Goal: Task Accomplishment & Management: Complete application form

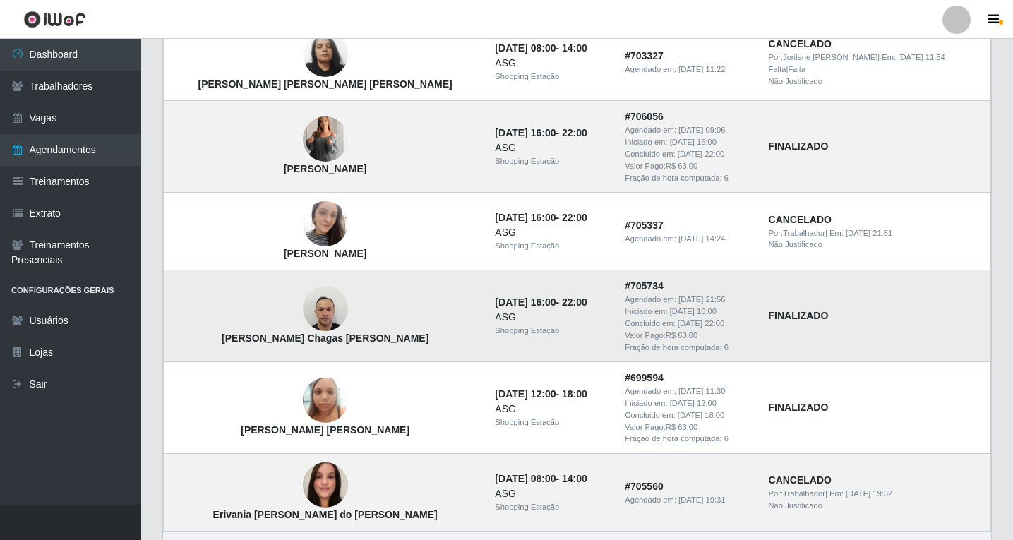
scroll to position [1019, 0]
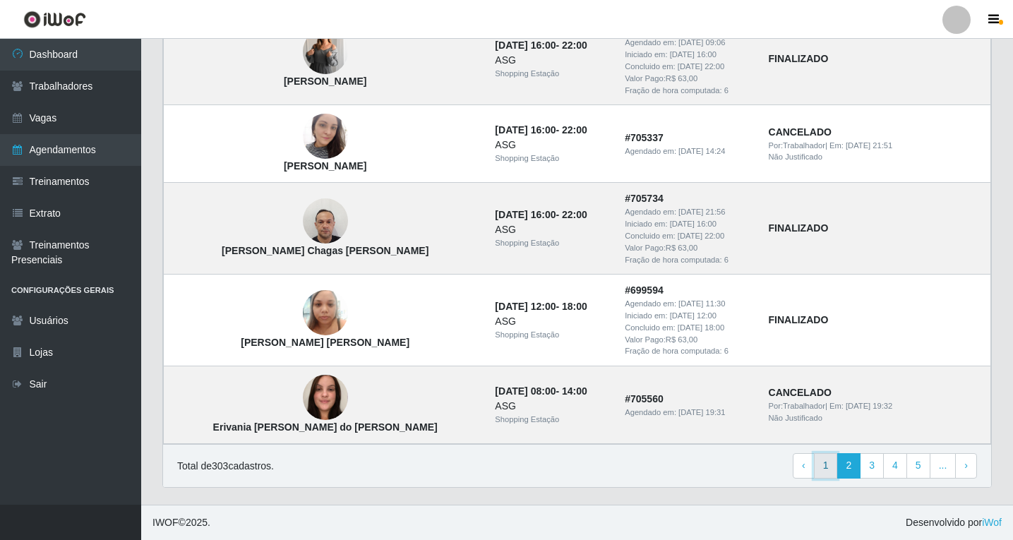
click at [829, 472] on link "1" at bounding box center [826, 465] width 24 height 25
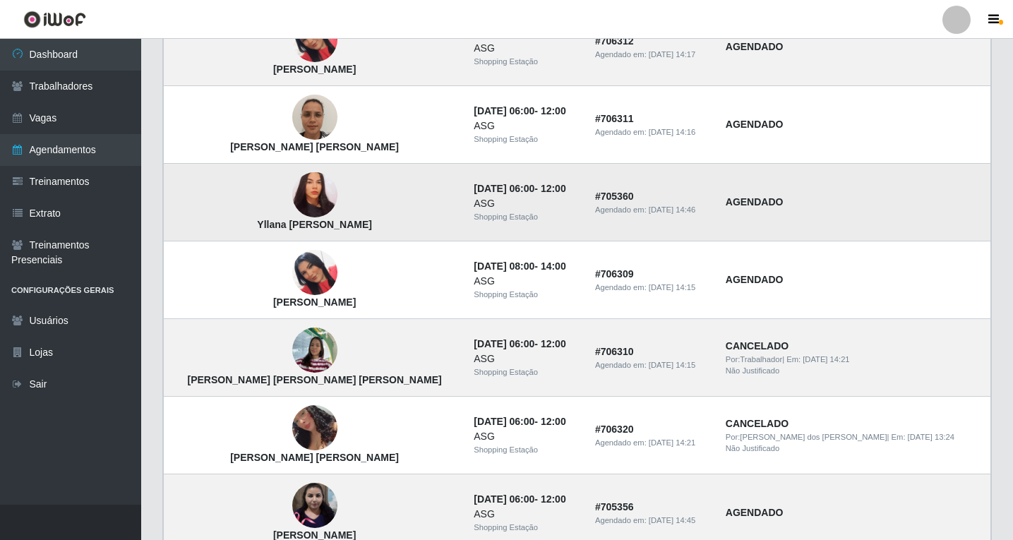
scroll to position [793, 0]
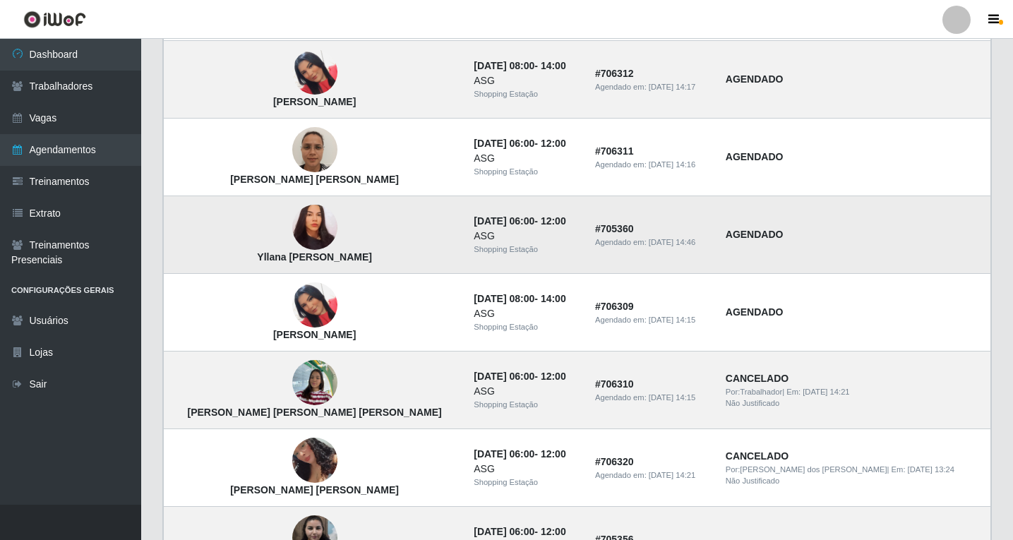
click at [292, 232] on img at bounding box center [314, 227] width 45 height 49
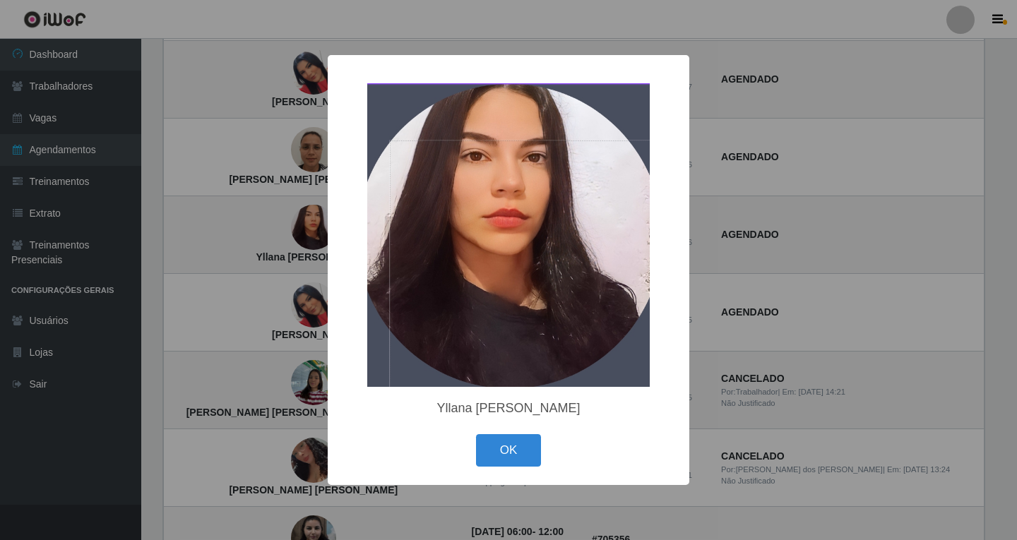
click at [320, 283] on div "× Yllana Brenda de Matos OK Cancel" at bounding box center [508, 270] width 1017 height 540
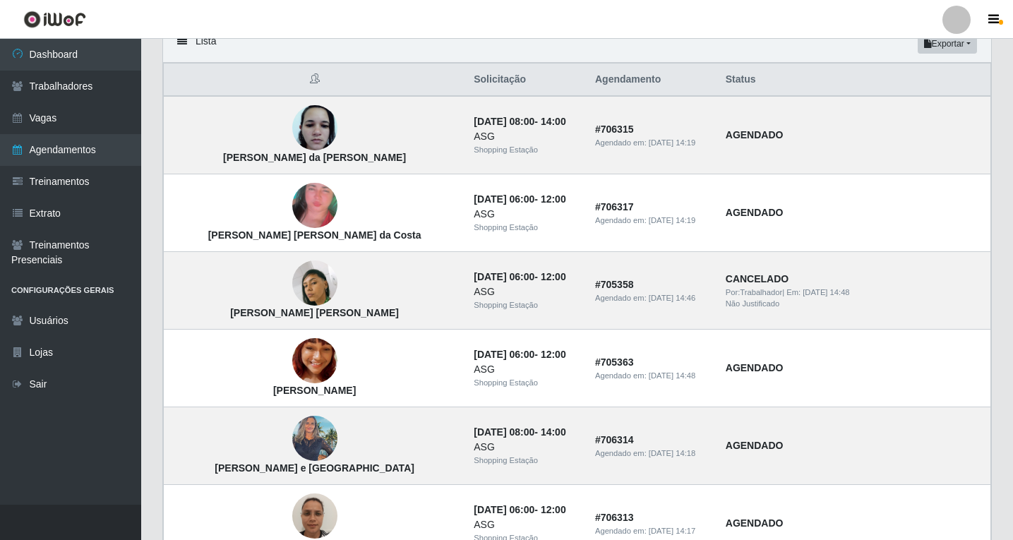
scroll to position [0, 0]
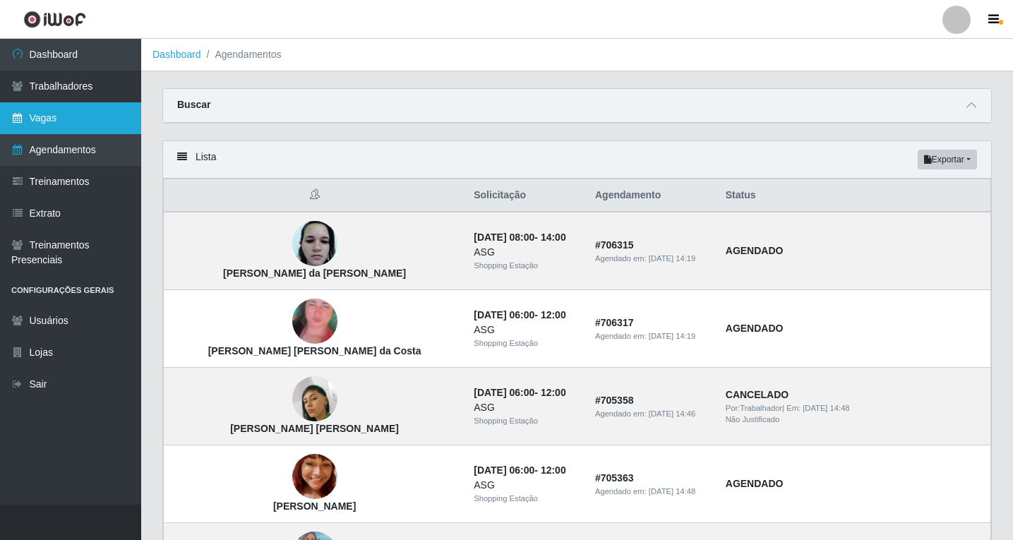
click at [64, 117] on link "Vagas" at bounding box center [70, 118] width 141 height 32
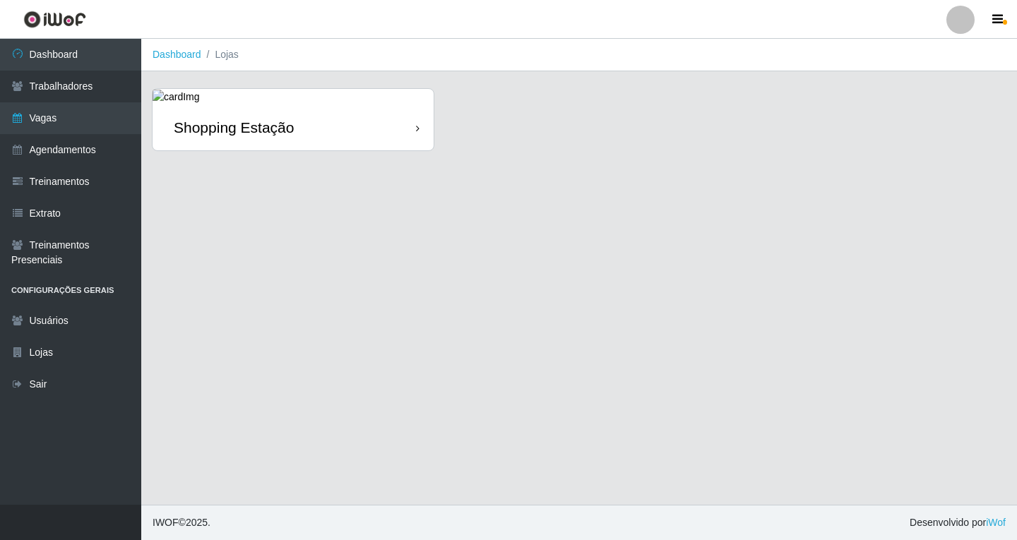
click at [257, 122] on div "Shopping Estação" at bounding box center [234, 128] width 120 height 18
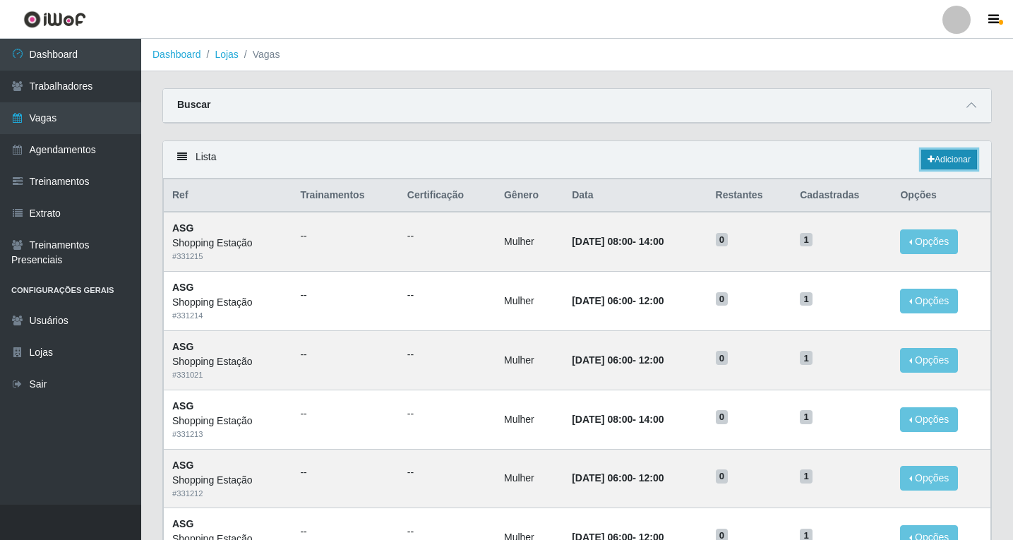
click at [948, 162] on link "Adicionar" at bounding box center [949, 160] width 56 height 20
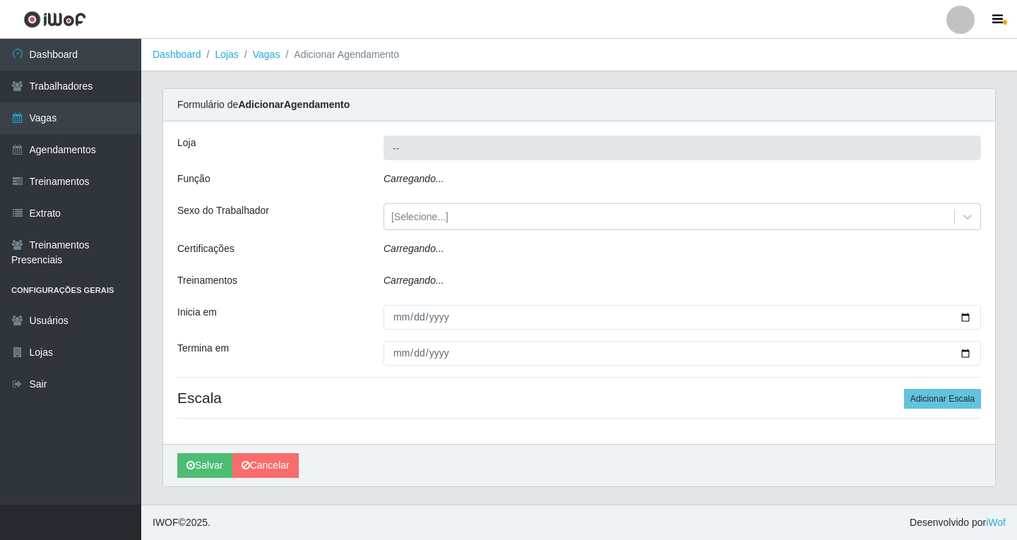
type input "Shopping Estação"
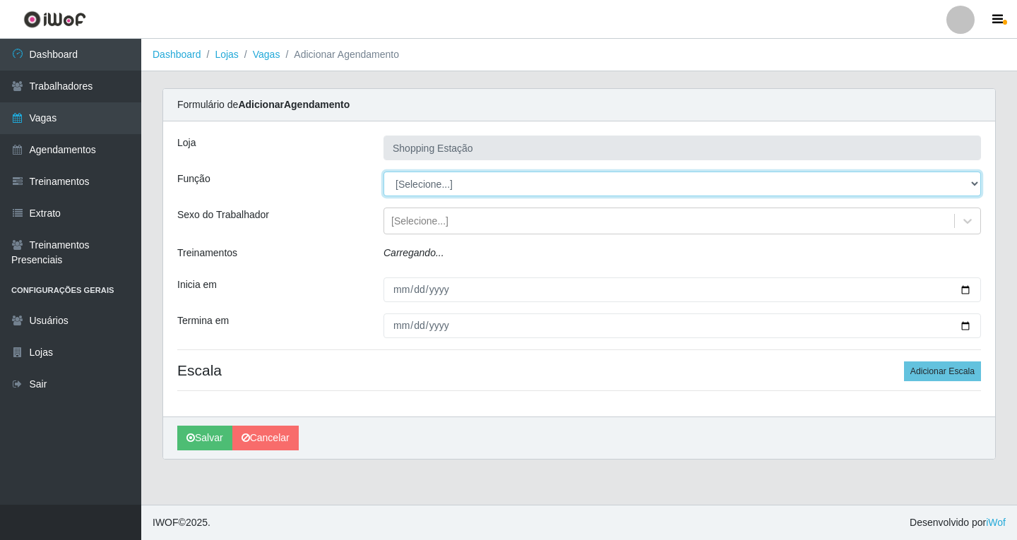
click at [426, 182] on select "[Selecione...] ASG ASG + ASG ++ Operador de Caixa Operador de Caixa + Operador …" at bounding box center [681, 184] width 597 height 25
select select "16"
click at [383, 172] on select "[Selecione...] ASG ASG + ASG ++ Operador de Caixa Operador de Caixa + Operador …" at bounding box center [681, 184] width 597 height 25
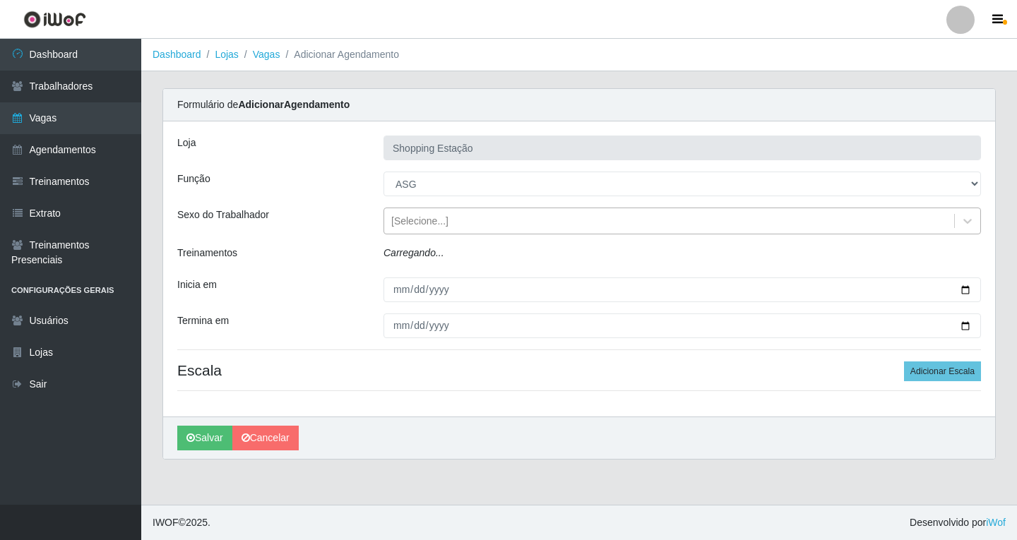
click at [419, 222] on div "[Selecione...]" at bounding box center [419, 221] width 57 height 15
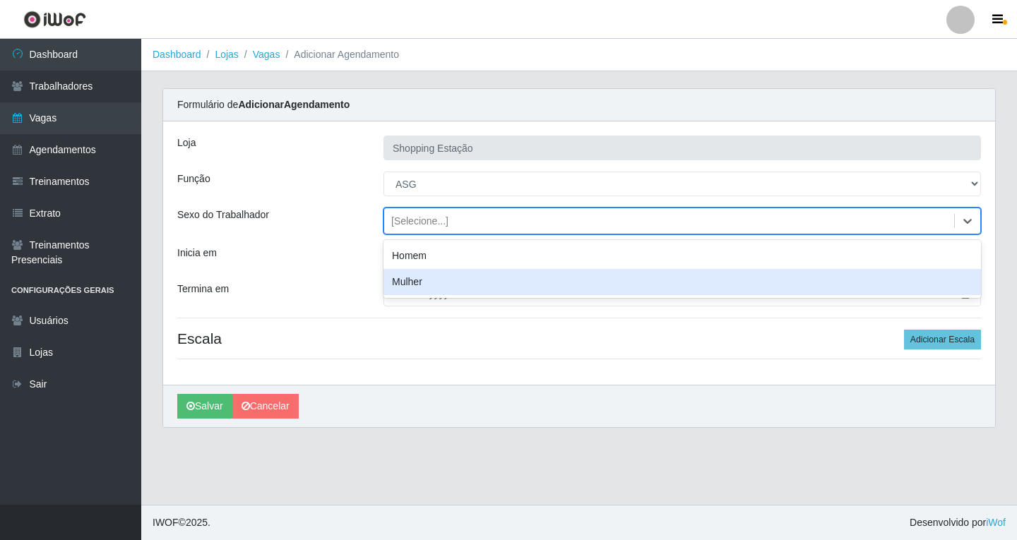
click at [417, 283] on div "Mulher" at bounding box center [681, 282] width 597 height 26
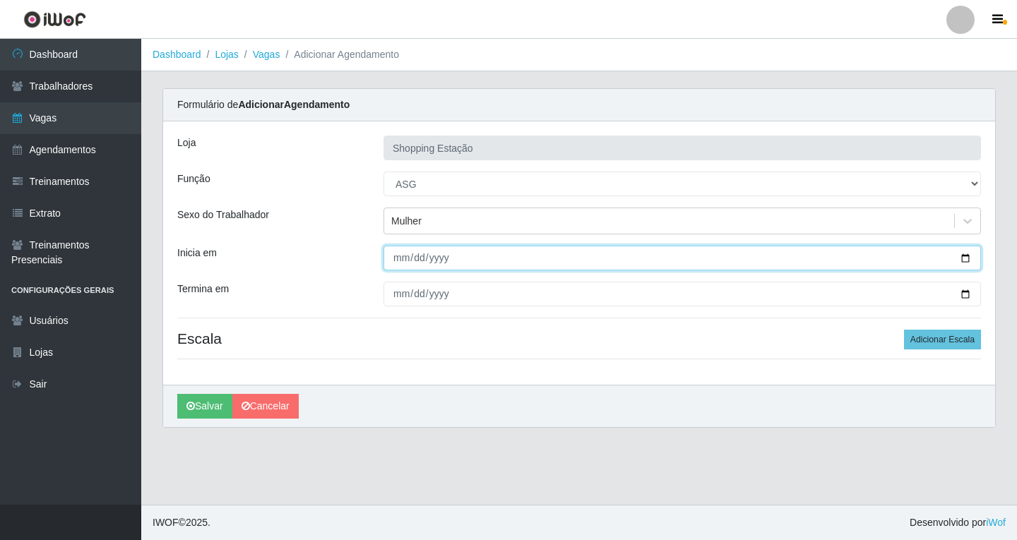
click at [395, 261] on input "Inicia em" at bounding box center [681, 258] width 597 height 25
click at [400, 258] on input "Inicia em" at bounding box center [681, 258] width 597 height 25
type input "2025-08-25"
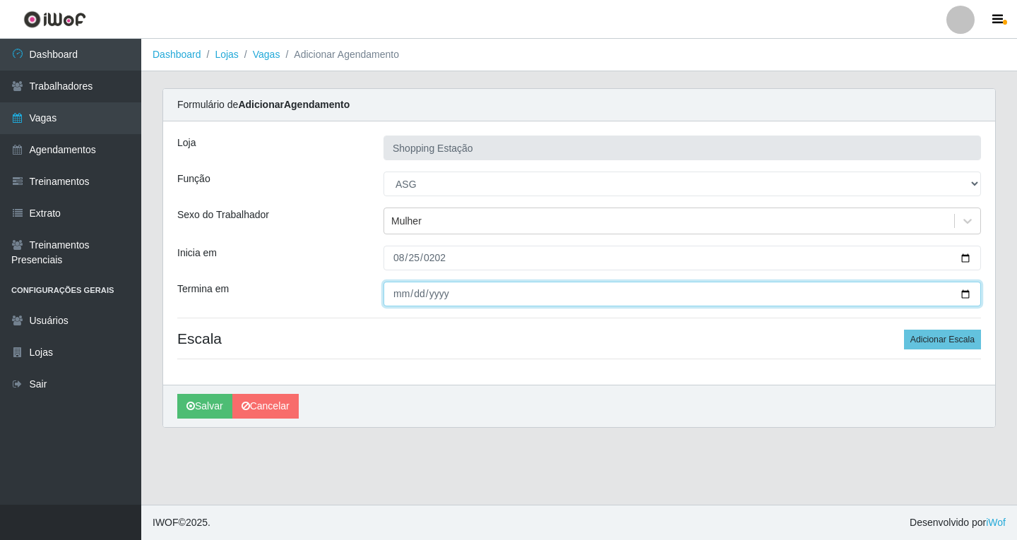
click at [394, 295] on input "Termina em" at bounding box center [681, 294] width 597 height 25
type input "2025-08-25"
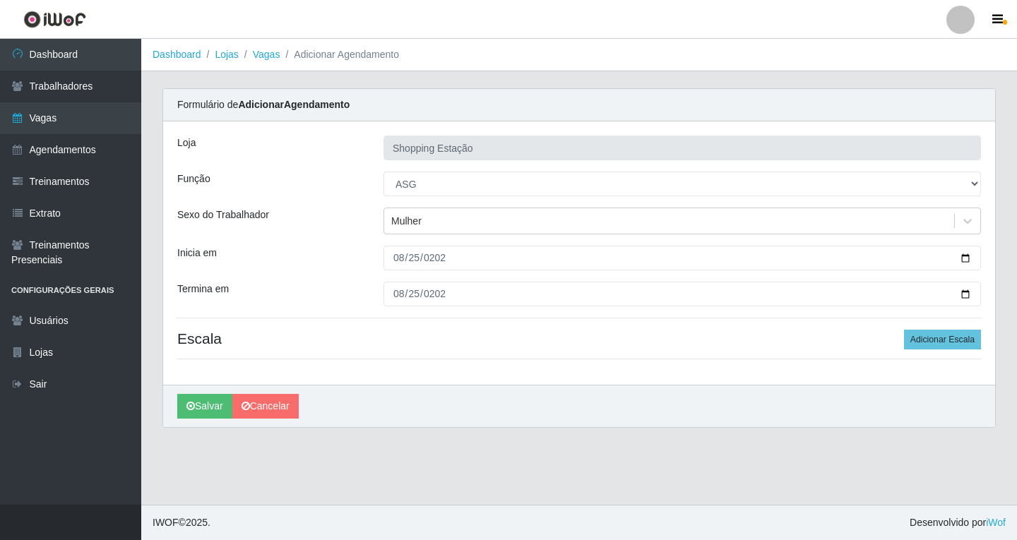
click at [937, 352] on div "Loja Shopping Estação Função [Selecione...] ASG ASG + ASG ++ Operador de Caixa …" at bounding box center [579, 252] width 832 height 263
click at [943, 342] on button "Adicionar Escala" at bounding box center [942, 340] width 77 height 20
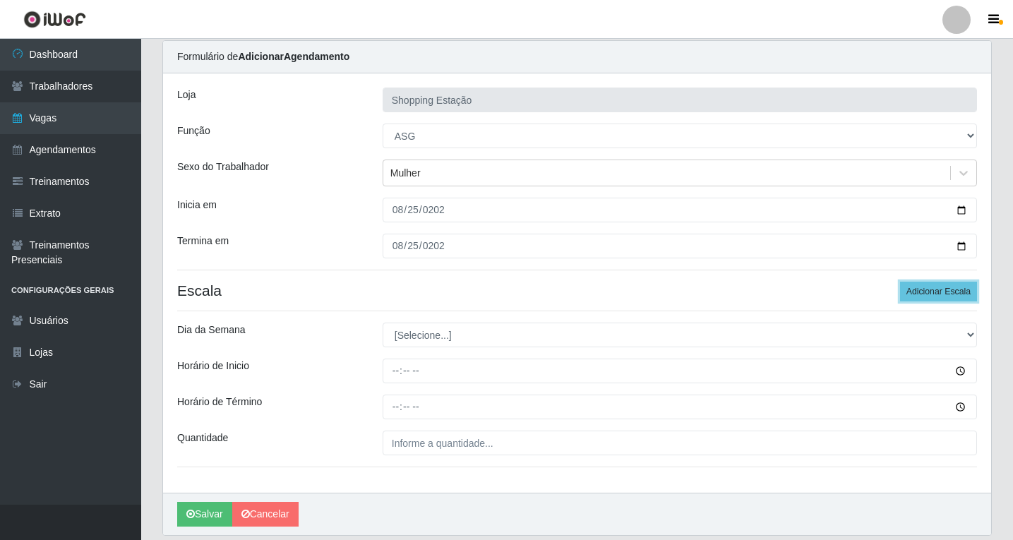
scroll to position [96, 0]
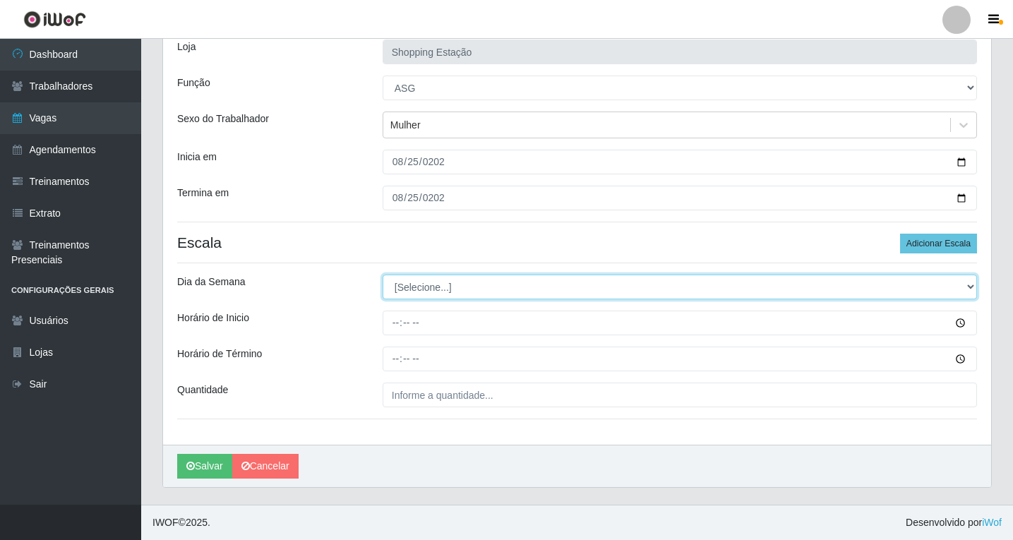
click at [438, 292] on select "[Selecione...] Segunda Terça Quarta Quinta Sexta Sábado Domingo" at bounding box center [680, 287] width 594 height 25
select select "1"
click at [383, 275] on select "[Selecione...] Segunda Terça Quarta Quinta Sexta Sábado Domingo" at bounding box center [680, 287] width 594 height 25
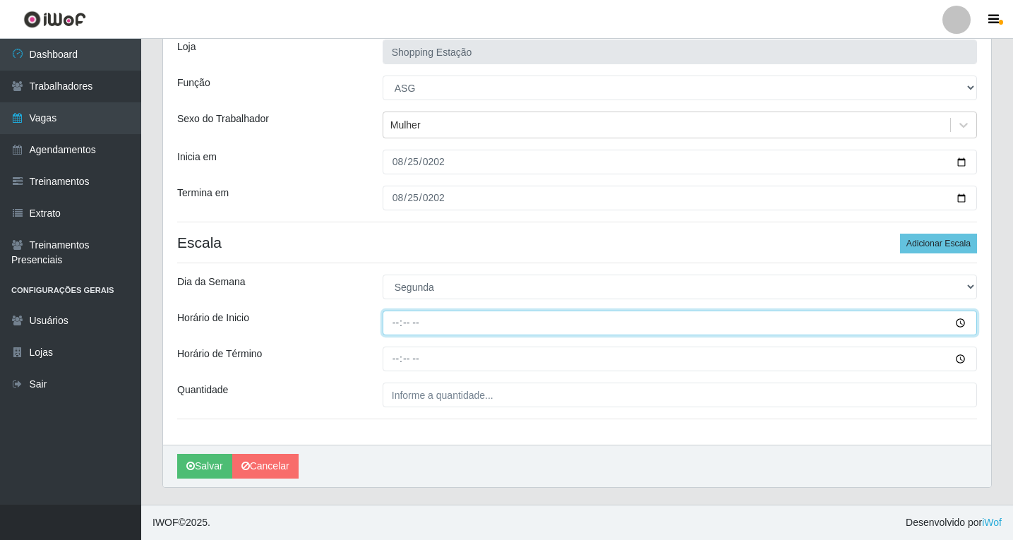
click at [399, 326] on input "Horário de Inicio" at bounding box center [680, 323] width 594 height 25
type input "06:00"
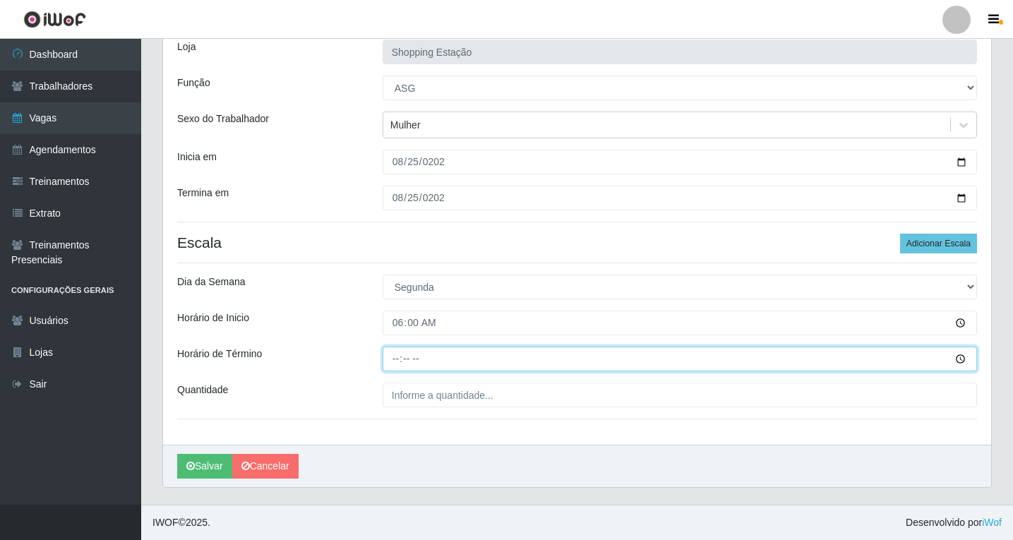
click at [395, 359] on input "Horário de Término" at bounding box center [680, 359] width 594 height 25
type input "12:00"
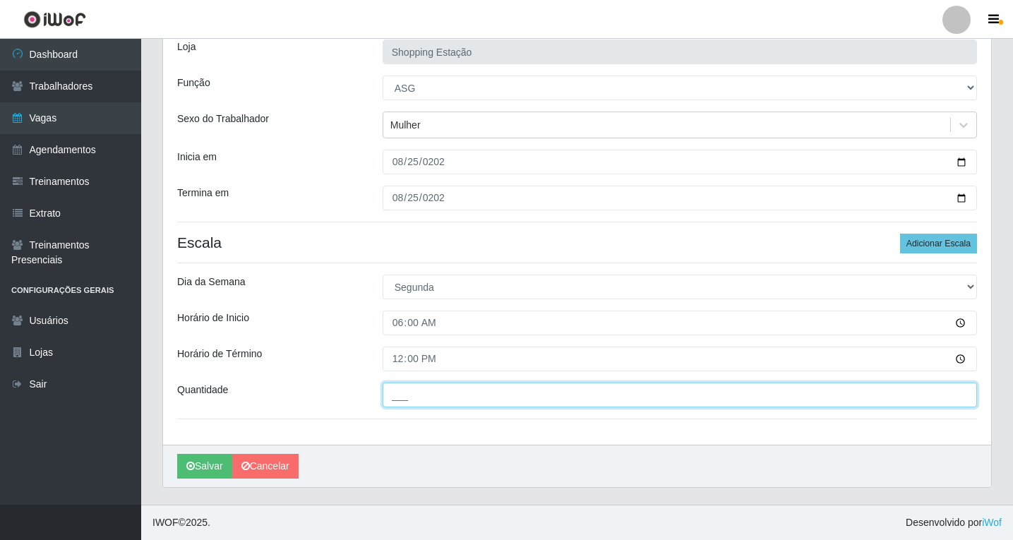
click at [412, 397] on input "___" at bounding box center [680, 395] width 594 height 25
type input "1__"
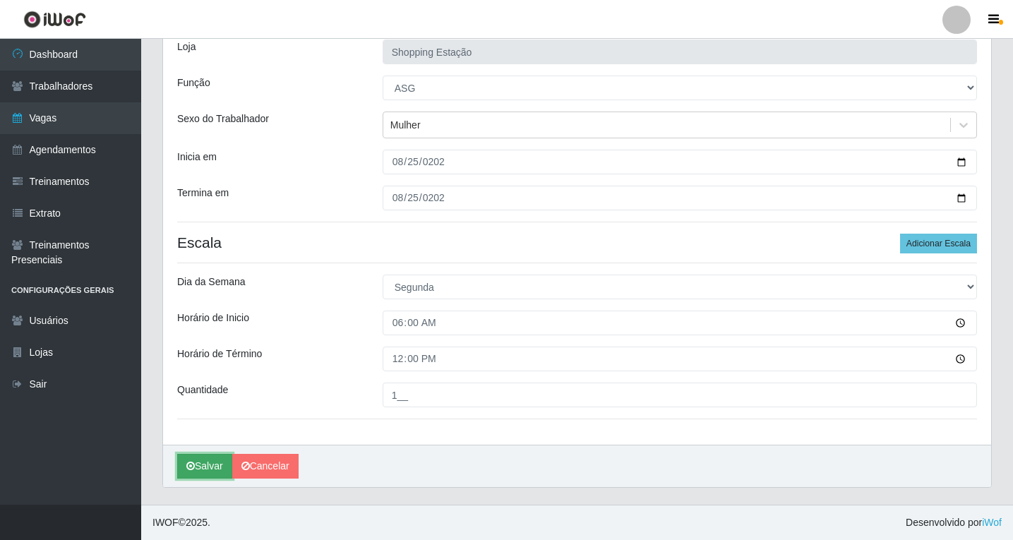
click at [213, 467] on button "Salvar" at bounding box center [204, 466] width 55 height 25
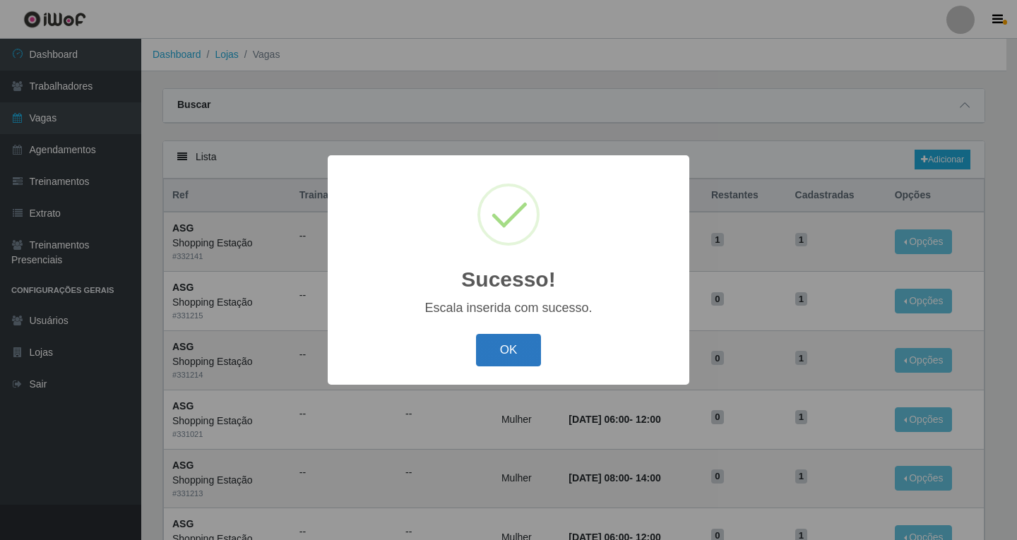
click at [515, 356] on button "OK" at bounding box center [509, 350] width 66 height 33
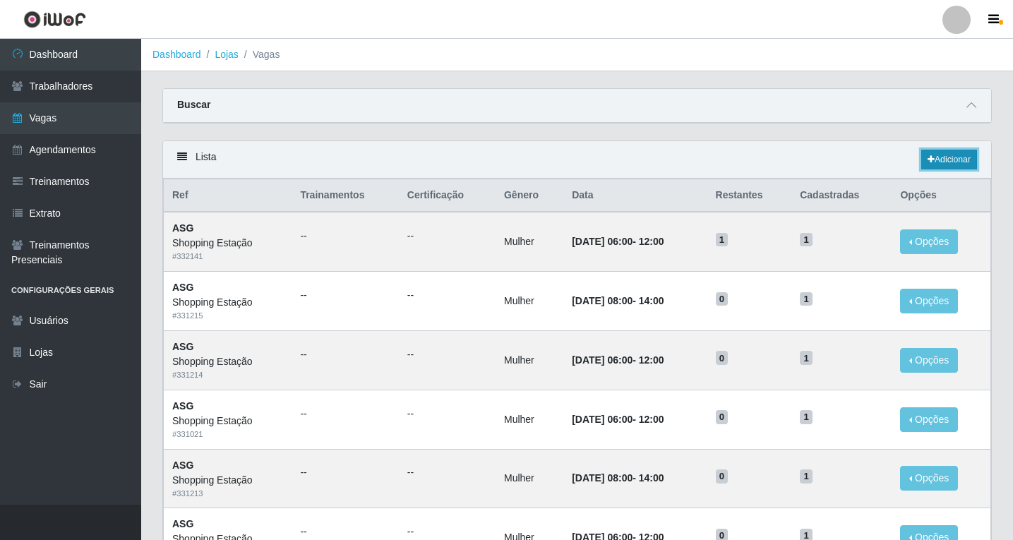
click at [925, 151] on link "Adicionar" at bounding box center [949, 160] width 56 height 20
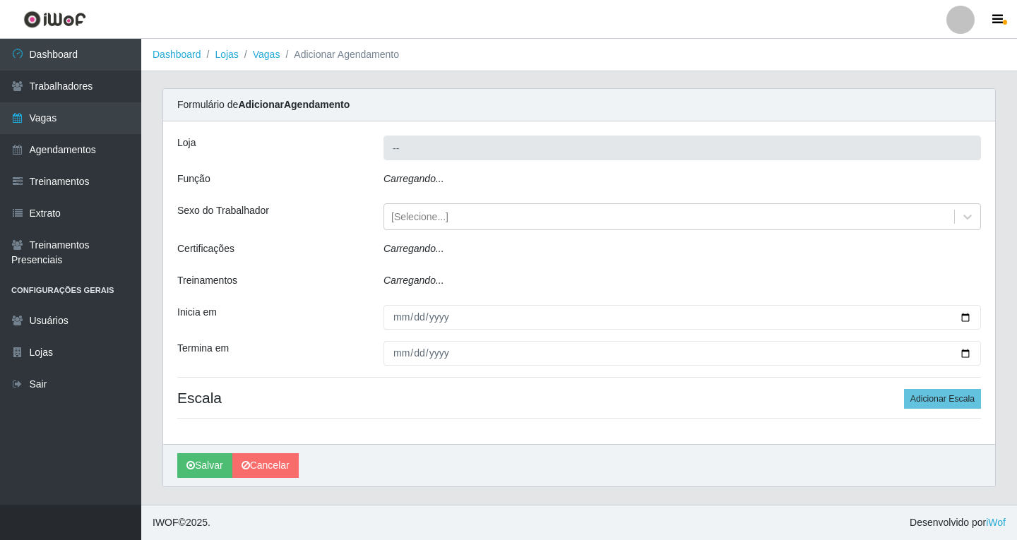
type input "Shopping Estação"
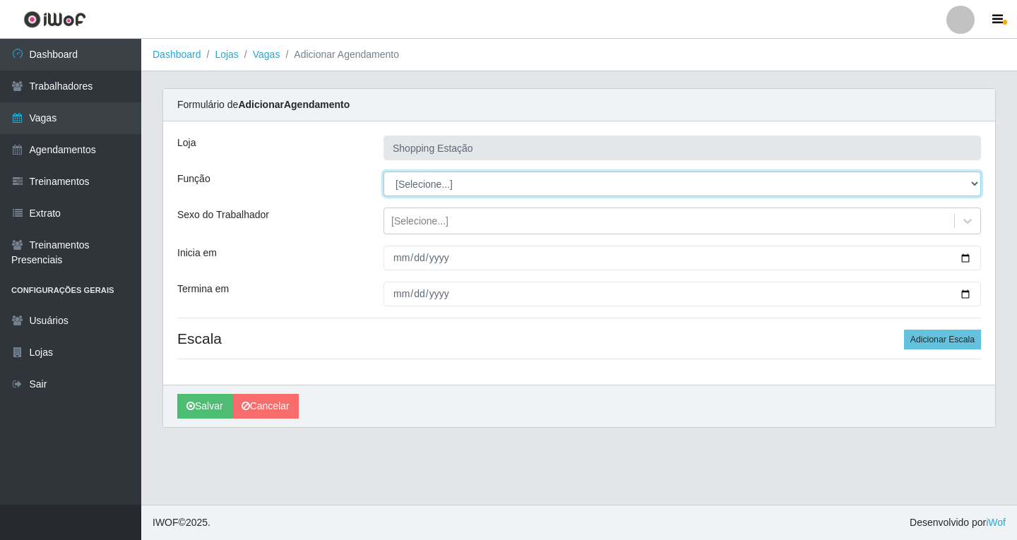
click at [421, 184] on select "[Selecione...] ASG ASG + ASG ++ Operador de Caixa Operador de Caixa + Operador …" at bounding box center [681, 184] width 597 height 25
select select "16"
click at [383, 172] on select "[Selecione...] ASG ASG + ASG ++ Operador de Caixa Operador de Caixa + Operador …" at bounding box center [681, 184] width 597 height 25
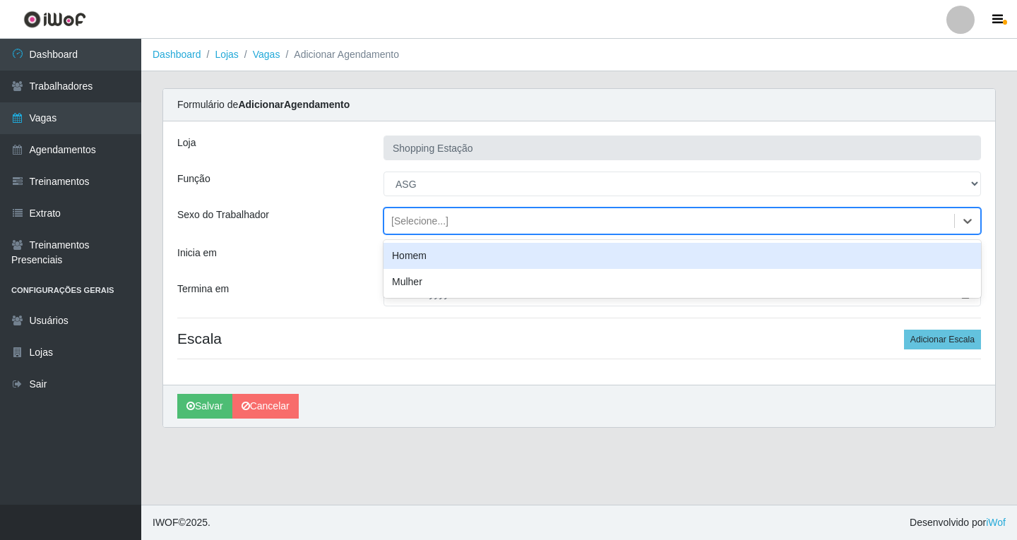
click at [419, 227] on div "[Selecione...]" at bounding box center [419, 221] width 57 height 15
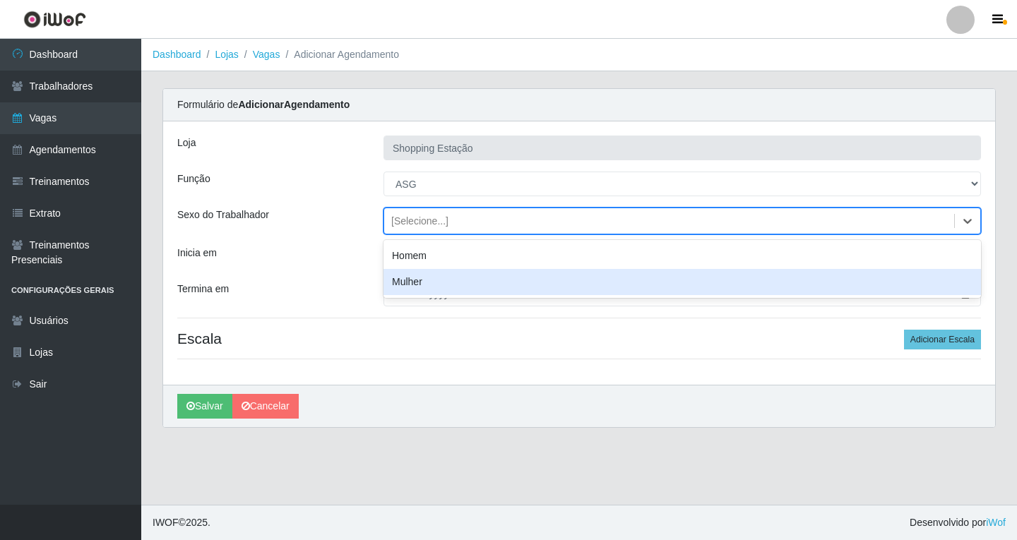
click at [419, 283] on div "Mulher" at bounding box center [681, 282] width 597 height 26
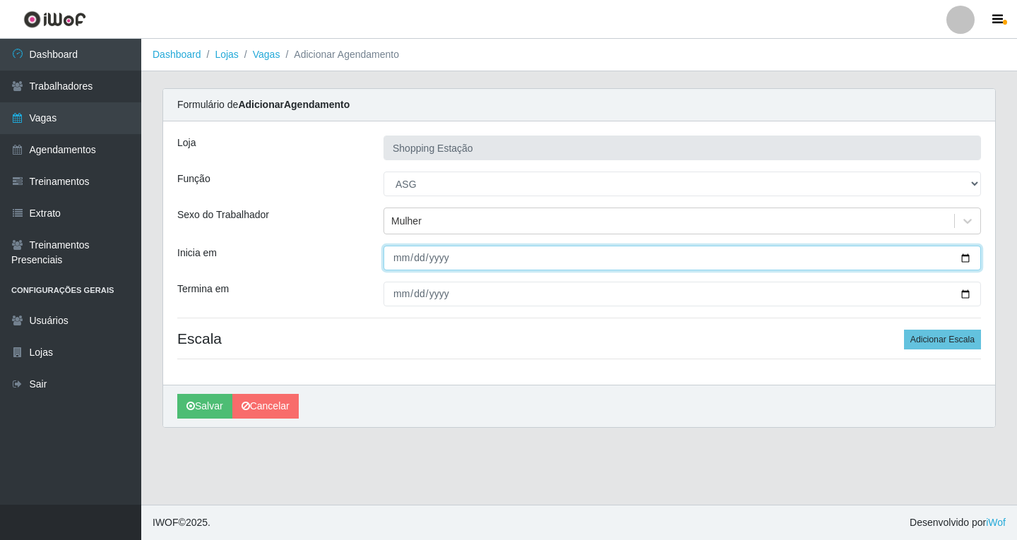
click at [398, 265] on input "Inicia em" at bounding box center [681, 258] width 597 height 25
type input "2025-08-25"
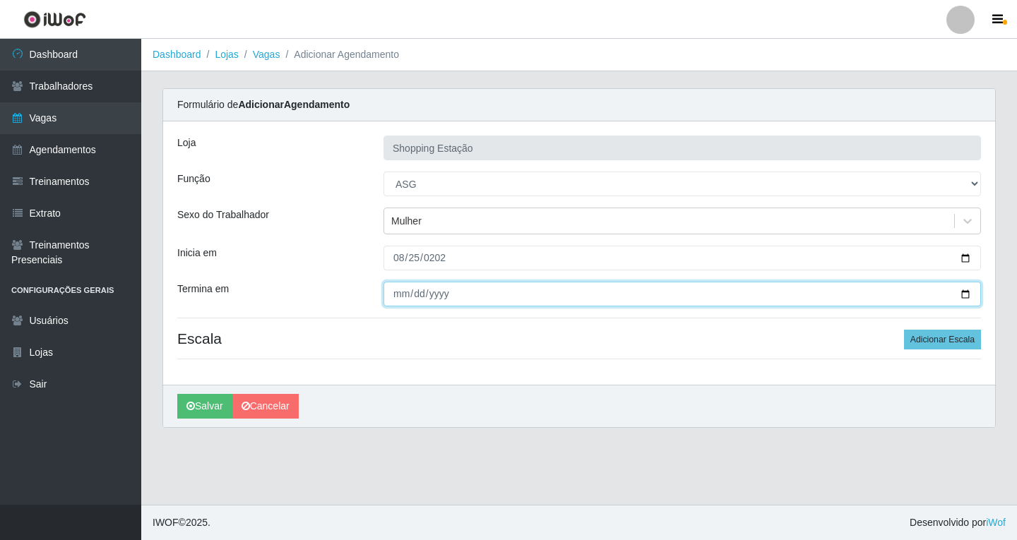
click at [396, 294] on input "Termina em" at bounding box center [681, 294] width 597 height 25
type input "2025-08-25"
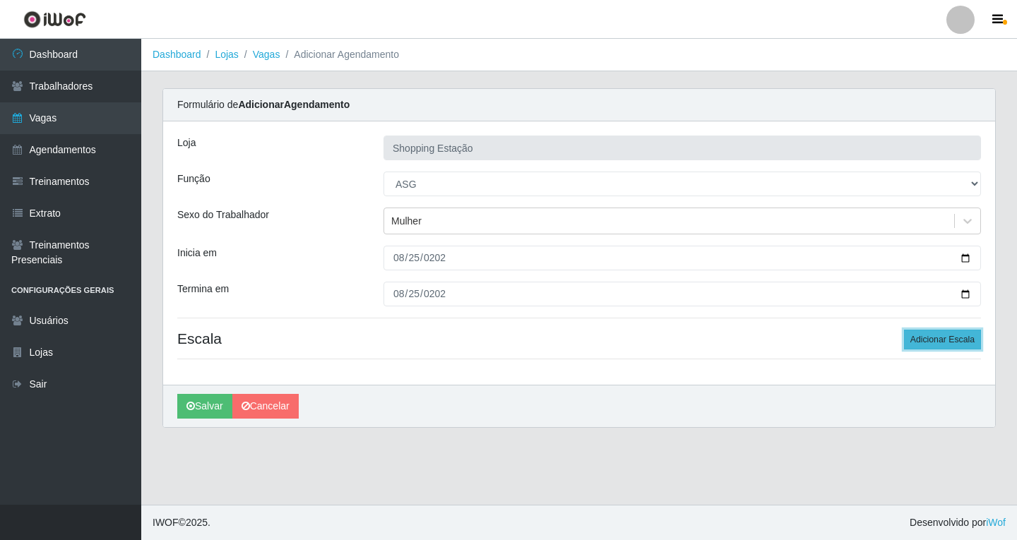
click at [964, 345] on button "Adicionar Escala" at bounding box center [942, 340] width 77 height 20
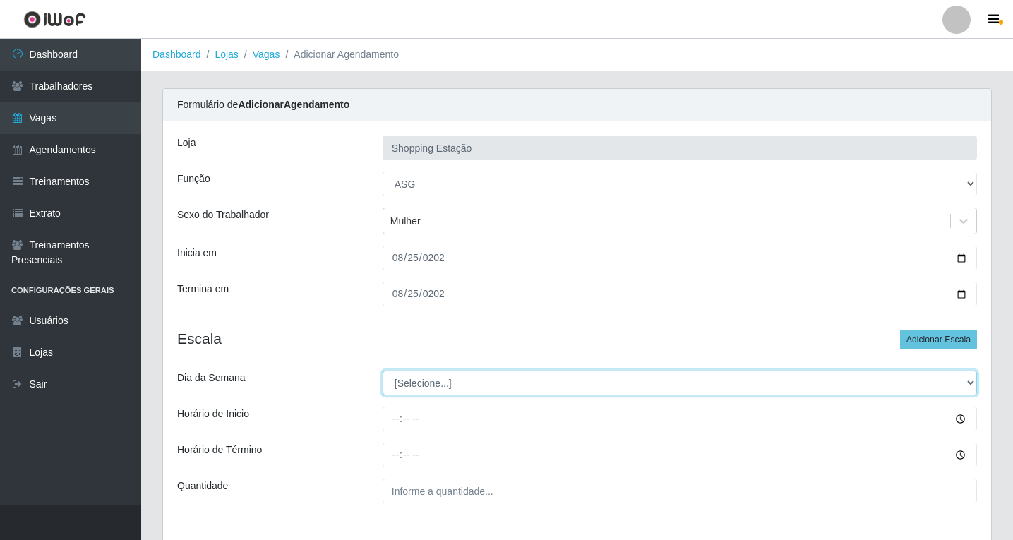
click at [421, 384] on select "[Selecione...] Segunda Terça Quarta Quinta Sexta Sábado Domingo" at bounding box center [680, 383] width 594 height 25
select select "1"
click at [383, 371] on select "[Selecione...] Segunda Terça Quarta Quinta Sexta Sábado Domingo" at bounding box center [680, 383] width 594 height 25
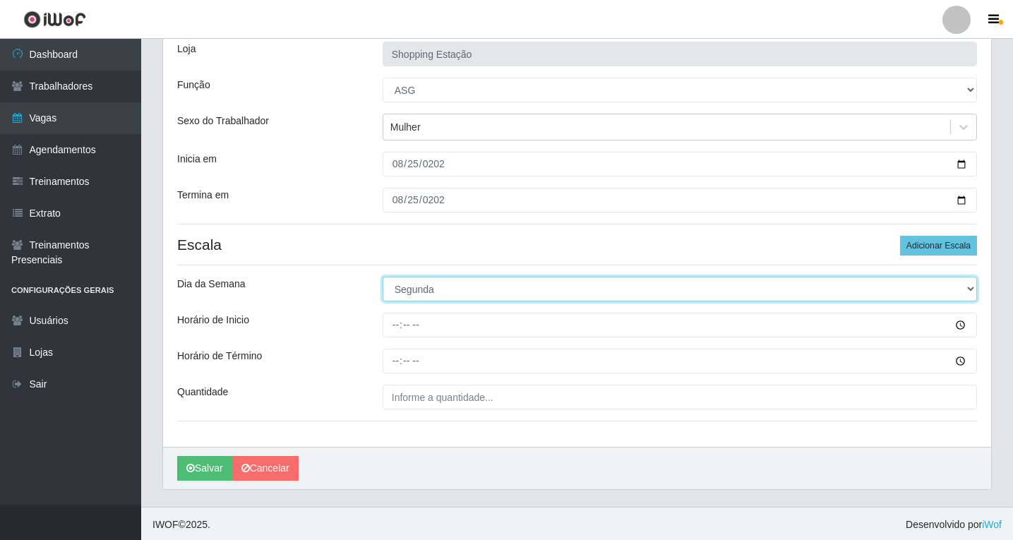
scroll to position [96, 0]
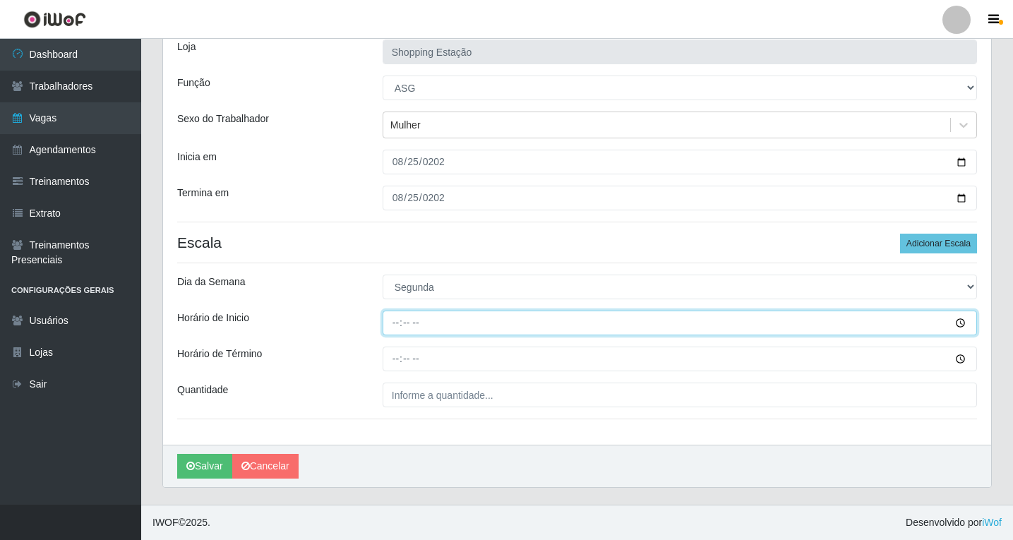
click at [398, 324] on input "Horário de Inicio" at bounding box center [680, 323] width 594 height 25
type input "06:00"
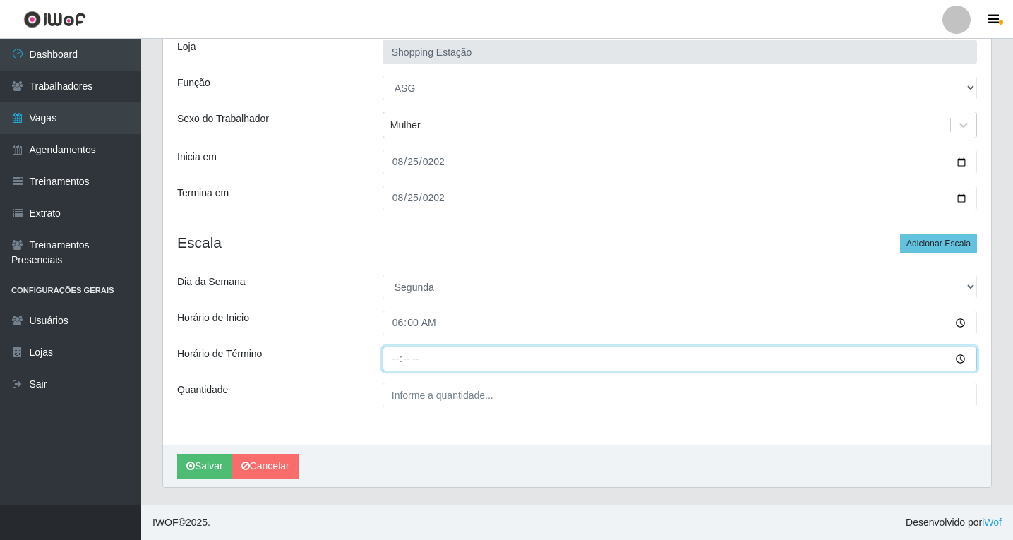
click at [398, 355] on input "Horário de Término" at bounding box center [680, 359] width 594 height 25
type input "12:00"
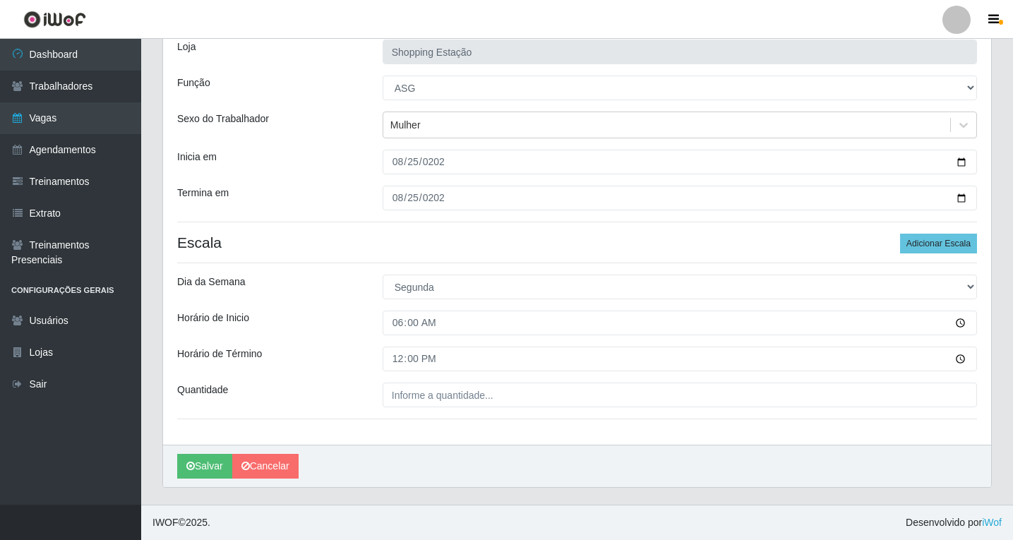
click at [430, 408] on div "Loja Shopping Estação Função [Selecione...] ASG ASG + ASG ++ Operador de Caixa …" at bounding box center [577, 234] width 828 height 419
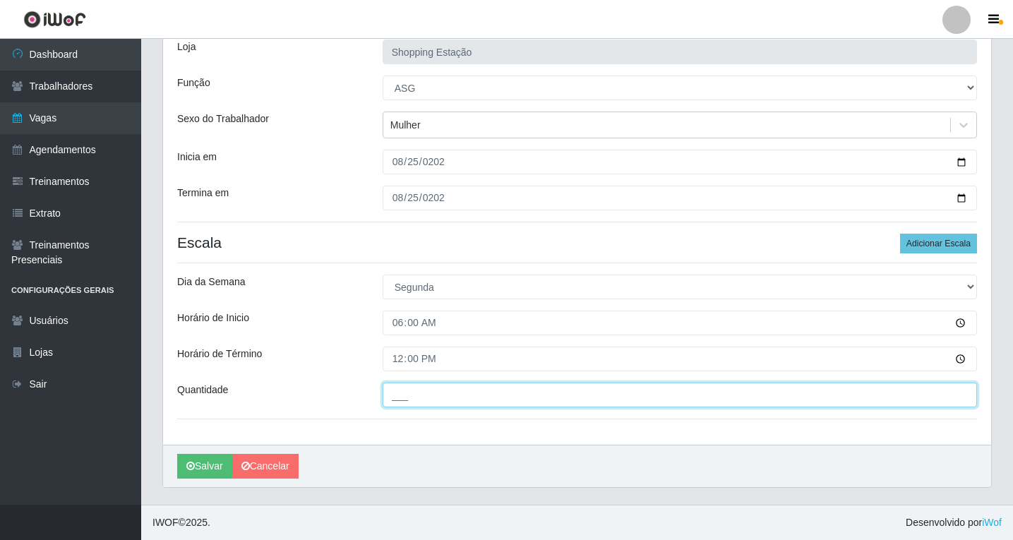
click at [440, 395] on input "___" at bounding box center [680, 395] width 594 height 25
type input "1__"
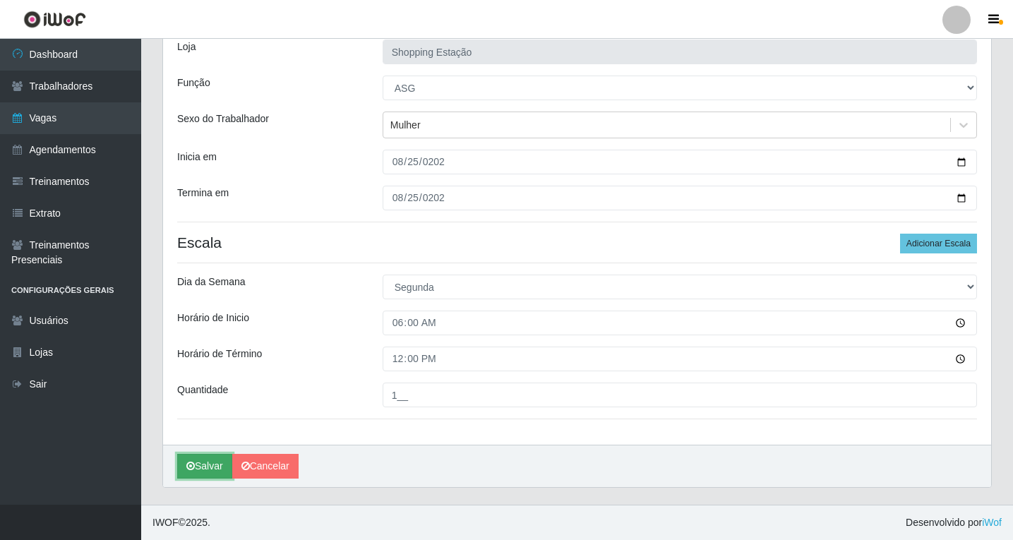
click at [196, 462] on button "Salvar" at bounding box center [204, 466] width 55 height 25
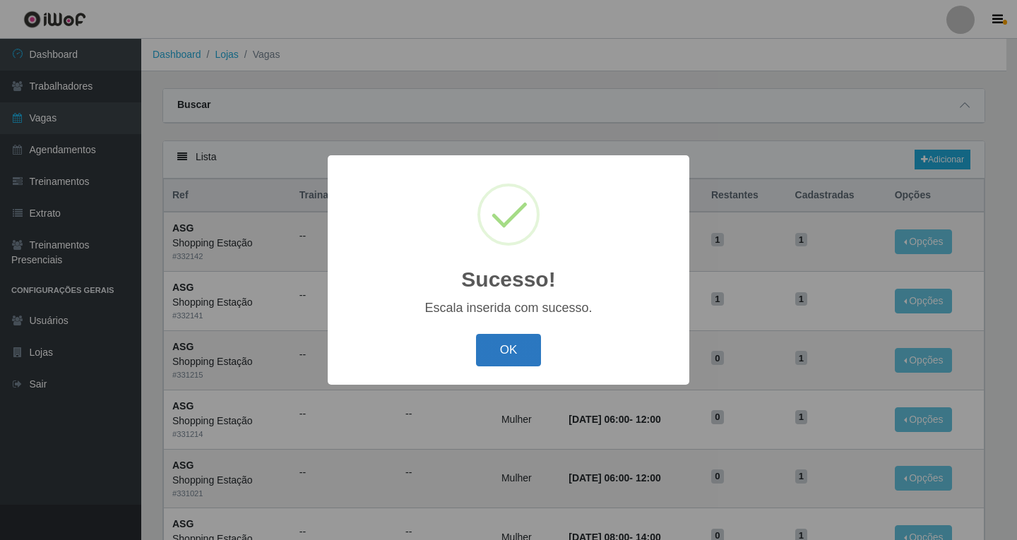
click at [520, 354] on button "OK" at bounding box center [509, 350] width 66 height 33
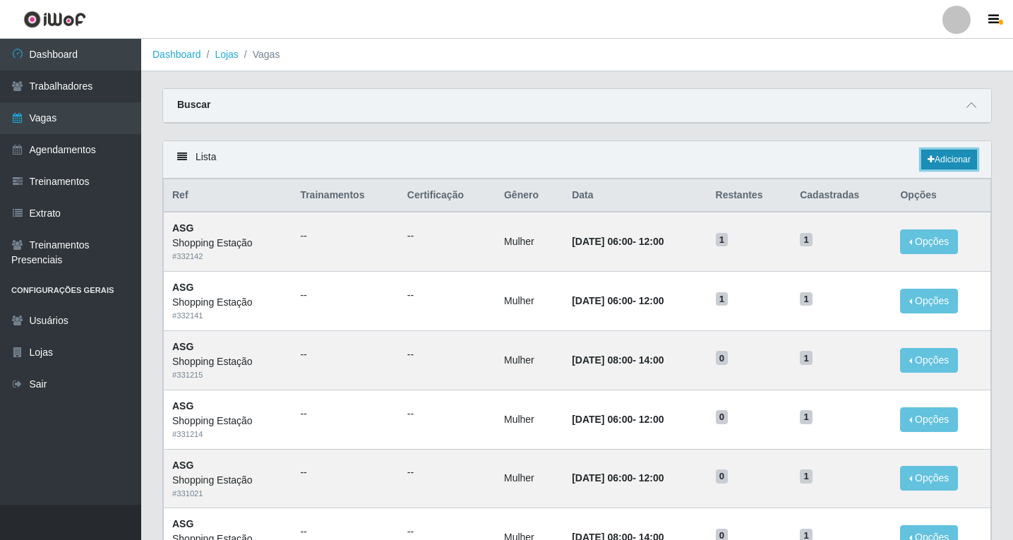
click at [965, 155] on link "Adicionar" at bounding box center [949, 160] width 56 height 20
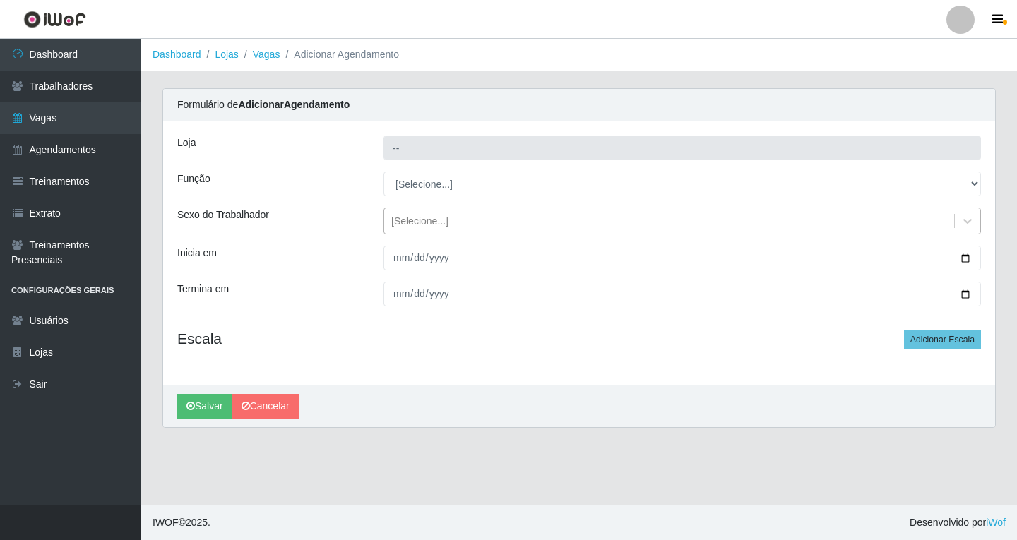
type input "Shopping Estação"
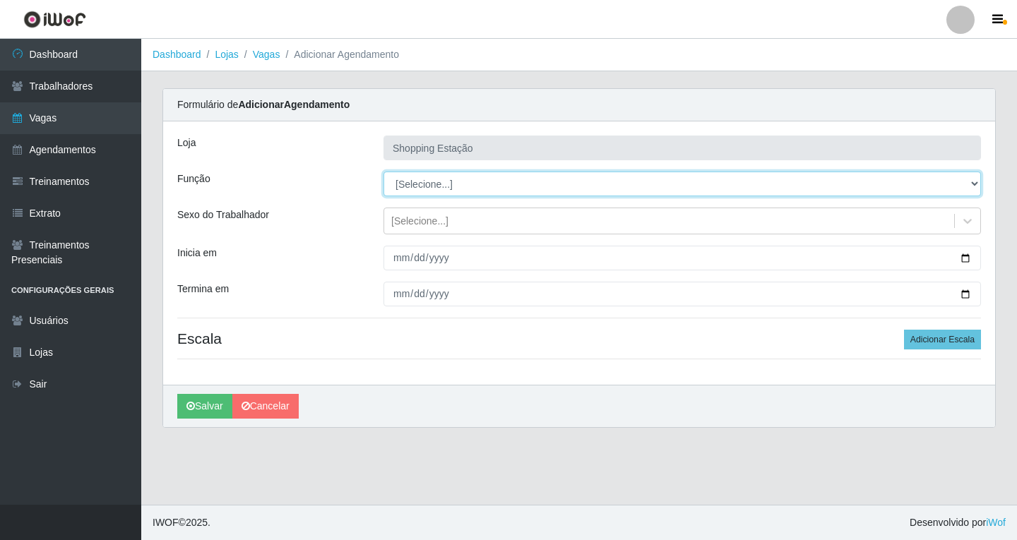
click at [414, 185] on select "[Selecione...] ASG ASG + ASG ++ Operador de Caixa Operador de Caixa + Operador …" at bounding box center [681, 184] width 597 height 25
select select "16"
click at [383, 172] on select "[Selecione...] ASG ASG + ASG ++ Operador de Caixa Operador de Caixa + Operador …" at bounding box center [681, 184] width 597 height 25
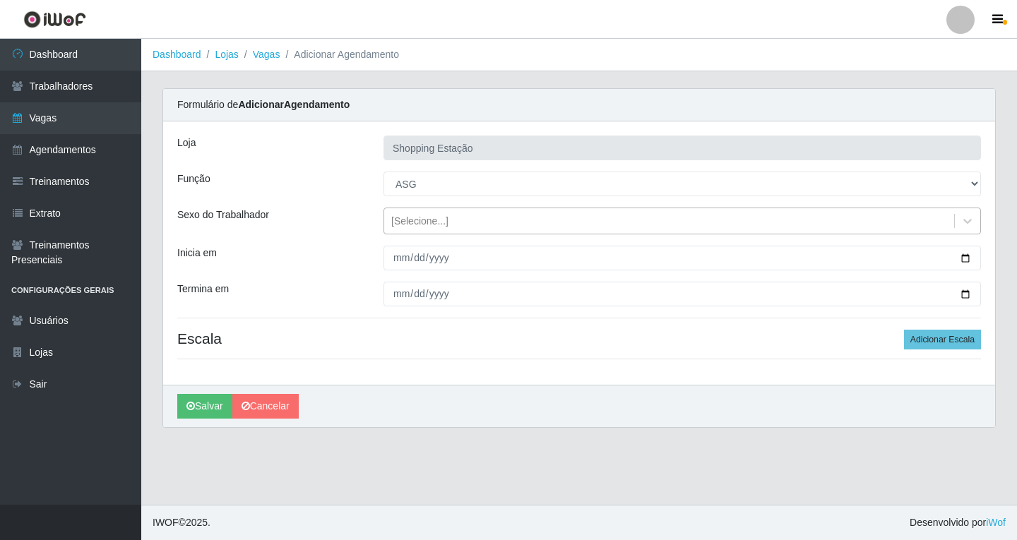
click at [410, 227] on div "[Selecione...]" at bounding box center [419, 221] width 57 height 15
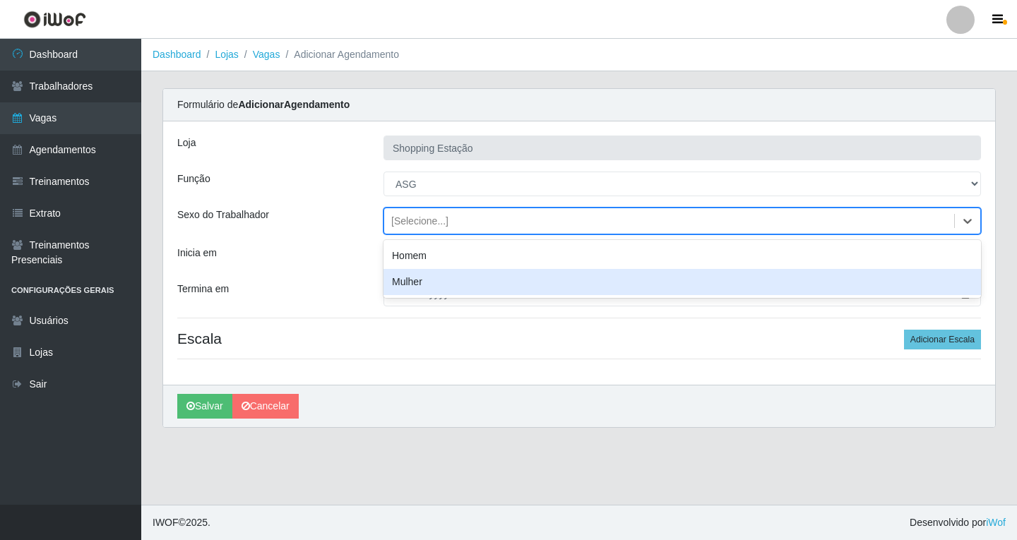
click at [414, 283] on div "Mulher" at bounding box center [681, 282] width 597 height 26
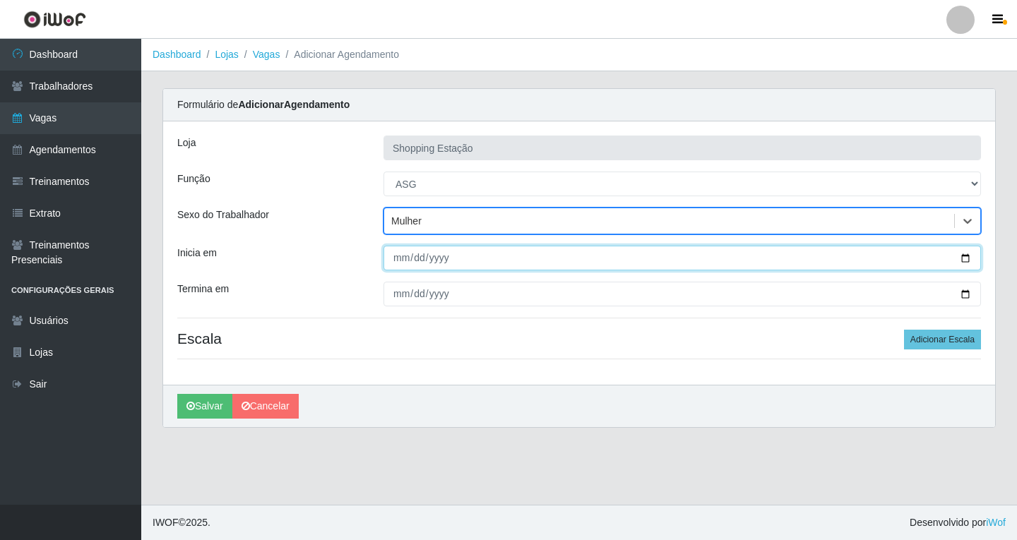
click at [401, 259] on input "Inicia em" at bounding box center [681, 258] width 597 height 25
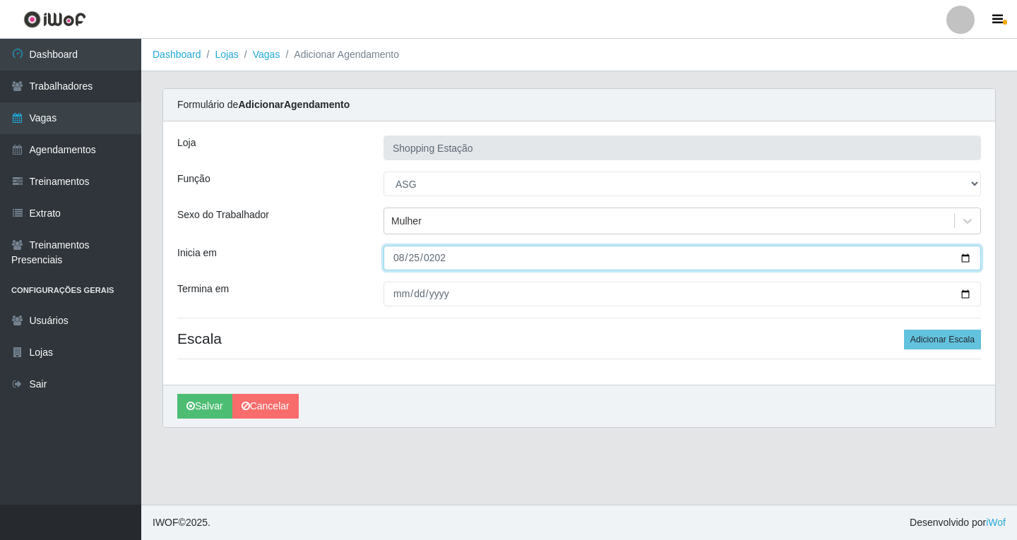
type input "2025-08-25"
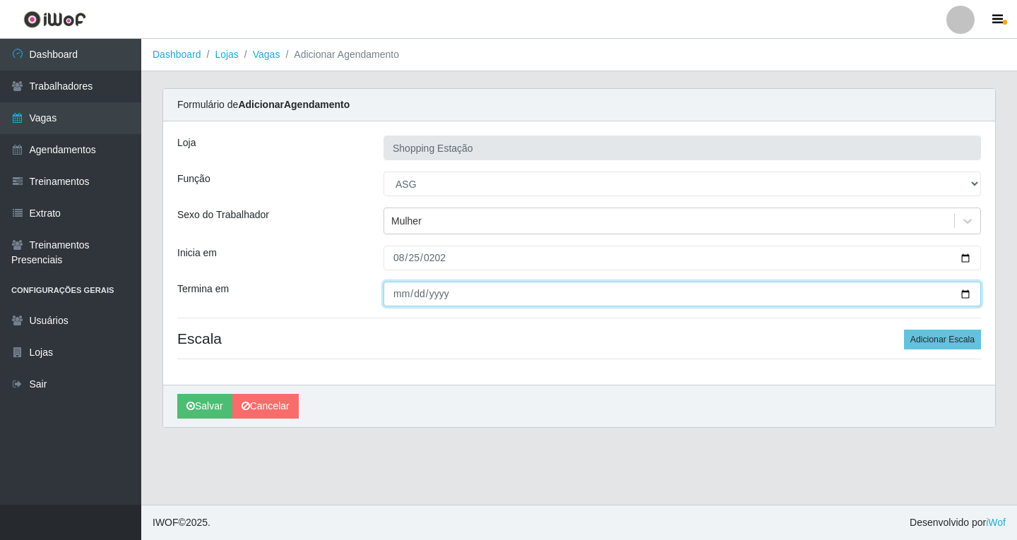
click at [405, 294] on input "Termina em" at bounding box center [681, 294] width 597 height 25
type input "2025-08-25"
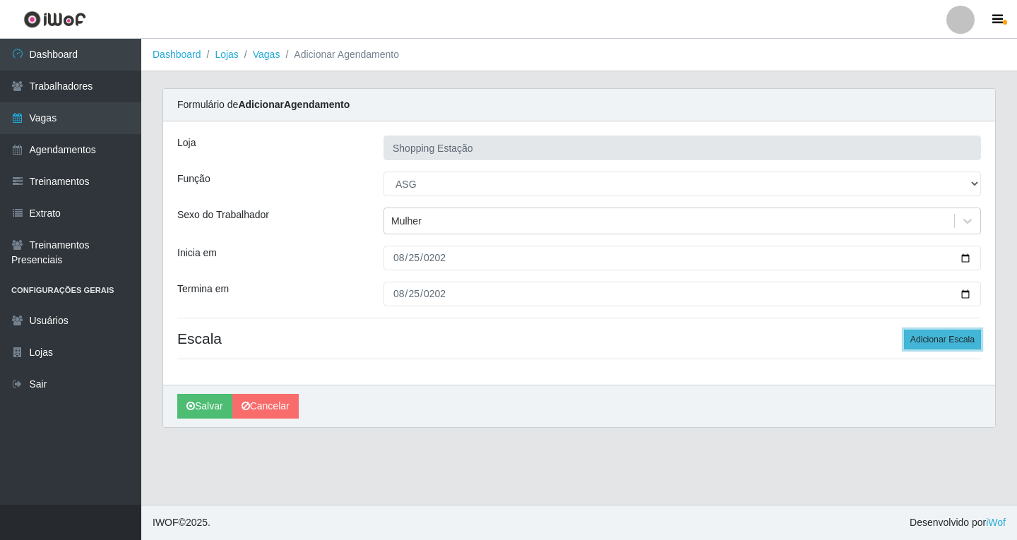
click at [961, 344] on button "Adicionar Escala" at bounding box center [942, 340] width 77 height 20
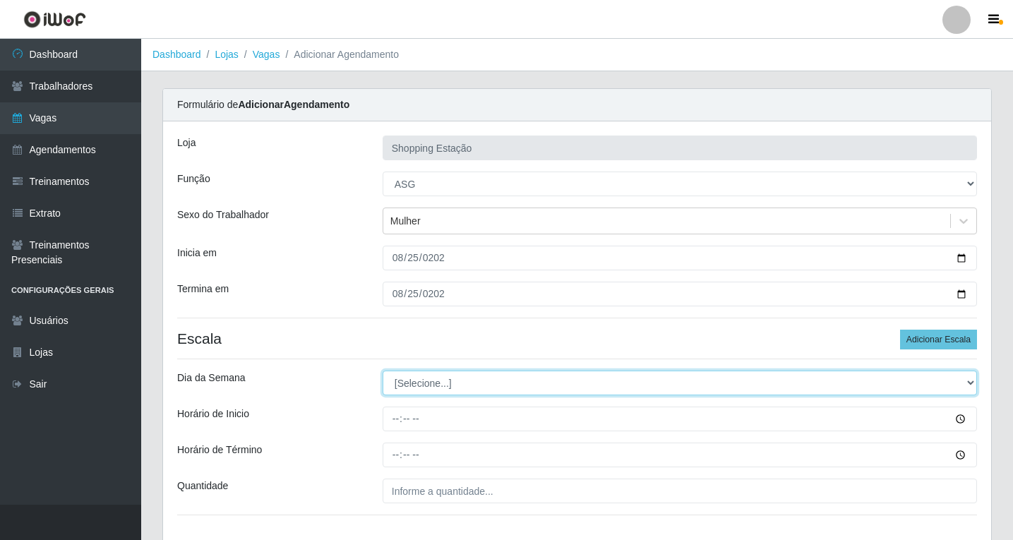
click at [486, 381] on select "[Selecione...] Segunda Terça Quarta Quinta Sexta Sábado Domingo" at bounding box center [680, 383] width 594 height 25
select select "1"
click at [383, 371] on select "[Selecione...] Segunda Terça Quarta Quinta Sexta Sábado Domingo" at bounding box center [680, 383] width 594 height 25
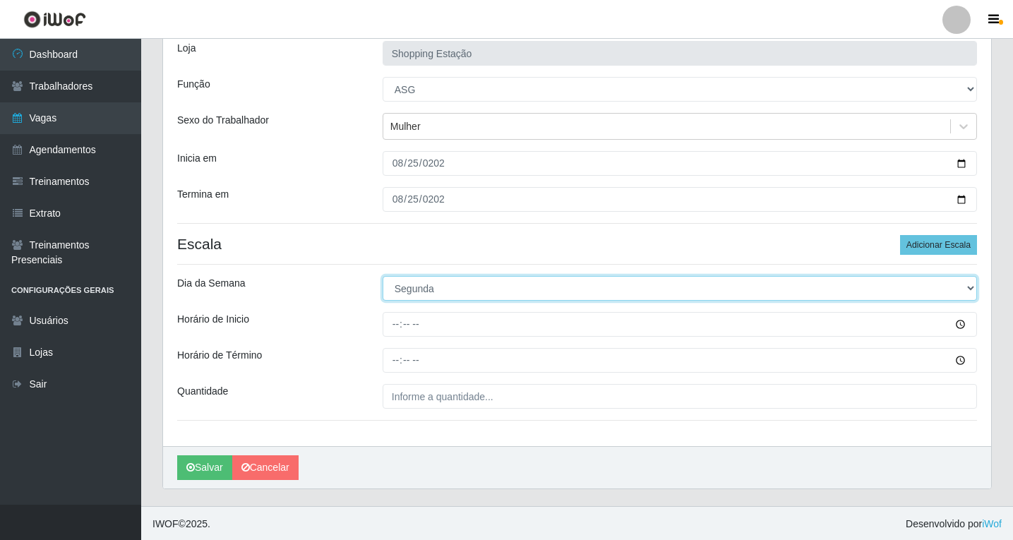
scroll to position [96, 0]
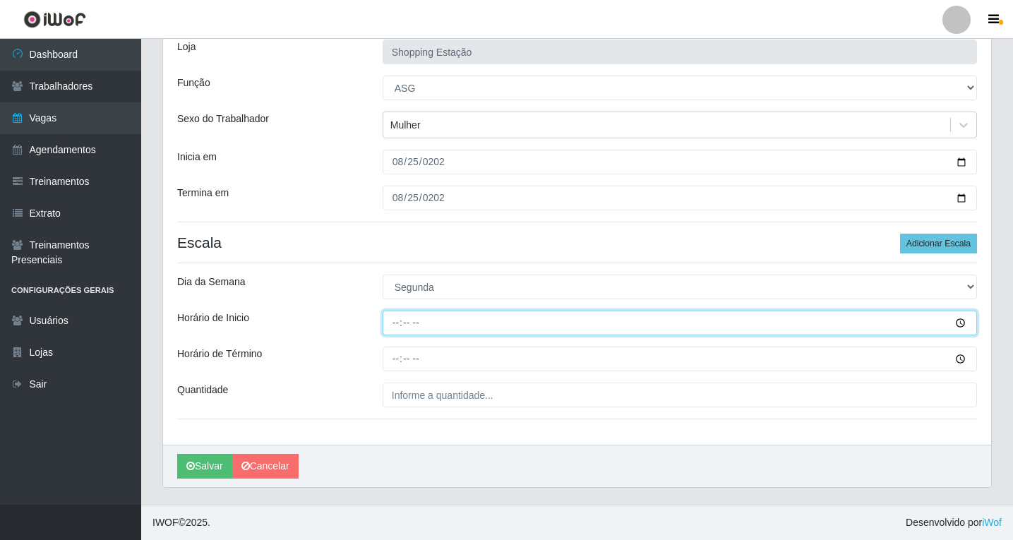
click at [393, 322] on input "Horário de Inicio" at bounding box center [680, 323] width 594 height 25
type input "08:00"
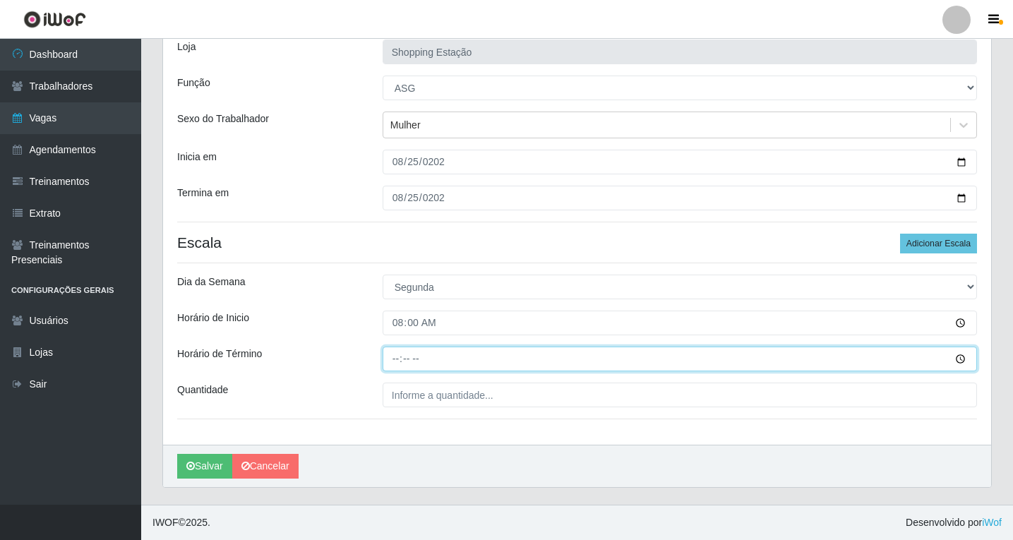
click at [400, 359] on input "Horário de Término" at bounding box center [680, 359] width 594 height 25
type input "14:00"
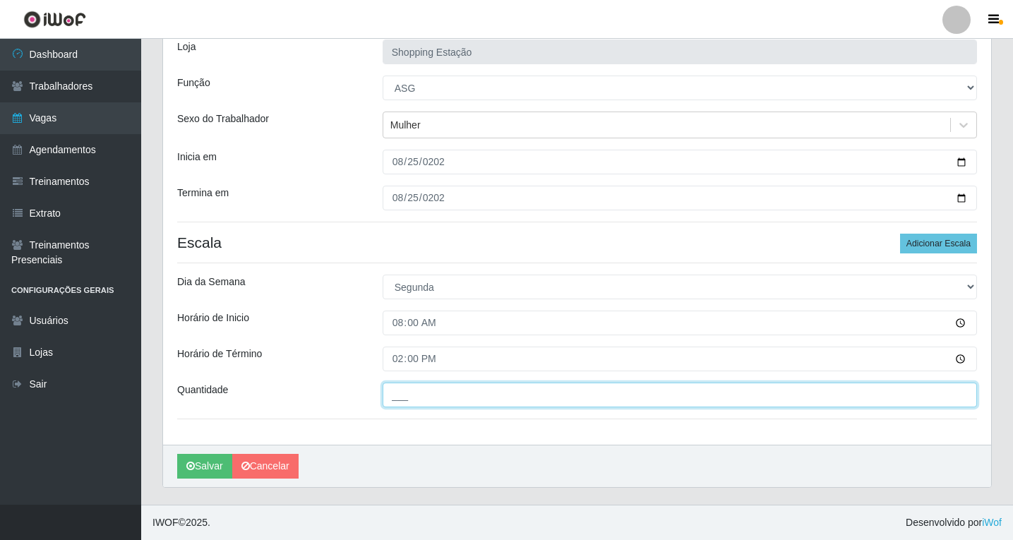
click at [416, 400] on input "___" at bounding box center [680, 395] width 594 height 25
type input "1__"
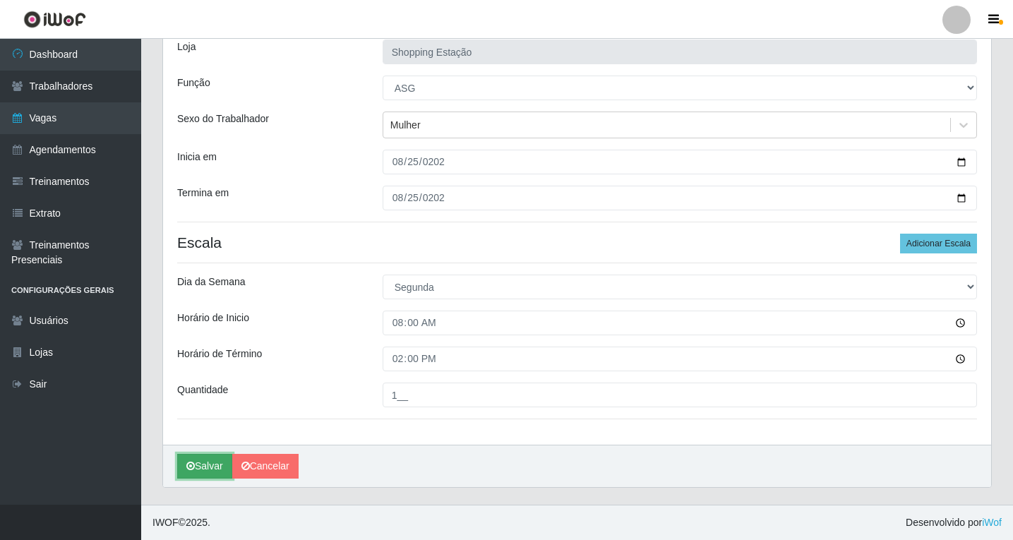
click at [202, 466] on button "Salvar" at bounding box center [204, 466] width 55 height 25
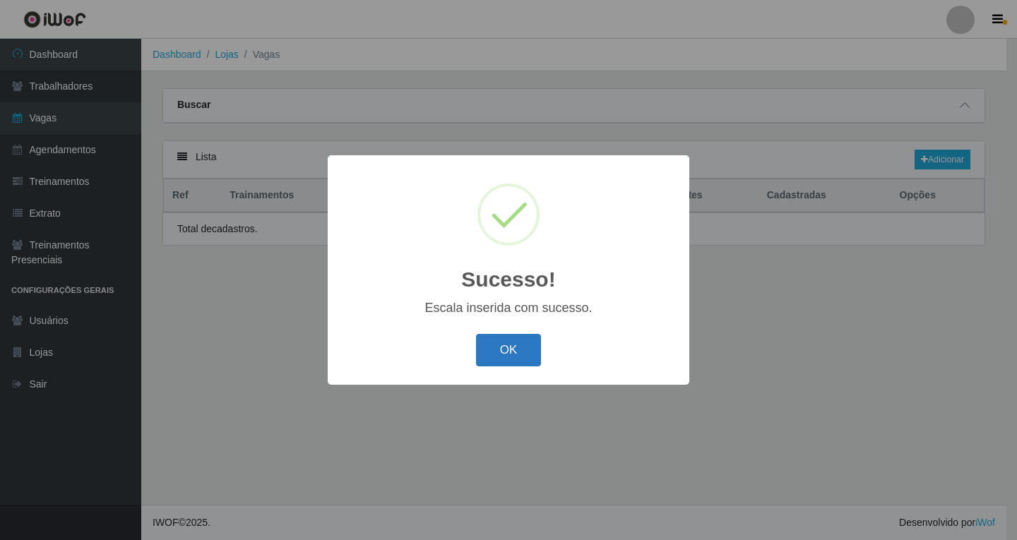
click at [499, 354] on button "OK" at bounding box center [509, 350] width 66 height 33
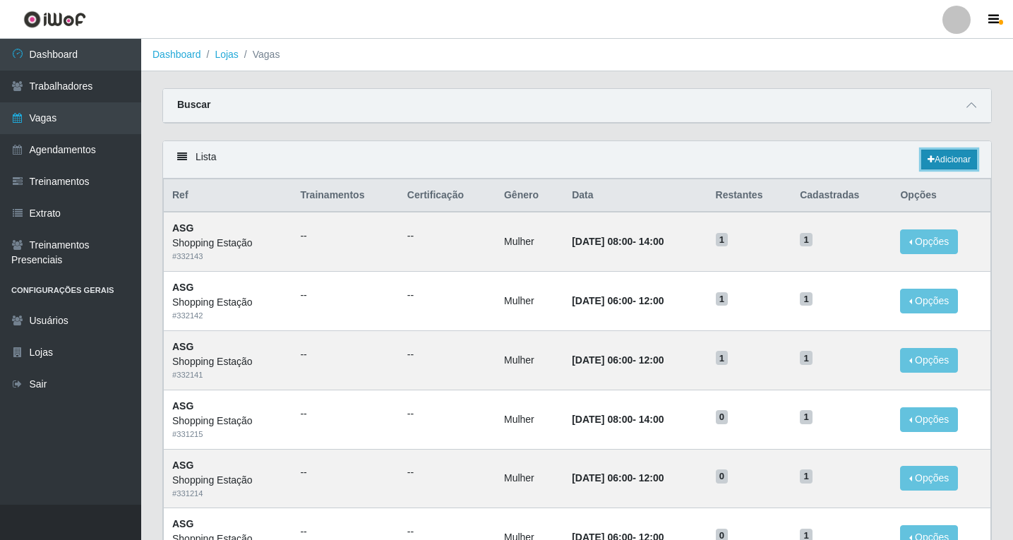
click at [940, 162] on link "Adicionar" at bounding box center [949, 160] width 56 height 20
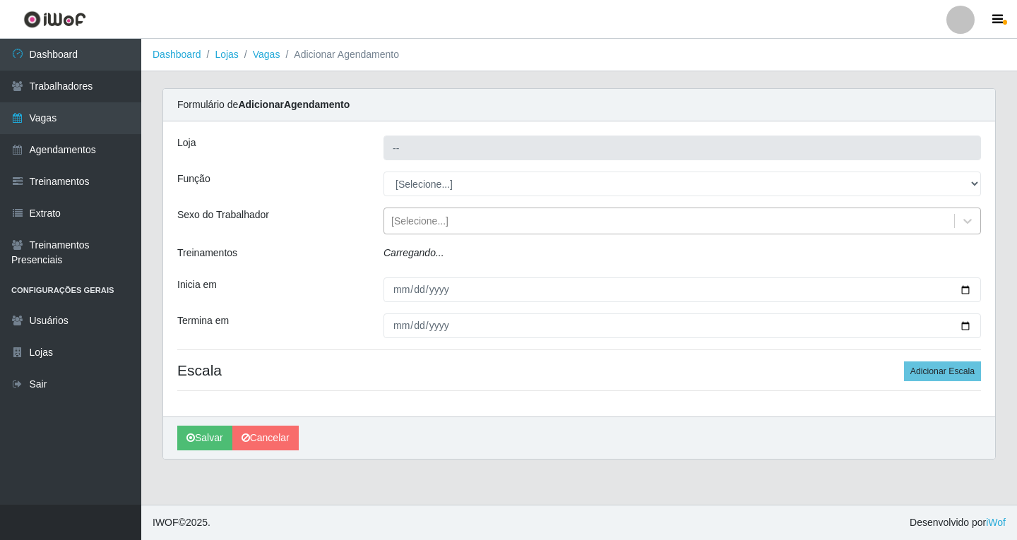
type input "Shopping Estação"
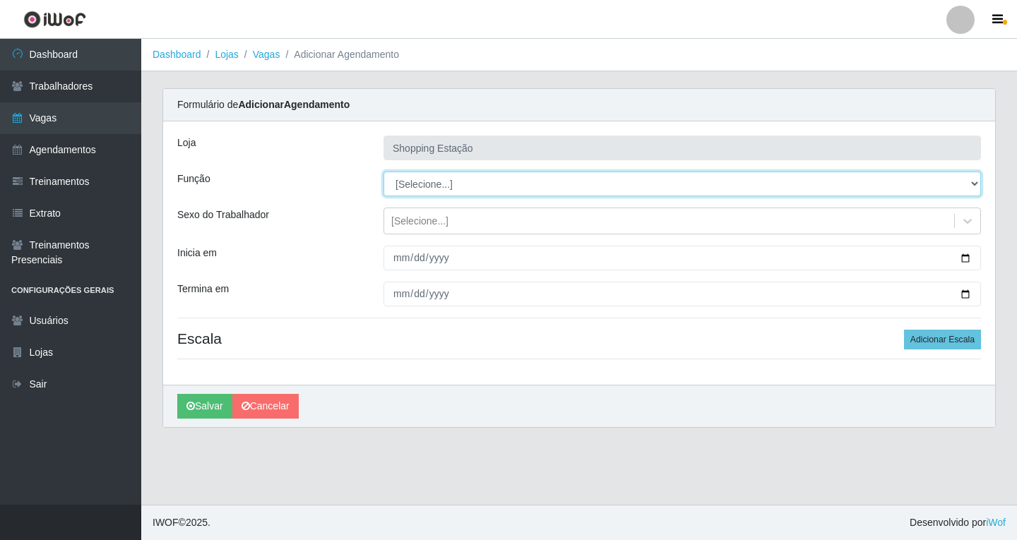
click at [412, 187] on select "[Selecione...] ASG ASG + ASG ++ Operador de Caixa Operador de Caixa + Operador …" at bounding box center [681, 184] width 597 height 25
select select "16"
click at [383, 172] on select "[Selecione...] ASG ASG + ASG ++ Operador de Caixa Operador de Caixa + Operador …" at bounding box center [681, 184] width 597 height 25
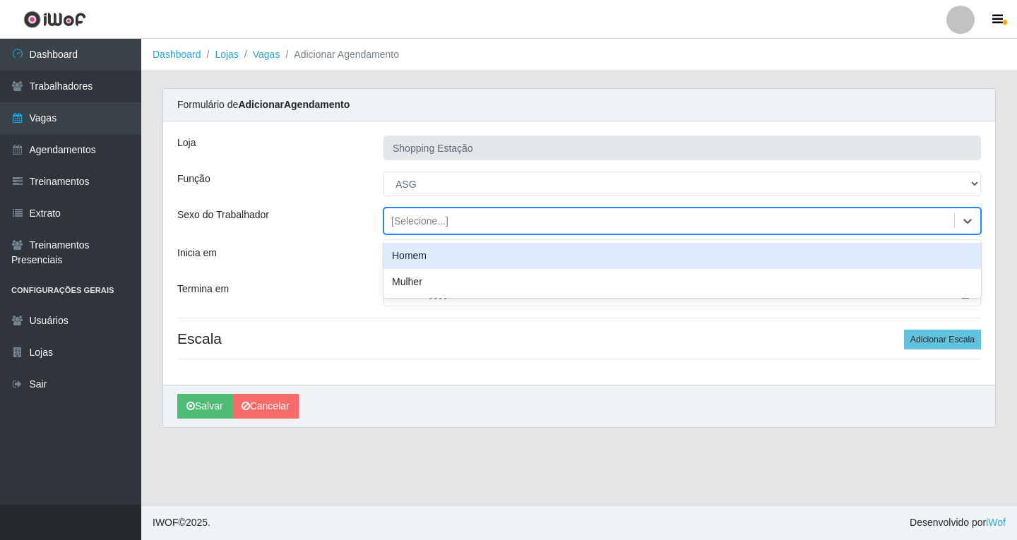
click at [417, 229] on div "[Selecione...]" at bounding box center [669, 221] width 570 height 23
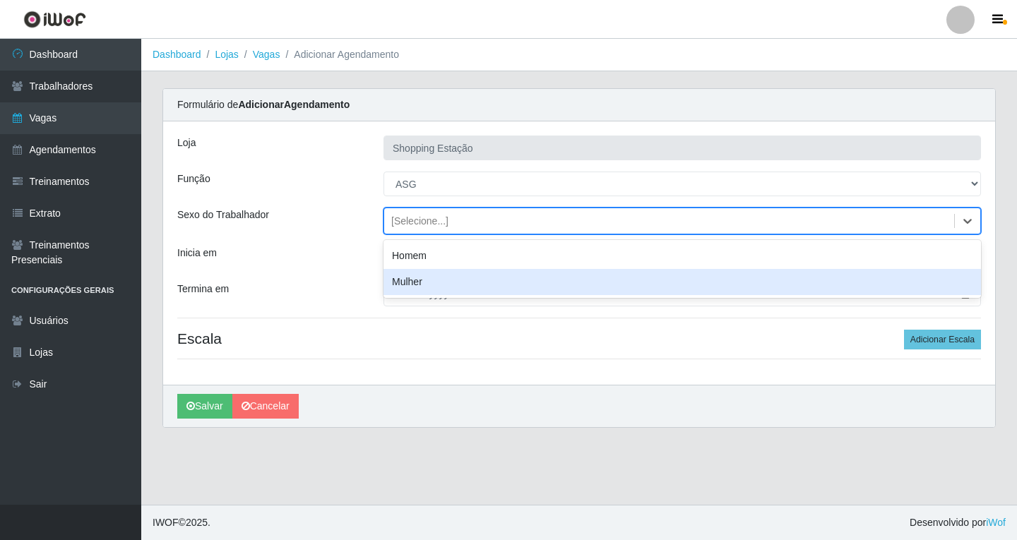
click at [409, 287] on div "Mulher" at bounding box center [681, 282] width 597 height 26
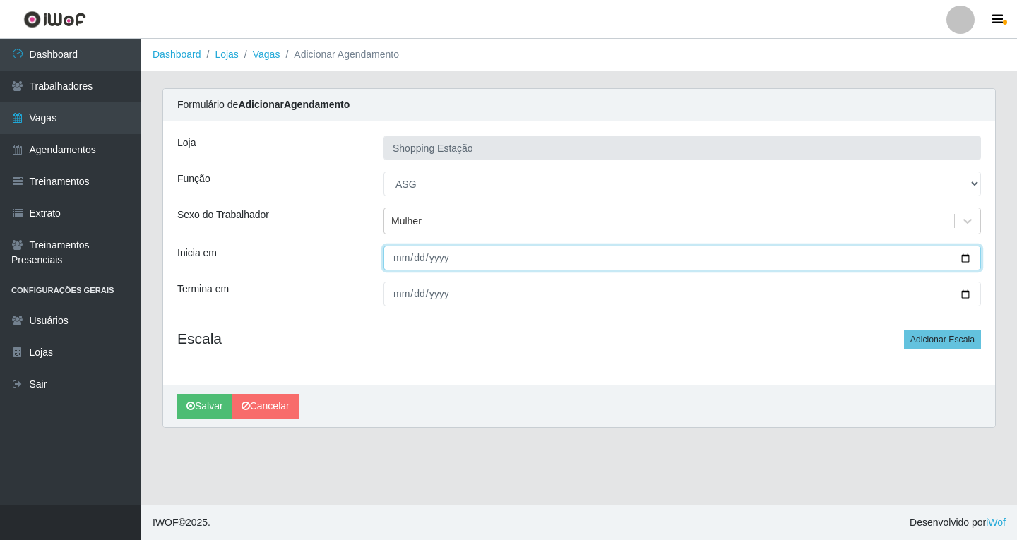
click at [404, 263] on input "Inicia em" at bounding box center [681, 258] width 597 height 25
type input "2025-08-26"
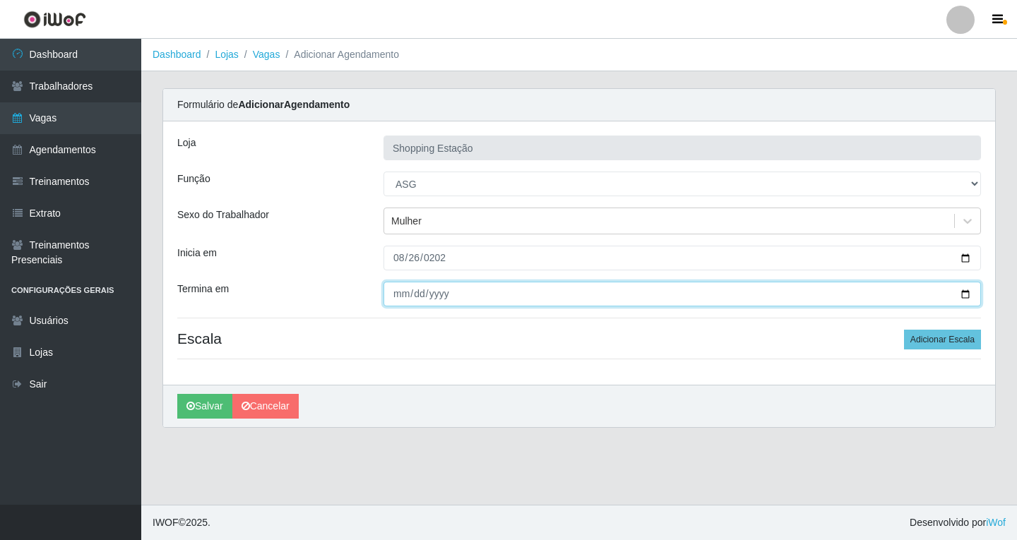
click at [393, 294] on input "Termina em" at bounding box center [681, 294] width 597 height 25
type input "2025-08-26"
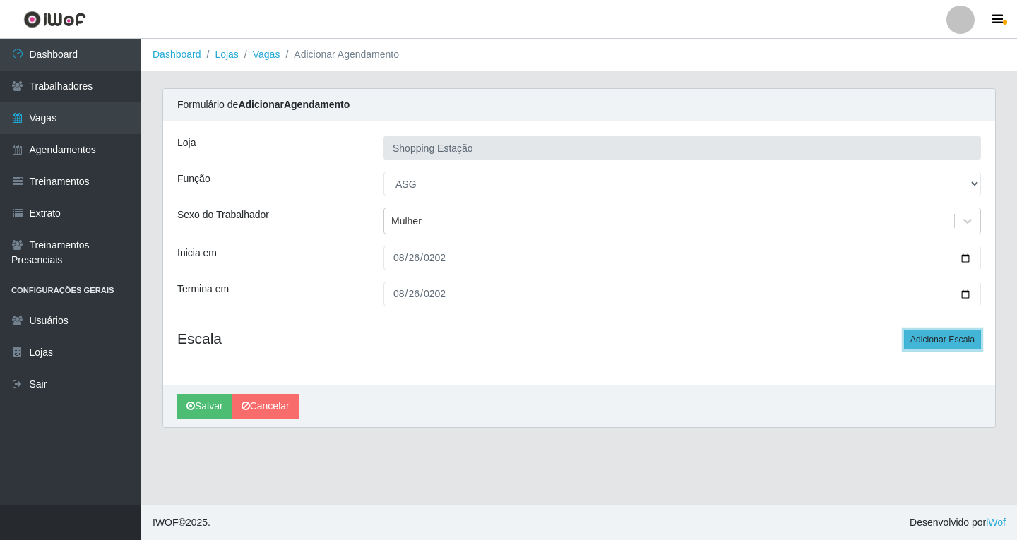
click at [936, 342] on button "Adicionar Escala" at bounding box center [942, 340] width 77 height 20
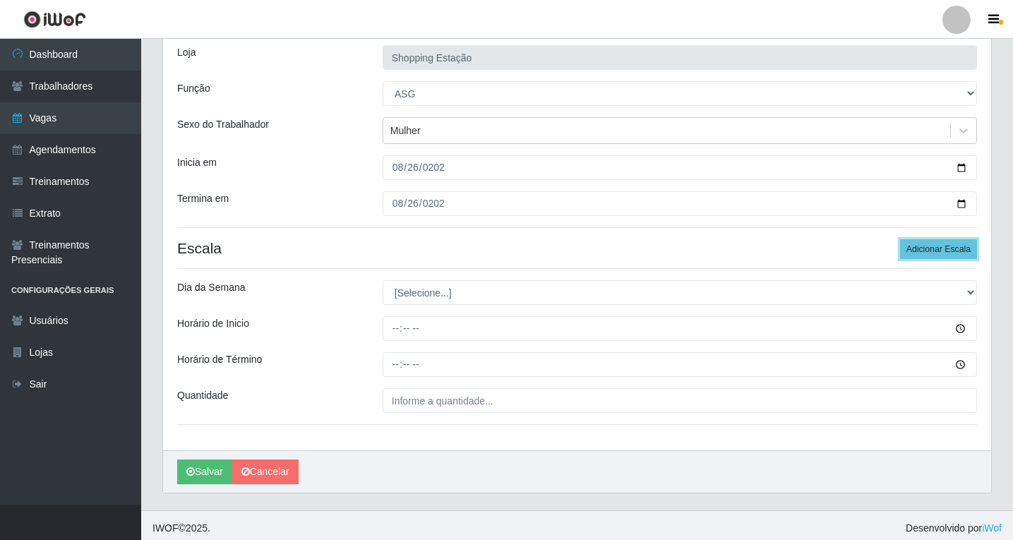
scroll to position [96, 0]
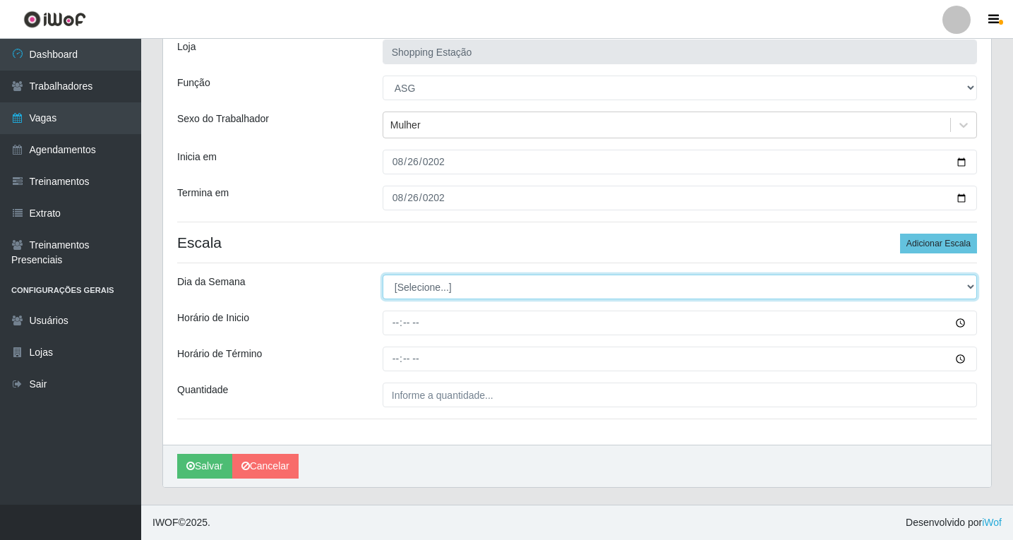
click at [432, 292] on select "[Selecione...] Segunda Terça Quarta Quinta Sexta Sábado Domingo" at bounding box center [680, 287] width 594 height 25
select select "2"
click at [383, 275] on select "[Selecione...] Segunda Terça Quarta Quinta Sexta Sábado Domingo" at bounding box center [680, 287] width 594 height 25
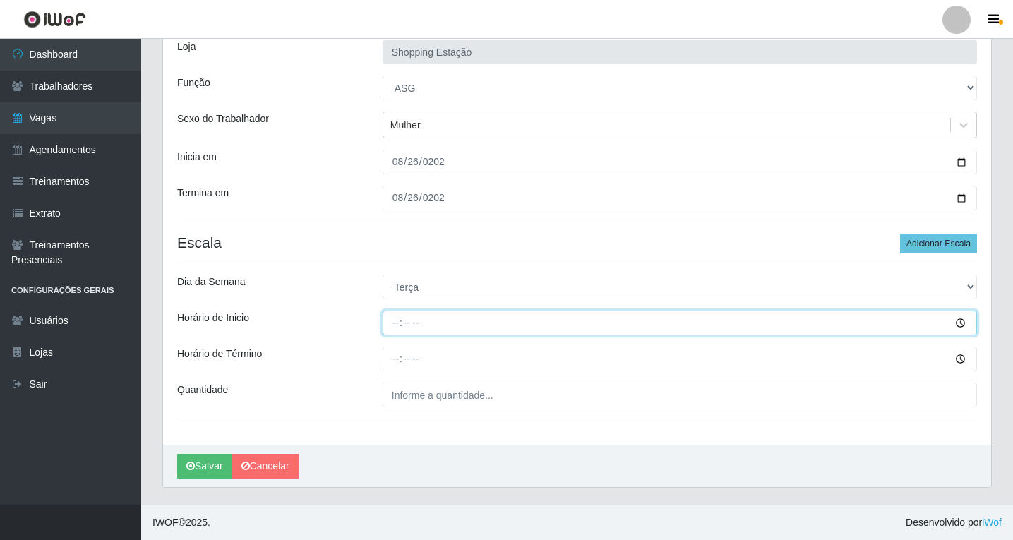
click at [393, 323] on input "Horário de Inicio" at bounding box center [680, 323] width 594 height 25
type input "06:00"
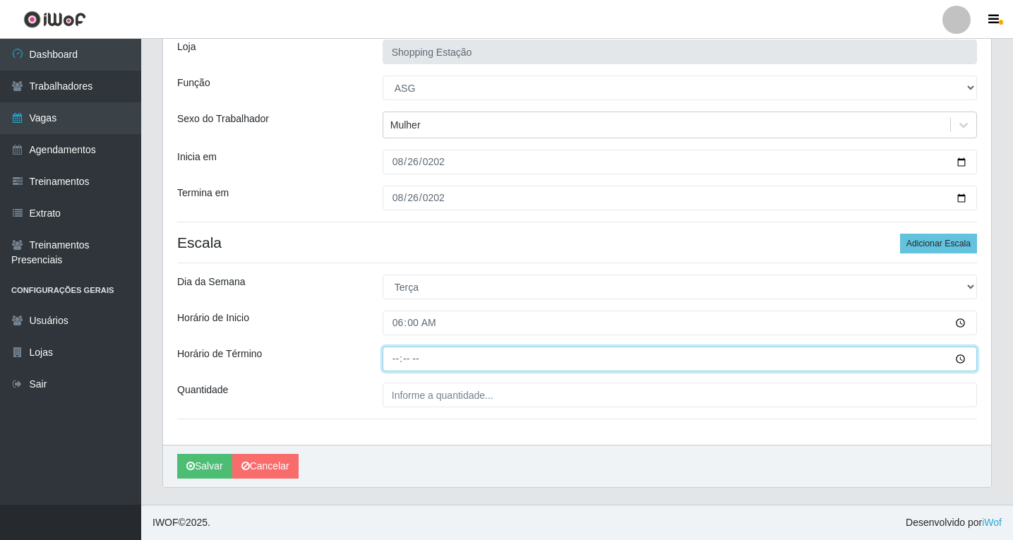
click at [393, 366] on input "Horário de Término" at bounding box center [680, 359] width 594 height 25
type input "12:00"
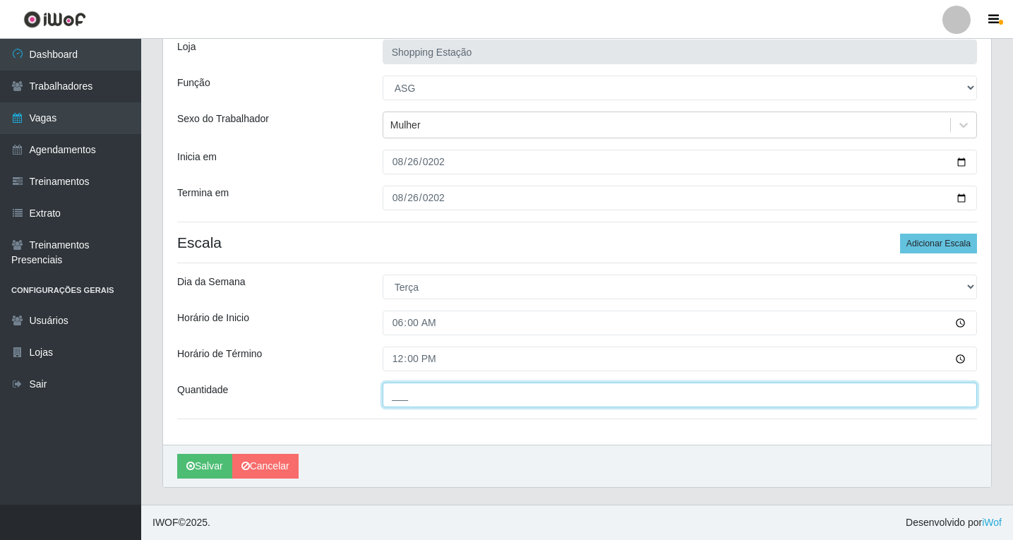
click at [400, 391] on input "___" at bounding box center [680, 395] width 594 height 25
type input "1__"
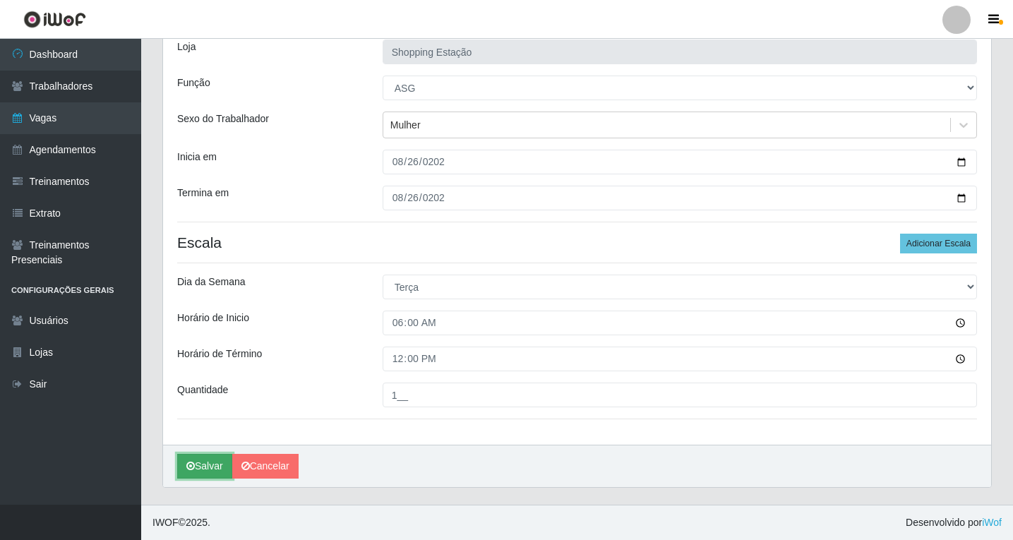
click at [201, 471] on button "Salvar" at bounding box center [204, 466] width 55 height 25
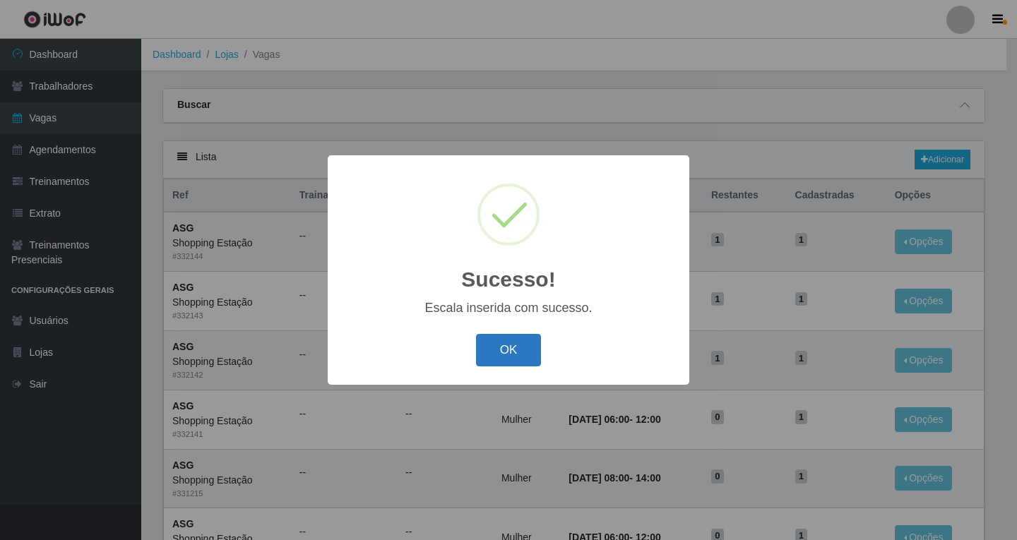
click at [490, 353] on button "OK" at bounding box center [509, 350] width 66 height 33
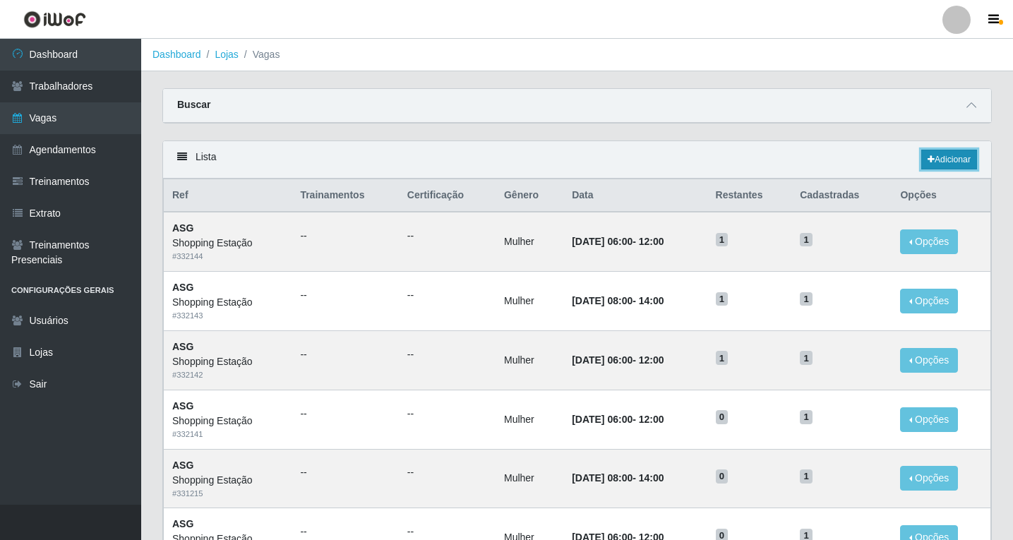
click at [961, 162] on link "Adicionar" at bounding box center [949, 160] width 56 height 20
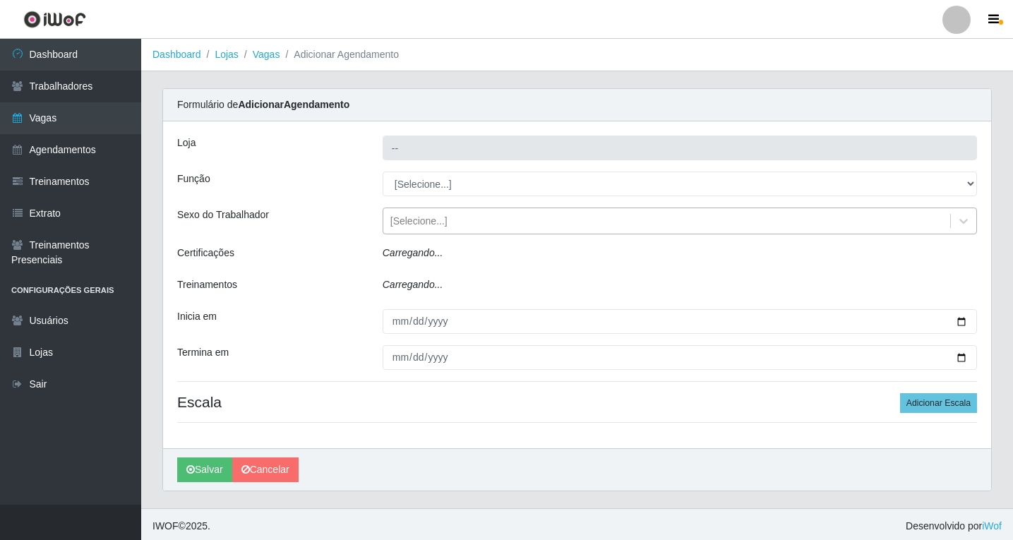
type input "Shopping Estação"
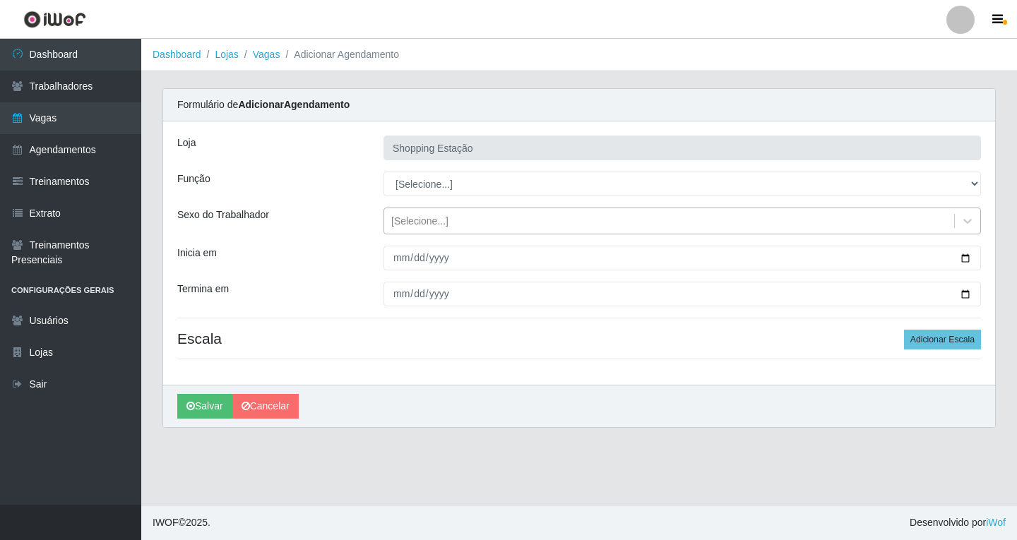
click at [408, 220] on div "[Selecione...]" at bounding box center [419, 221] width 57 height 15
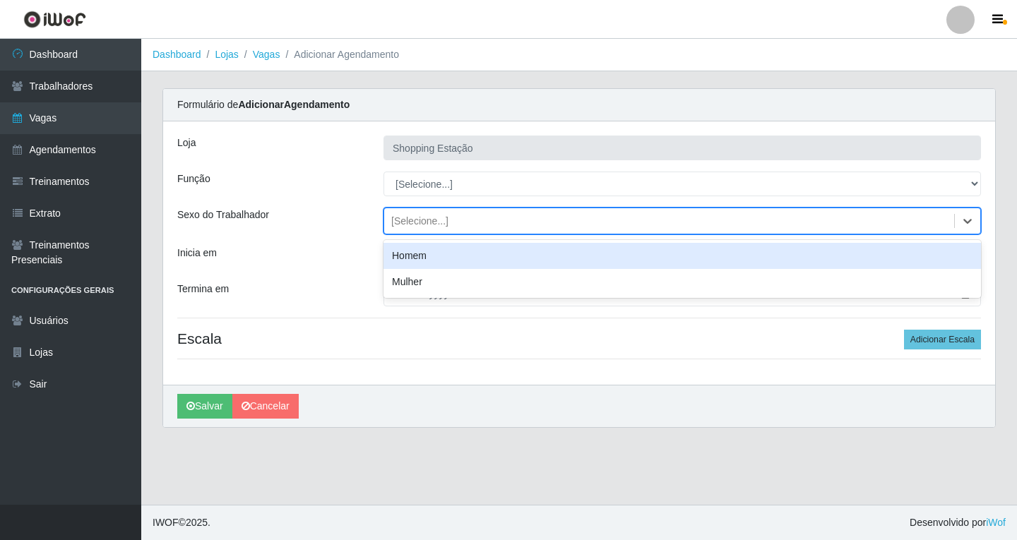
click at [413, 254] on div "Homem" at bounding box center [681, 256] width 597 height 26
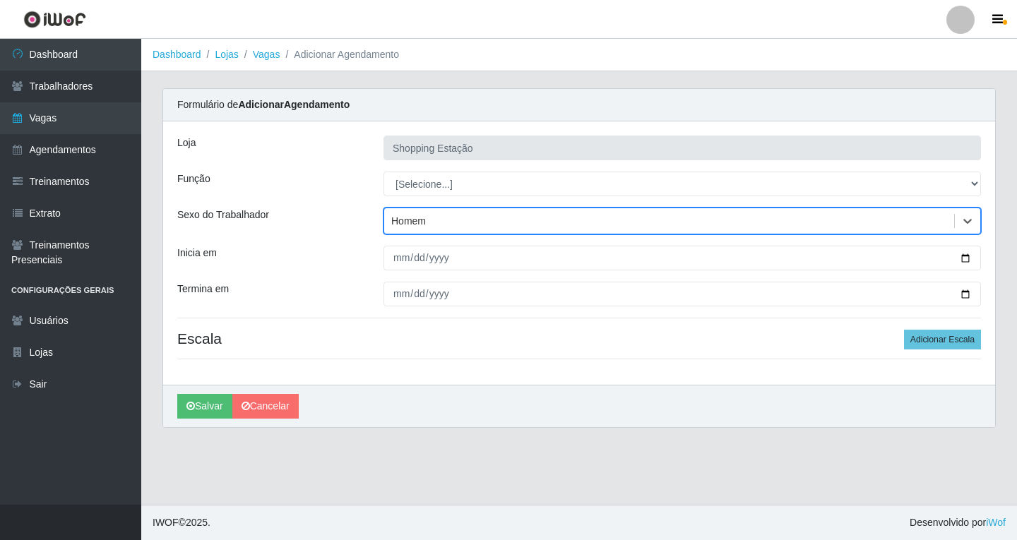
click at [424, 217] on div "Homem" at bounding box center [408, 221] width 35 height 15
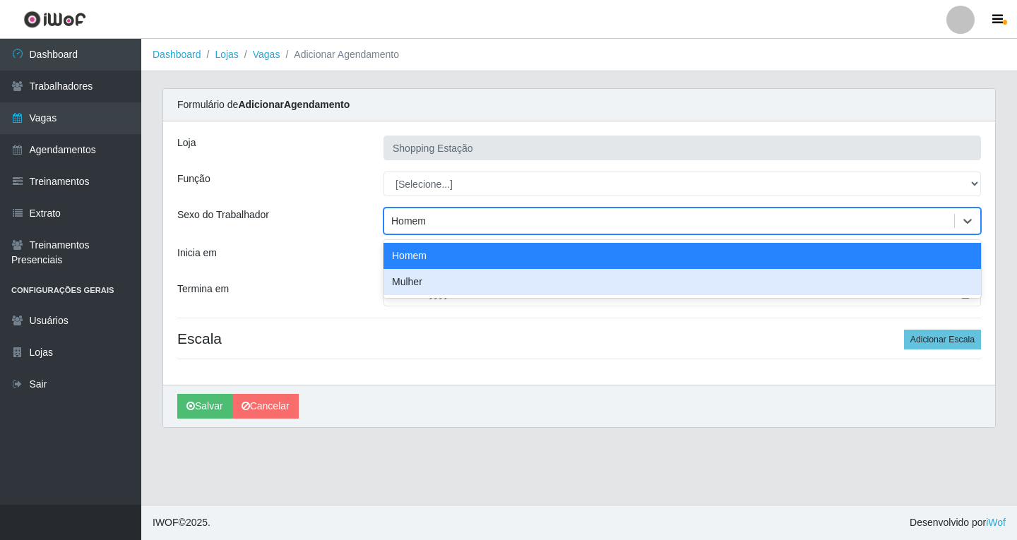
click at [414, 285] on div "Mulher" at bounding box center [681, 282] width 597 height 26
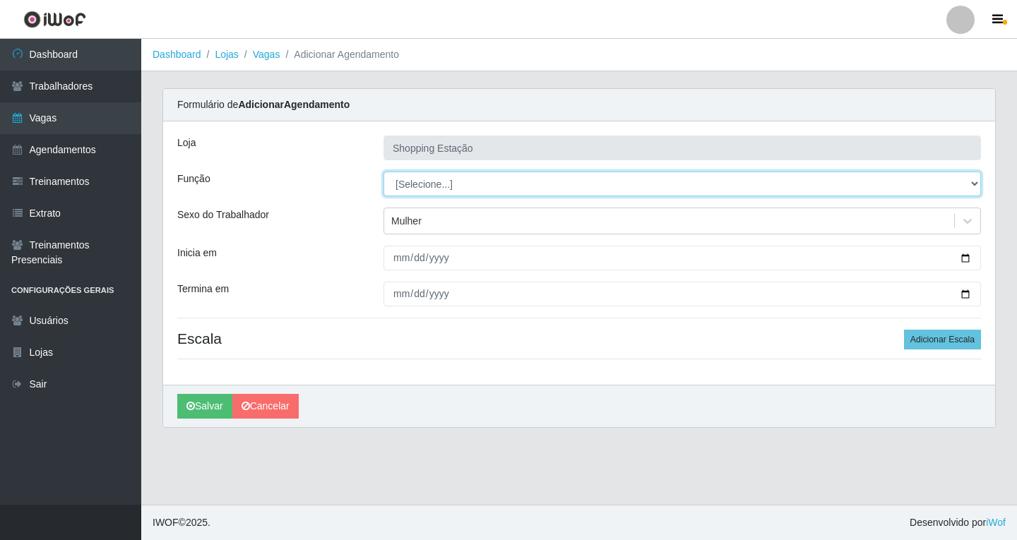
click at [425, 188] on select "[Selecione...] ASG ASG + ASG ++ Operador de Caixa Operador de Caixa + Operador …" at bounding box center [681, 184] width 597 height 25
select select "16"
click at [383, 172] on select "[Selecione...] ASG ASG + ASG ++ Operador de Caixa Operador de Caixa + Operador …" at bounding box center [681, 184] width 597 height 25
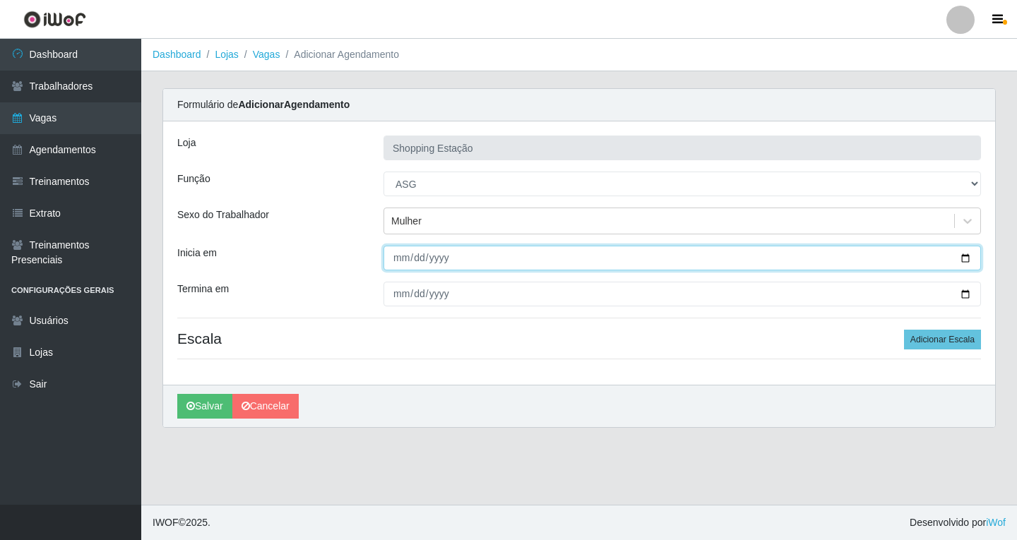
click at [402, 261] on input "Inicia em" at bounding box center [681, 258] width 597 height 25
type input "2025-08-26"
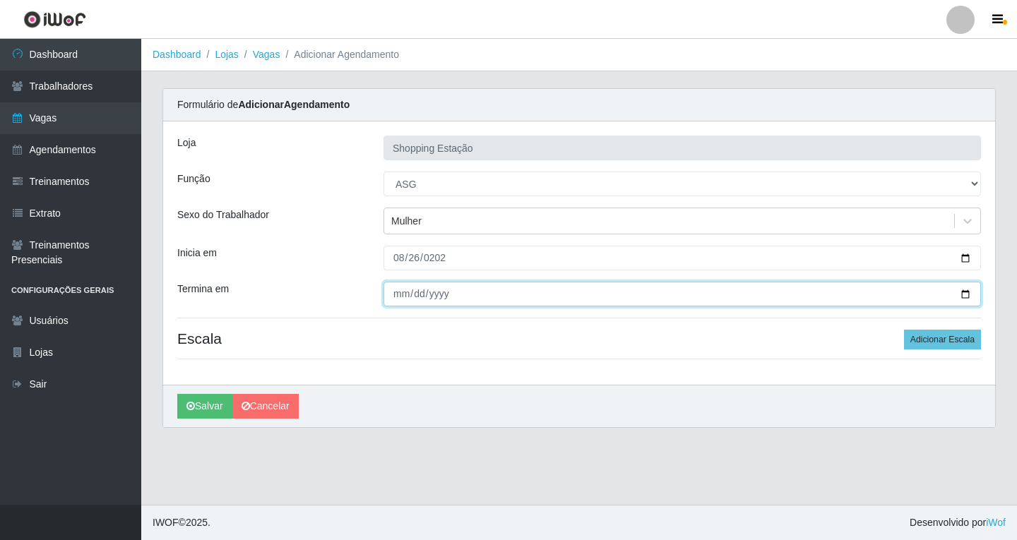
click at [393, 290] on input "Termina em" at bounding box center [681, 294] width 597 height 25
type input "2025-08-26"
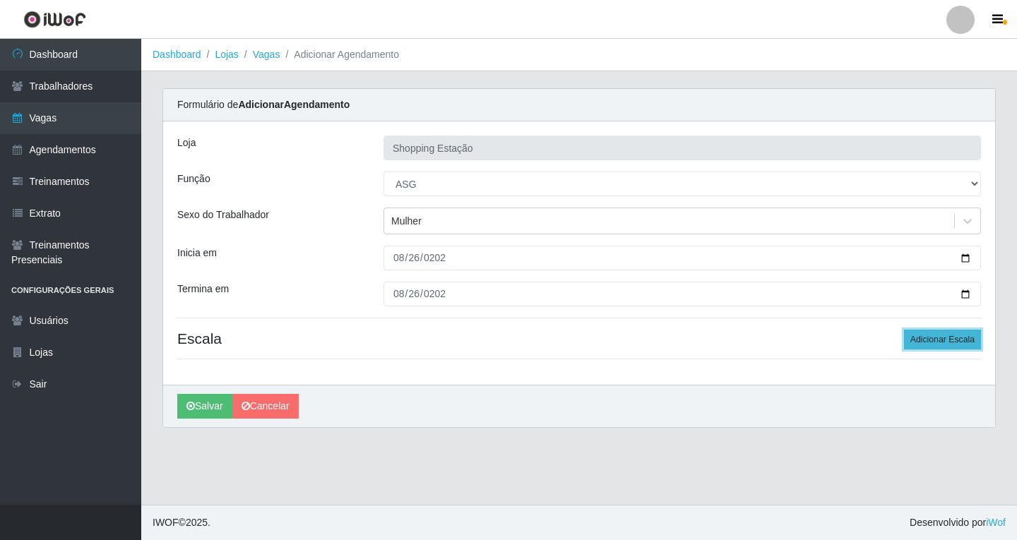
click at [937, 344] on button "Adicionar Escala" at bounding box center [942, 340] width 77 height 20
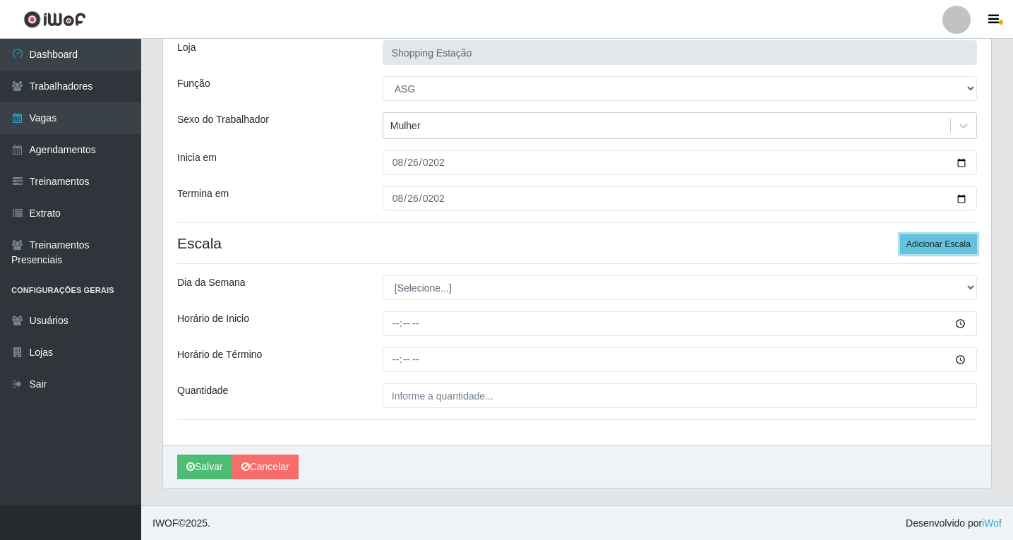
scroll to position [96, 0]
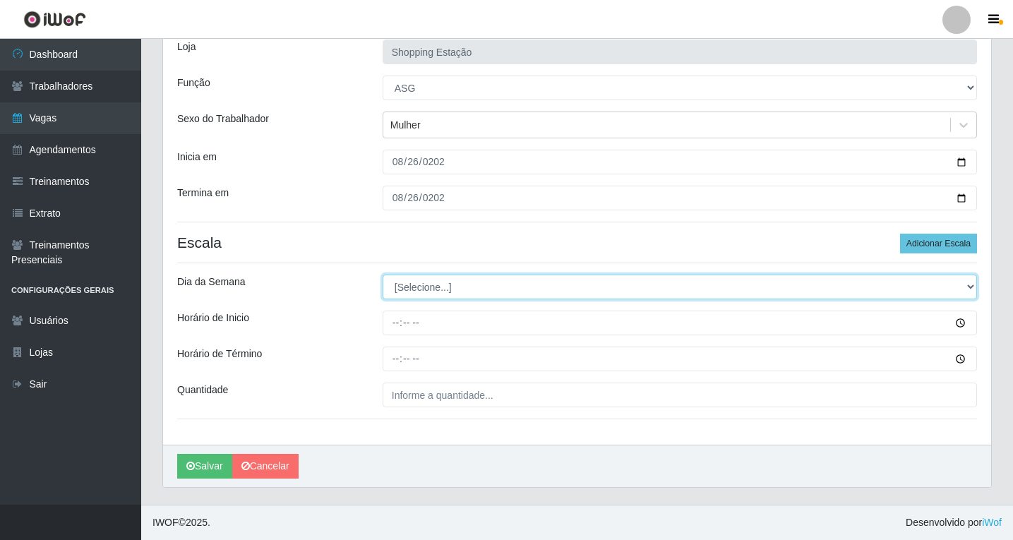
click at [400, 279] on select "[Selecione...] Segunda Terça Quarta Quinta Sexta Sábado Domingo" at bounding box center [680, 287] width 594 height 25
select select "2"
click at [383, 275] on select "[Selecione...] Segunda Terça Quarta Quinta Sexta Sábado Domingo" at bounding box center [680, 287] width 594 height 25
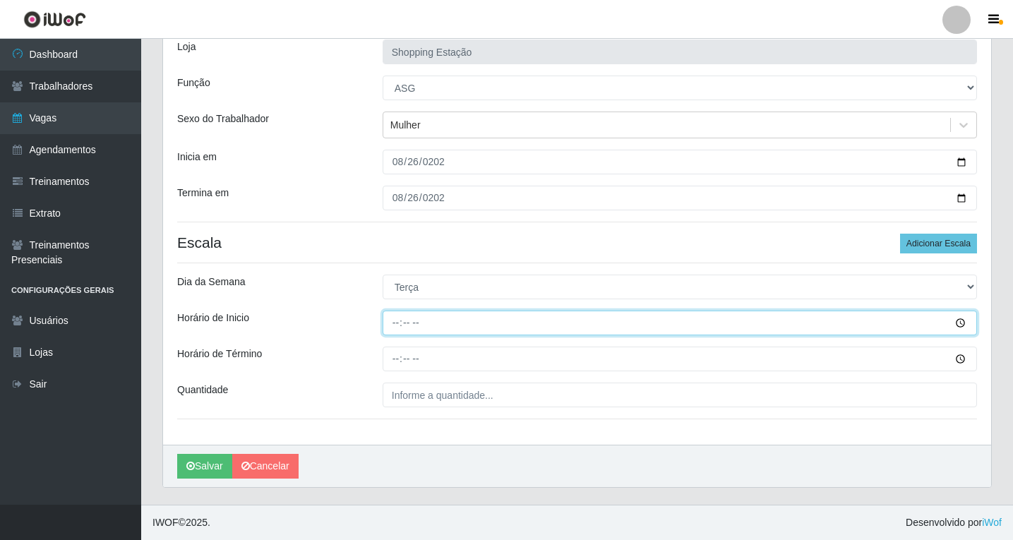
click at [395, 328] on input "Horário de Inicio" at bounding box center [680, 323] width 594 height 25
type input "06:00"
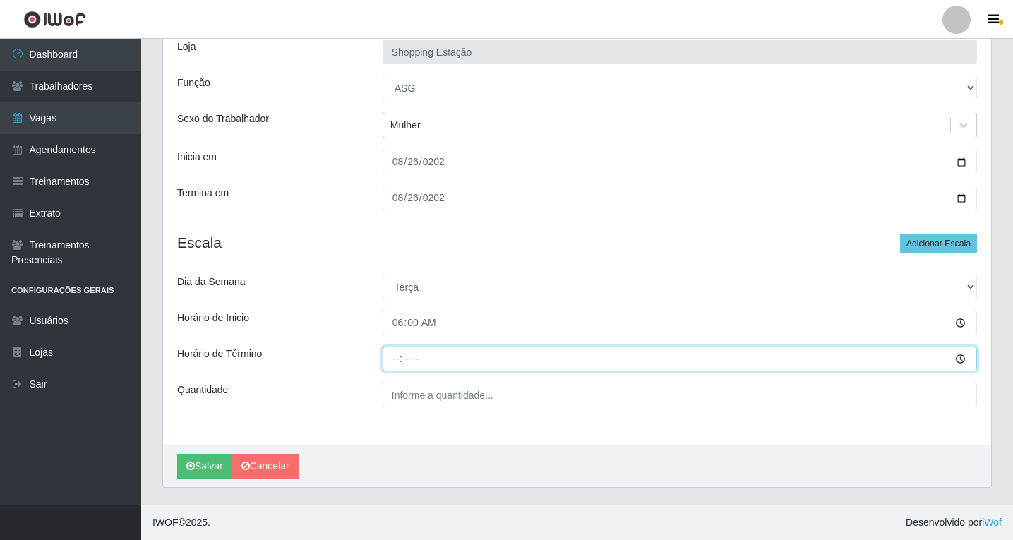
click at [395, 359] on input "Horário de Término" at bounding box center [680, 359] width 594 height 25
type input "12:00"
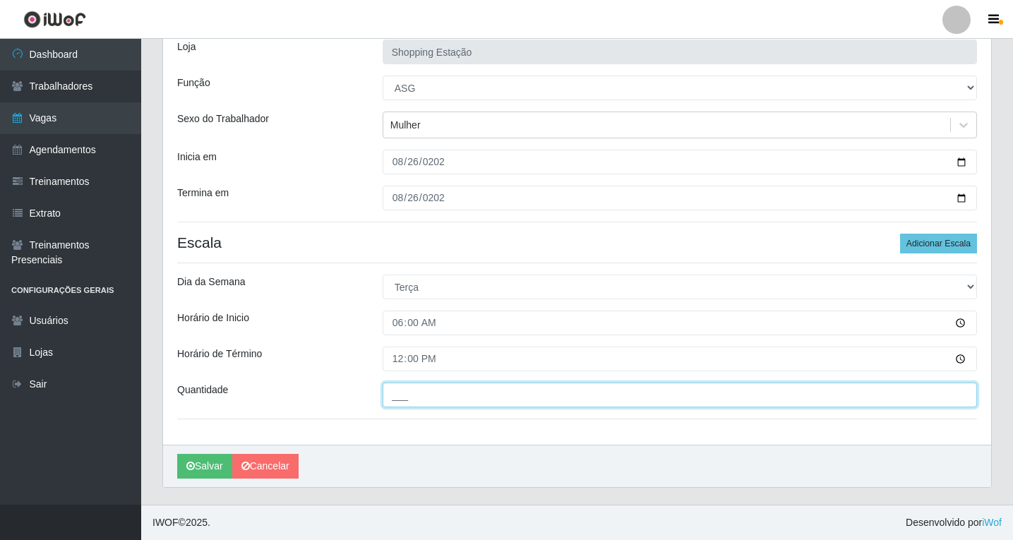
click at [405, 396] on input "___" at bounding box center [680, 395] width 594 height 25
type input "1__"
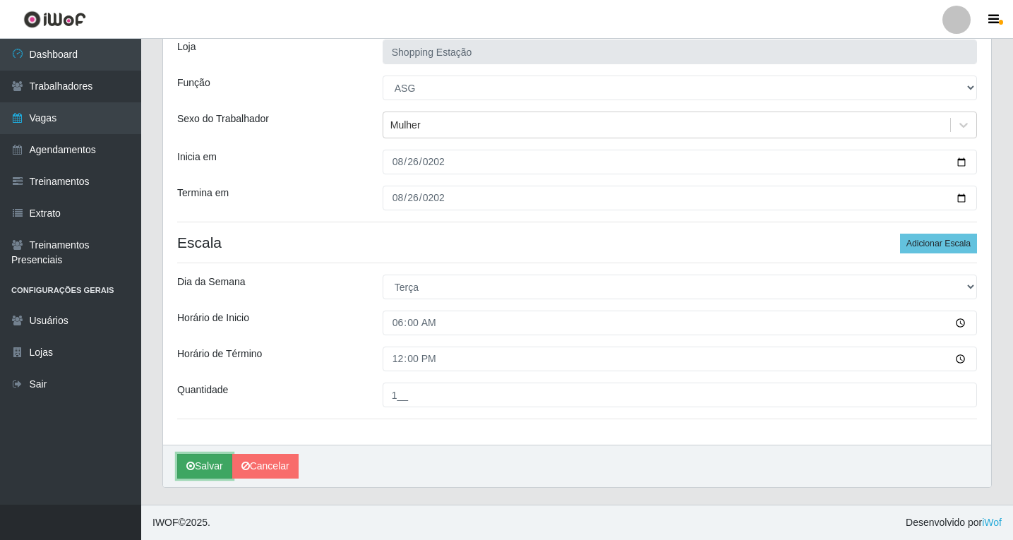
click at [213, 470] on button "Salvar" at bounding box center [204, 466] width 55 height 25
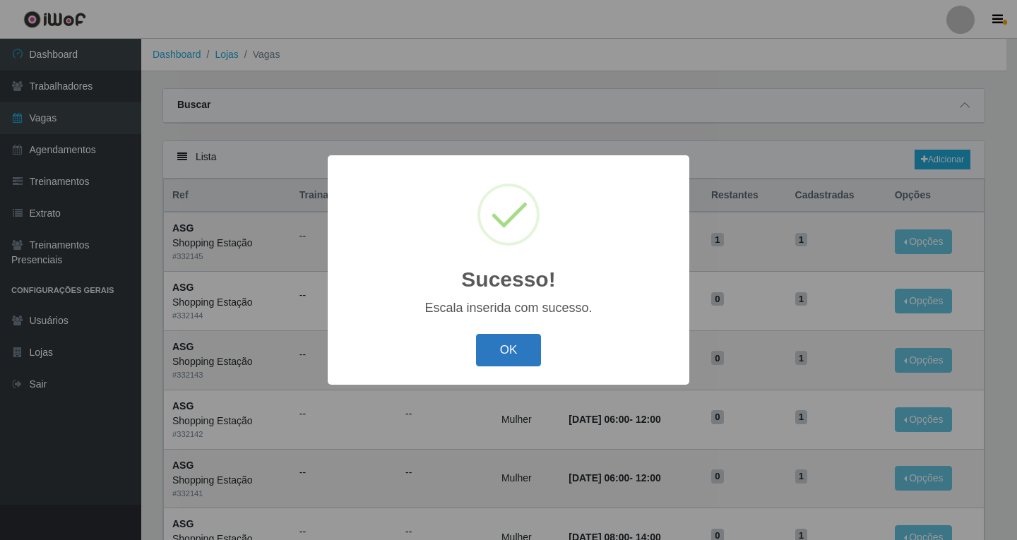
click at [496, 349] on button "OK" at bounding box center [509, 350] width 66 height 33
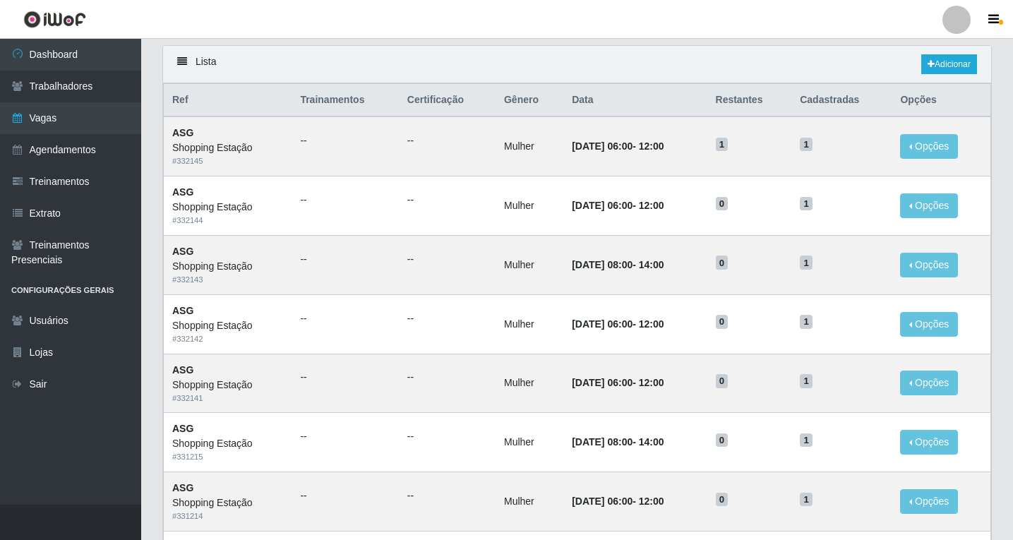
scroll to position [71, 0]
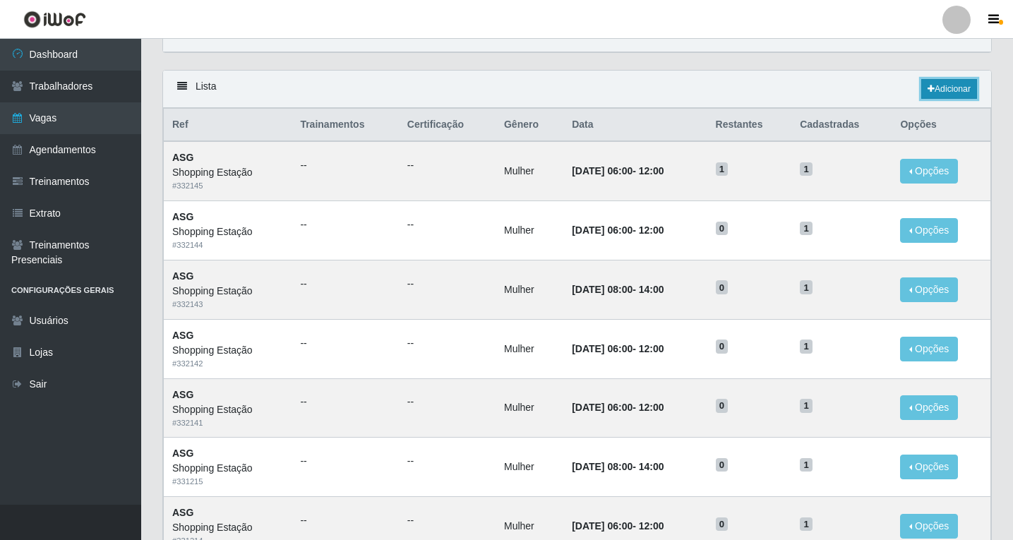
click at [957, 90] on link "Adicionar" at bounding box center [949, 89] width 56 height 20
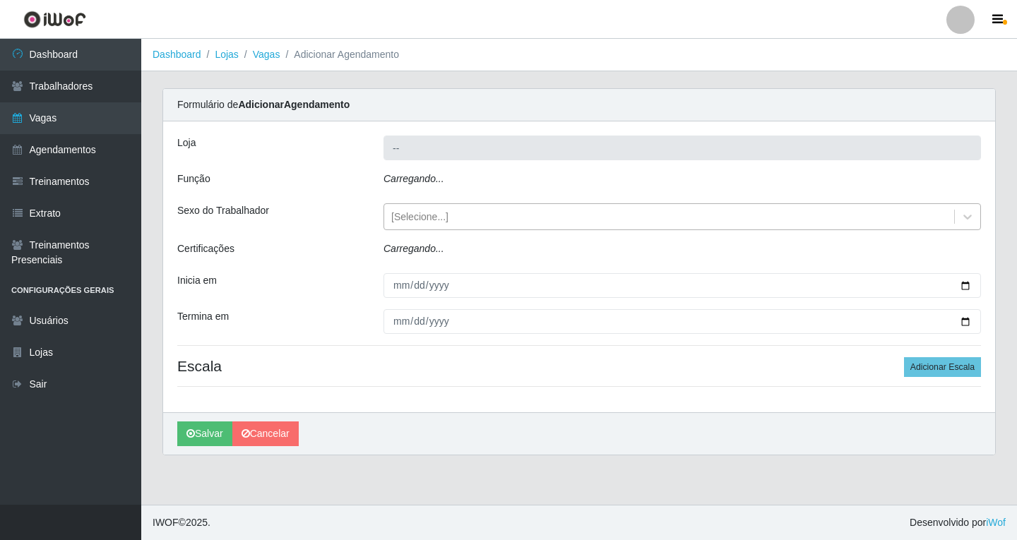
type input "Shopping Estação"
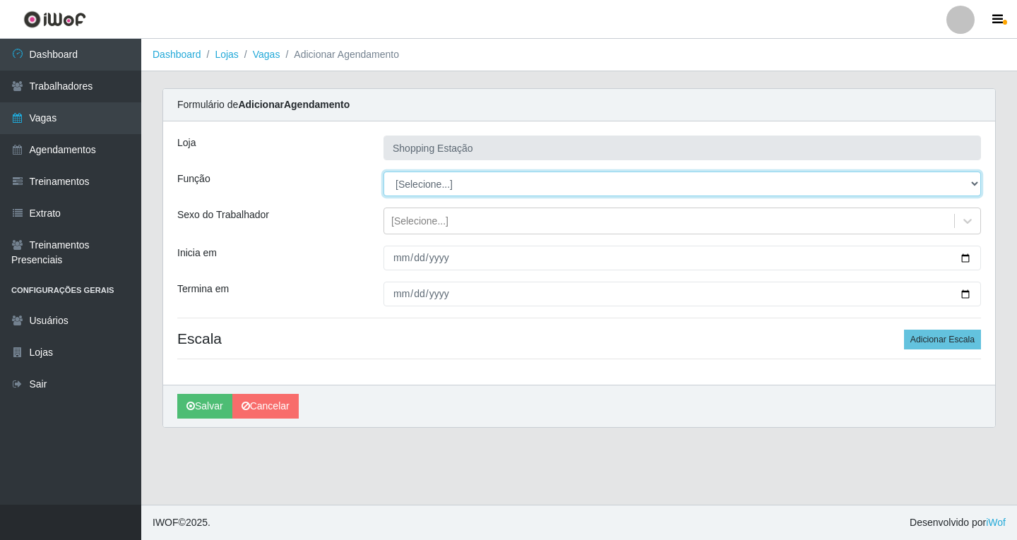
click at [428, 186] on select "[Selecione...] ASG ASG + ASG ++ Operador de Caixa Operador de Caixa + Operador …" at bounding box center [681, 184] width 597 height 25
select select "16"
click at [383, 172] on select "[Selecione...] ASG ASG + ASG ++ Operador de Caixa Operador de Caixa + Operador …" at bounding box center [681, 184] width 597 height 25
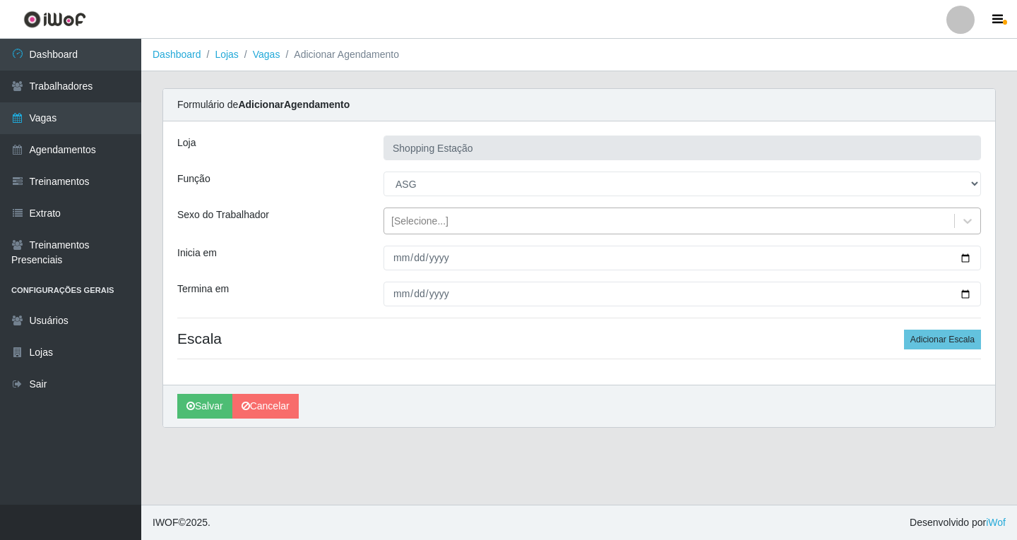
click at [419, 227] on div "[Selecione...]" at bounding box center [419, 221] width 57 height 15
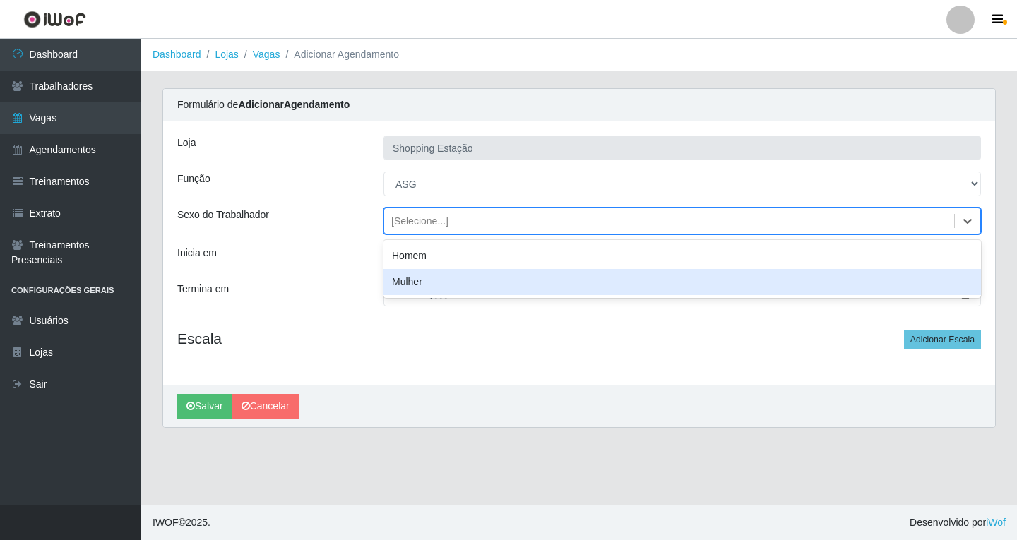
click at [411, 281] on div "Mulher" at bounding box center [681, 282] width 597 height 26
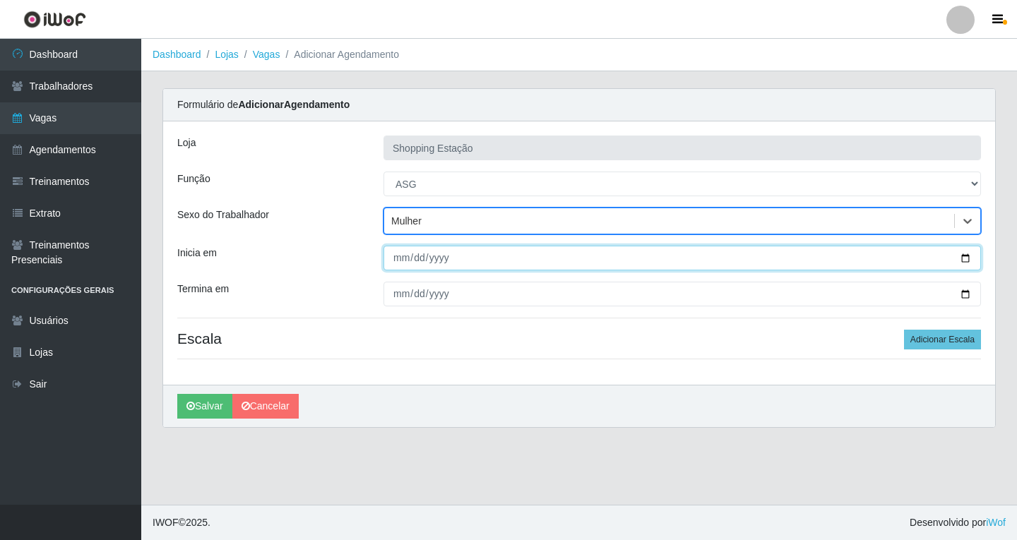
click at [400, 258] on input "Inicia em" at bounding box center [681, 258] width 597 height 25
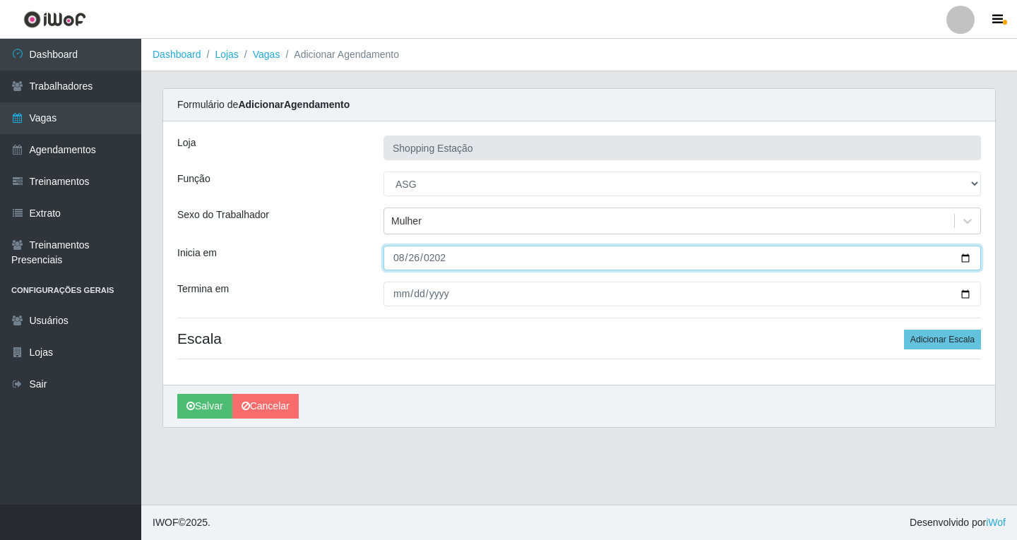
type input "2025-08-26"
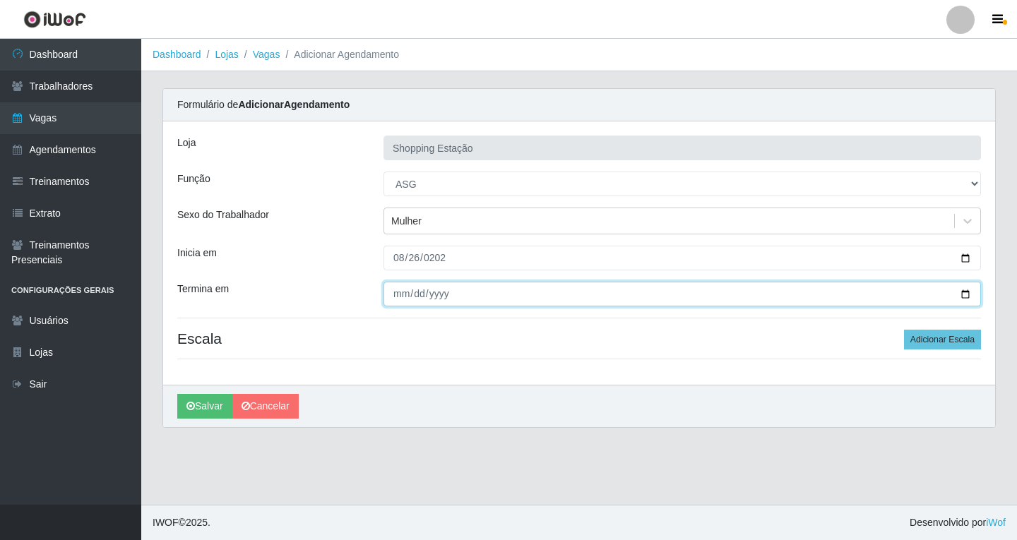
click at [397, 295] on input "Termina em" at bounding box center [681, 294] width 597 height 25
type input "2025-08-26"
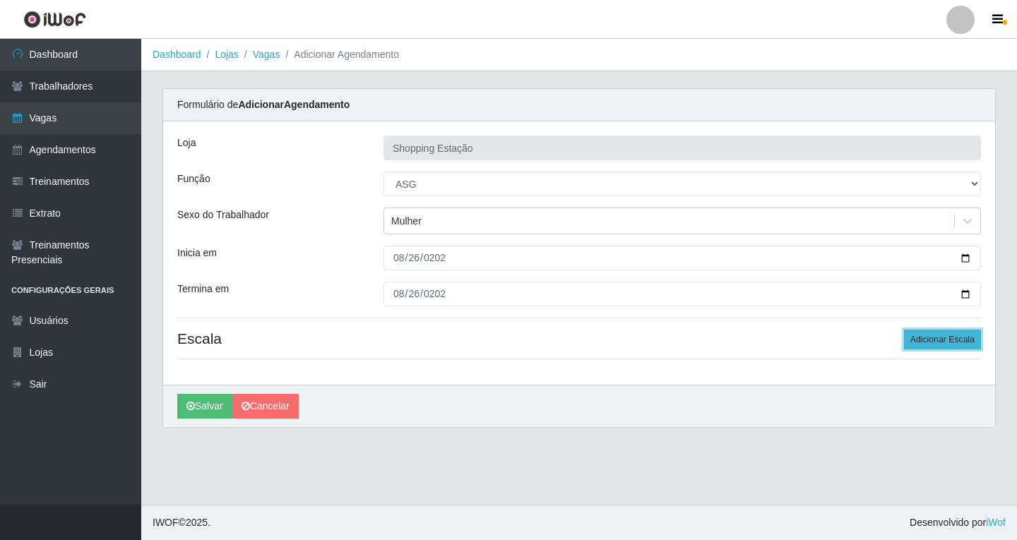
click at [928, 337] on button "Adicionar Escala" at bounding box center [942, 340] width 77 height 20
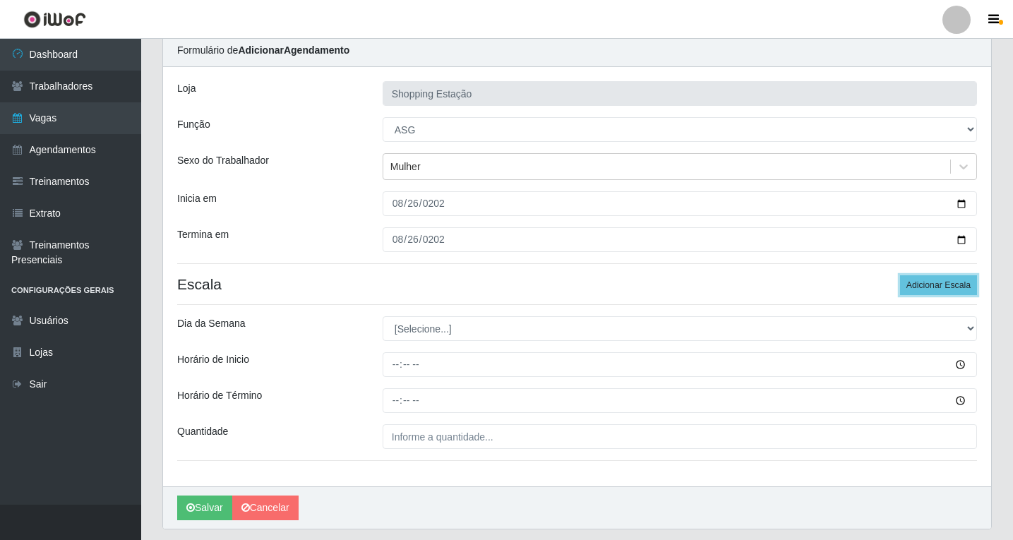
scroll to position [96, 0]
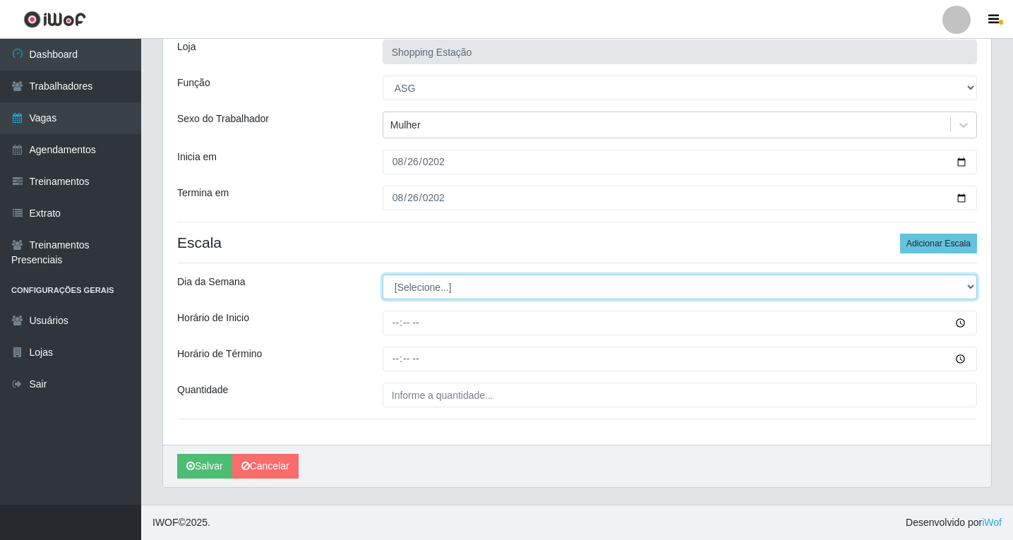
click at [434, 294] on select "[Selecione...] Segunda Terça Quarta Quinta Sexta Sábado Domingo" at bounding box center [680, 287] width 594 height 25
select select "2"
click at [383, 275] on select "[Selecione...] Segunda Terça Quarta Quinta Sexta Sábado Domingo" at bounding box center [680, 287] width 594 height 25
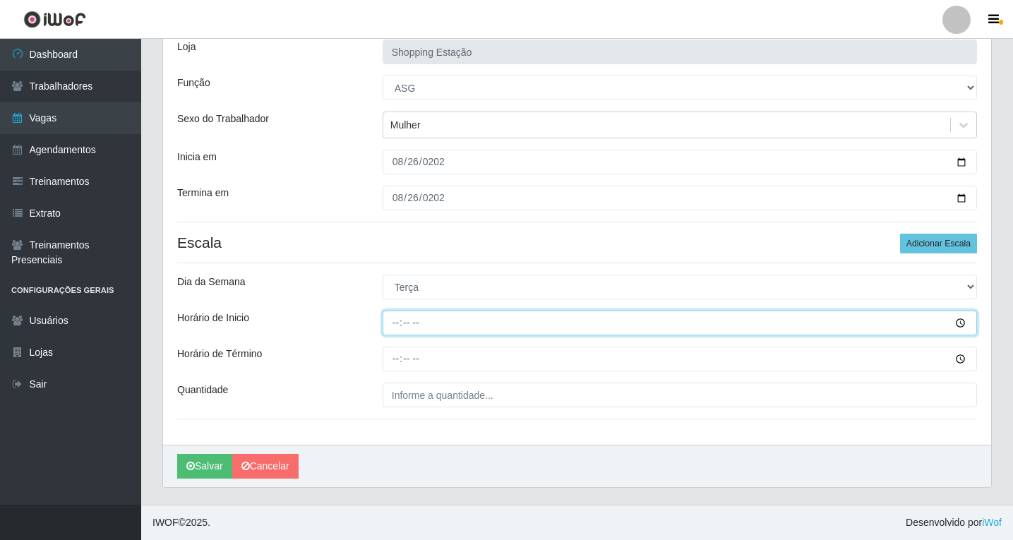
click at [395, 323] on input "Horário de Inicio" at bounding box center [680, 323] width 594 height 25
type input "08:00"
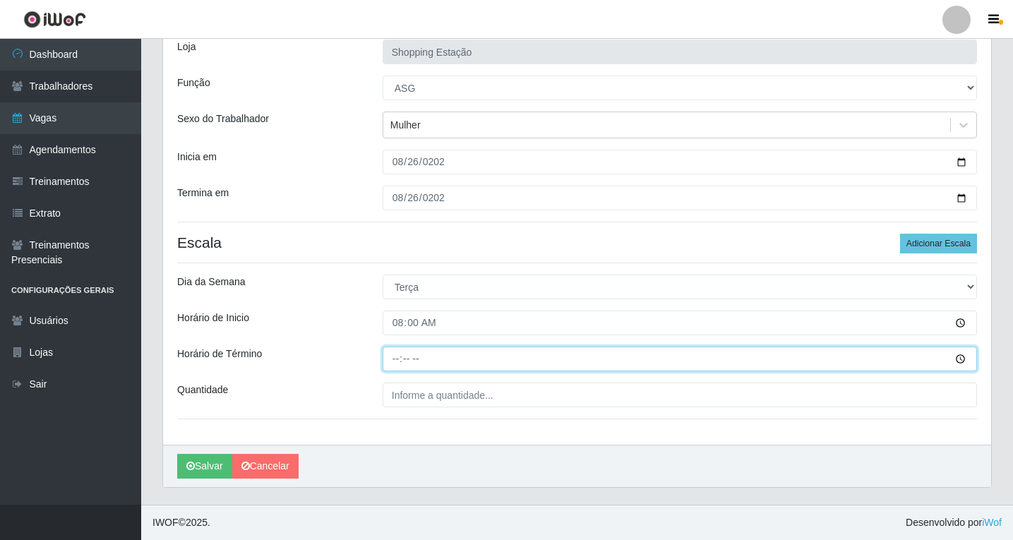
click at [400, 361] on input "Horário de Término" at bounding box center [680, 359] width 594 height 25
type input "14:00"
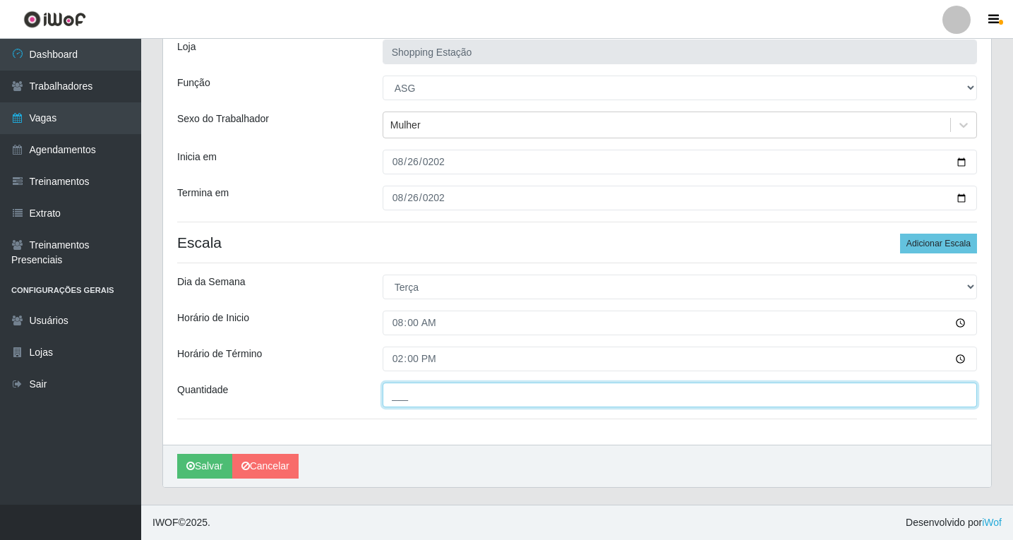
click at [415, 400] on input "___" at bounding box center [680, 395] width 594 height 25
type input "1__"
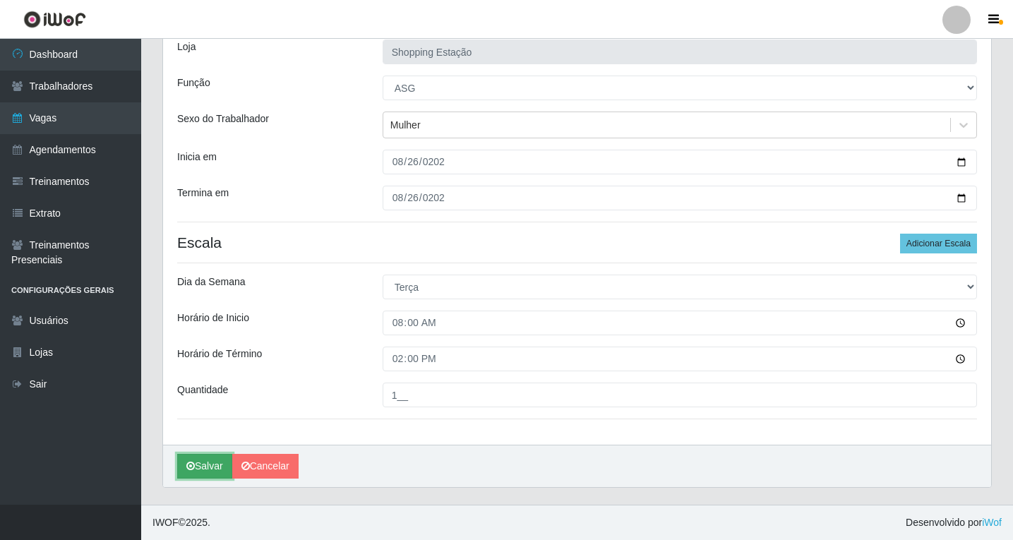
click at [208, 465] on button "Salvar" at bounding box center [204, 466] width 55 height 25
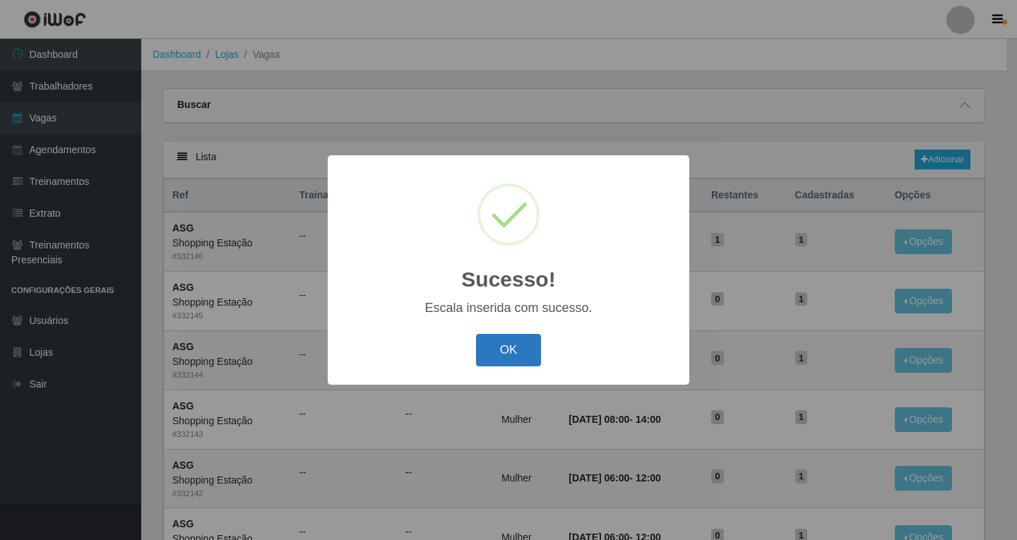
click at [516, 359] on button "OK" at bounding box center [509, 350] width 66 height 33
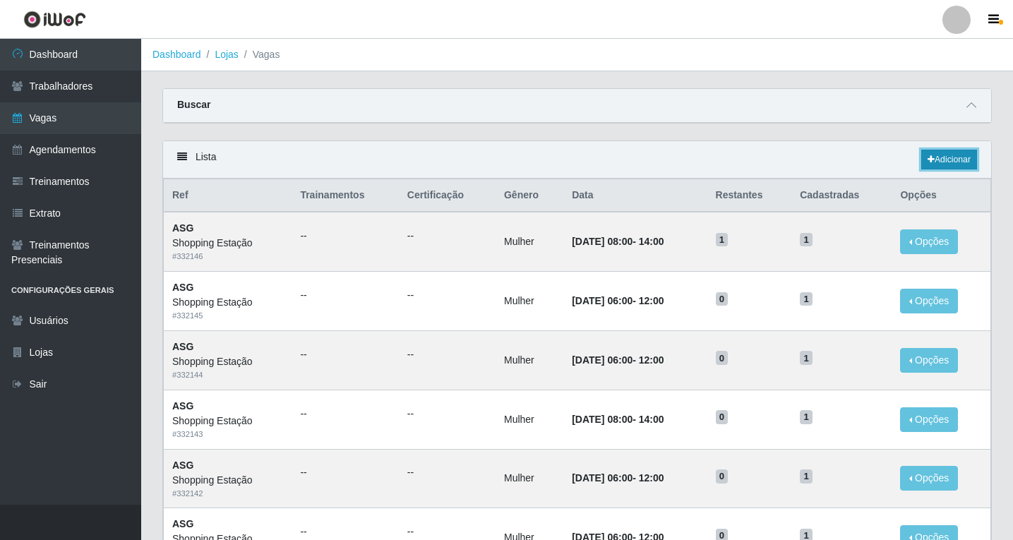
click at [964, 162] on link "Adicionar" at bounding box center [949, 160] width 56 height 20
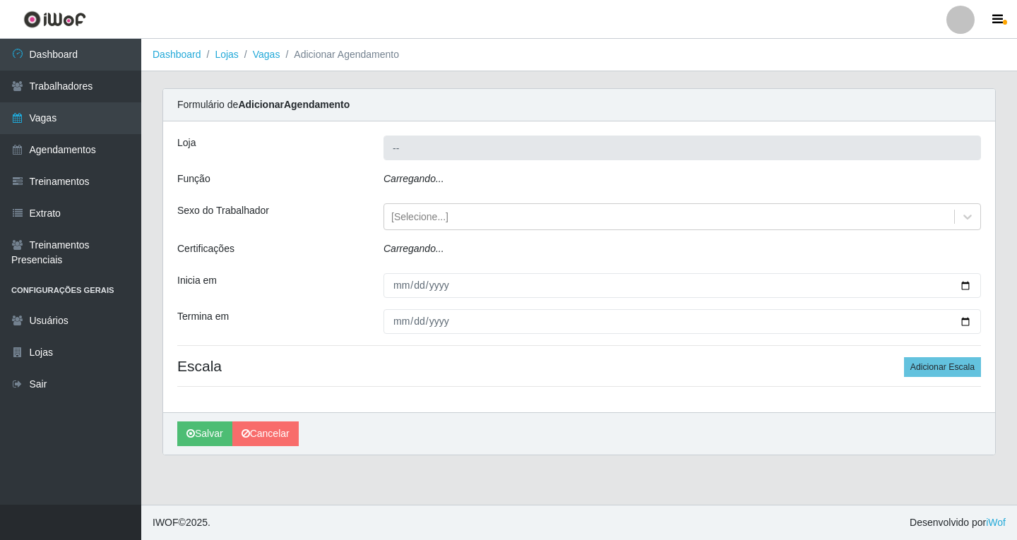
type input "Shopping Estação"
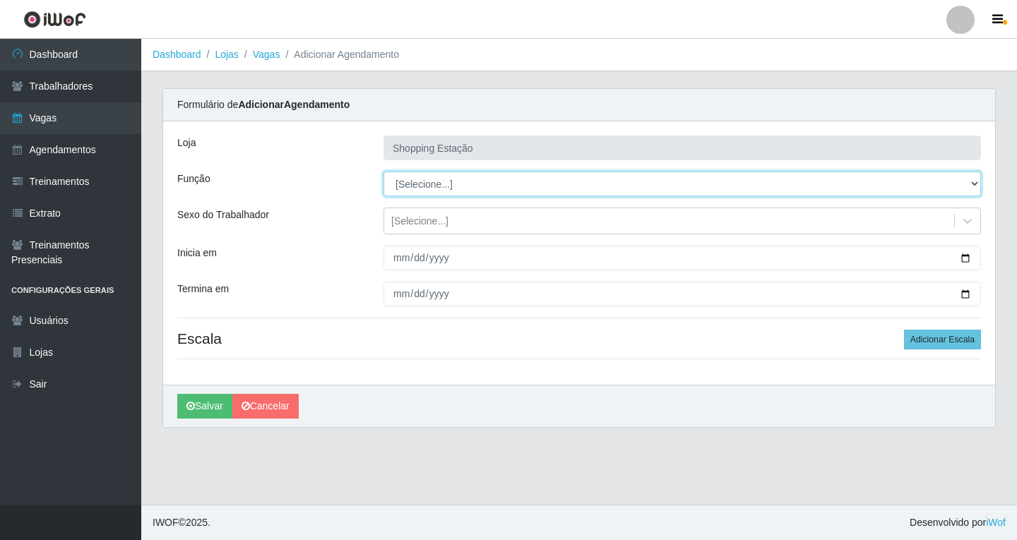
click at [438, 184] on select "[Selecione...] ASG ASG + ASG ++ Operador de Caixa Operador de Caixa + Operador …" at bounding box center [681, 184] width 597 height 25
select select "16"
click at [383, 172] on select "[Selecione...] ASG ASG + ASG ++ Operador de Caixa Operador de Caixa + Operador …" at bounding box center [681, 184] width 597 height 25
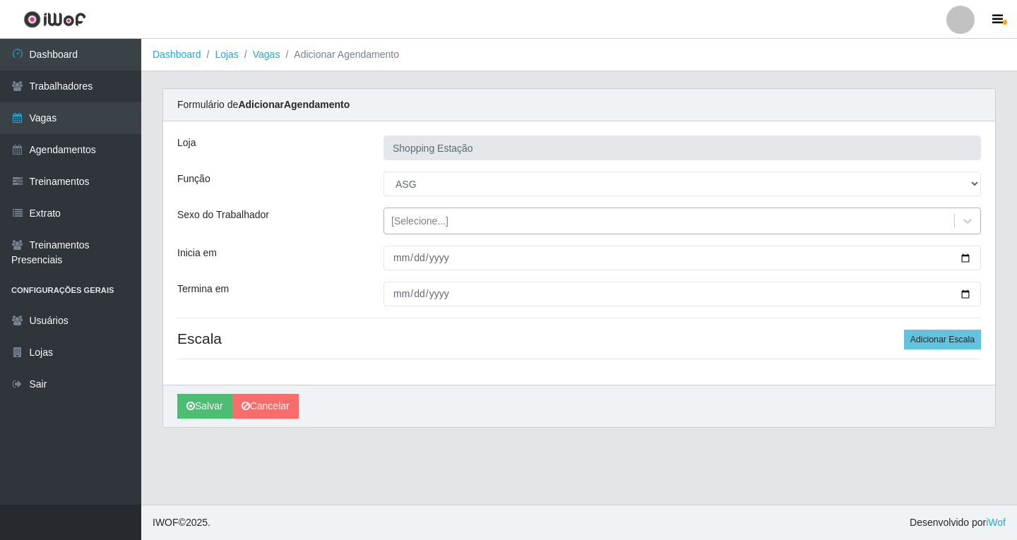
click at [429, 231] on div "[Selecione...]" at bounding box center [669, 221] width 570 height 23
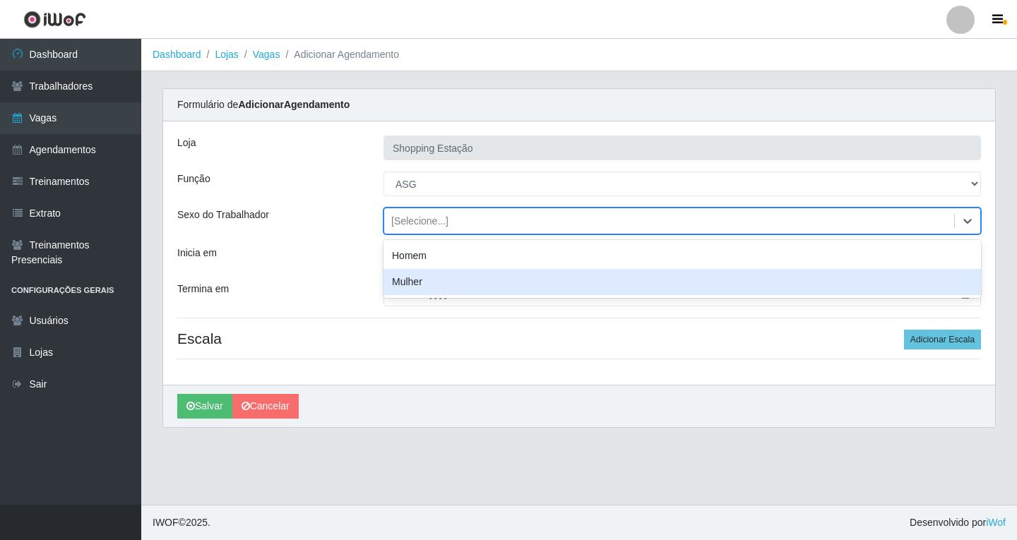
click at [422, 280] on div "Mulher" at bounding box center [681, 282] width 597 height 26
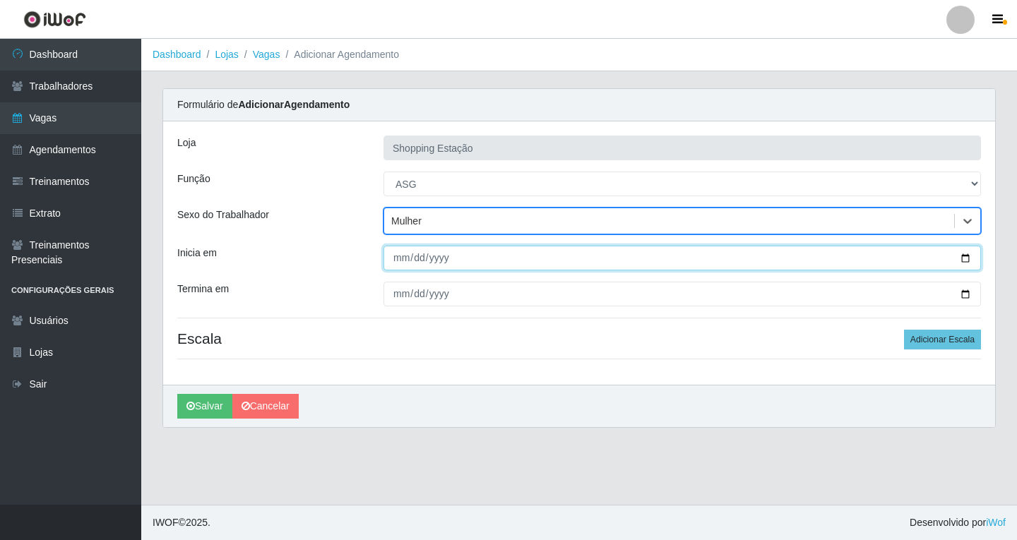
click at [400, 261] on input "Inicia em" at bounding box center [681, 258] width 597 height 25
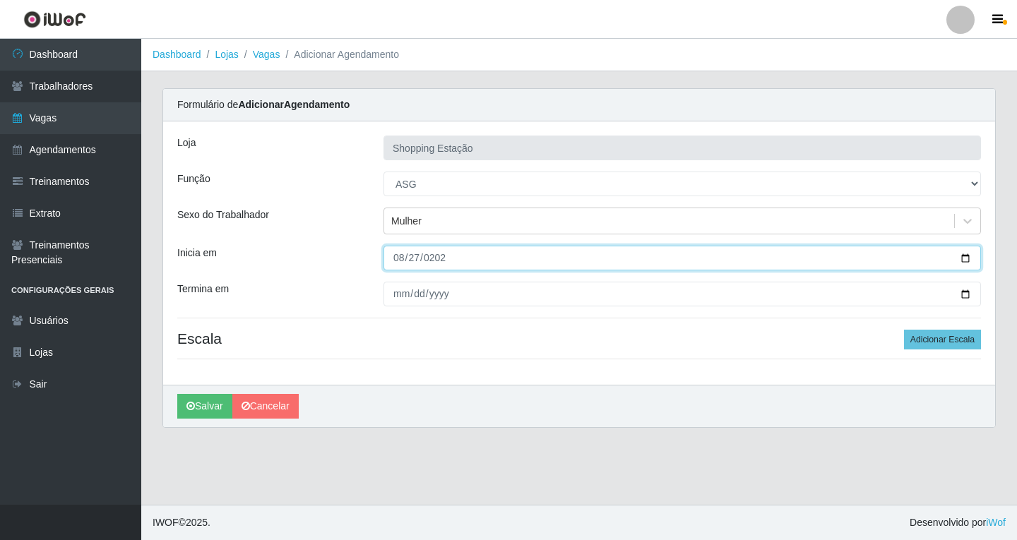
type input "2025-08-27"
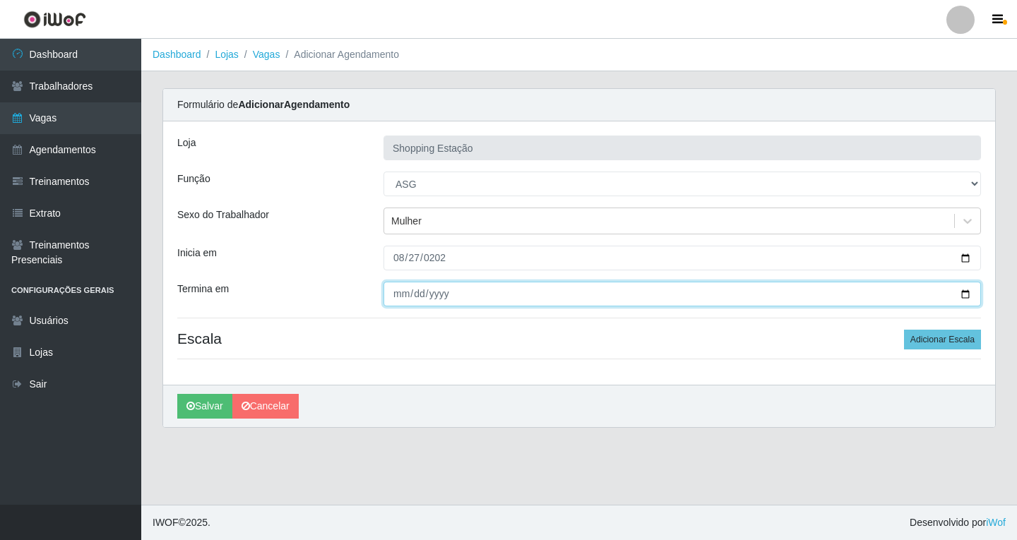
click at [399, 292] on input "Termina em" at bounding box center [681, 294] width 597 height 25
type input "2025-08-27"
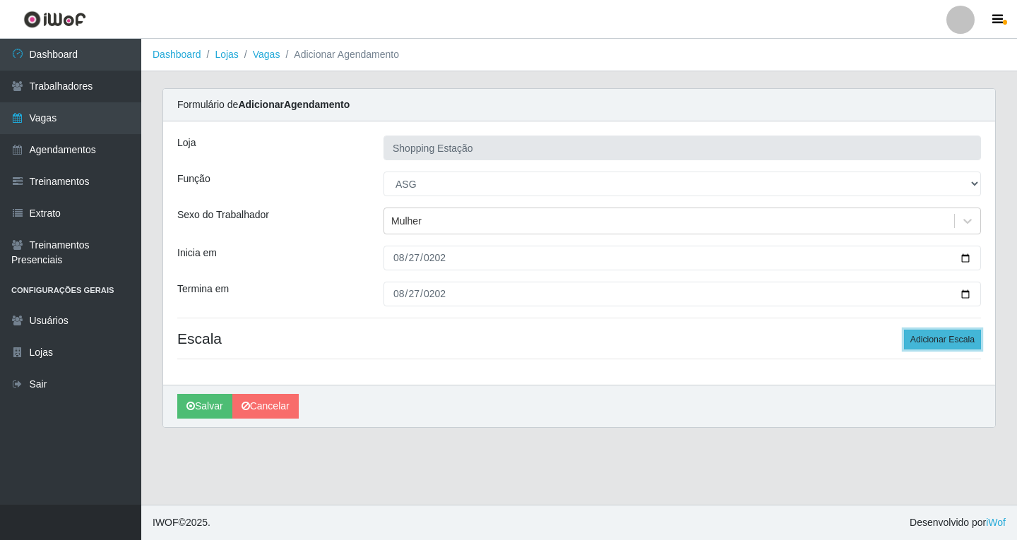
click at [949, 342] on button "Adicionar Escala" at bounding box center [942, 340] width 77 height 20
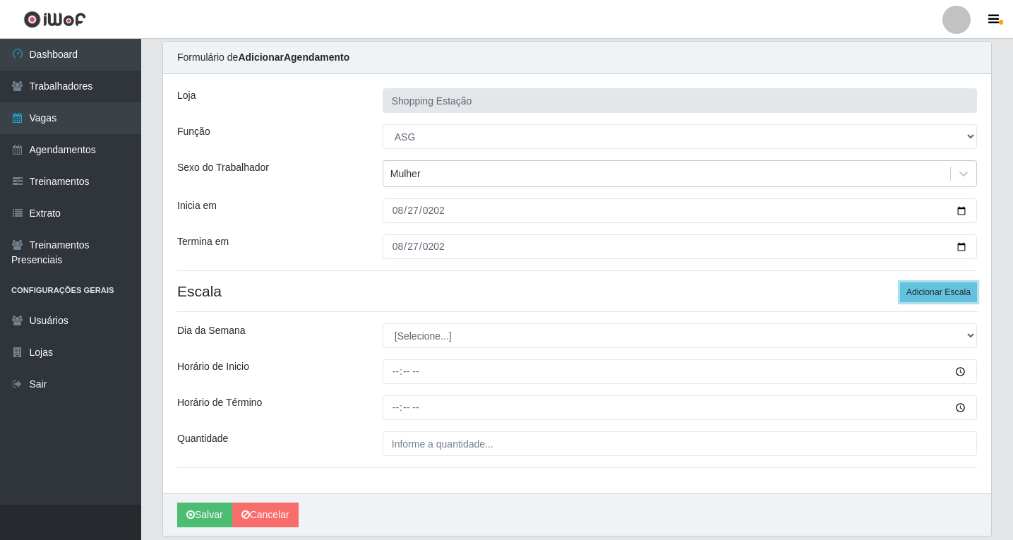
scroll to position [96, 0]
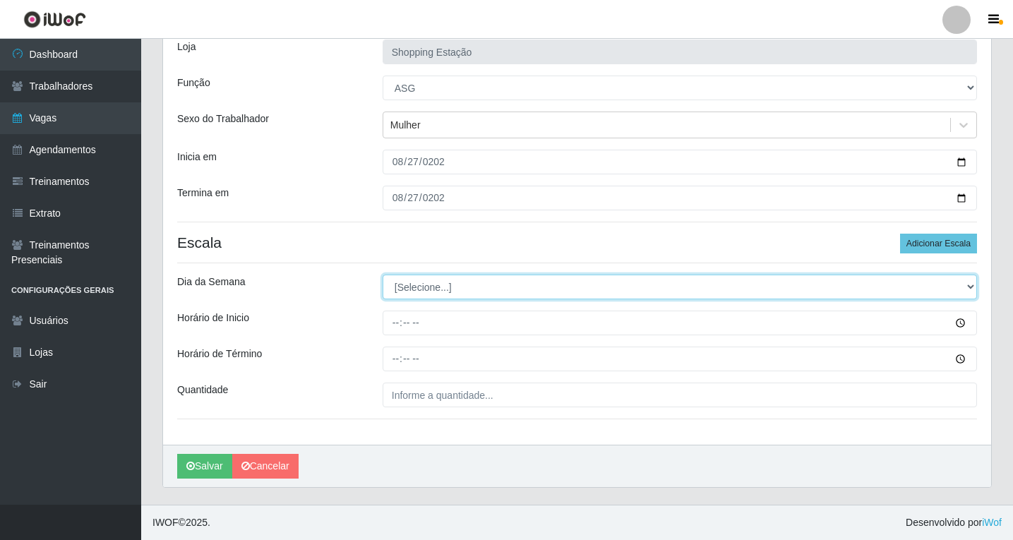
click at [414, 287] on select "[Selecione...] Segunda Terça Quarta Quinta Sexta Sábado Domingo" at bounding box center [680, 287] width 594 height 25
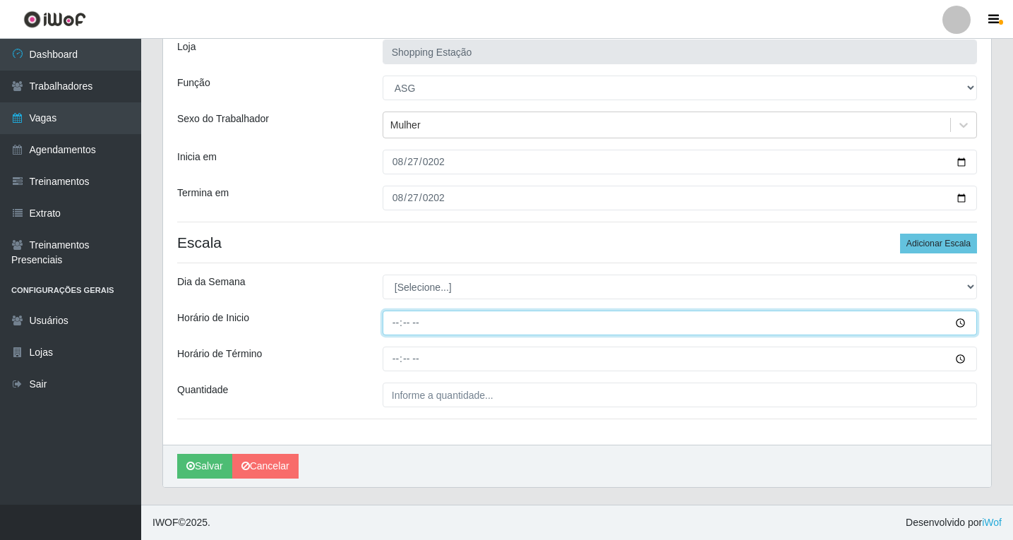
click at [402, 319] on input "Horário de Inicio" at bounding box center [680, 323] width 594 height 25
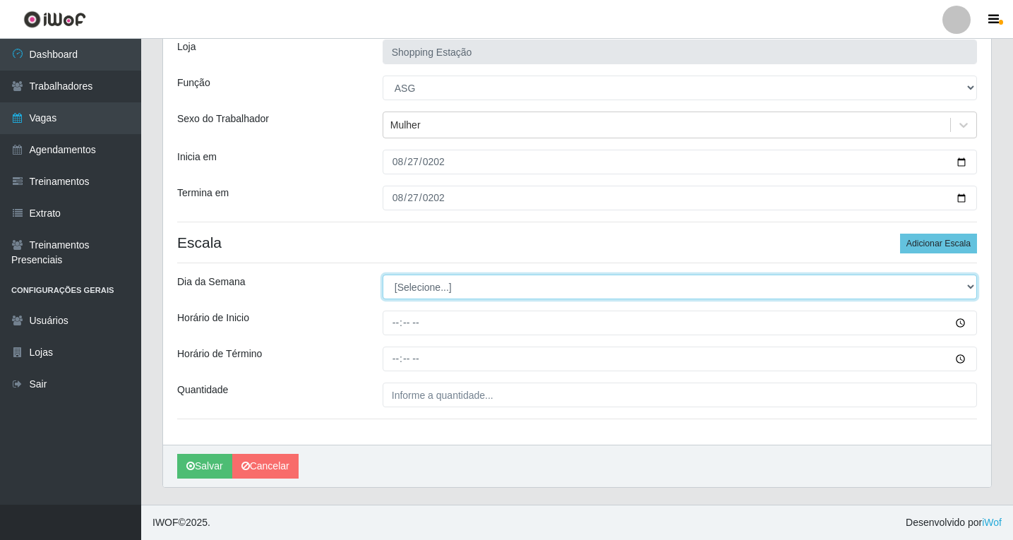
click at [407, 294] on select "[Selecione...] Segunda Terça Quarta Quinta Sexta Sábado Domingo" at bounding box center [680, 287] width 594 height 25
select select "3"
click at [383, 275] on select "[Selecione...] Segunda Terça Quarta Quinta Sexta Sábado Domingo" at bounding box center [680, 287] width 594 height 25
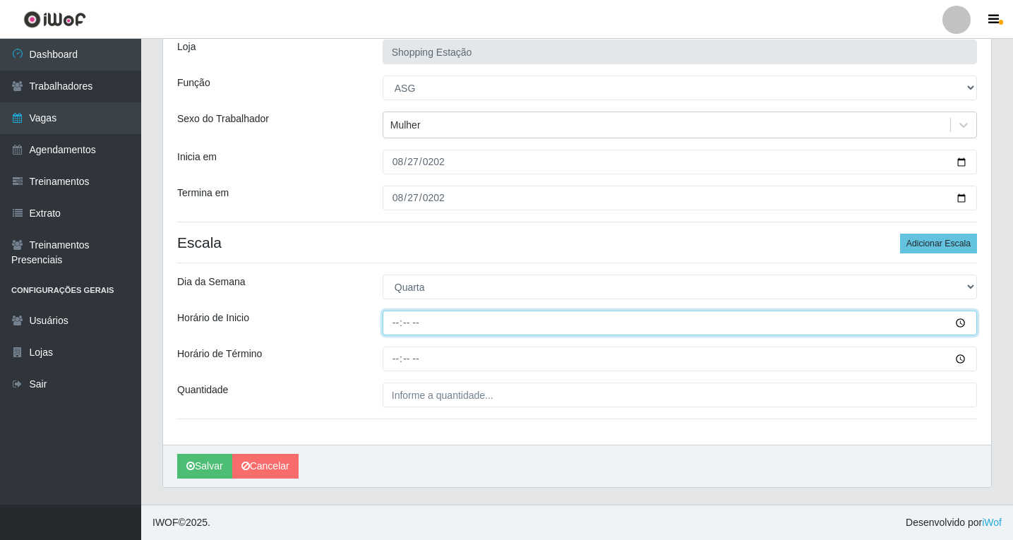
click at [394, 323] on input "Horário de Inicio" at bounding box center [680, 323] width 594 height 25
type input "06:00"
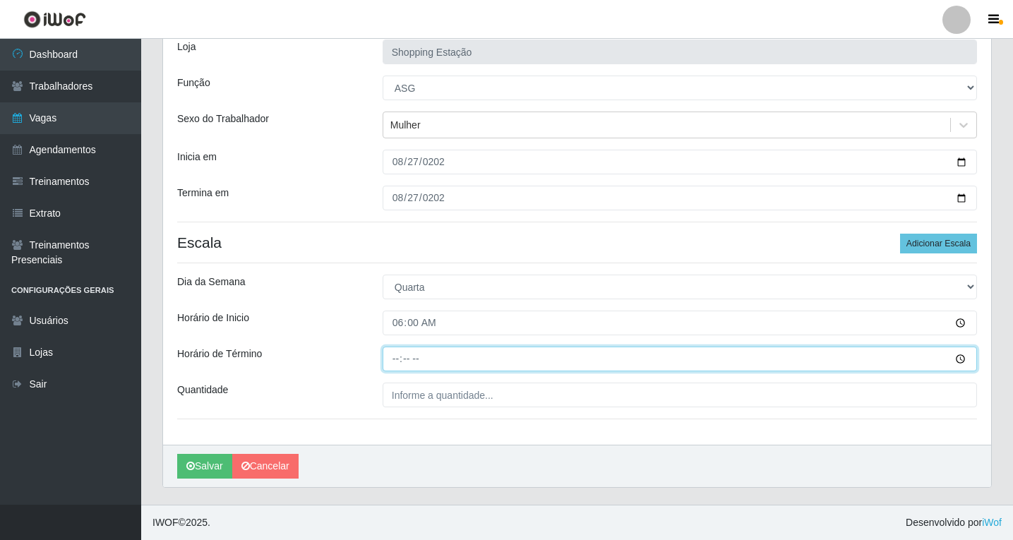
click at [400, 361] on input "Horário de Término" at bounding box center [680, 359] width 594 height 25
type input "12:00"
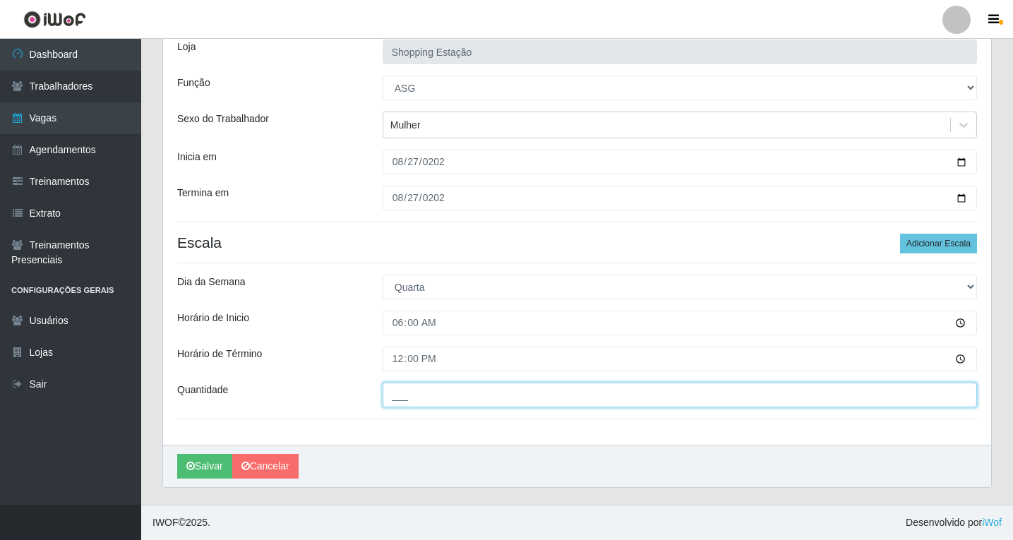
drag, startPoint x: 412, startPoint y: 392, endPoint x: 414, endPoint y: 410, distance: 18.5
click at [412, 393] on input "___" at bounding box center [680, 395] width 594 height 25
type input "1__"
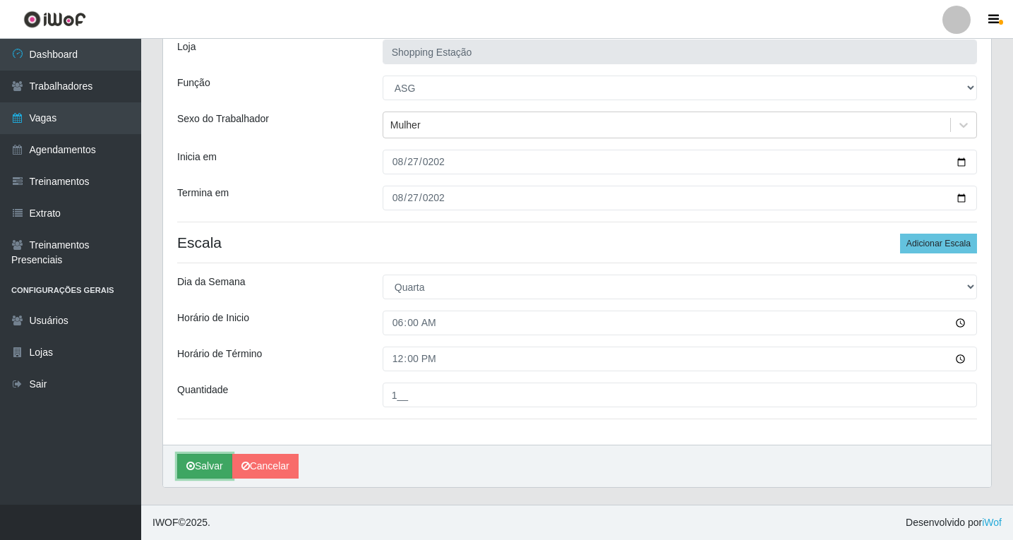
click at [217, 464] on button "Salvar" at bounding box center [204, 466] width 55 height 25
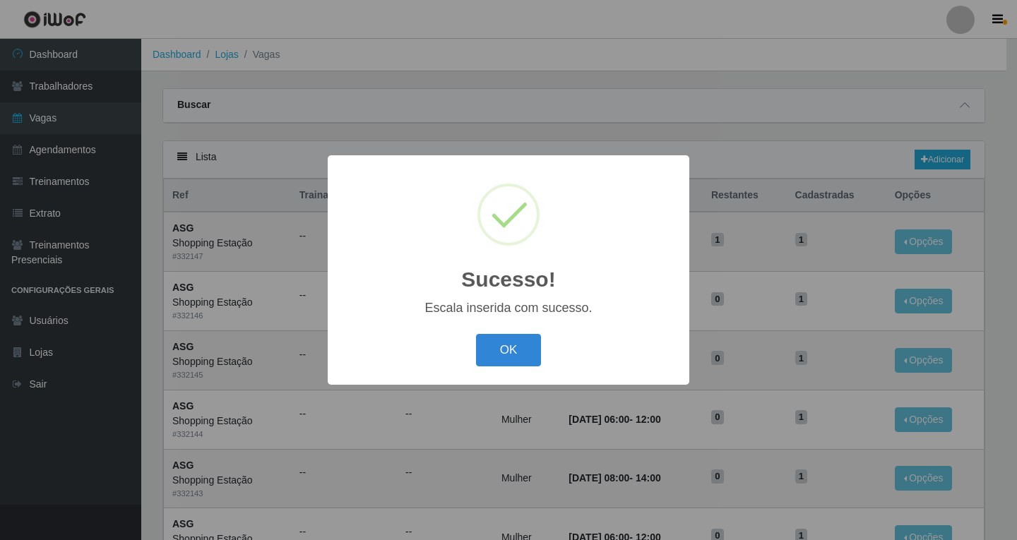
drag, startPoint x: 524, startPoint y: 360, endPoint x: 543, endPoint y: 357, distance: 19.3
click at [525, 360] on button "OK" at bounding box center [509, 350] width 66 height 33
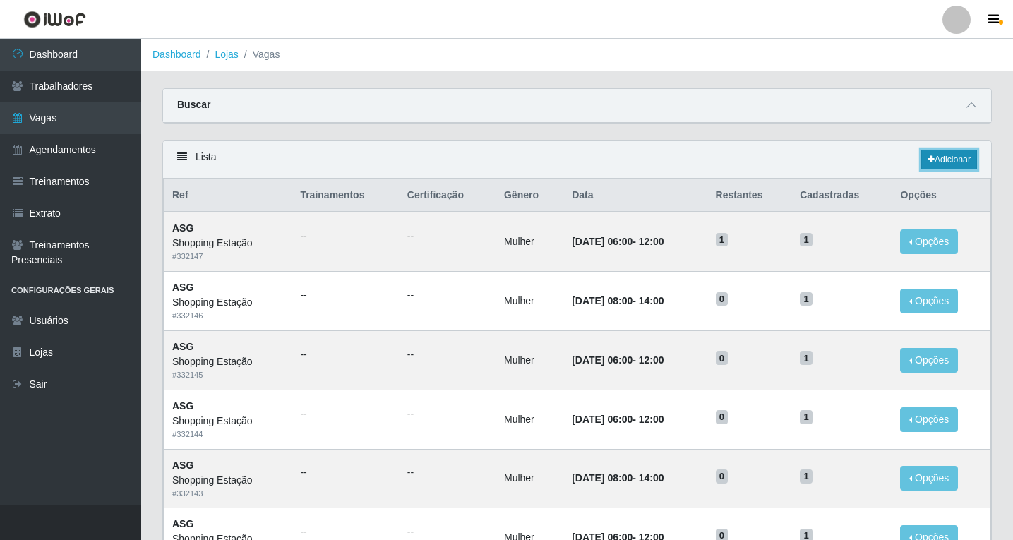
click at [955, 160] on link "Adicionar" at bounding box center [949, 160] width 56 height 20
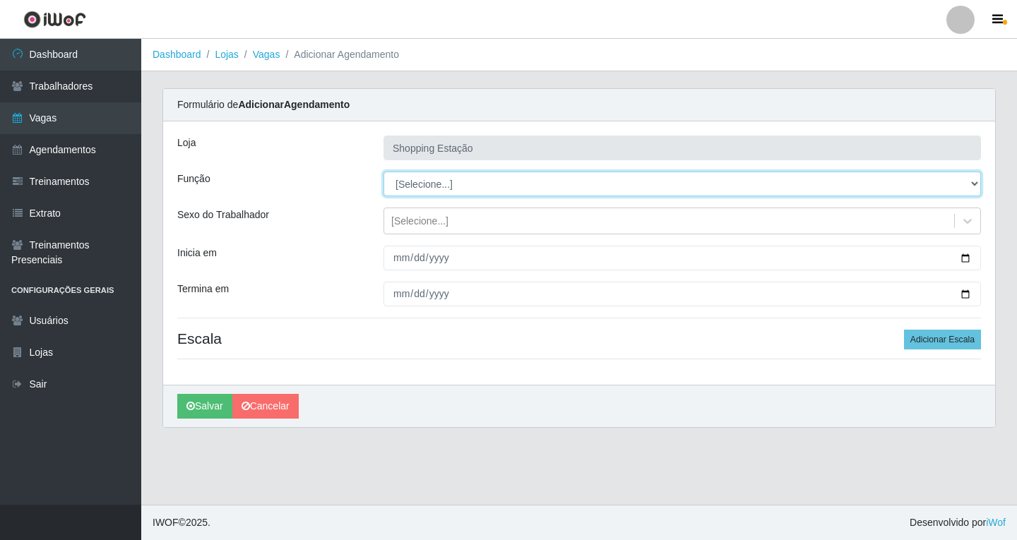
click at [423, 184] on select "[Selecione...] ASG ASG + ASG ++ Operador de Caixa Operador de Caixa + Operador …" at bounding box center [681, 184] width 597 height 25
select select "16"
click at [383, 172] on select "[Selecione...] ASG ASG + ASG ++ Operador de Caixa Operador de Caixa + Operador …" at bounding box center [681, 184] width 597 height 25
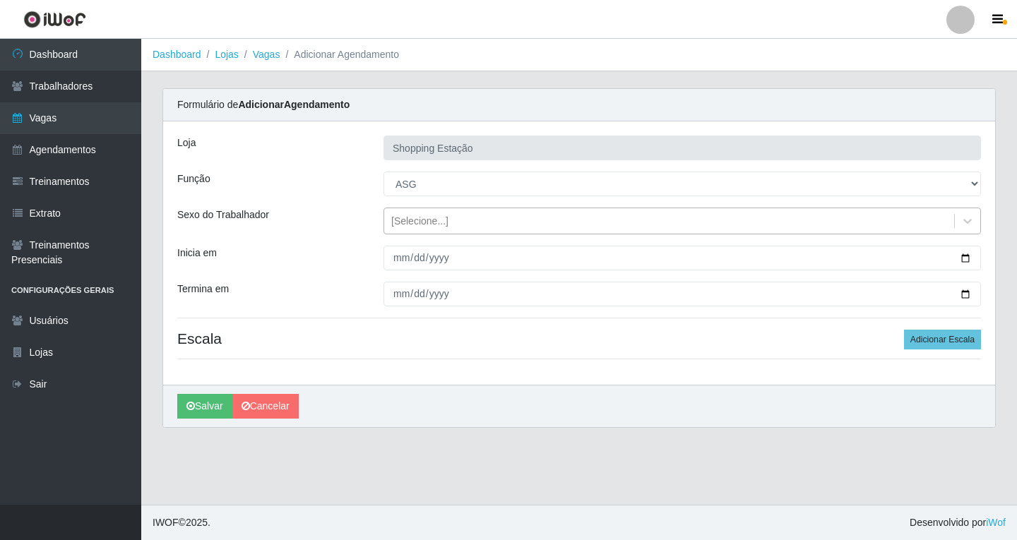
click at [419, 224] on div "[Selecione...]" at bounding box center [419, 221] width 57 height 15
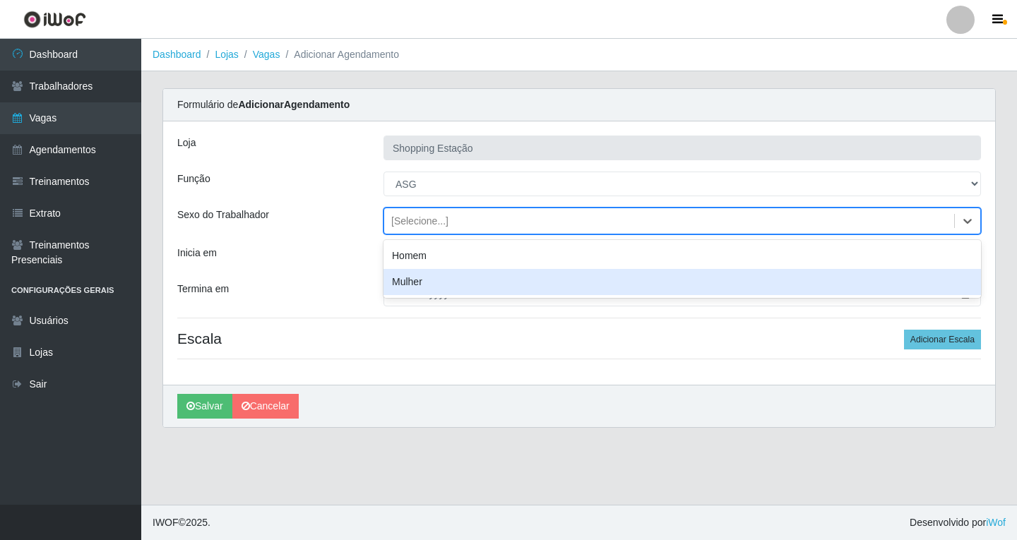
click at [414, 285] on div "Mulher" at bounding box center [681, 282] width 597 height 26
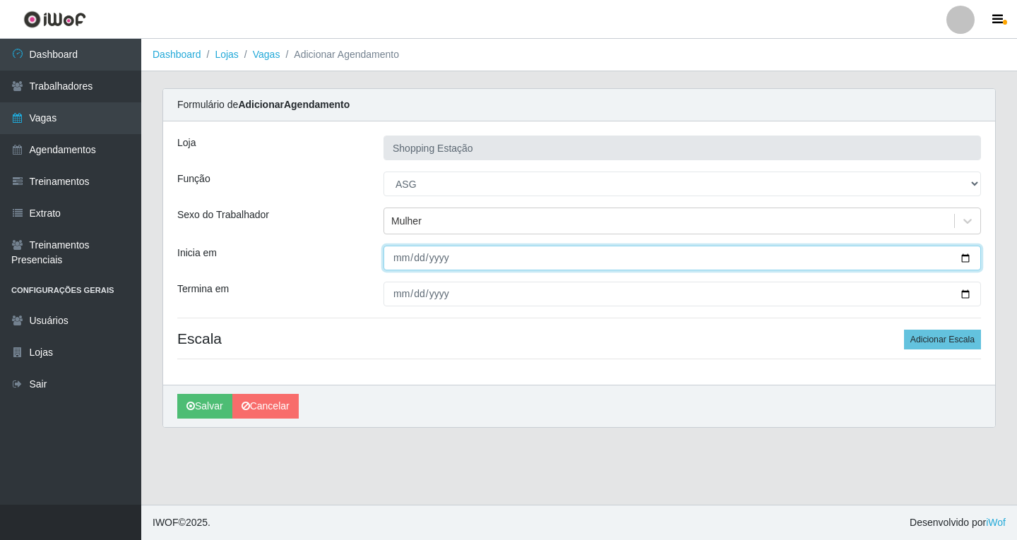
click at [400, 267] on input "Inicia em" at bounding box center [681, 258] width 597 height 25
type input "2025-08-27"
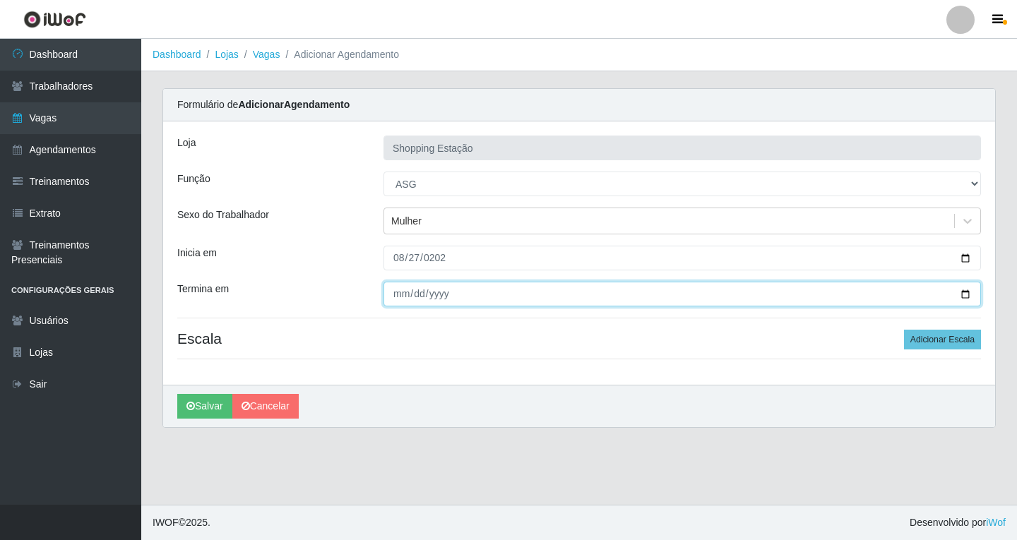
click at [398, 294] on input "Termina em" at bounding box center [681, 294] width 597 height 25
type input "2025-08-27"
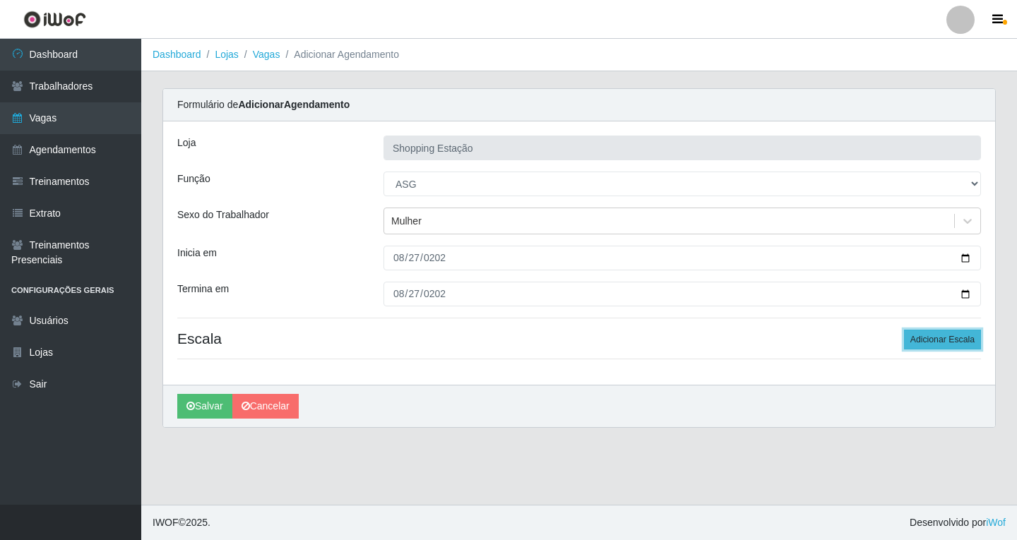
click at [931, 342] on button "Adicionar Escala" at bounding box center [942, 340] width 77 height 20
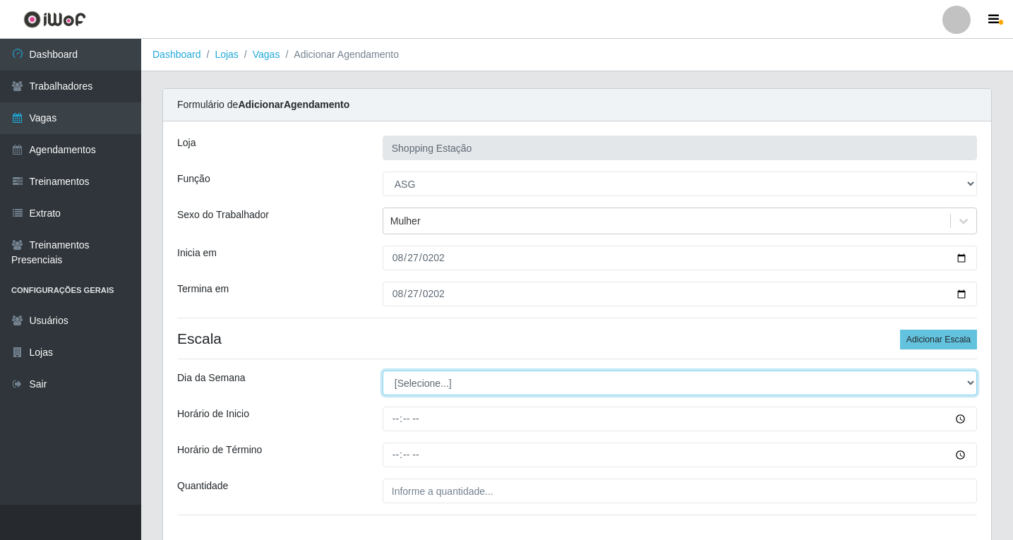
click at [415, 389] on select "[Selecione...] Segunda Terça Quarta Quinta Sexta Sábado Domingo" at bounding box center [680, 383] width 594 height 25
select select "3"
click at [383, 371] on select "[Selecione...] Segunda Terça Quarta Quinta Sexta Sábado Domingo" at bounding box center [680, 383] width 594 height 25
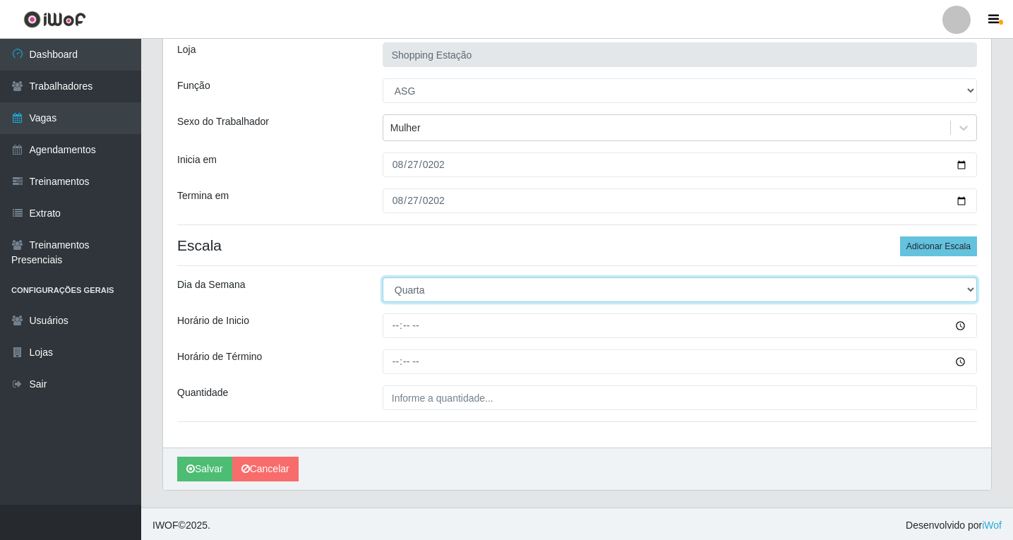
scroll to position [96, 0]
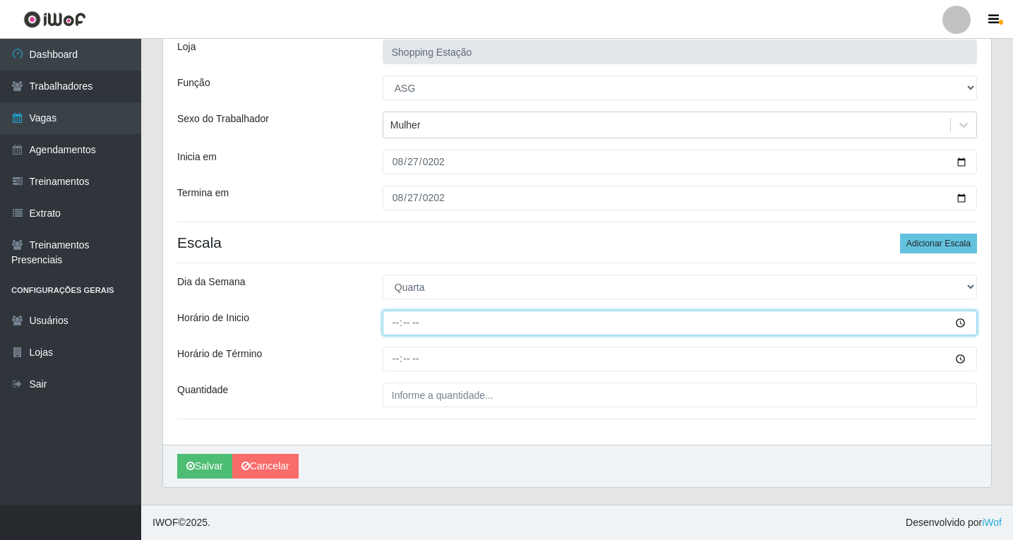
click at [397, 318] on input "Horário de Inicio" at bounding box center [680, 323] width 594 height 25
type input "06:00"
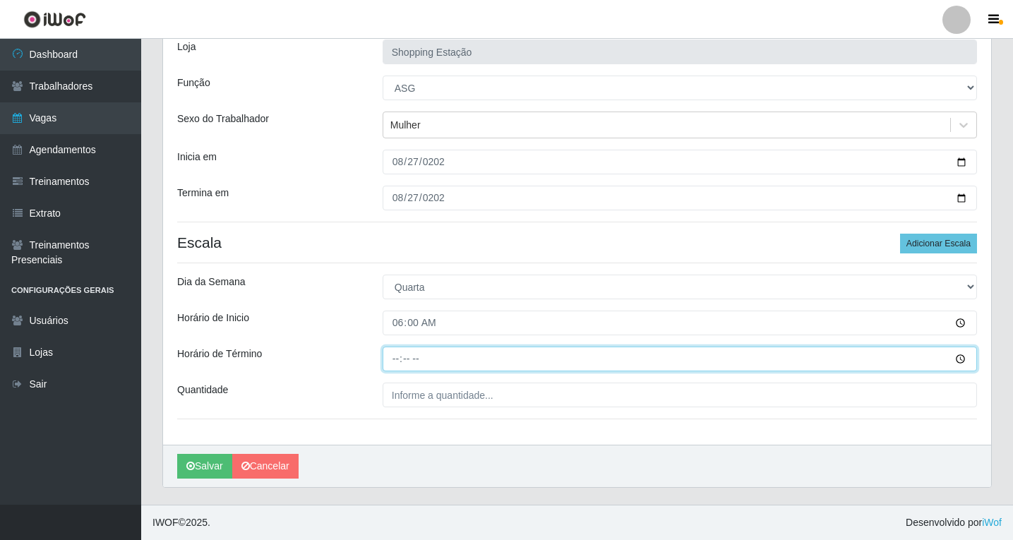
click at [396, 358] on input "Horário de Término" at bounding box center [680, 359] width 594 height 25
type input "12:00"
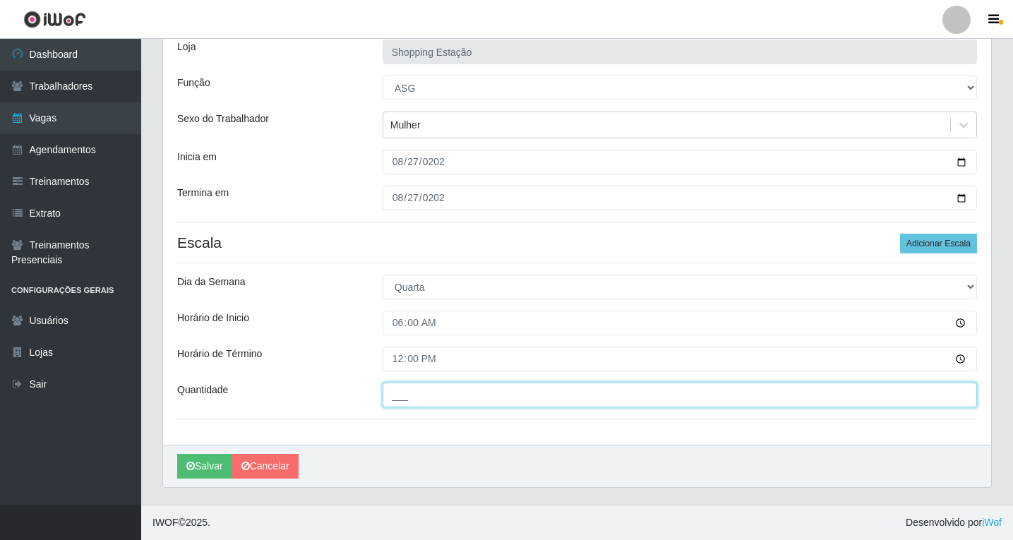
click at [418, 396] on input "___" at bounding box center [680, 395] width 594 height 25
type input "1__"
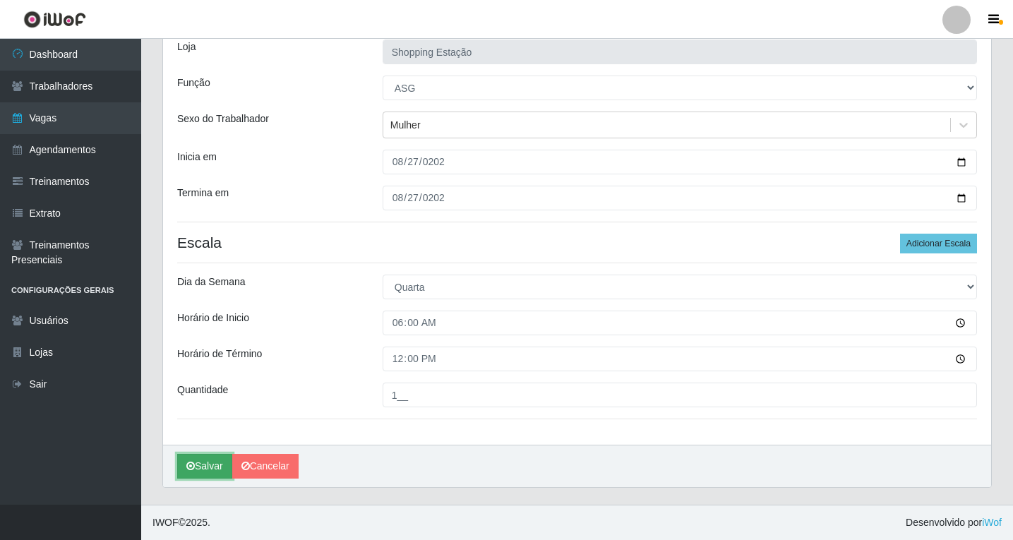
click at [198, 467] on button "Salvar" at bounding box center [204, 466] width 55 height 25
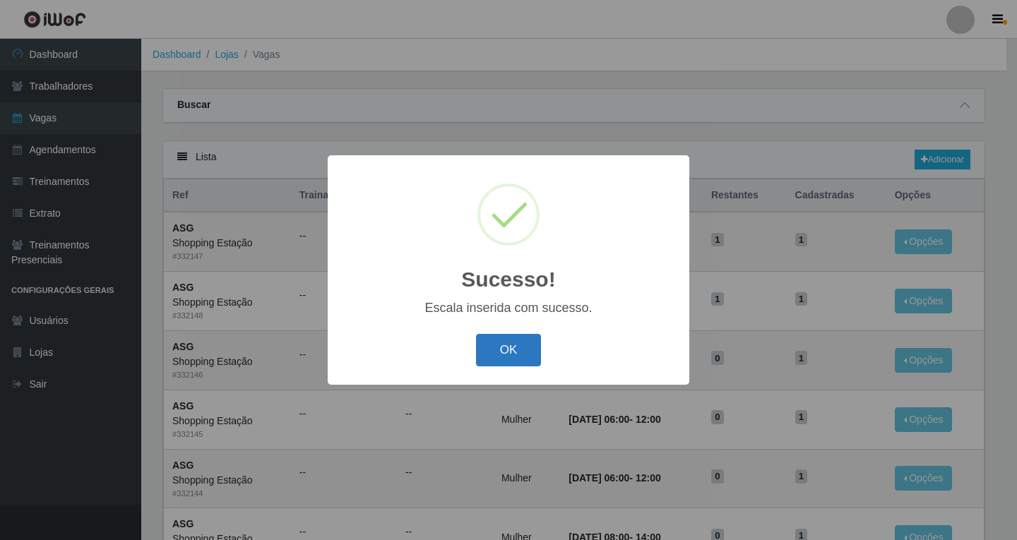
click at [504, 352] on button "OK" at bounding box center [509, 350] width 66 height 33
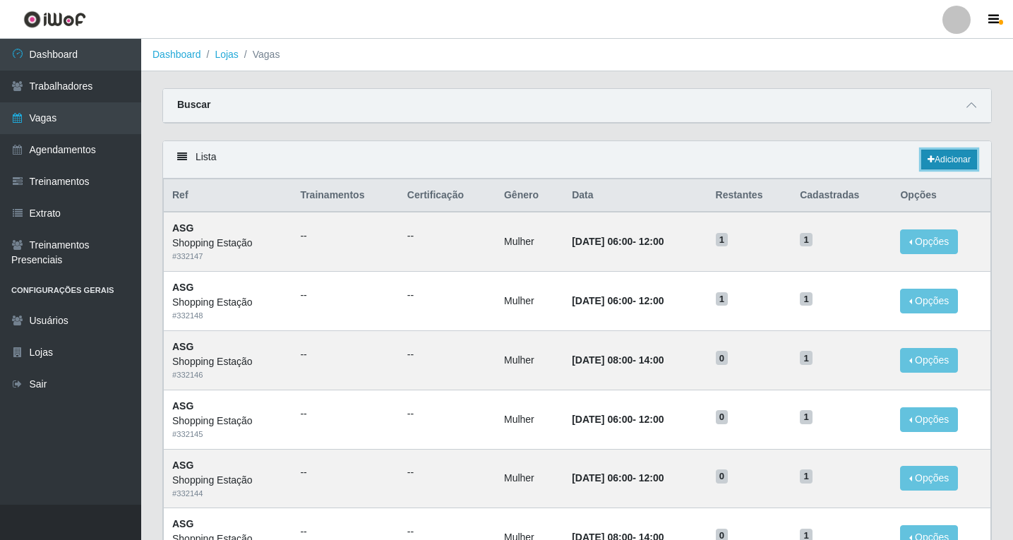
click at [955, 152] on link "Adicionar" at bounding box center [949, 160] width 56 height 20
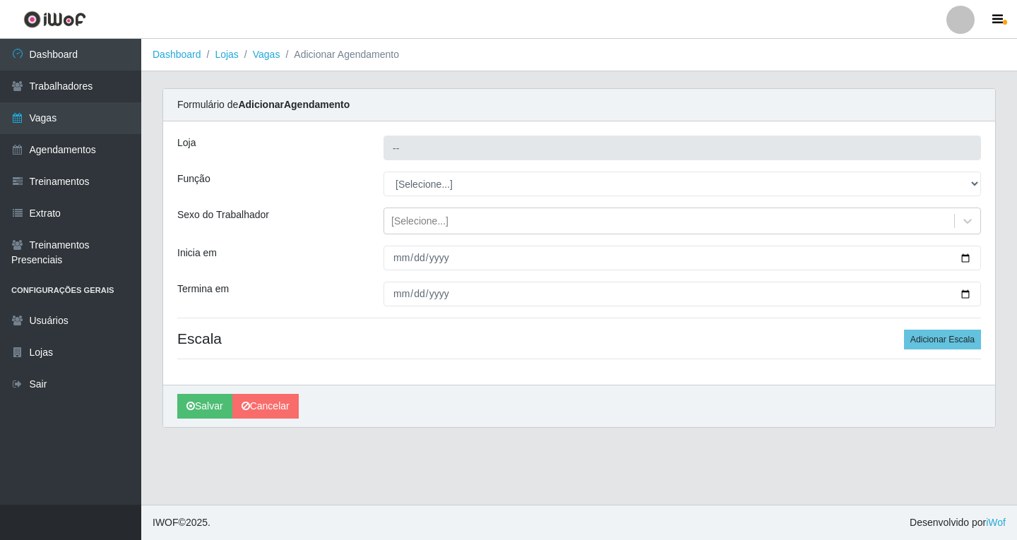
type input "Shopping Estação"
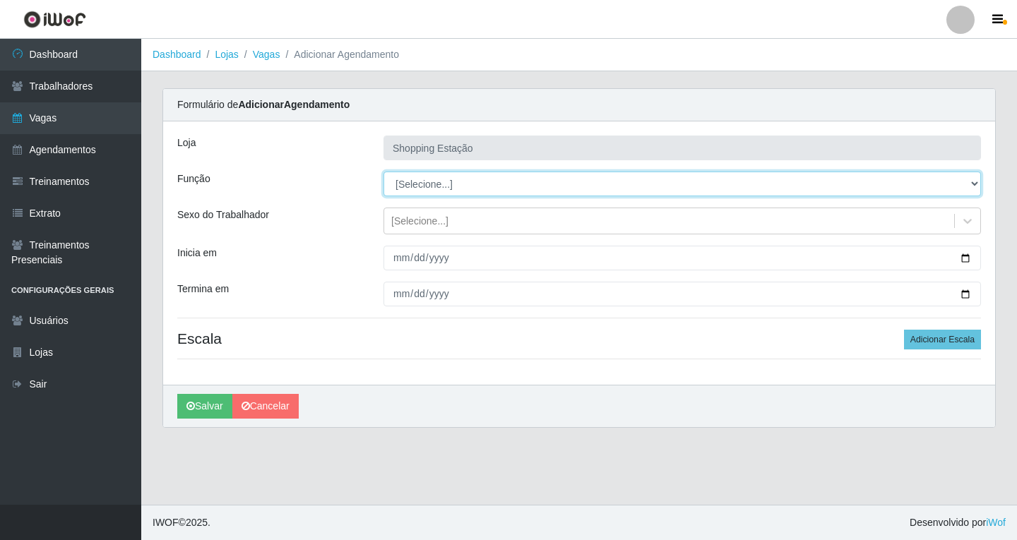
click at [421, 181] on select "[Selecione...] ASG ASG + ASG ++ Operador de Caixa Operador de Caixa + Operador …" at bounding box center [681, 184] width 597 height 25
select select "16"
click at [383, 172] on select "[Selecione...] ASG ASG + ASG ++ Operador de Caixa Operador de Caixa + Operador …" at bounding box center [681, 184] width 597 height 25
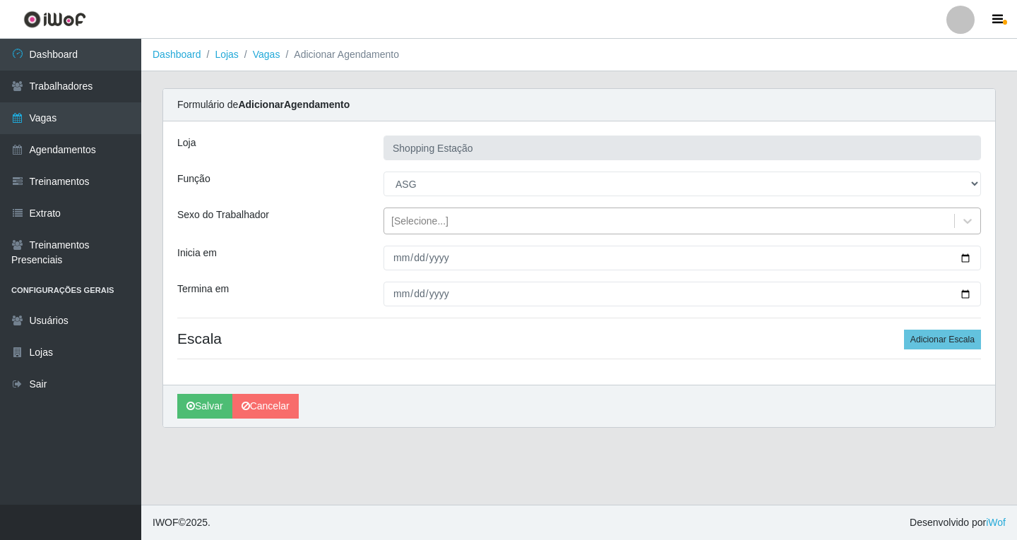
click at [419, 229] on div "[Selecione...]" at bounding box center [669, 221] width 570 height 23
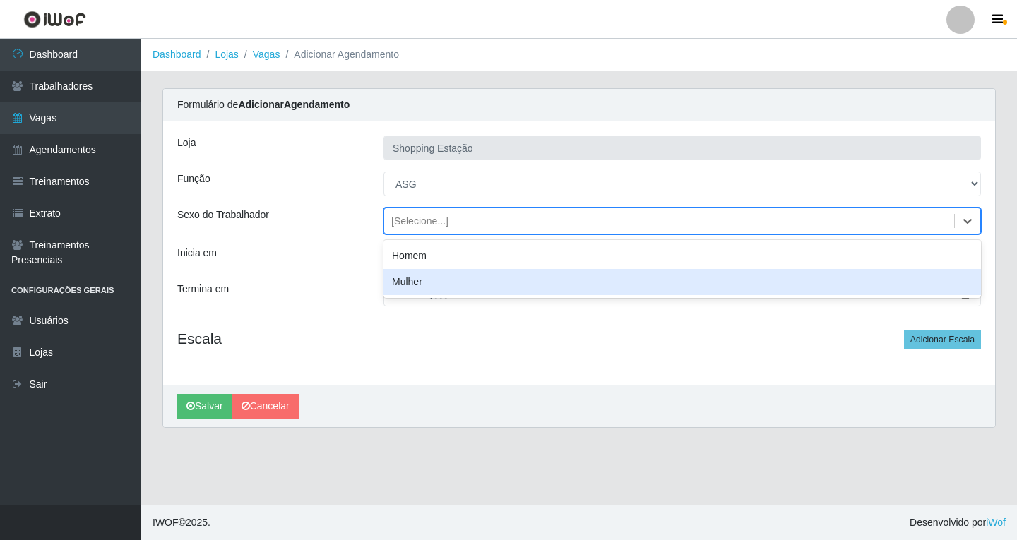
click at [416, 280] on div "Mulher" at bounding box center [681, 282] width 597 height 26
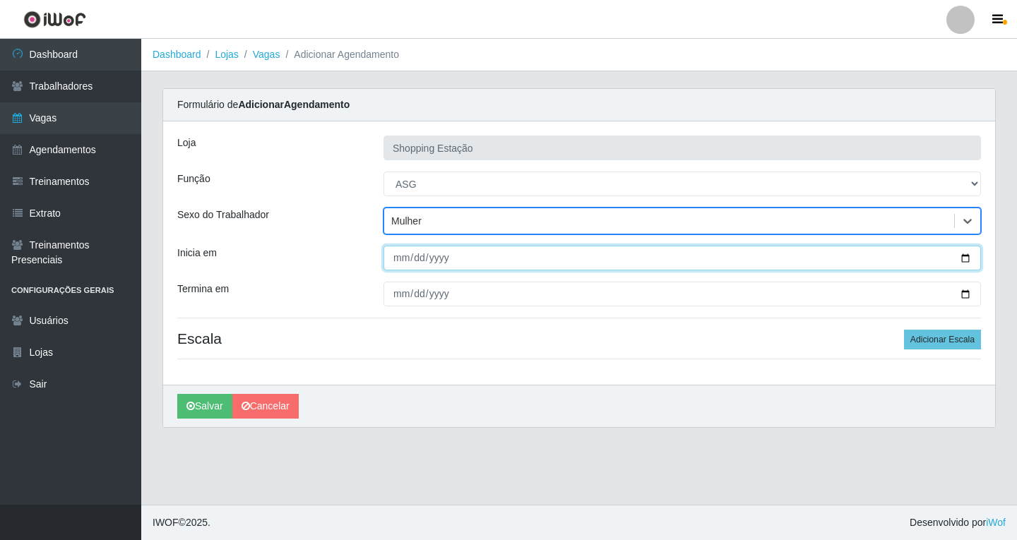
click at [400, 261] on input "Inicia em" at bounding box center [681, 258] width 597 height 25
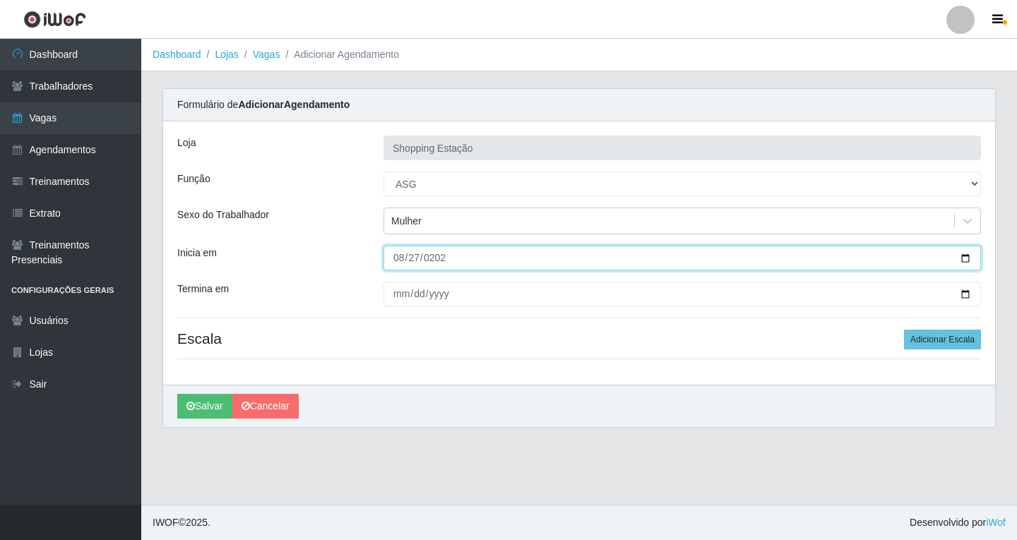
type input "2025-08-27"
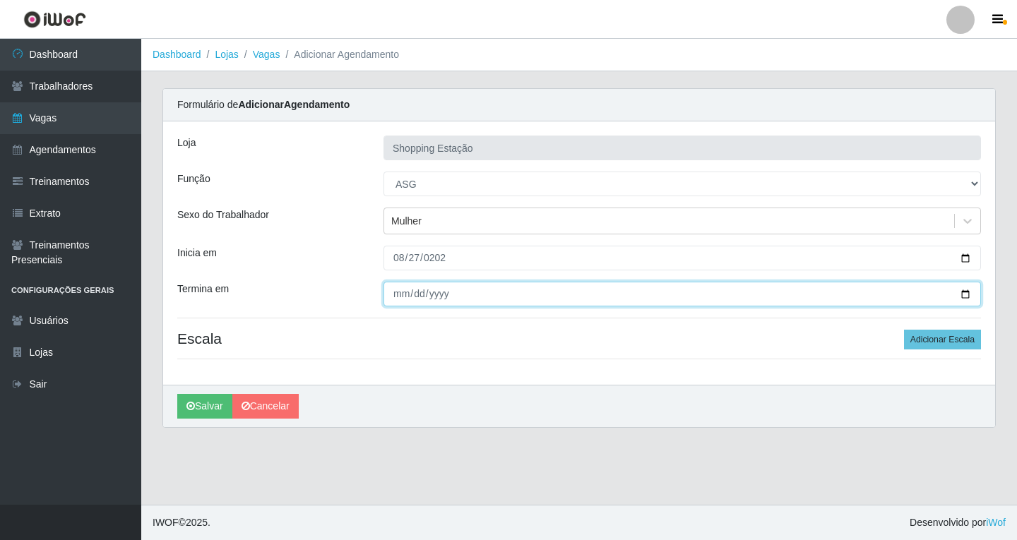
click at [405, 285] on input "Termina em" at bounding box center [681, 294] width 597 height 25
type input "2025-08-27"
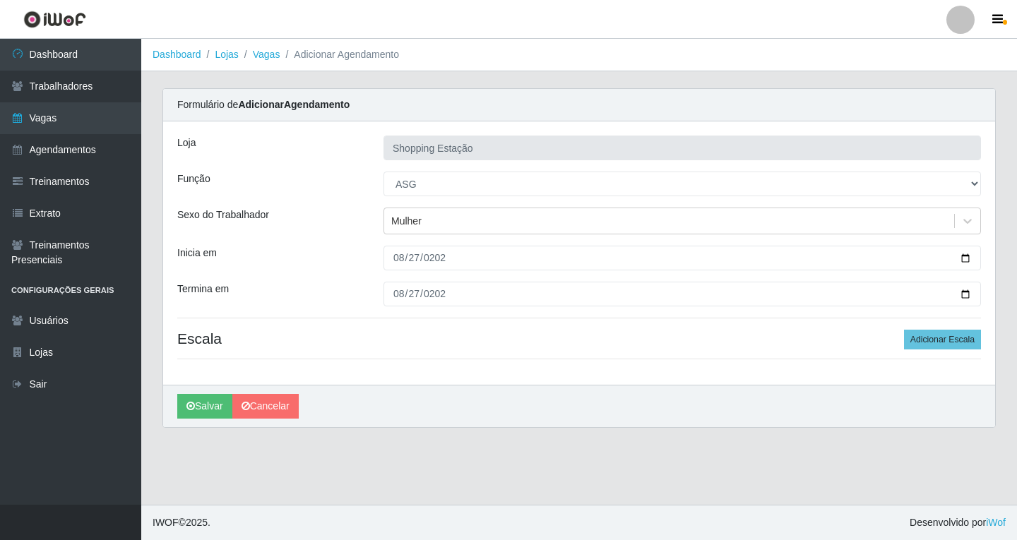
click at [949, 326] on div "Loja Shopping Estação Função [Selecione...] ASG ASG + ASG ++ Operador de Caixa …" at bounding box center [579, 252] width 832 height 263
drag, startPoint x: 948, startPoint y: 340, endPoint x: 945, endPoint y: 347, distance: 7.6
click at [948, 342] on button "Adicionar Escala" at bounding box center [942, 340] width 77 height 20
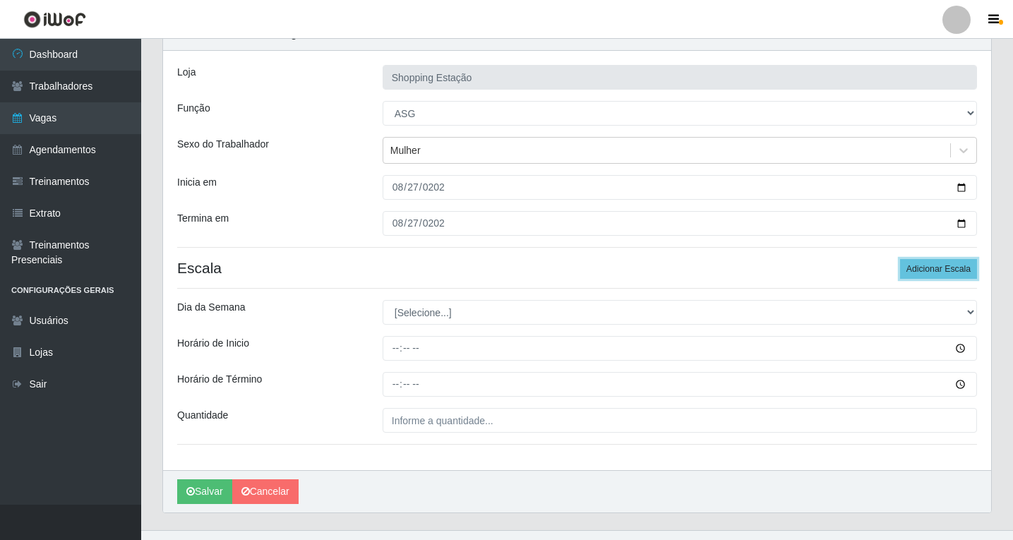
scroll to position [96, 0]
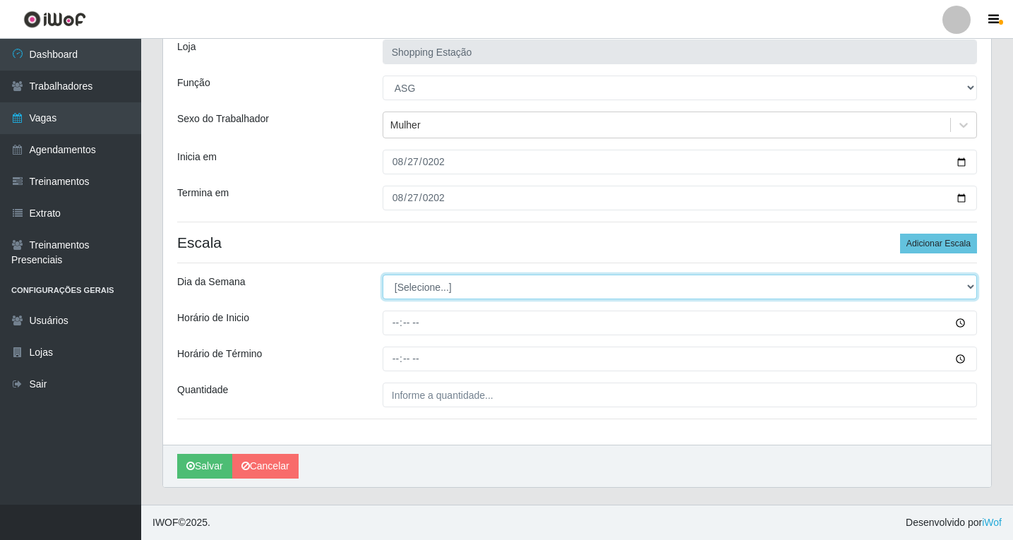
click at [427, 292] on select "[Selecione...] Segunda Terça Quarta Quinta Sexta Sábado Domingo" at bounding box center [680, 287] width 594 height 25
select select "3"
click at [383, 275] on select "[Selecione...] Segunda Terça Quarta Quinta Sexta Sábado Domingo" at bounding box center [680, 287] width 594 height 25
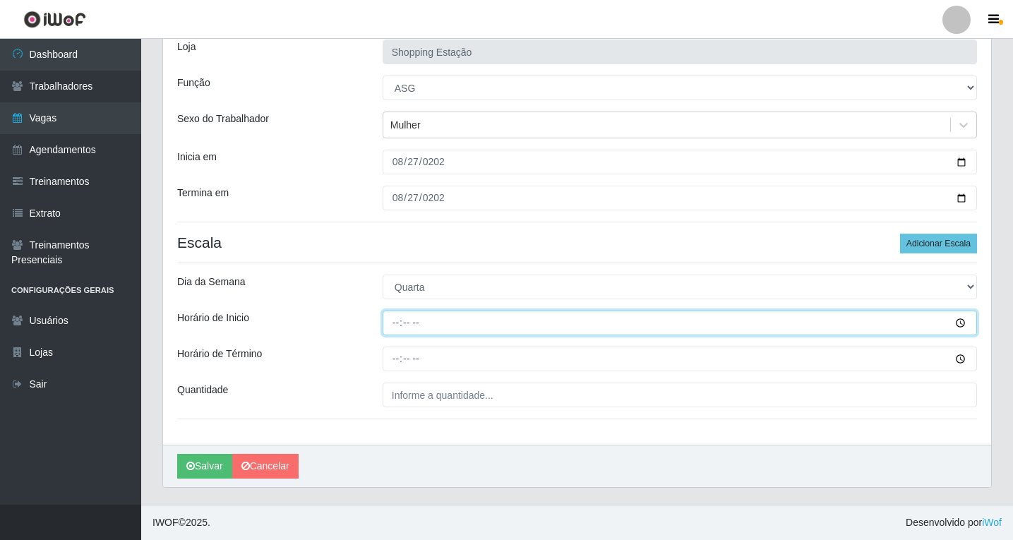
click at [399, 323] on input "Horário de Inicio" at bounding box center [680, 323] width 594 height 25
type input "08:00"
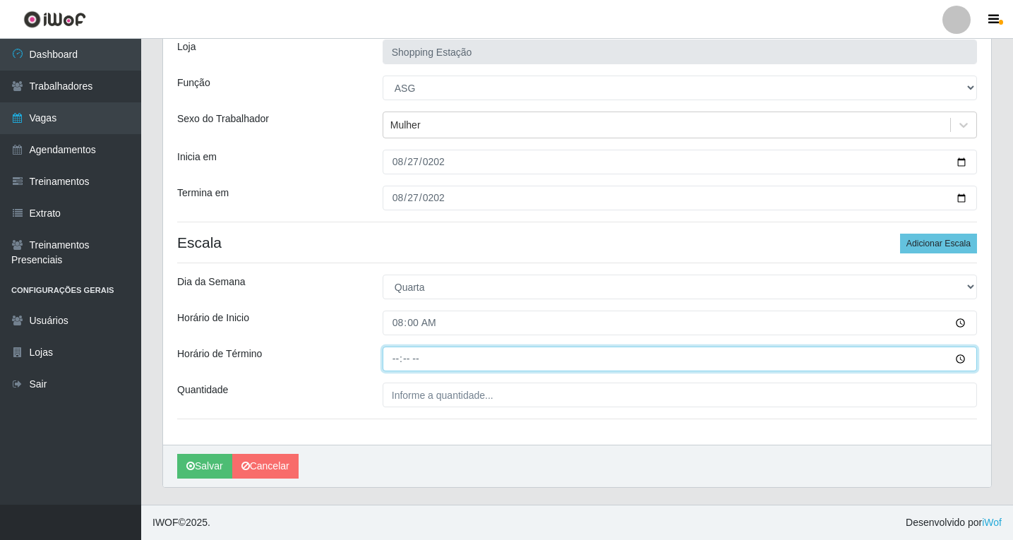
click at [399, 357] on input "Horário de Término" at bounding box center [680, 359] width 594 height 25
type input "14:00"
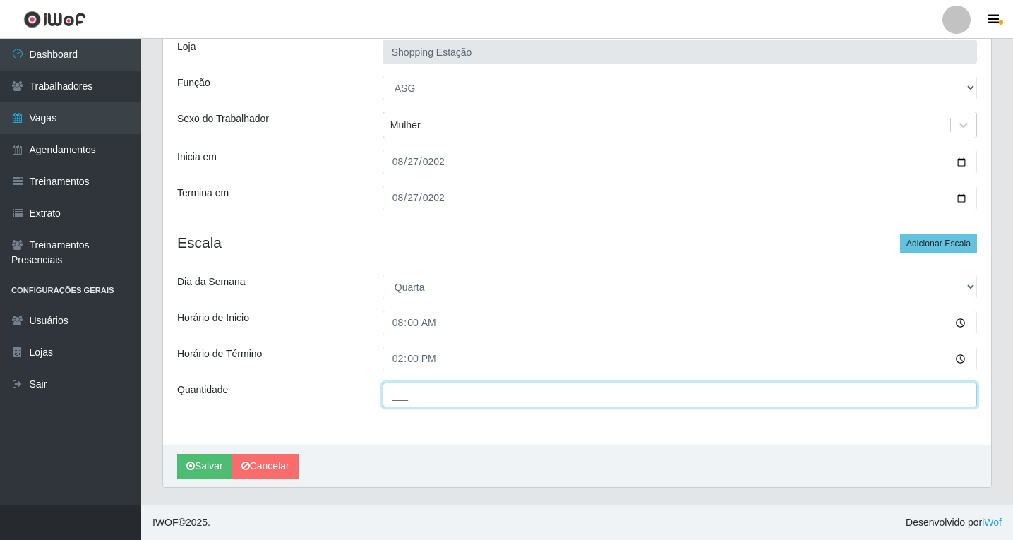
click at [420, 395] on input "___" at bounding box center [680, 395] width 594 height 25
type input "1__"
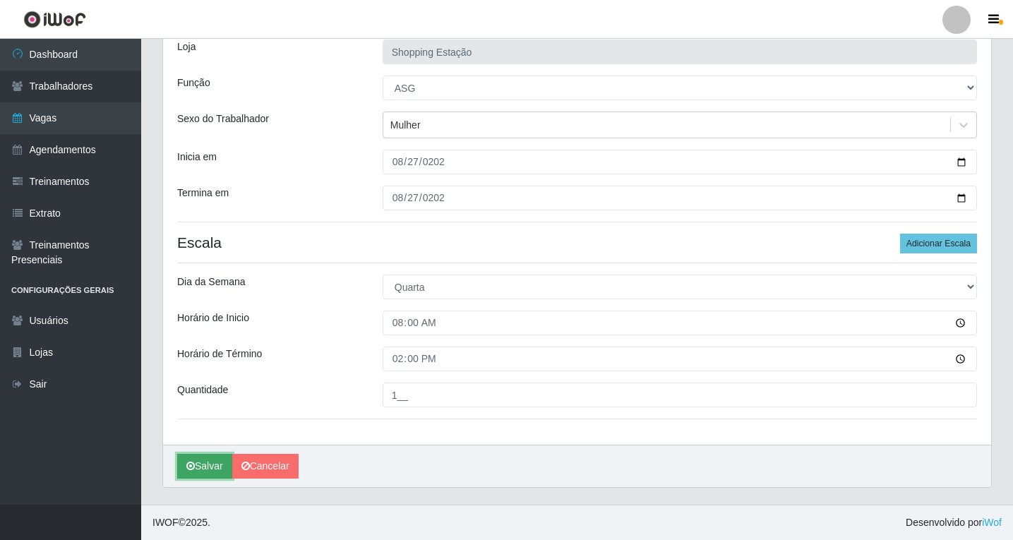
click at [215, 467] on button "Salvar" at bounding box center [204, 466] width 55 height 25
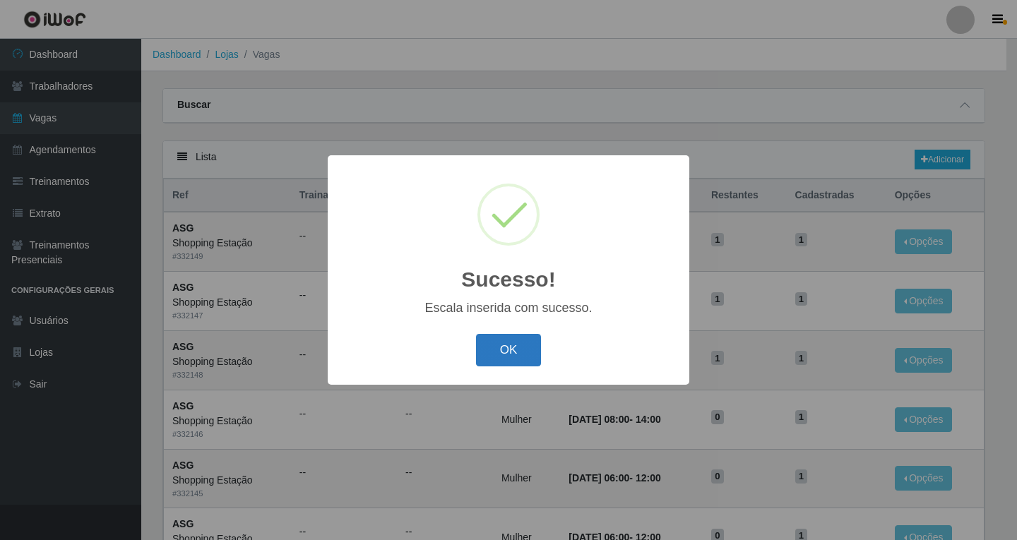
click at [517, 354] on button "OK" at bounding box center [509, 350] width 66 height 33
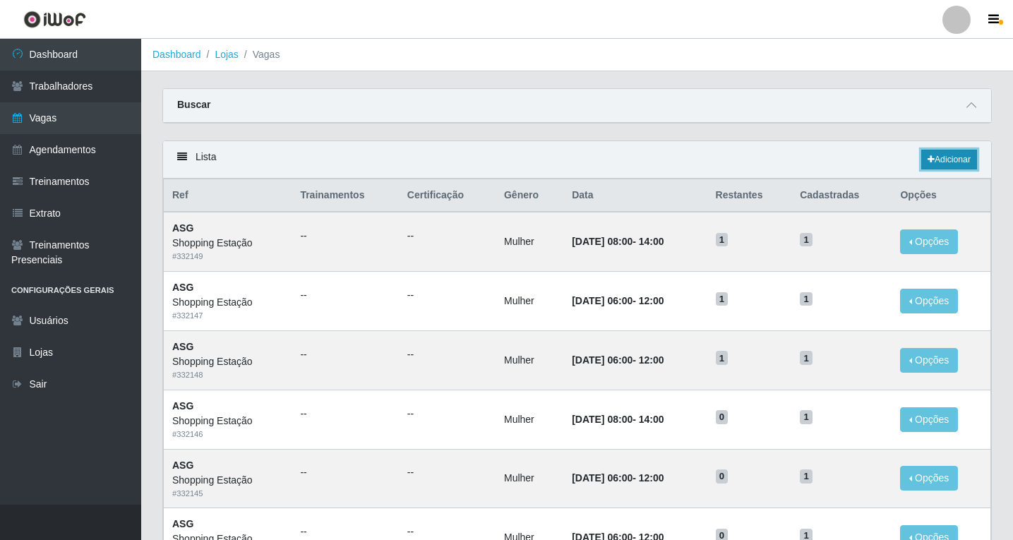
click at [960, 158] on link "Adicionar" at bounding box center [949, 160] width 56 height 20
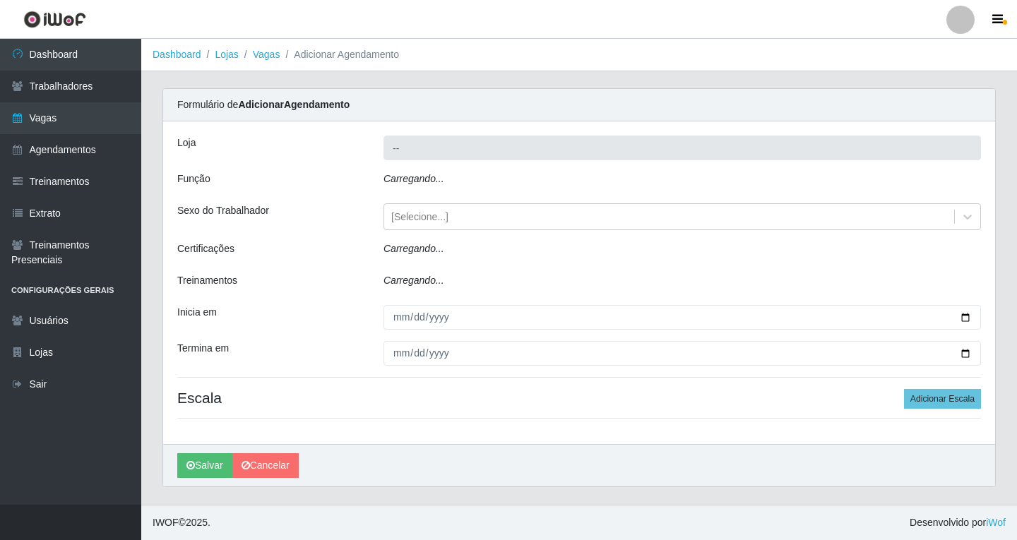
type input "Shopping Estação"
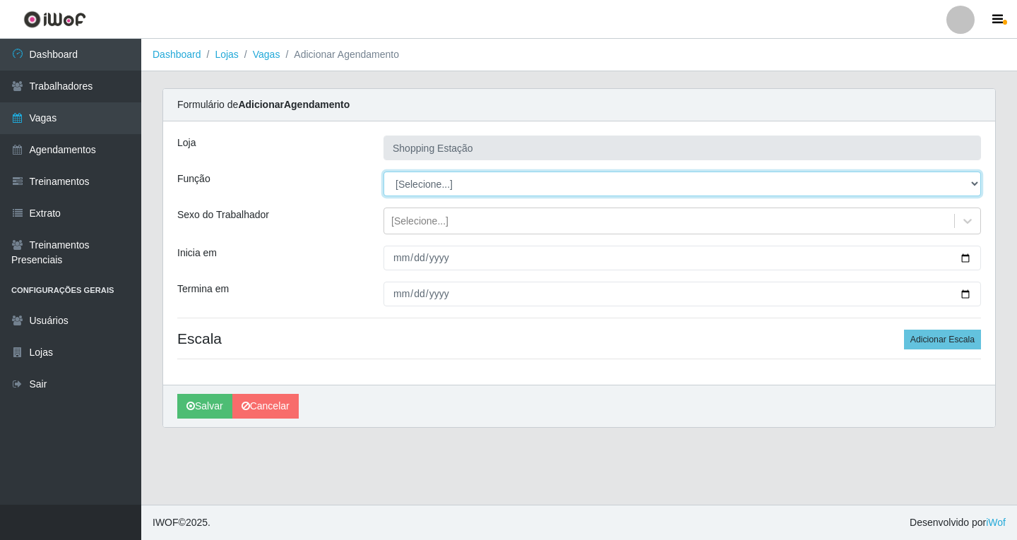
click at [421, 188] on select "[Selecione...] ASG ASG + ASG ++ Operador de Caixa Operador de Caixa + Operador …" at bounding box center [681, 184] width 597 height 25
select select "16"
click at [383, 172] on select "[Selecione...] ASG ASG + ASG ++ Operador de Caixa Operador de Caixa + Operador …" at bounding box center [681, 184] width 597 height 25
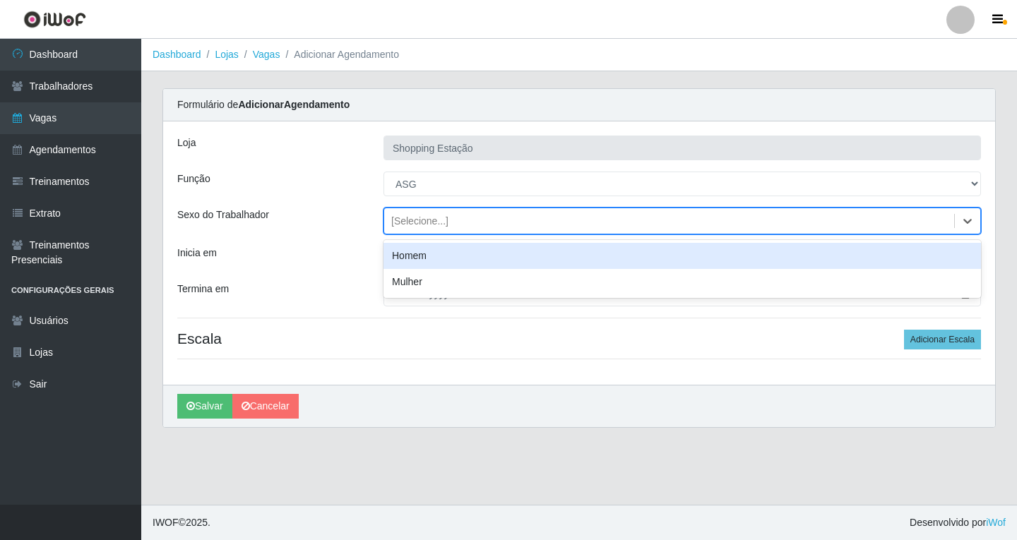
click at [420, 222] on div "[Selecione...]" at bounding box center [419, 221] width 57 height 15
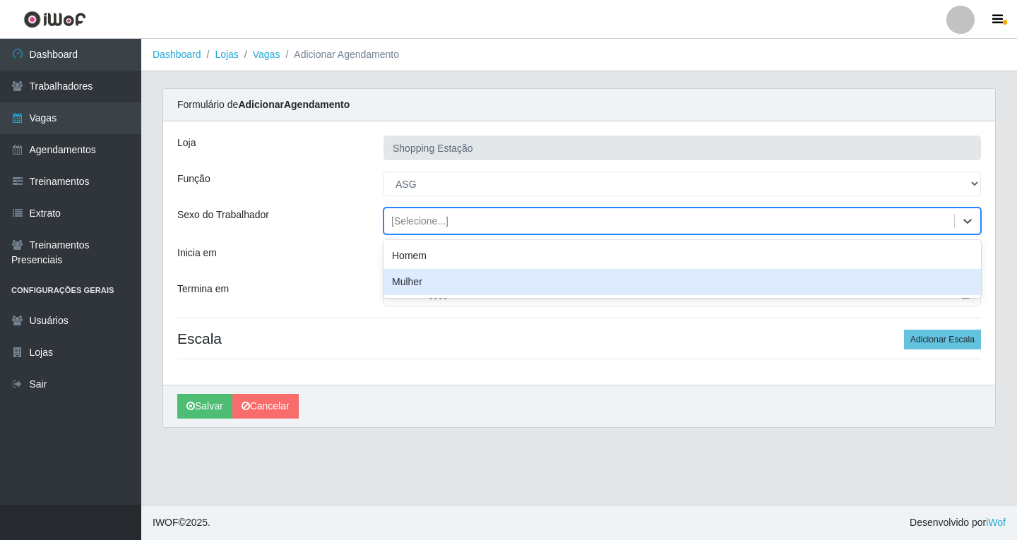
click at [411, 287] on div "Mulher" at bounding box center [681, 282] width 597 height 26
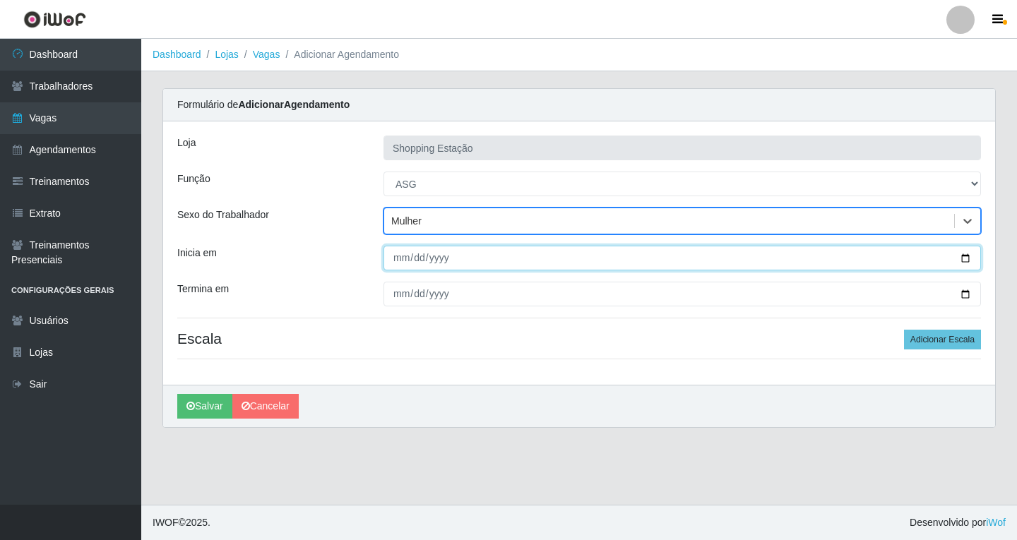
click at [396, 256] on input "Inicia em" at bounding box center [681, 258] width 597 height 25
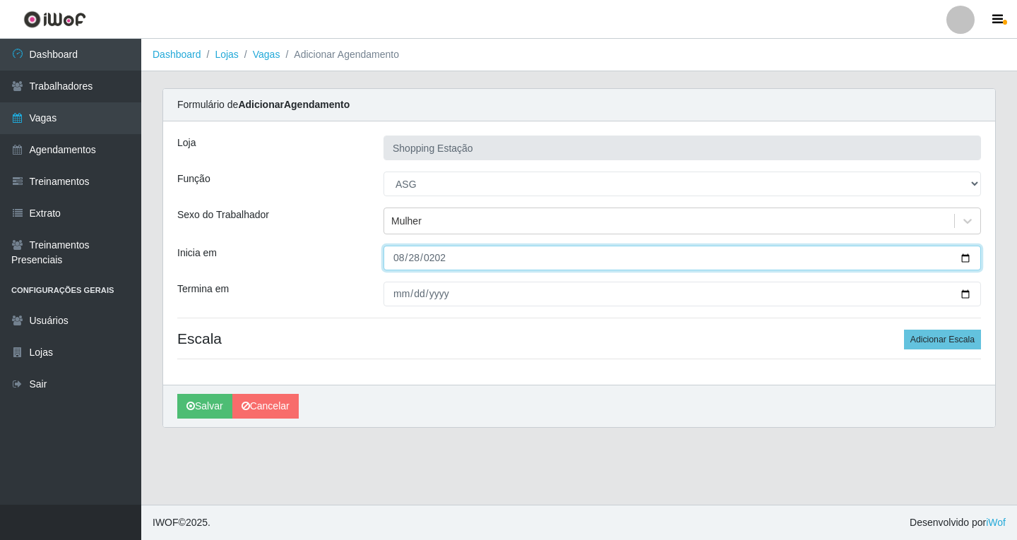
type input "2025-08-28"
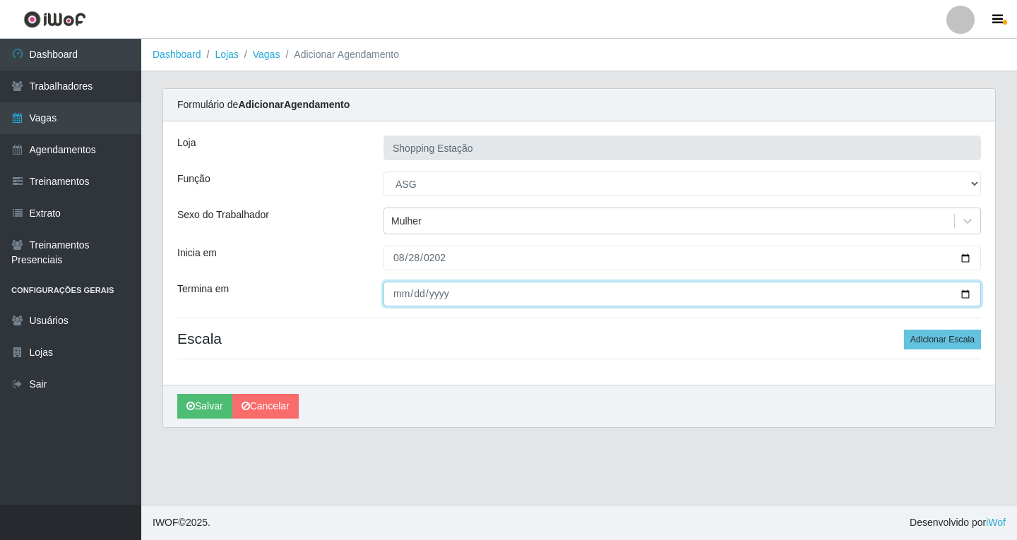
click at [402, 292] on input "Termina em" at bounding box center [681, 294] width 597 height 25
type input "2025-08-28"
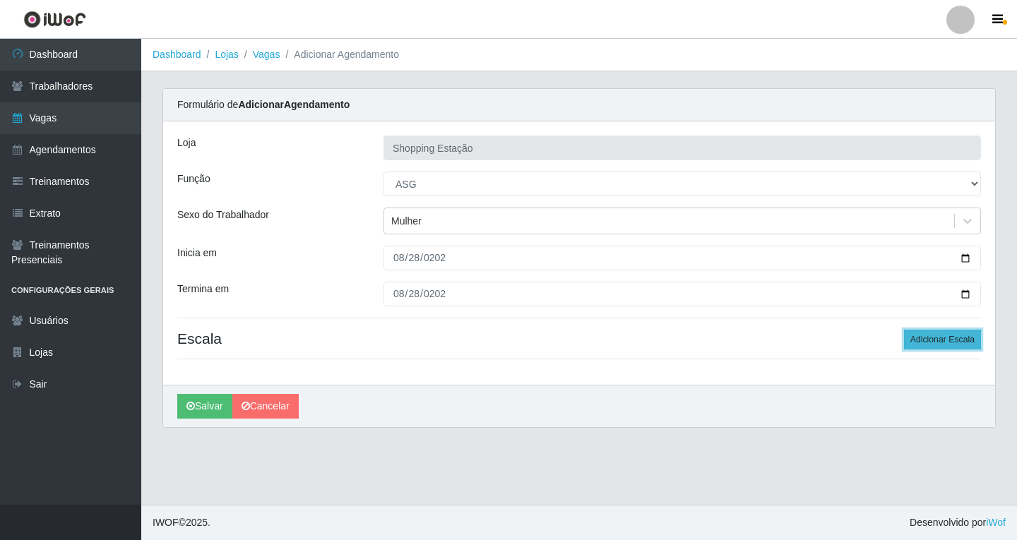
click at [944, 340] on button "Adicionar Escala" at bounding box center [942, 340] width 77 height 20
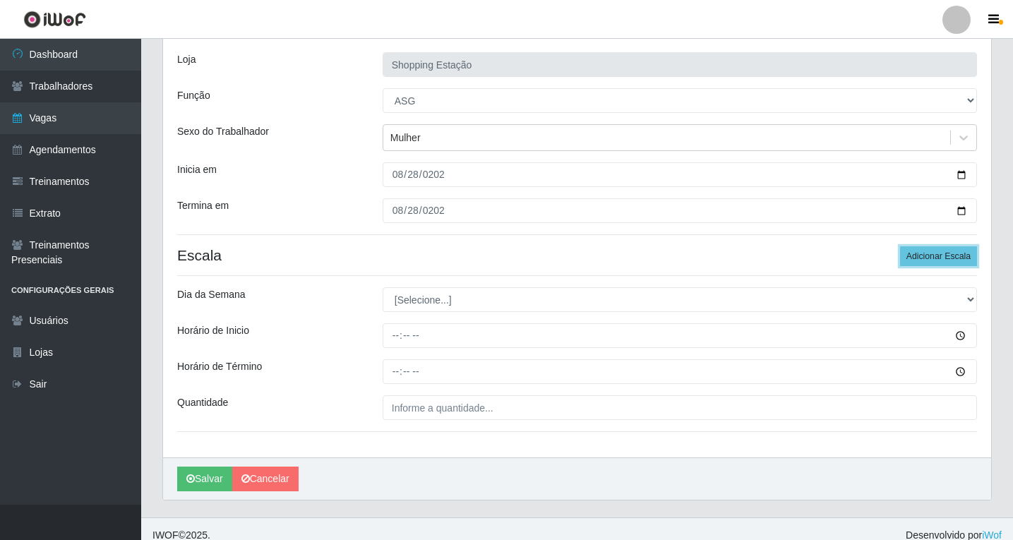
scroll to position [96, 0]
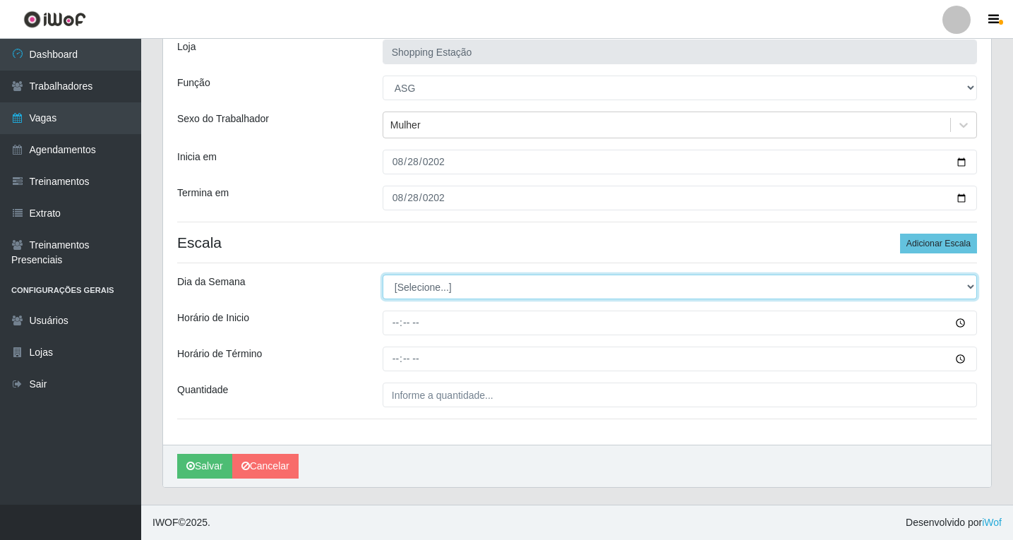
click at [428, 287] on select "[Selecione...] Segunda Terça Quarta Quinta Sexta Sábado Domingo" at bounding box center [680, 287] width 594 height 25
select select "4"
click at [383, 275] on select "[Selecione...] Segunda Terça Quarta Quinta Sexta Sábado Domingo" at bounding box center [680, 287] width 594 height 25
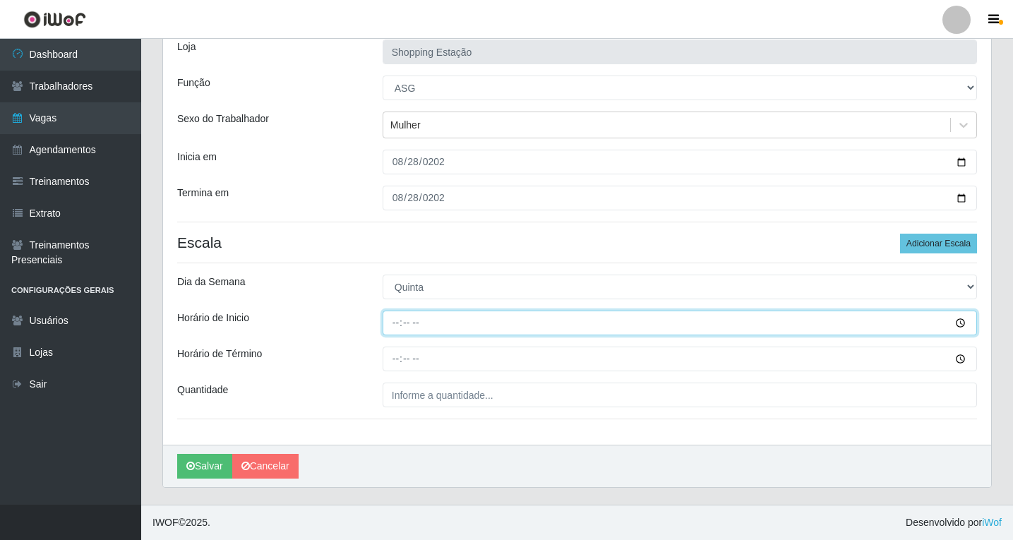
click at [398, 324] on input "Horário de Inicio" at bounding box center [680, 323] width 594 height 25
type input "06:00"
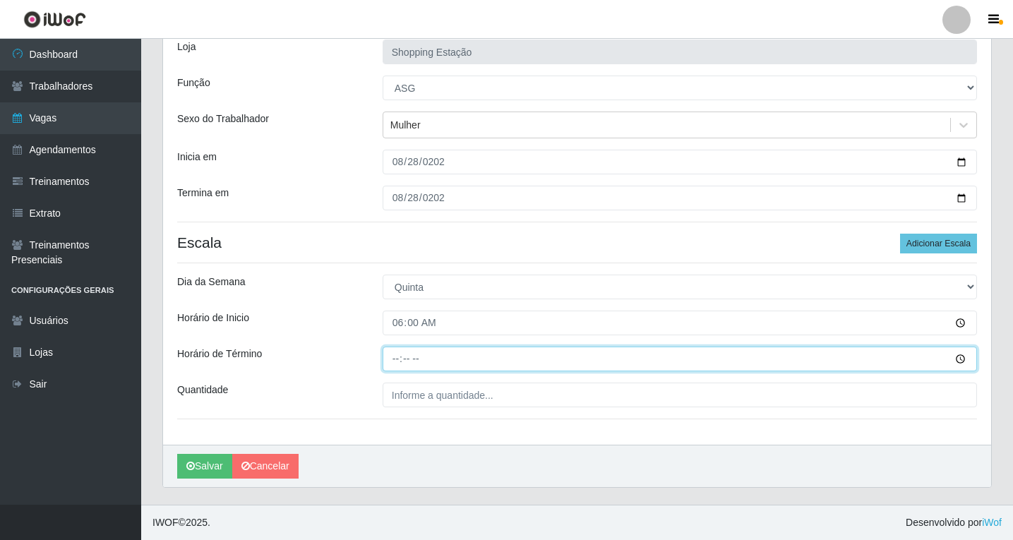
click at [395, 356] on input "Horário de Término" at bounding box center [680, 359] width 594 height 25
type input "12:00"
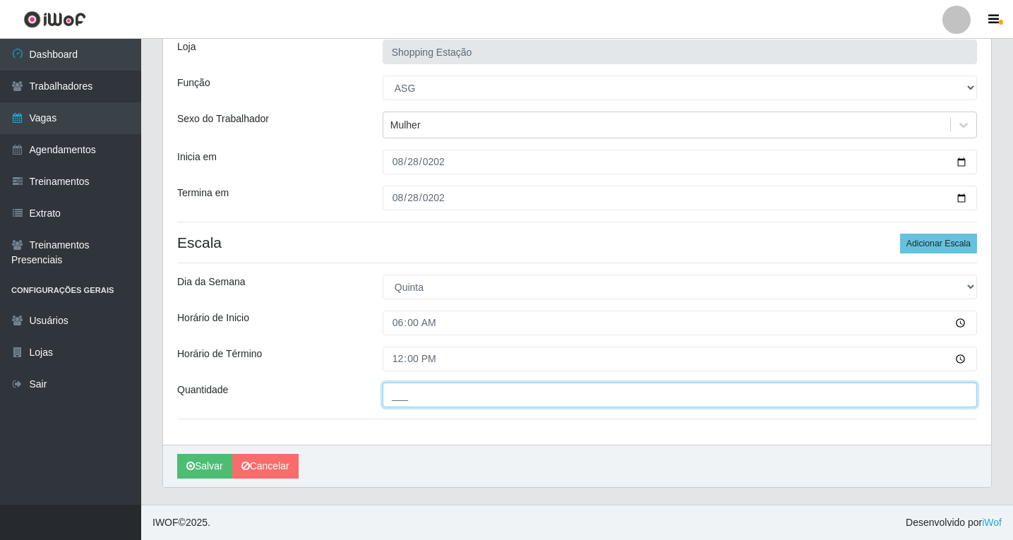
drag, startPoint x: 424, startPoint y: 405, endPoint x: 434, endPoint y: 400, distance: 10.8
click at [426, 405] on input "___" at bounding box center [680, 395] width 594 height 25
type input "1__"
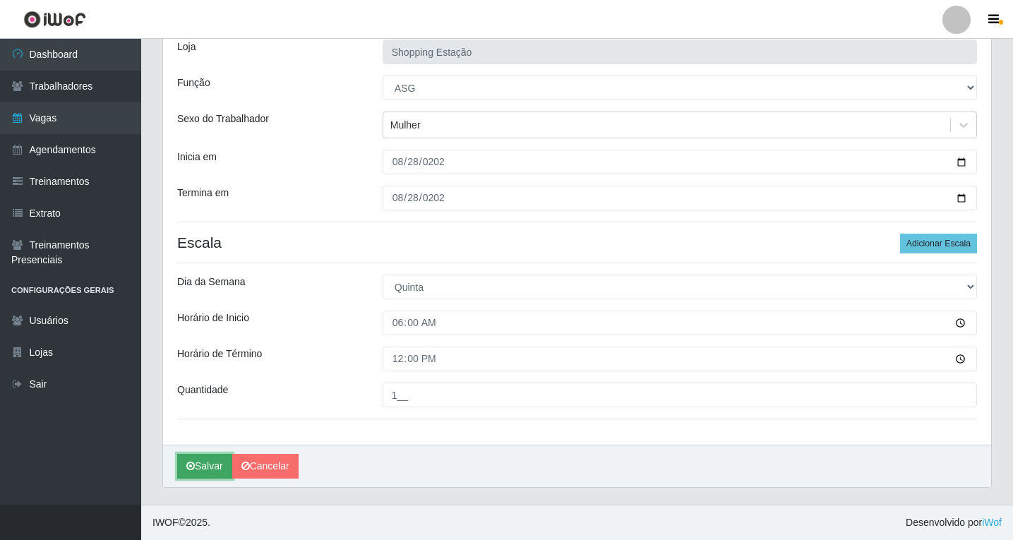
click at [214, 470] on button "Salvar" at bounding box center [204, 466] width 55 height 25
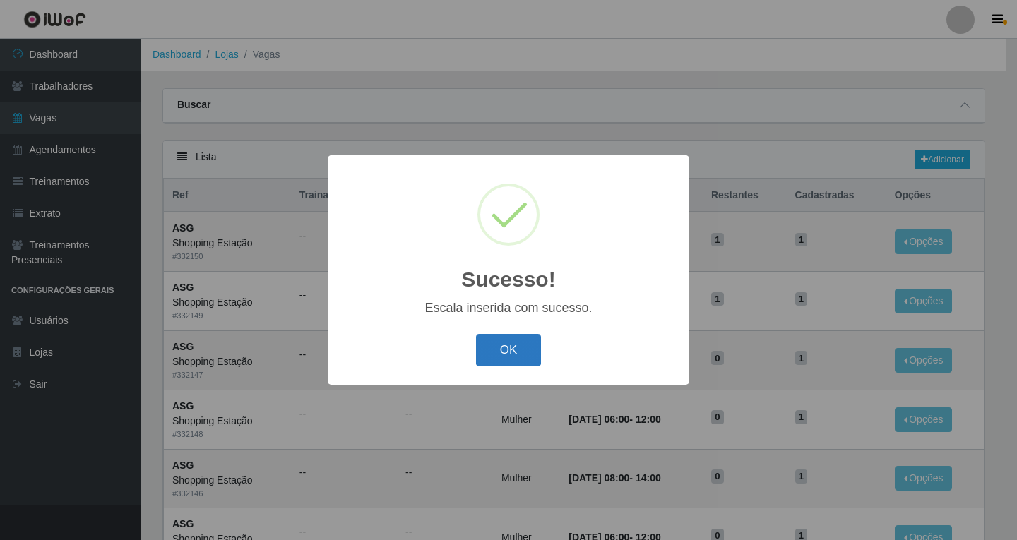
click at [494, 347] on button "OK" at bounding box center [509, 350] width 66 height 33
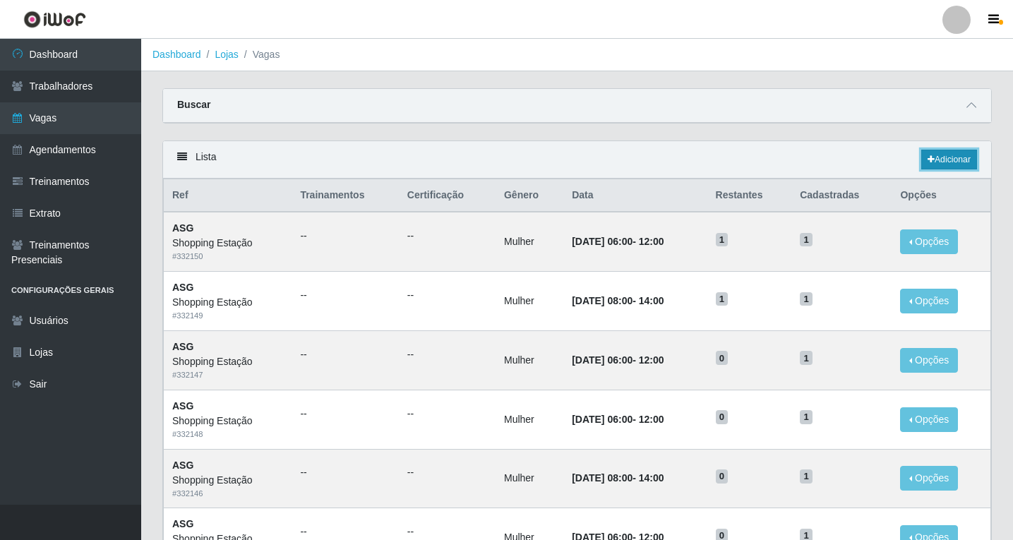
click at [970, 160] on link "Adicionar" at bounding box center [949, 160] width 56 height 20
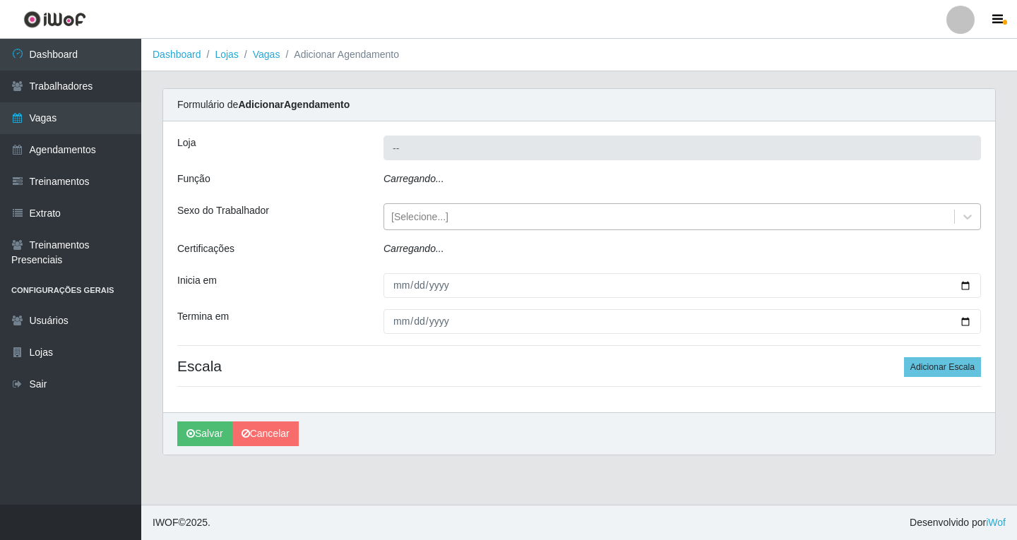
type input "Shopping Estação"
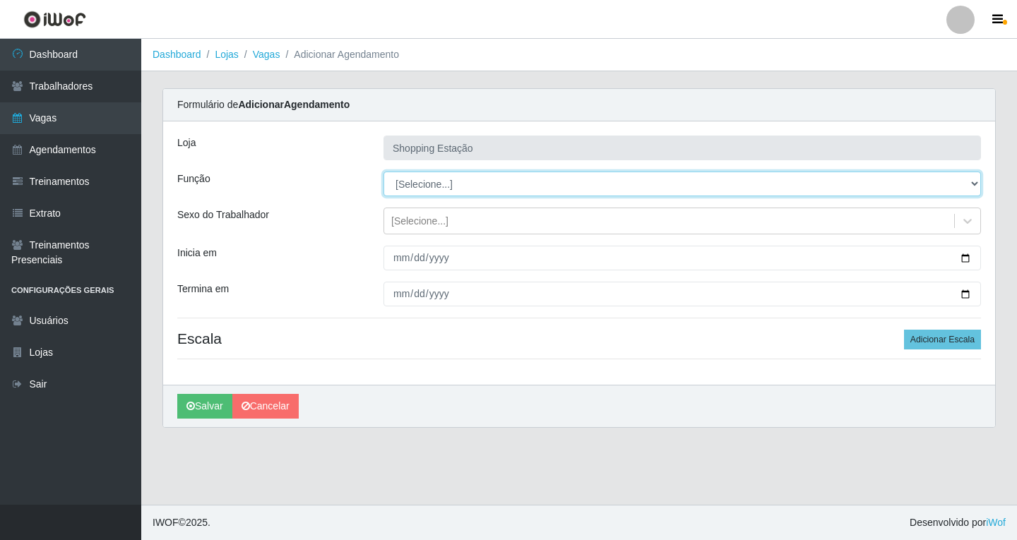
click at [423, 190] on select "[Selecione...] ASG ASG + ASG ++ Operador de Caixa Operador de Caixa + Operador …" at bounding box center [681, 184] width 597 height 25
select select "16"
click at [383, 172] on select "[Selecione...] ASG ASG + ASG ++ Operador de Caixa Operador de Caixa + Operador …" at bounding box center [681, 184] width 597 height 25
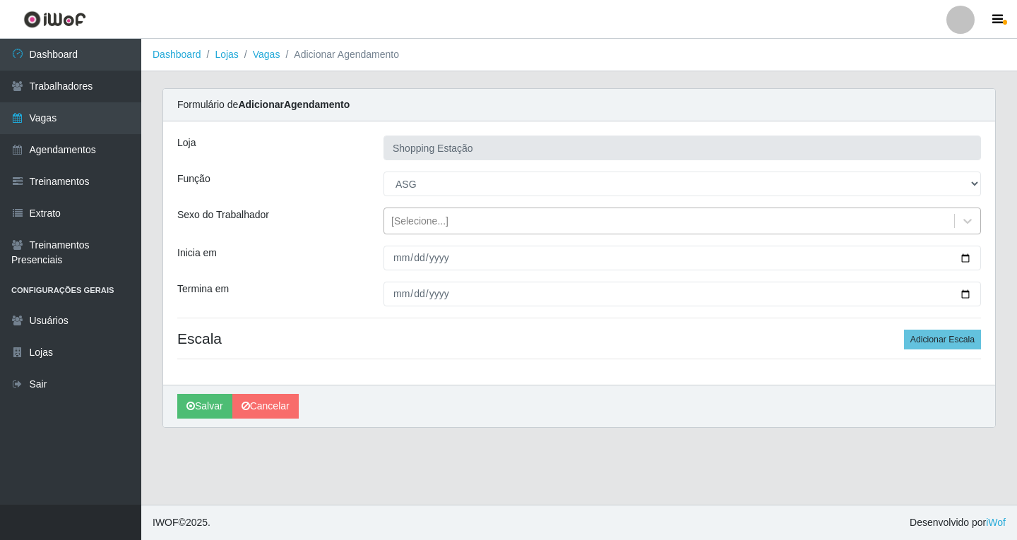
click at [422, 225] on div "[Selecione...]" at bounding box center [419, 221] width 57 height 15
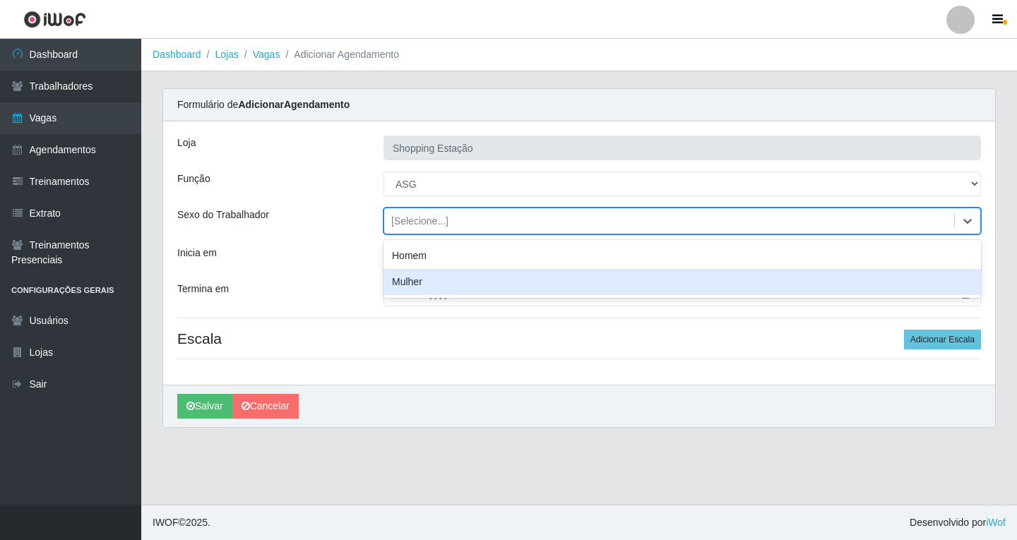
click at [417, 285] on div "Mulher" at bounding box center [681, 282] width 597 height 26
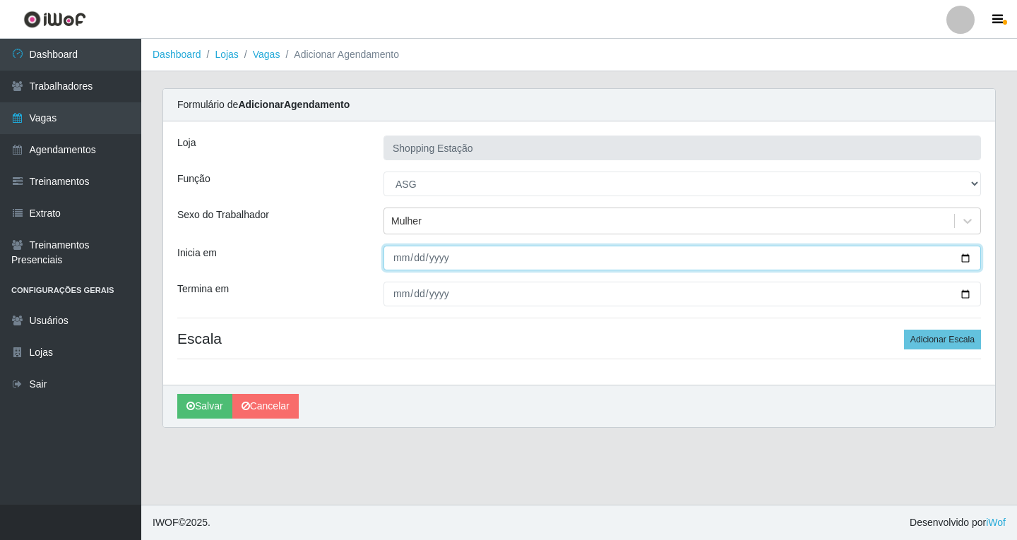
click at [402, 261] on input "Inicia em" at bounding box center [681, 258] width 597 height 25
type input "2025-08-28"
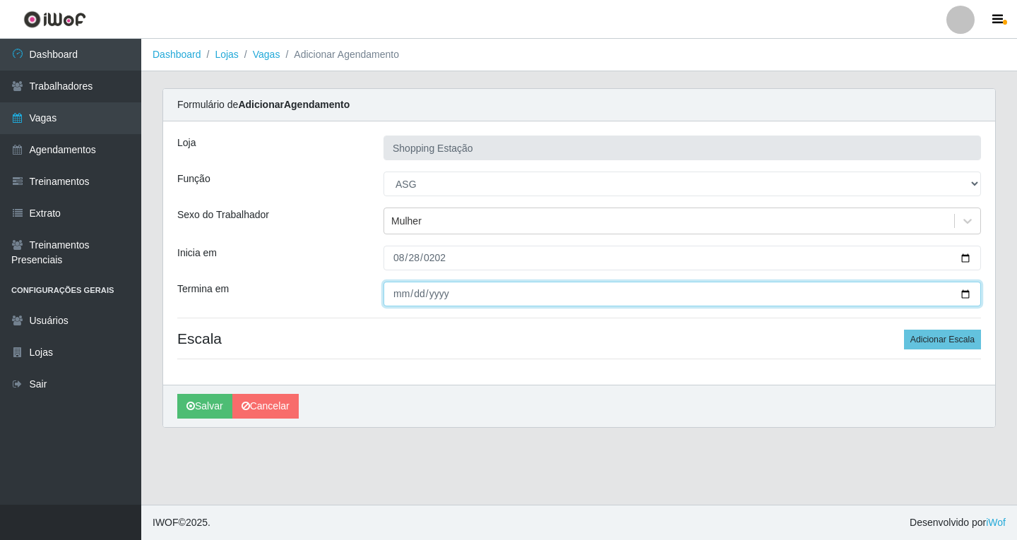
click at [402, 296] on input "Termina em" at bounding box center [681, 294] width 597 height 25
type input "2025-08-28"
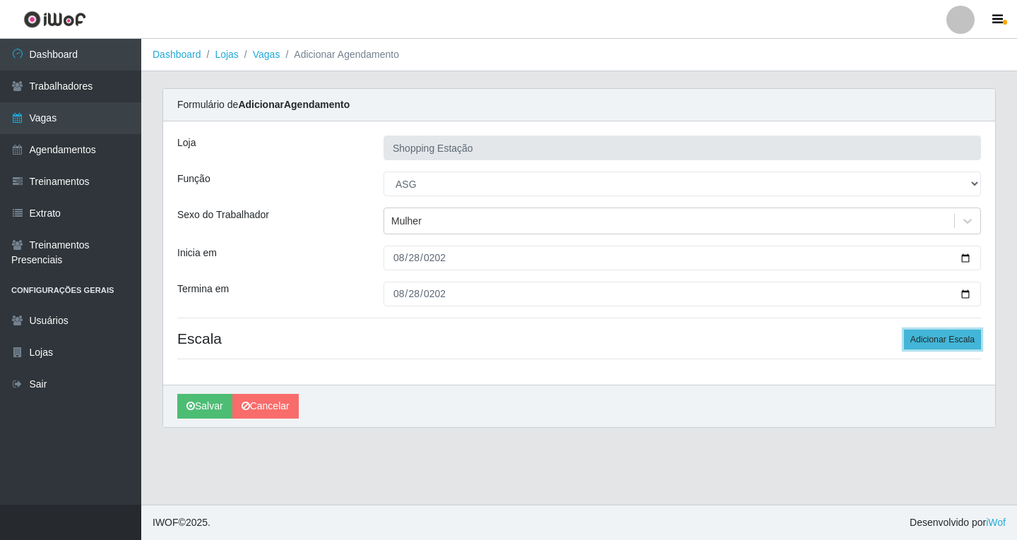
click at [921, 345] on button "Adicionar Escala" at bounding box center [942, 340] width 77 height 20
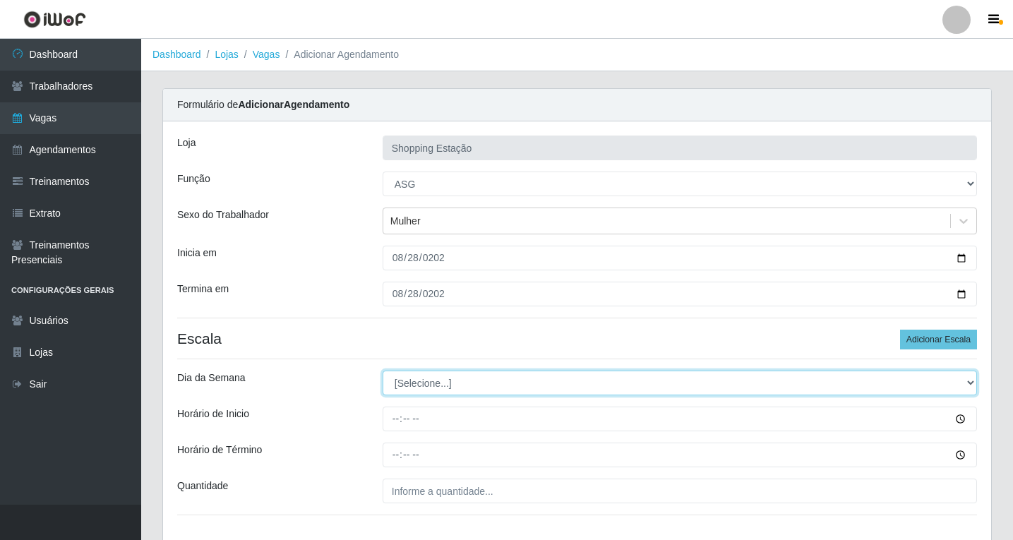
click at [452, 385] on select "[Selecione...] Segunda Terça Quarta Quinta Sexta Sábado Domingo" at bounding box center [680, 383] width 594 height 25
select select "4"
click at [383, 371] on select "[Selecione...] Segunda Terça Quarta Quinta Sexta Sábado Domingo" at bounding box center [680, 383] width 594 height 25
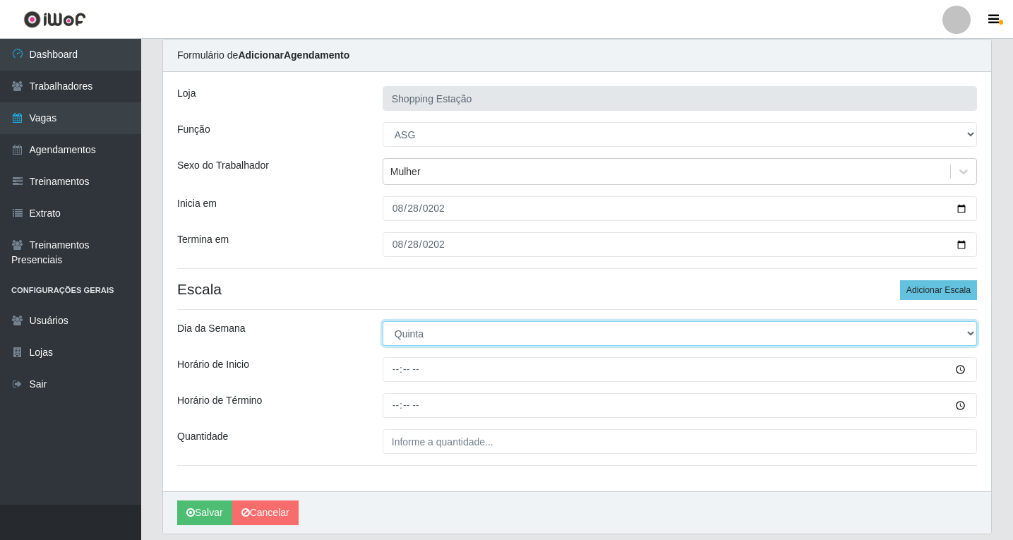
scroll to position [96, 0]
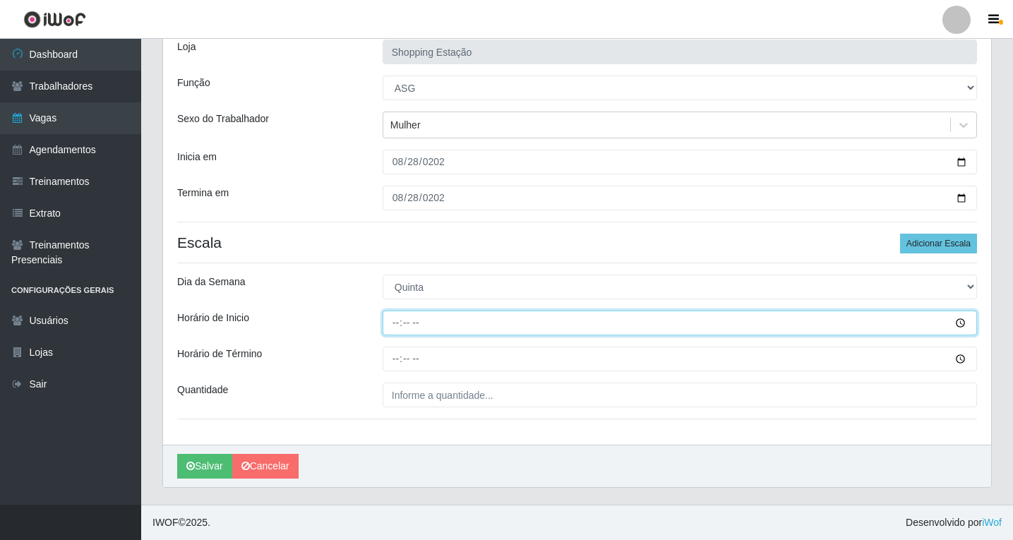
click at [395, 331] on input "Horário de Inicio" at bounding box center [680, 323] width 594 height 25
type input "06:00"
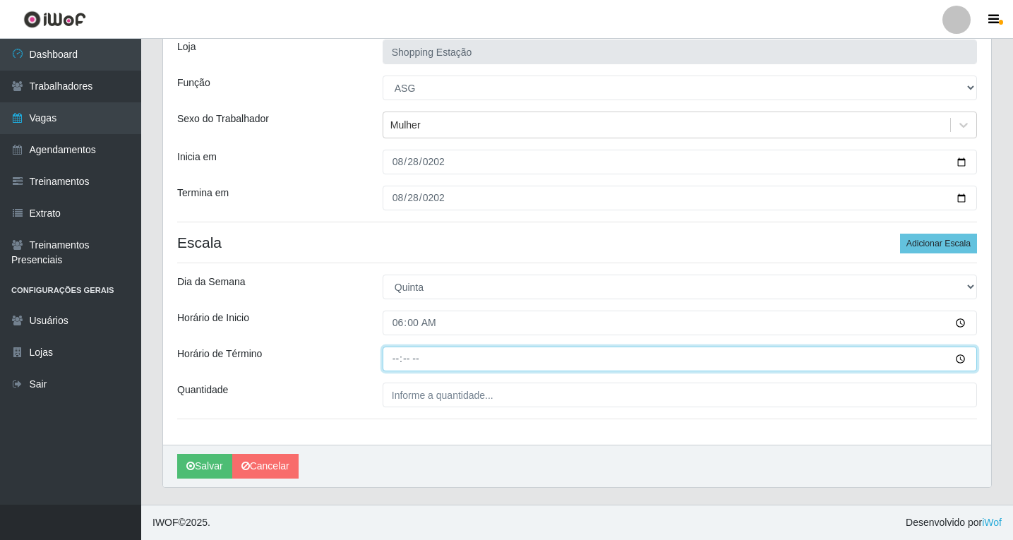
click at [393, 353] on input "Horário de Término" at bounding box center [680, 359] width 594 height 25
type input "12:00"
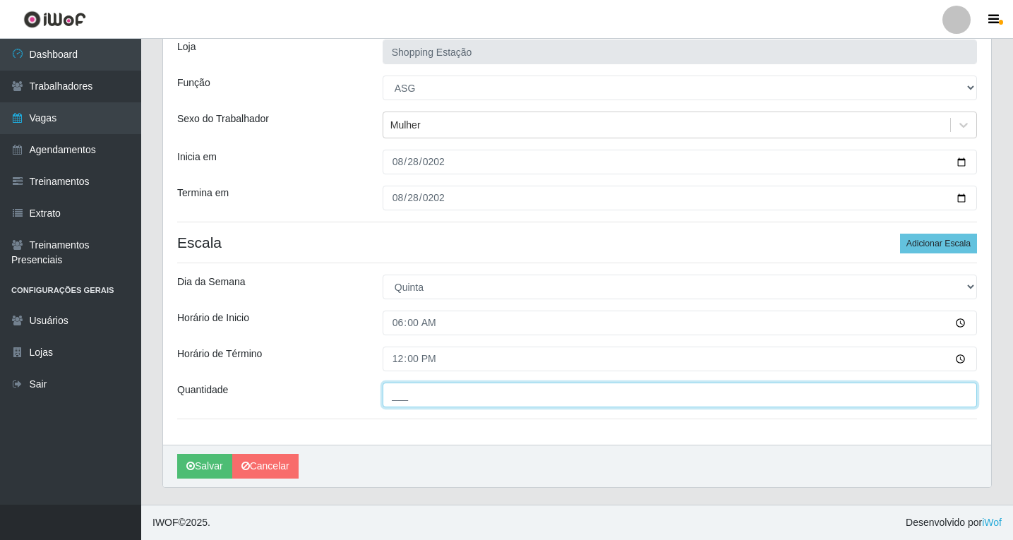
click at [417, 399] on input "___" at bounding box center [680, 395] width 594 height 25
type input "1__"
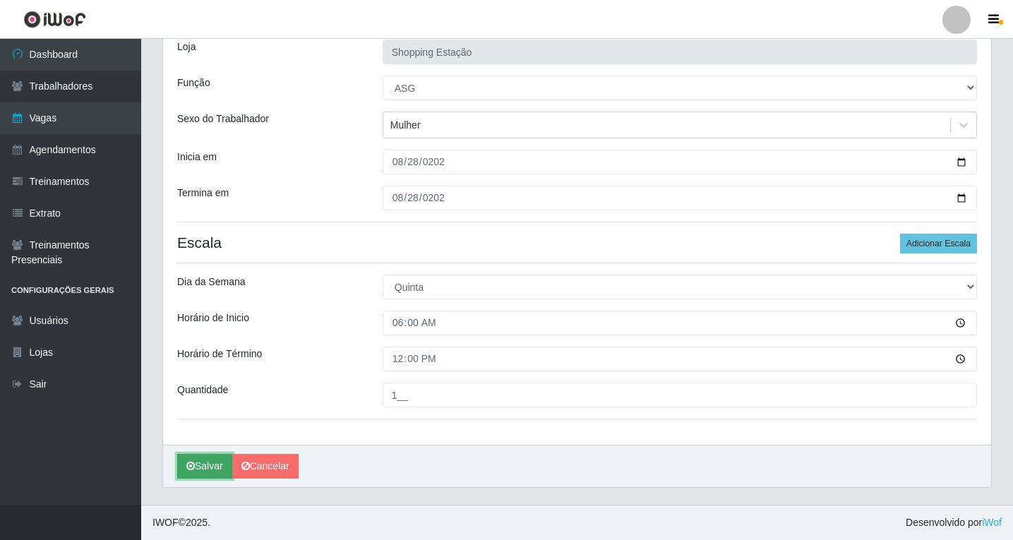
click at [208, 467] on button "Salvar" at bounding box center [204, 466] width 55 height 25
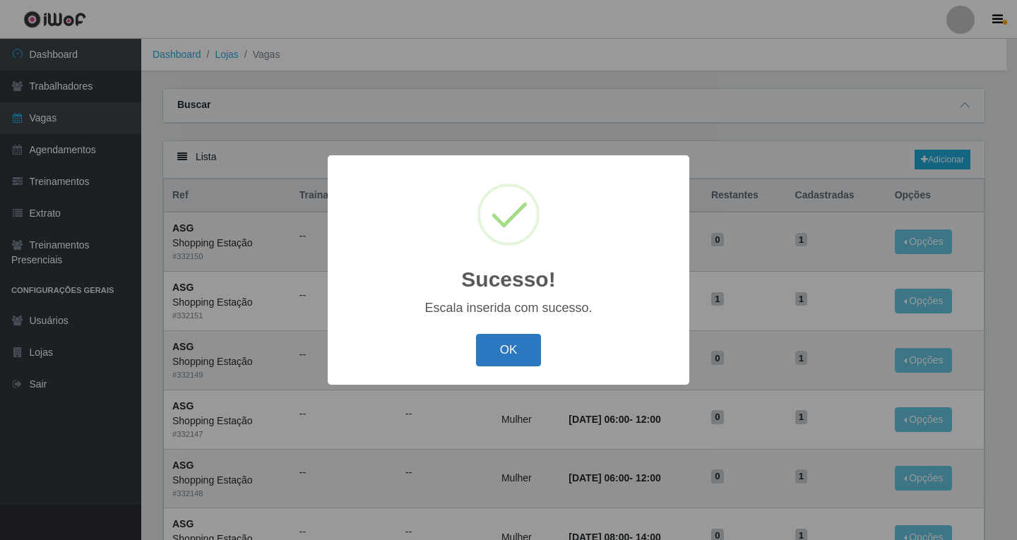
click at [512, 354] on button "OK" at bounding box center [509, 350] width 66 height 33
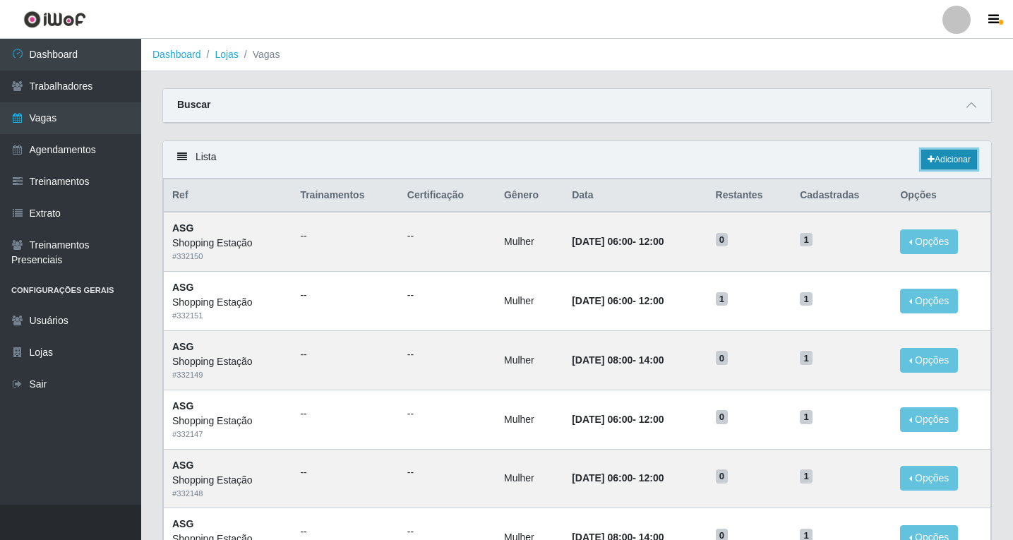
click at [950, 162] on link "Adicionar" at bounding box center [949, 160] width 56 height 20
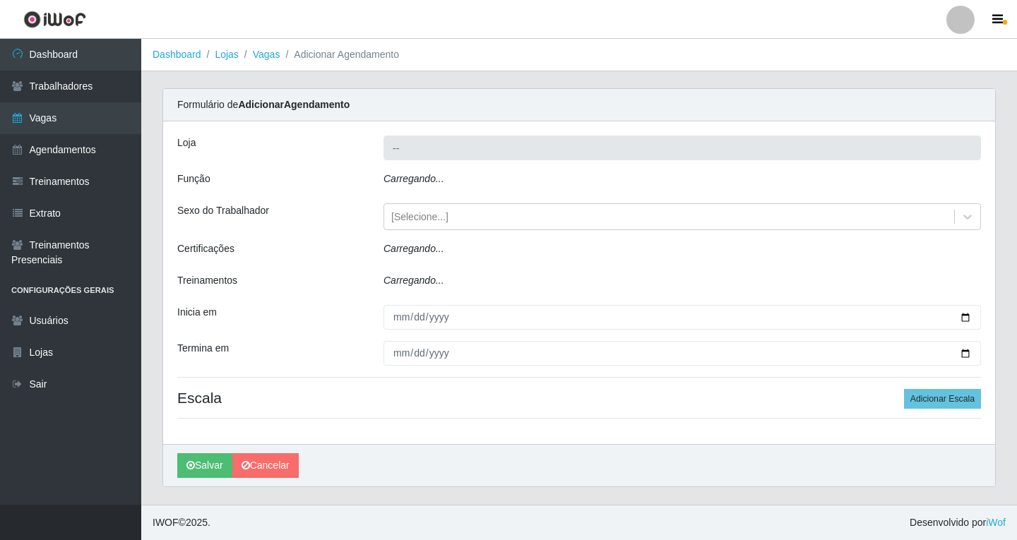
type input "Shopping Estação"
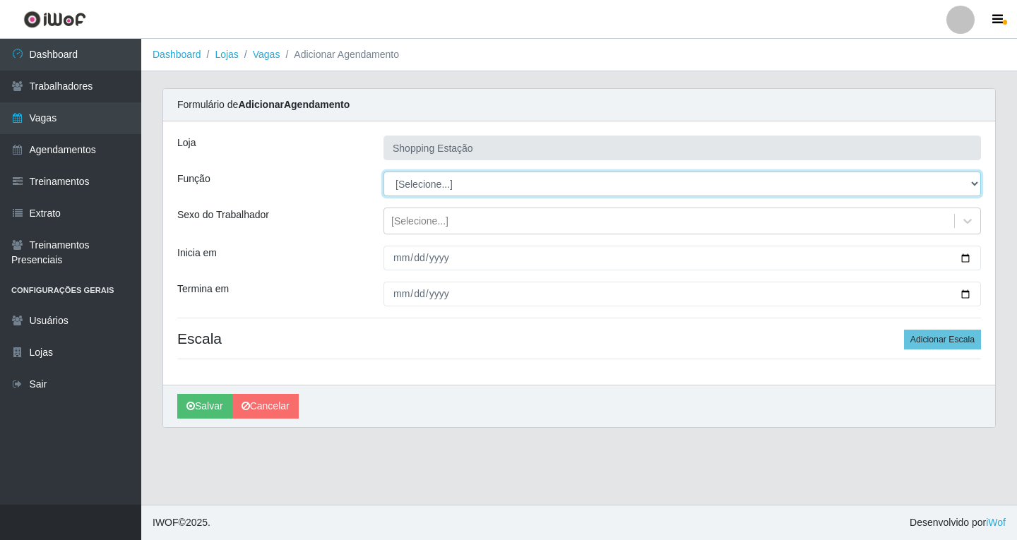
click at [420, 182] on select "[Selecione...] ASG ASG + ASG ++ Operador de Caixa Operador de Caixa + Operador …" at bounding box center [681, 184] width 597 height 25
select select "16"
click at [383, 172] on select "[Selecione...] ASG ASG + ASG ++ Operador de Caixa Operador de Caixa + Operador …" at bounding box center [681, 184] width 597 height 25
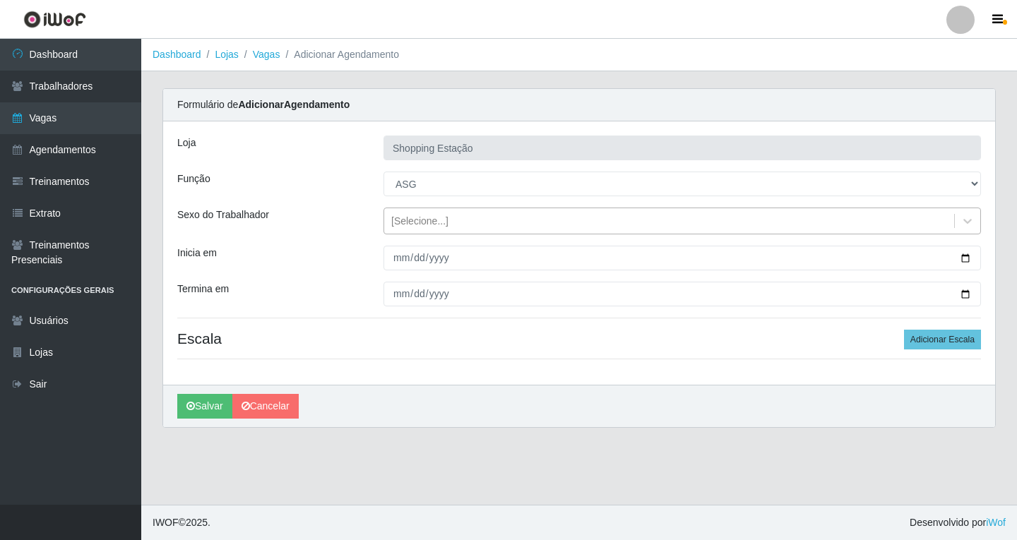
click at [416, 229] on div "[Selecione...]" at bounding box center [669, 221] width 570 height 23
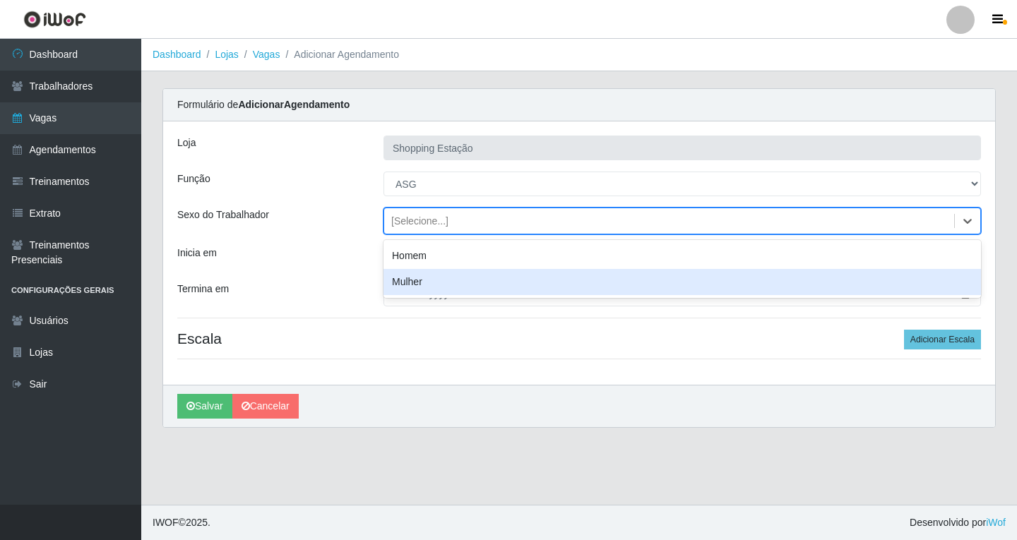
click at [412, 291] on div "Mulher" at bounding box center [681, 282] width 597 height 26
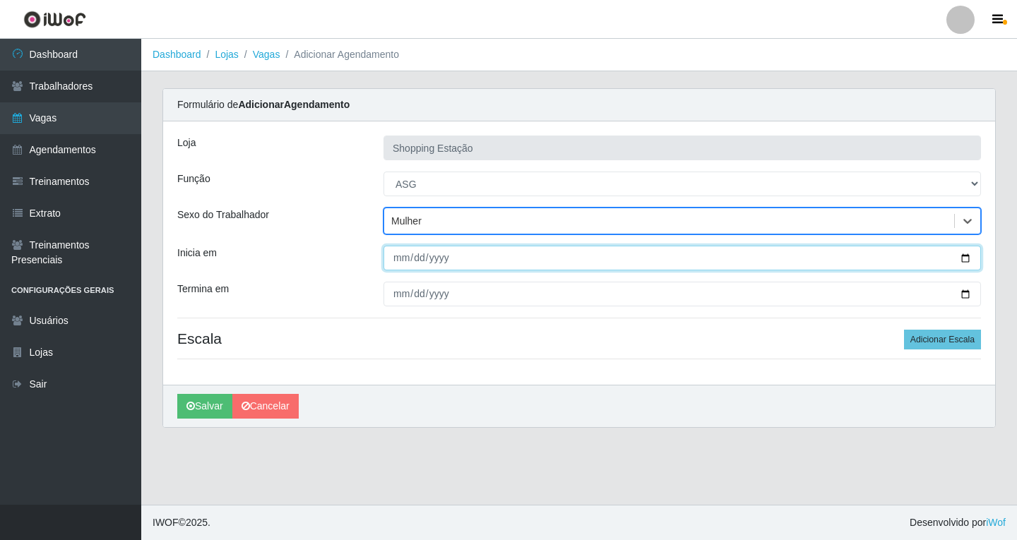
click at [400, 263] on input "Inicia em" at bounding box center [681, 258] width 597 height 25
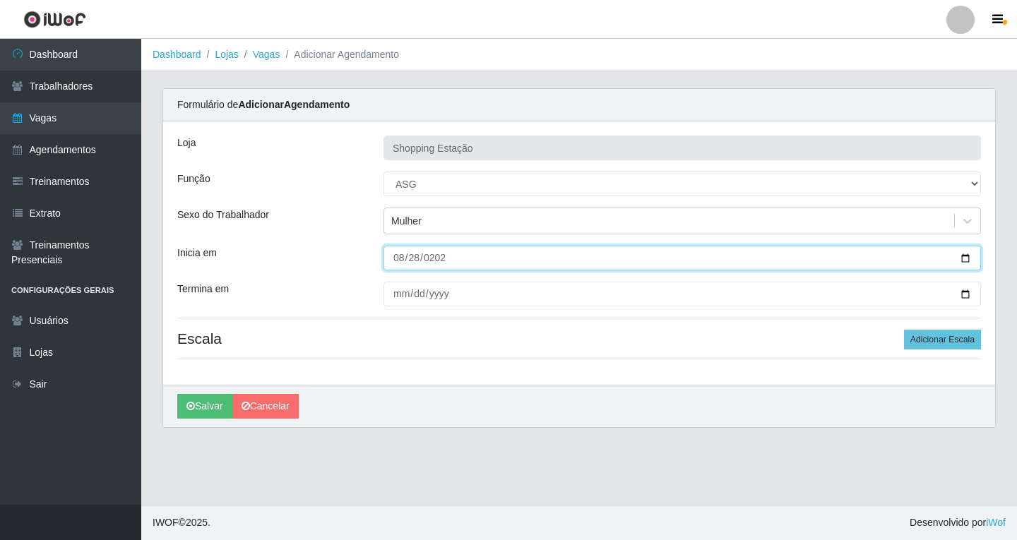
type input "2025-08-28"
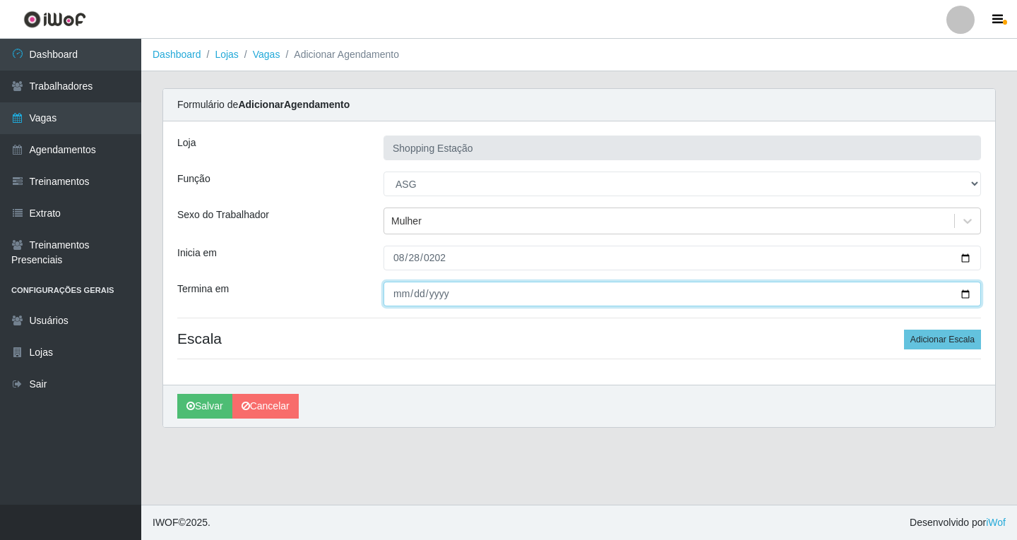
click at [407, 297] on input "Termina em" at bounding box center [681, 294] width 597 height 25
type input "2025-08-28"
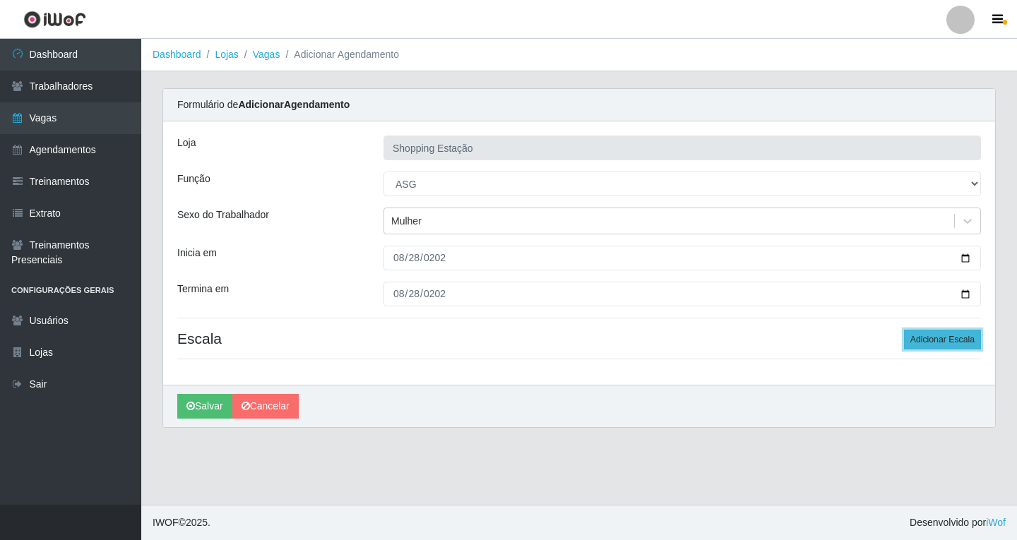
click at [924, 347] on button "Adicionar Escala" at bounding box center [942, 340] width 77 height 20
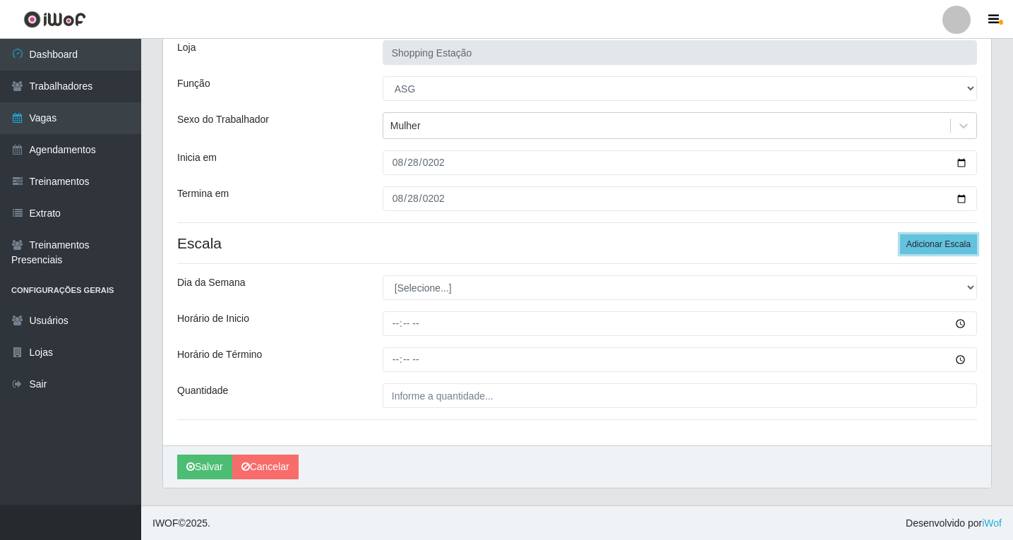
scroll to position [96, 0]
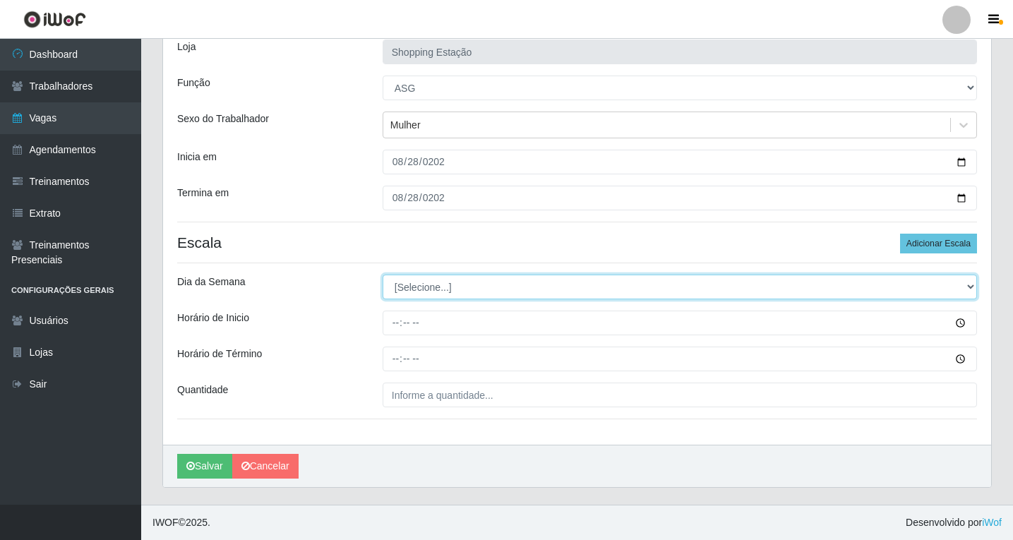
click at [408, 279] on select "[Selecione...] Segunda Terça Quarta Quinta Sexta Sábado Domingo" at bounding box center [680, 287] width 594 height 25
select select "4"
click at [383, 275] on select "[Selecione...] Segunda Terça Quarta Quinta Sexta Sábado Domingo" at bounding box center [680, 287] width 594 height 25
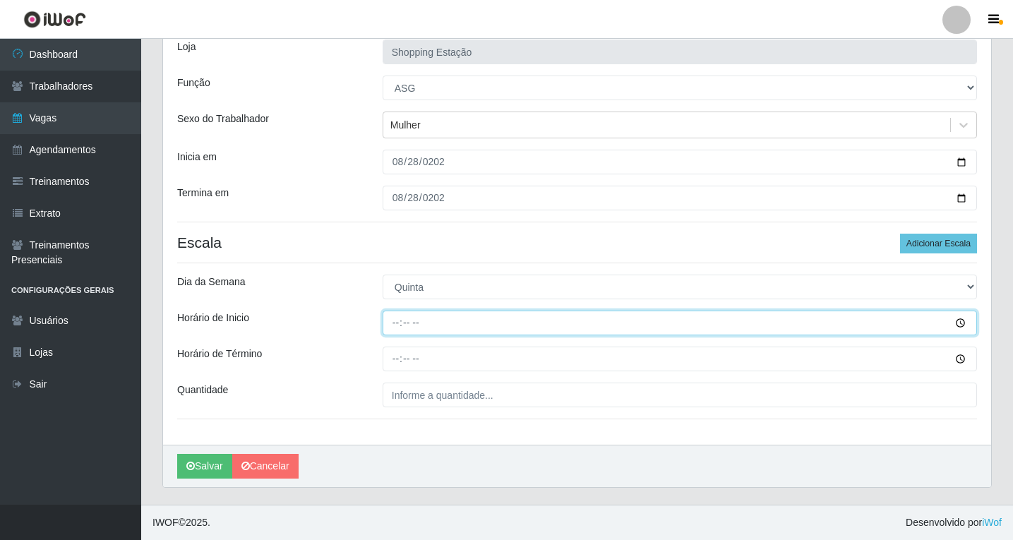
click at [392, 326] on input "Horário de Inicio" at bounding box center [680, 323] width 594 height 25
type input "08:00"
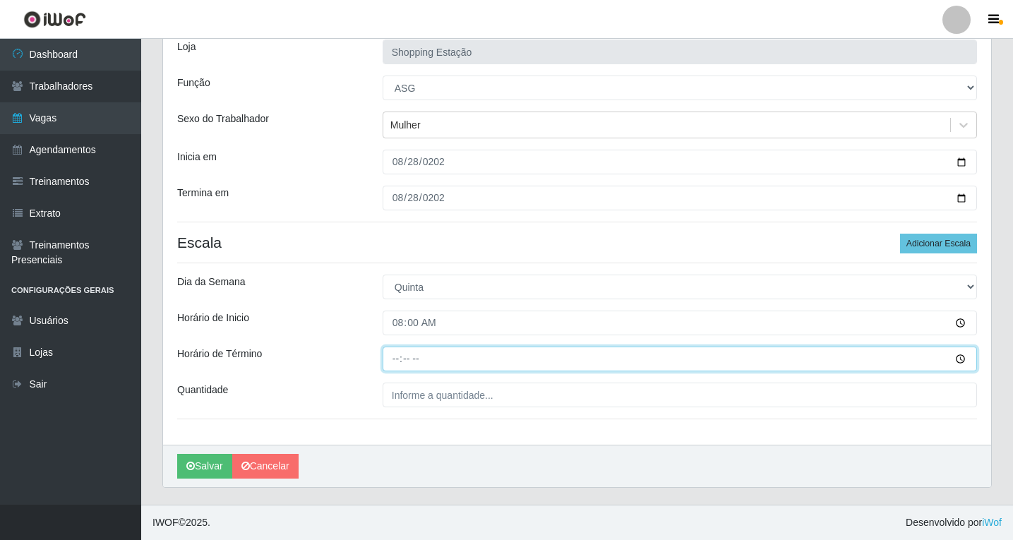
click at [395, 359] on input "Horário de Término" at bounding box center [680, 359] width 594 height 25
type input "14:00"
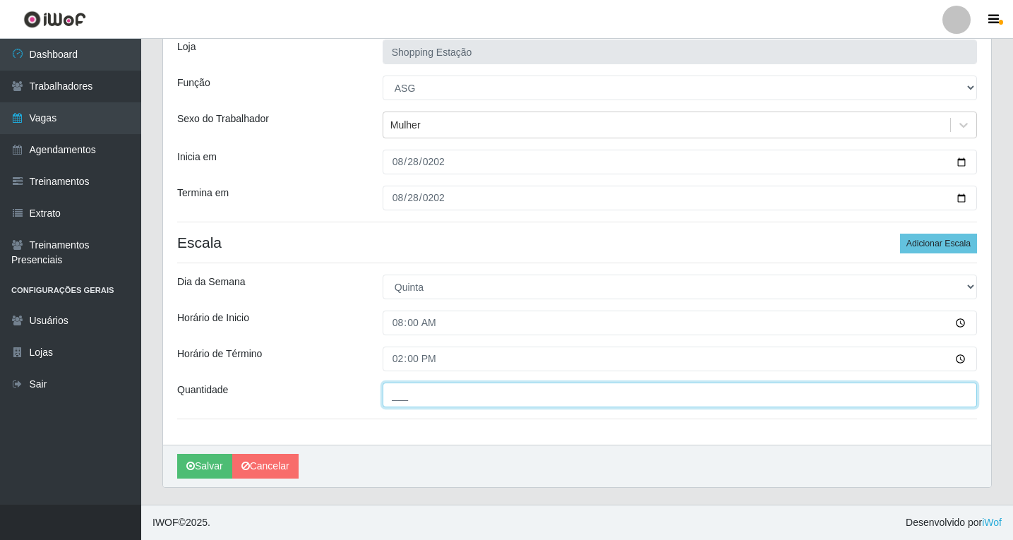
click at [427, 395] on input "___" at bounding box center [680, 395] width 594 height 25
type input "1__"
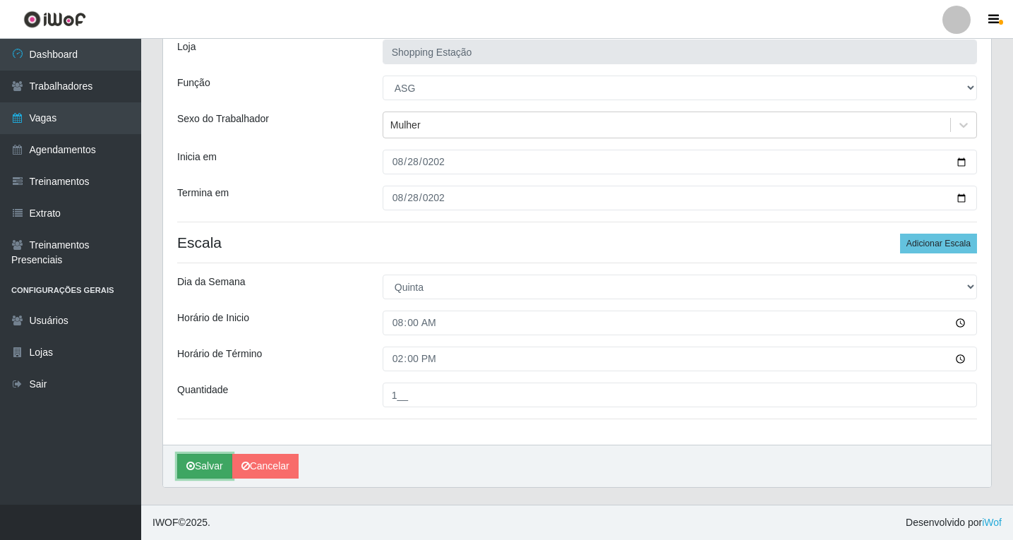
click at [207, 472] on button "Salvar" at bounding box center [204, 466] width 55 height 25
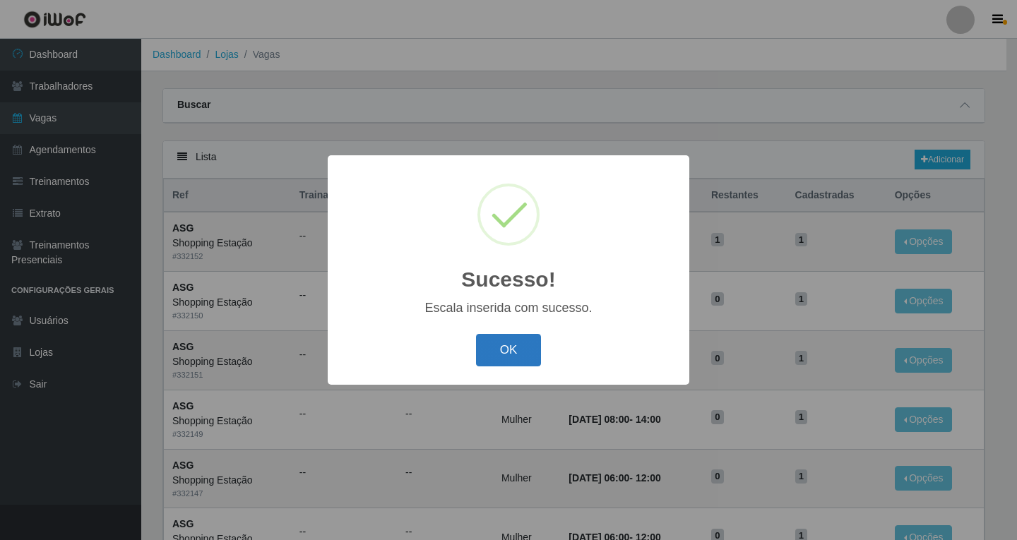
click at [526, 350] on button "OK" at bounding box center [509, 350] width 66 height 33
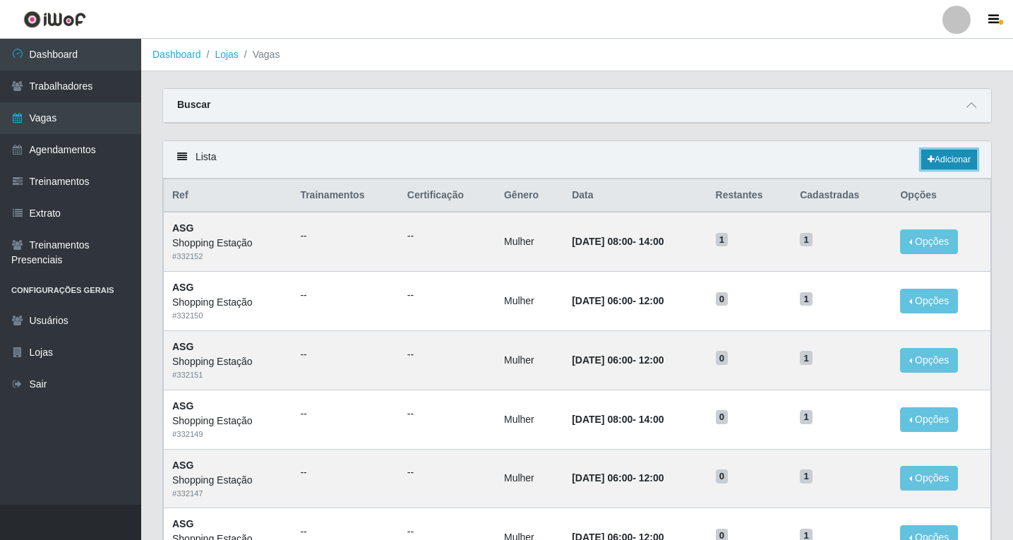
click at [952, 155] on link "Adicionar" at bounding box center [949, 160] width 56 height 20
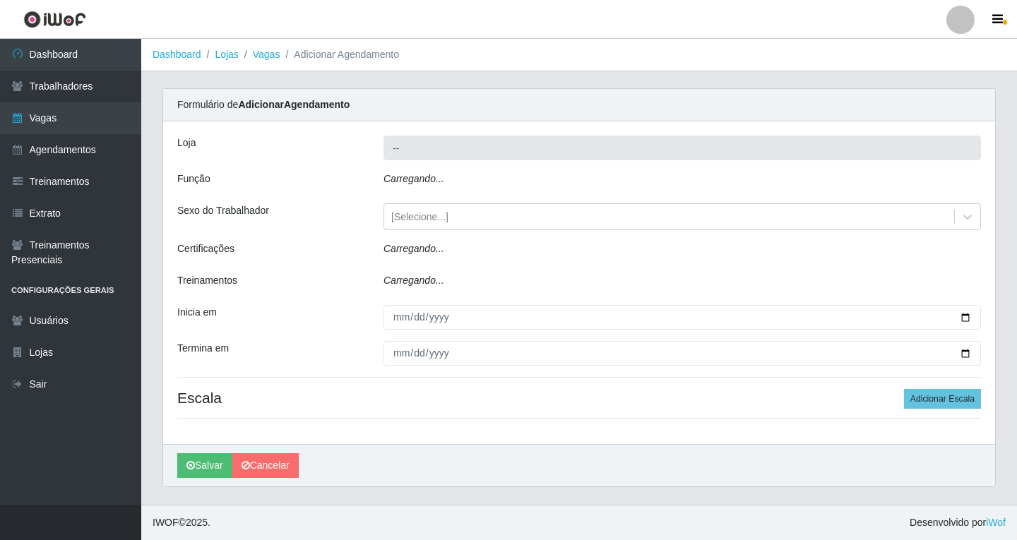
type input "Shopping Estação"
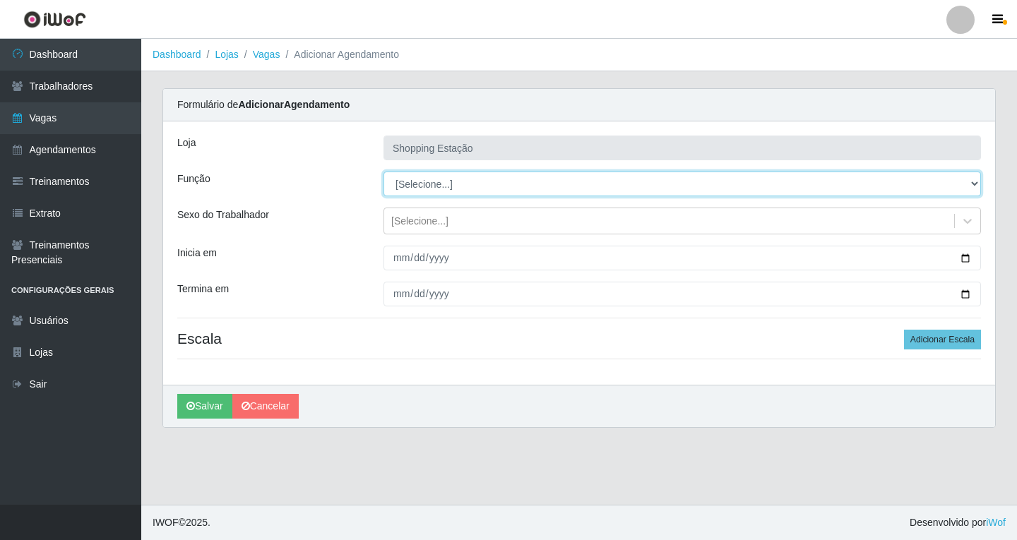
click at [400, 187] on select "[Selecione...] ASG ASG + ASG ++ Operador de Caixa Operador de Caixa + Operador …" at bounding box center [681, 184] width 597 height 25
select select "16"
click at [383, 172] on select "[Selecione...] ASG ASG + ASG ++ Operador de Caixa Operador de Caixa + Operador …" at bounding box center [681, 184] width 597 height 25
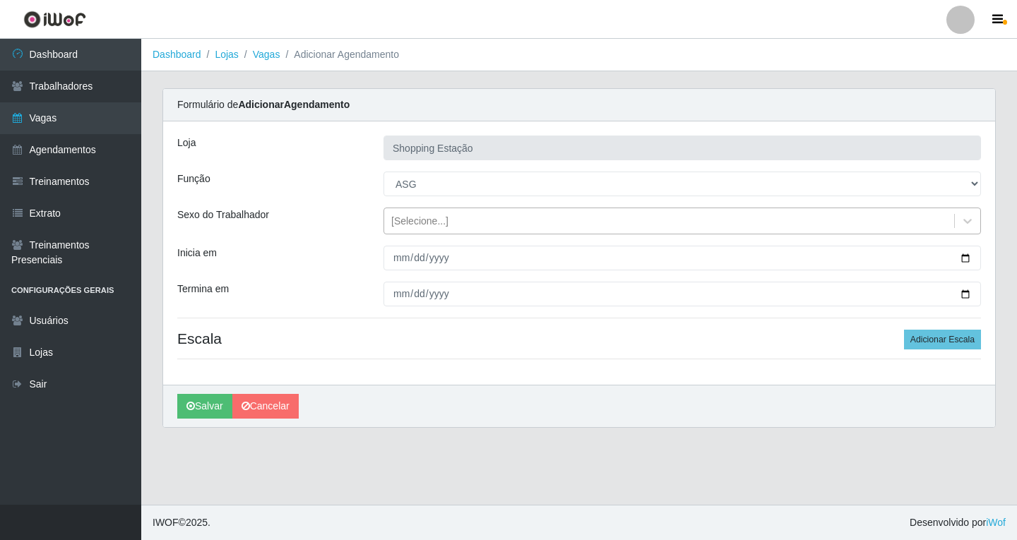
click at [414, 220] on div "[Selecione...]" at bounding box center [419, 221] width 57 height 15
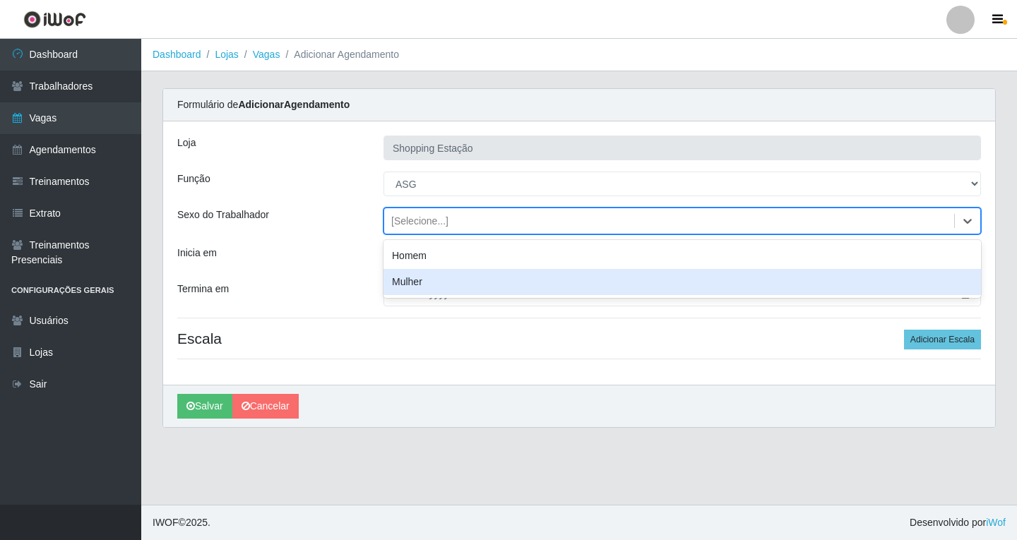
click at [417, 281] on div "Mulher" at bounding box center [681, 282] width 597 height 26
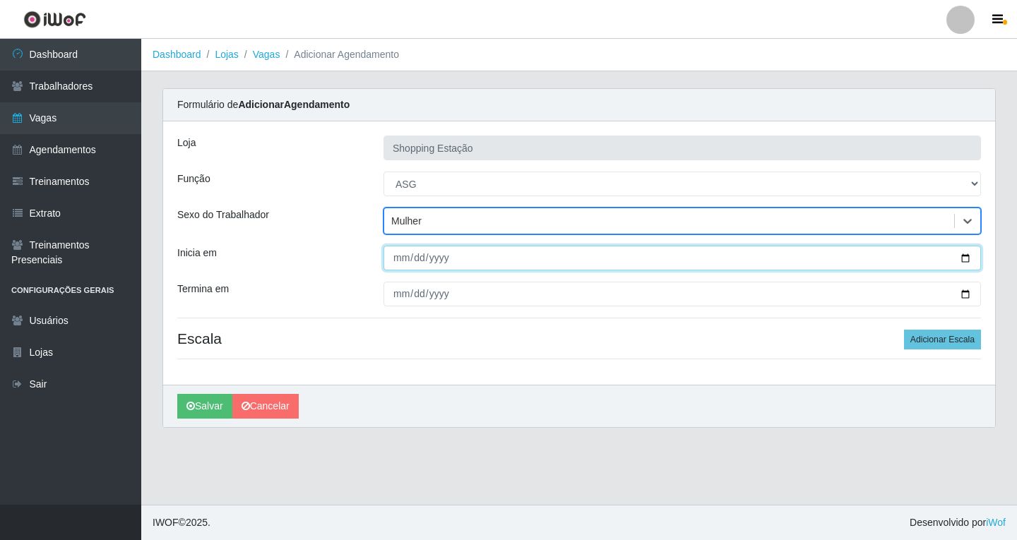
click at [398, 260] on input "Inicia em" at bounding box center [681, 258] width 597 height 25
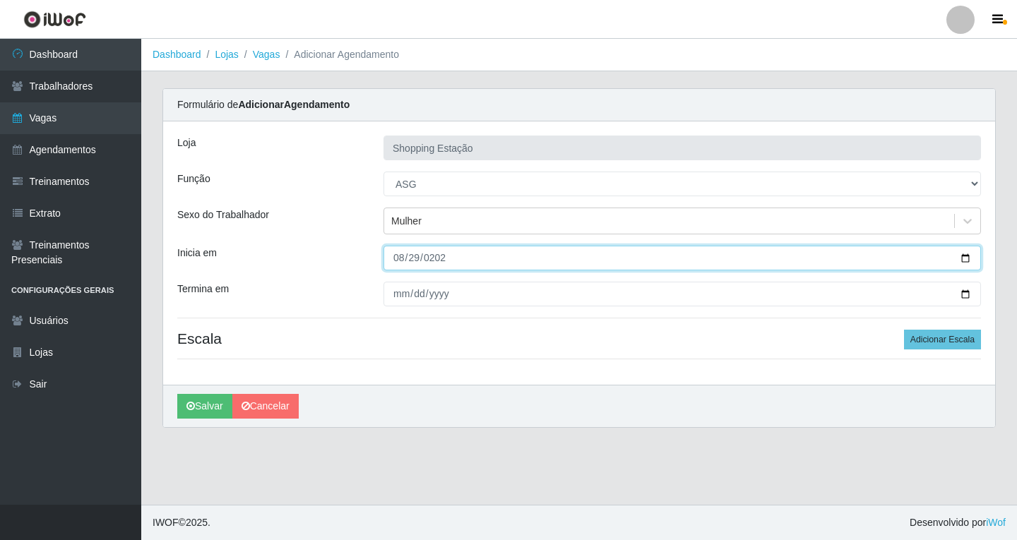
type input "2025-08-29"
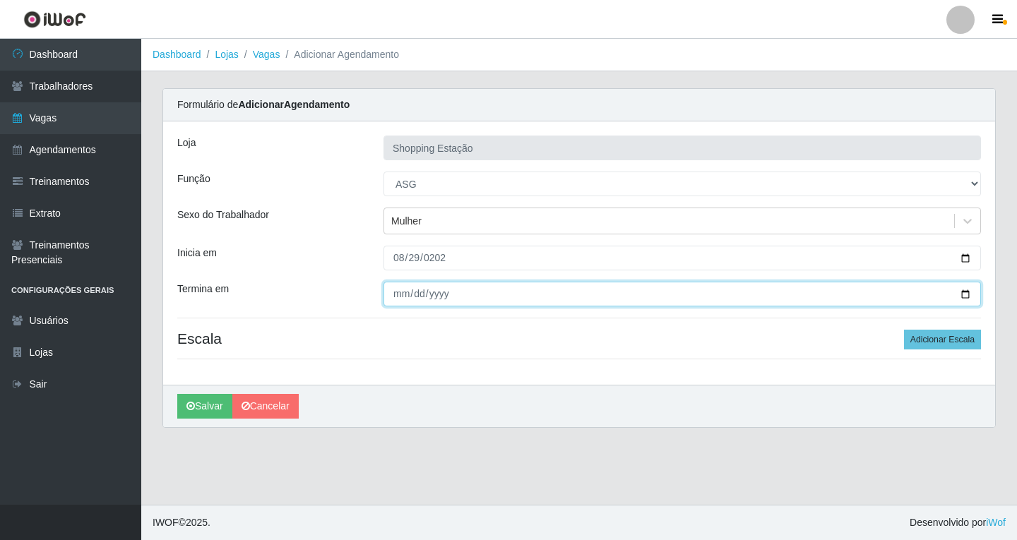
click at [393, 290] on input "Termina em" at bounding box center [681, 294] width 597 height 25
type input "2025-08-29"
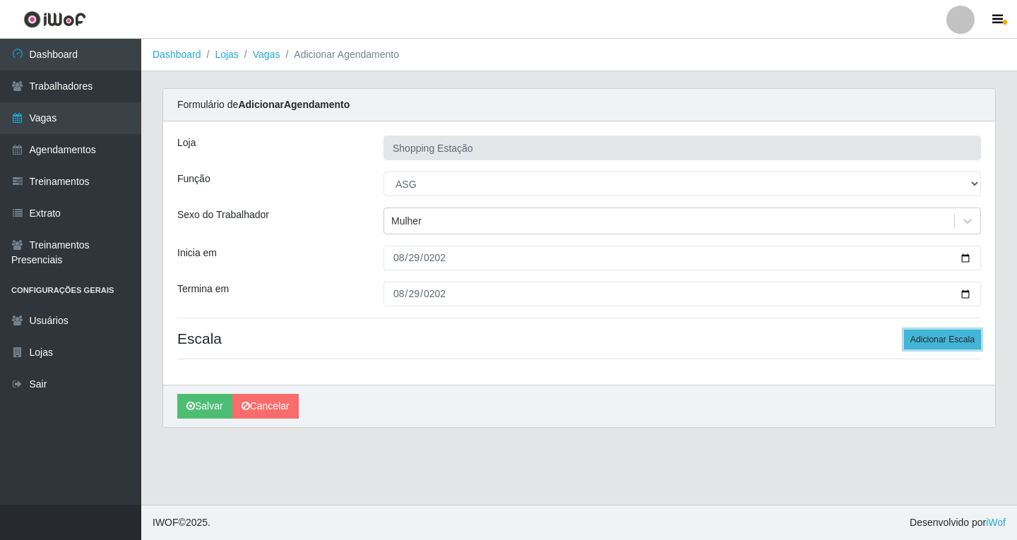
click at [967, 342] on button "Adicionar Escala" at bounding box center [942, 340] width 77 height 20
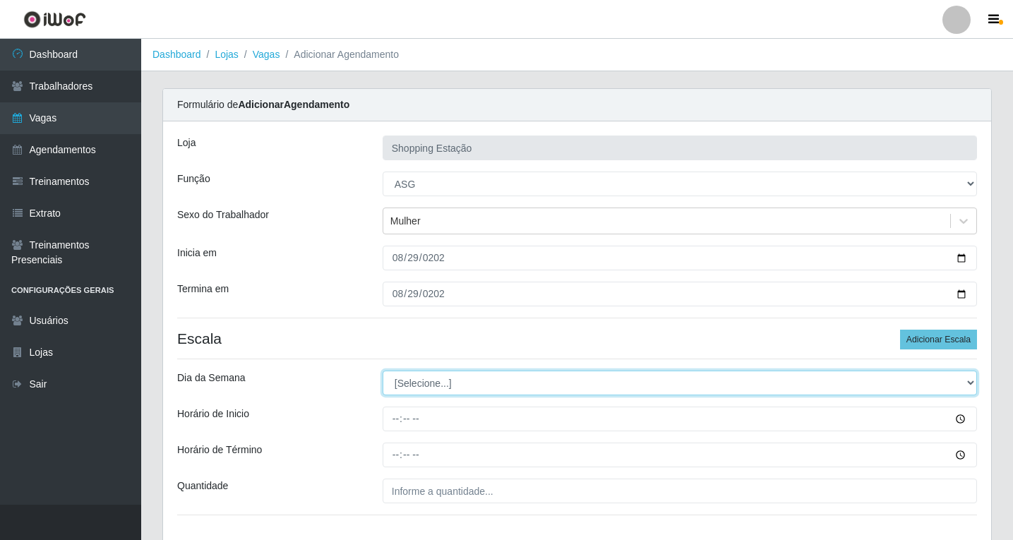
click at [426, 376] on select "[Selecione...] Segunda Terça Quarta Quinta Sexta Sábado Domingo" at bounding box center [680, 383] width 594 height 25
select select "5"
click at [383, 371] on select "[Selecione...] Segunda Terça Quarta Quinta Sexta Sábado Domingo" at bounding box center [680, 383] width 594 height 25
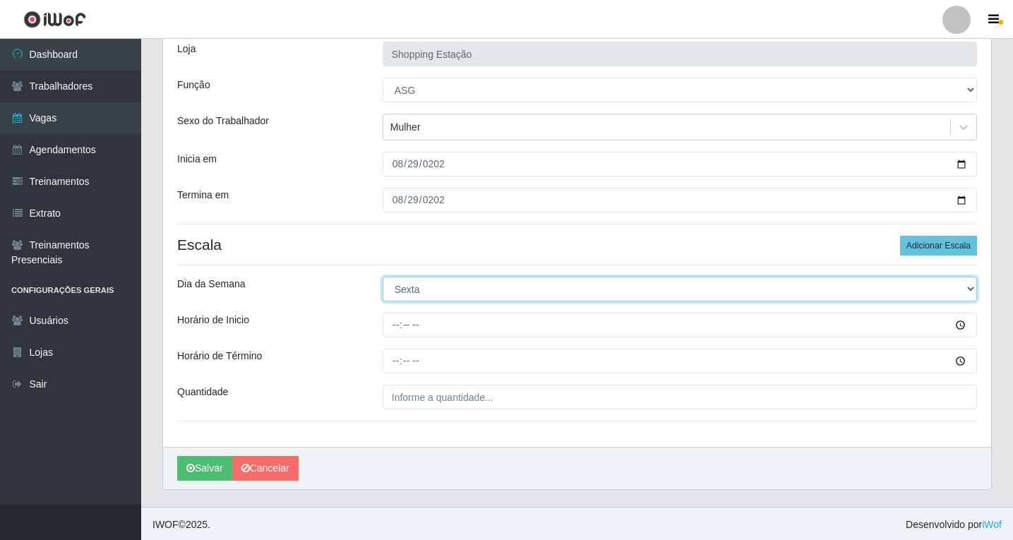
scroll to position [96, 0]
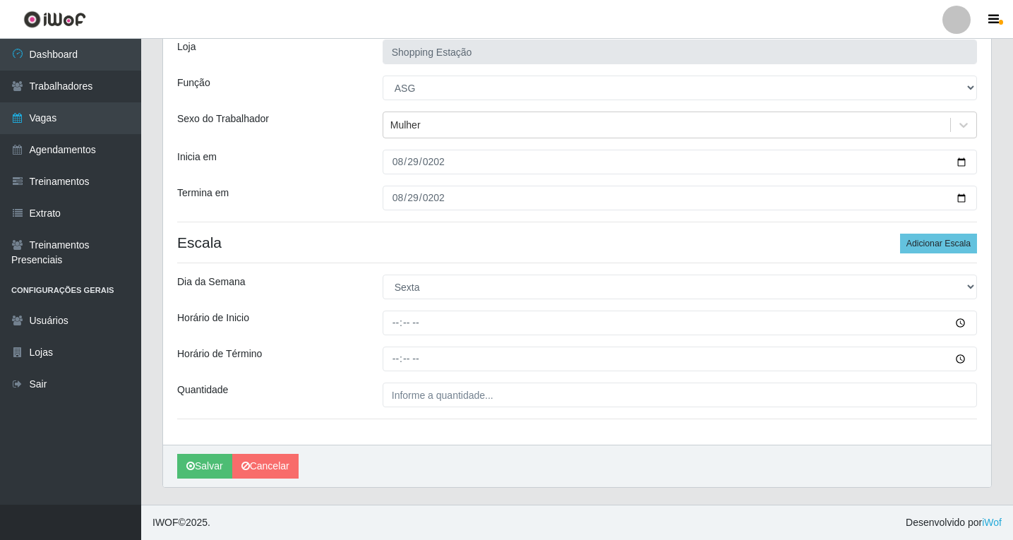
click at [377, 323] on div at bounding box center [680, 323] width 616 height 25
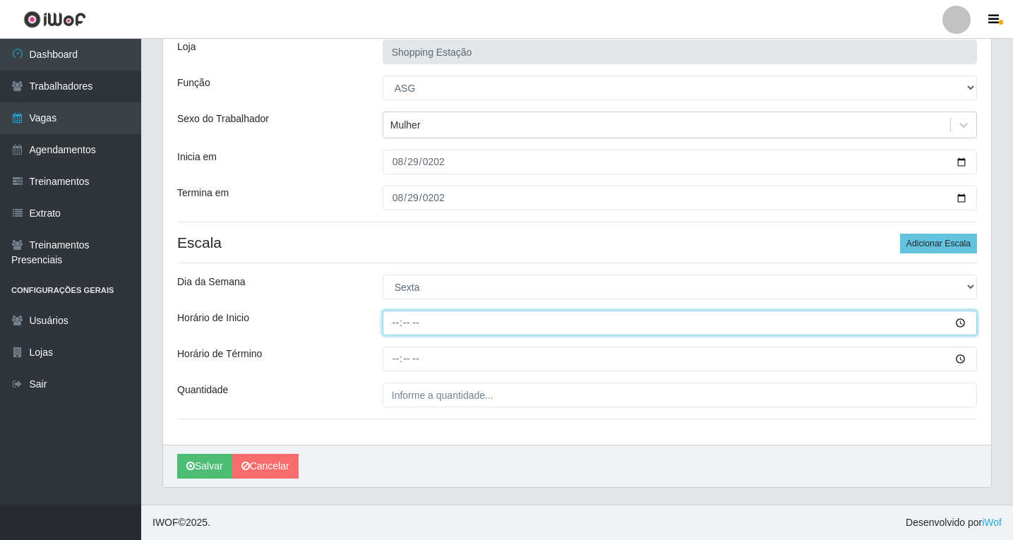
click at [394, 326] on input "Horário de Inicio" at bounding box center [680, 323] width 594 height 25
type input "06:00"
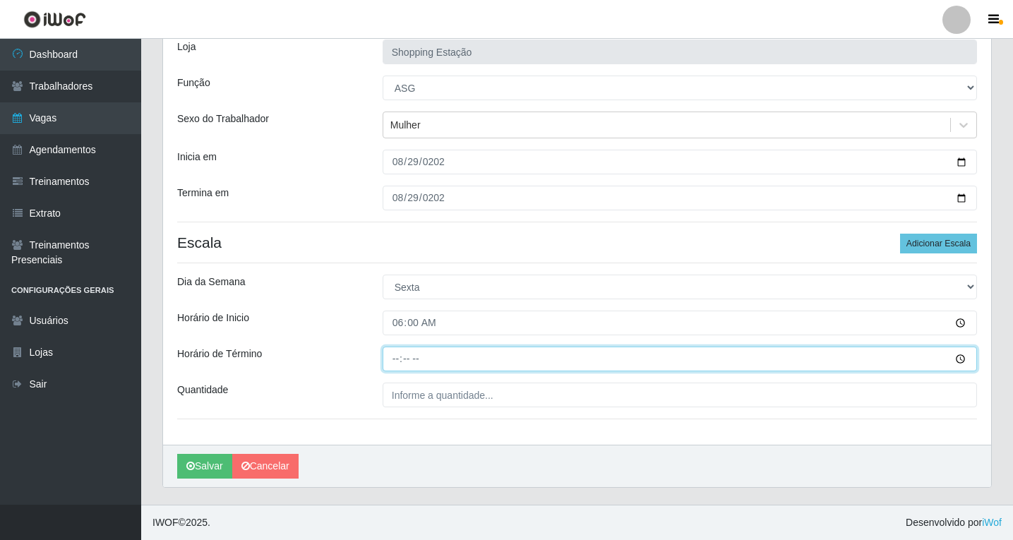
click at [404, 361] on input "Horário de Término" at bounding box center [680, 359] width 594 height 25
type input "12:00"
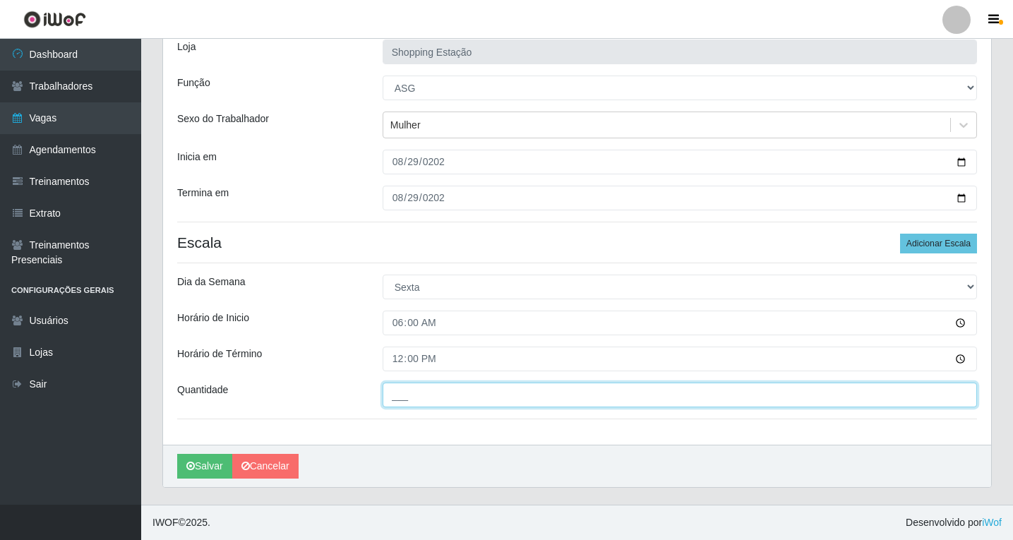
click at [417, 401] on input "___" at bounding box center [680, 395] width 594 height 25
type input "1__"
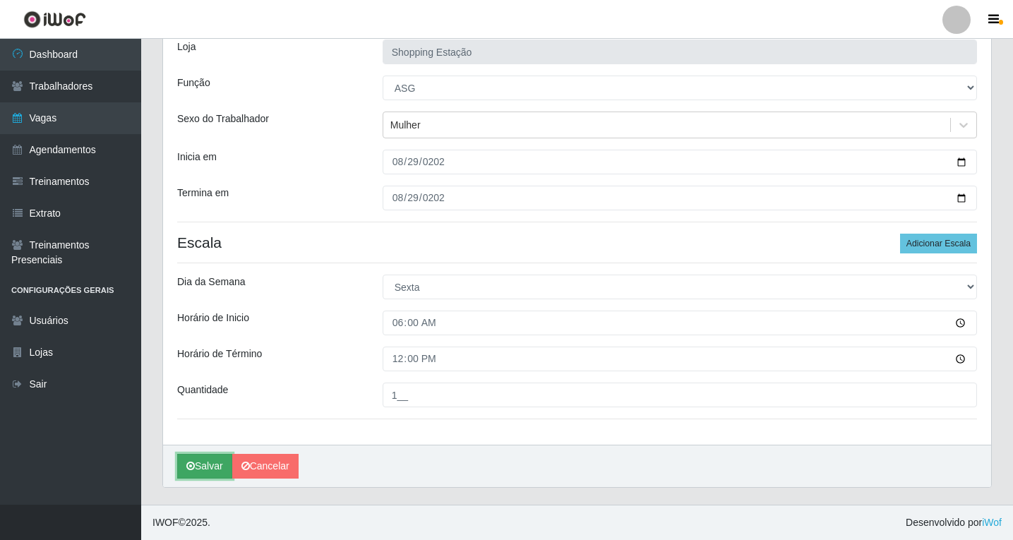
click at [213, 464] on button "Salvar" at bounding box center [204, 466] width 55 height 25
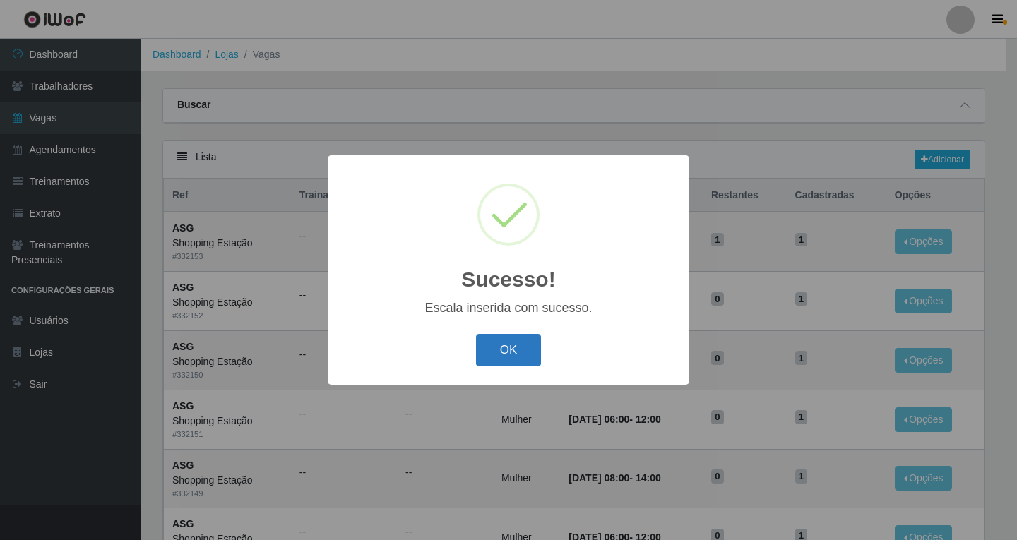
click at [522, 350] on button "OK" at bounding box center [509, 350] width 66 height 33
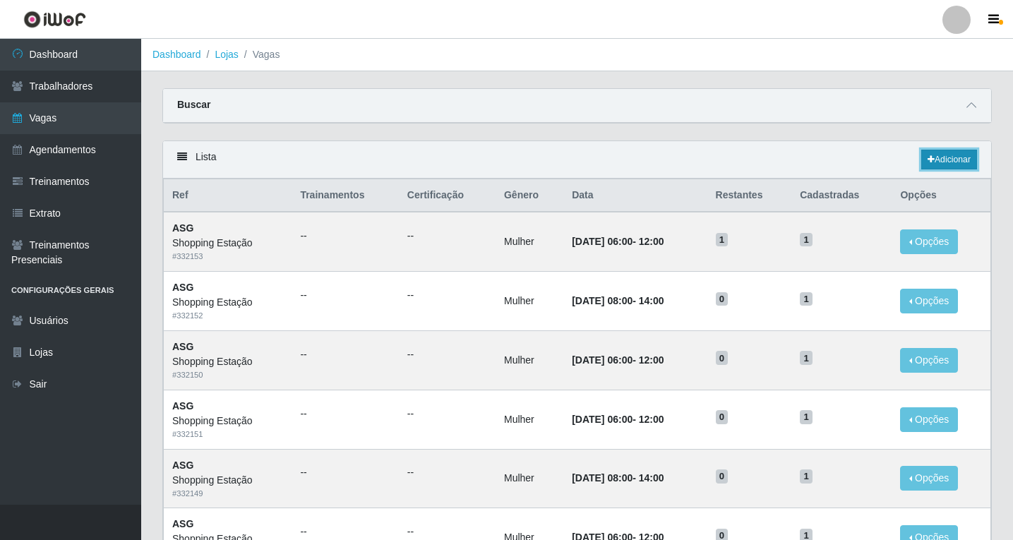
click at [938, 162] on link "Adicionar" at bounding box center [949, 160] width 56 height 20
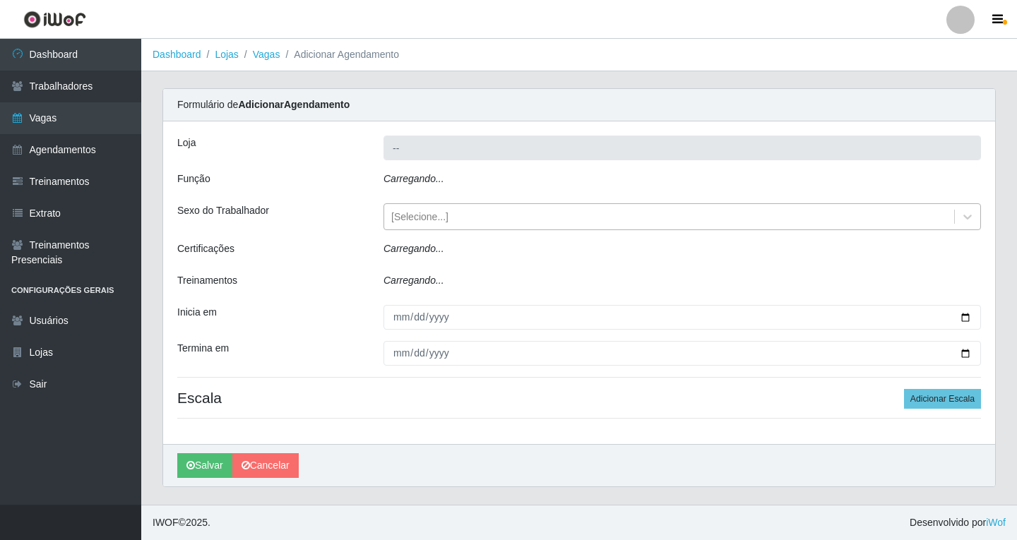
type input "Shopping Estação"
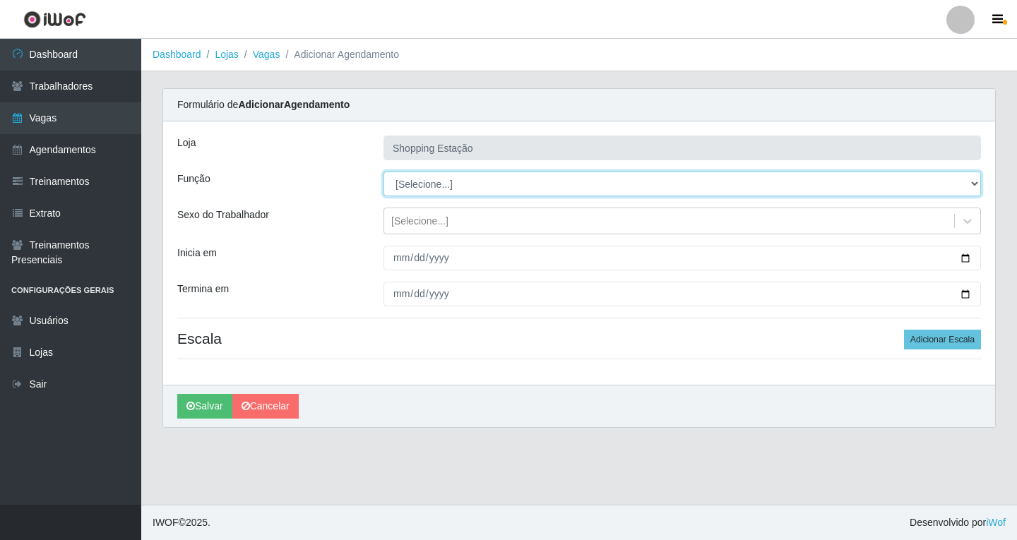
click at [405, 181] on select "[Selecione...] ASG ASG + ASG ++ Operador de Caixa Operador de Caixa + Operador …" at bounding box center [681, 184] width 597 height 25
select select "16"
click at [383, 172] on select "[Selecione...] ASG ASG + ASG ++ Operador de Caixa Operador de Caixa + Operador …" at bounding box center [681, 184] width 597 height 25
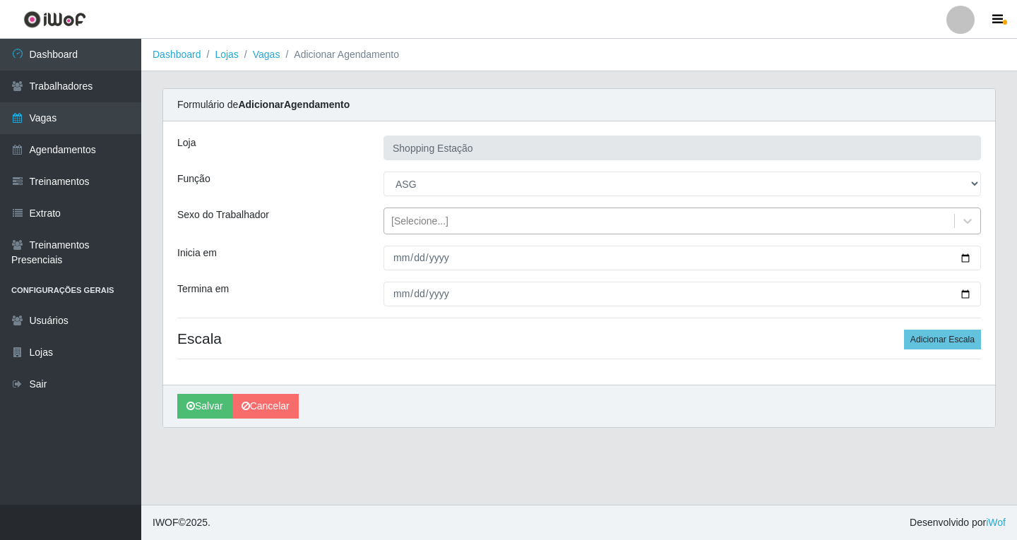
click at [417, 224] on div "[Selecione...]" at bounding box center [419, 221] width 57 height 15
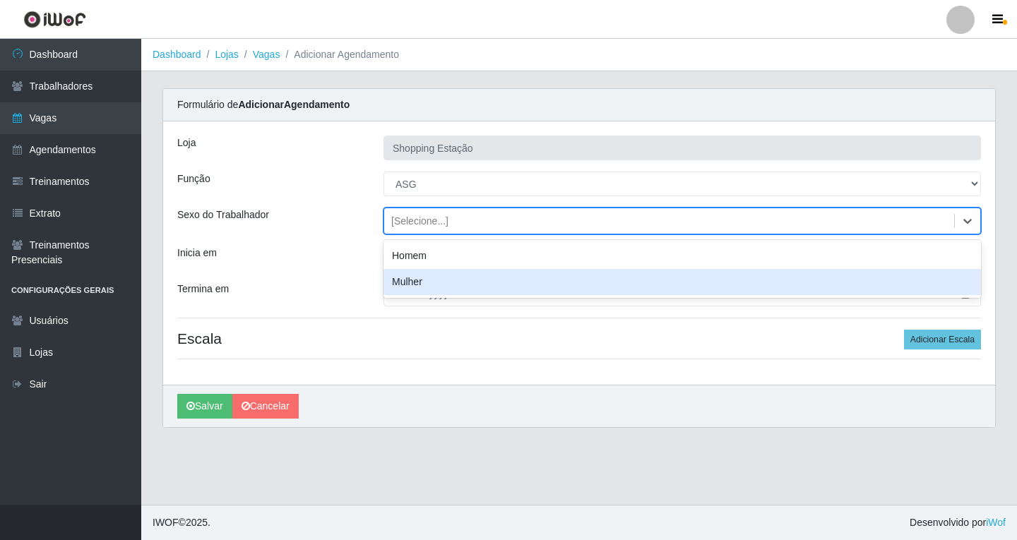
click at [416, 282] on div "Mulher" at bounding box center [681, 282] width 597 height 26
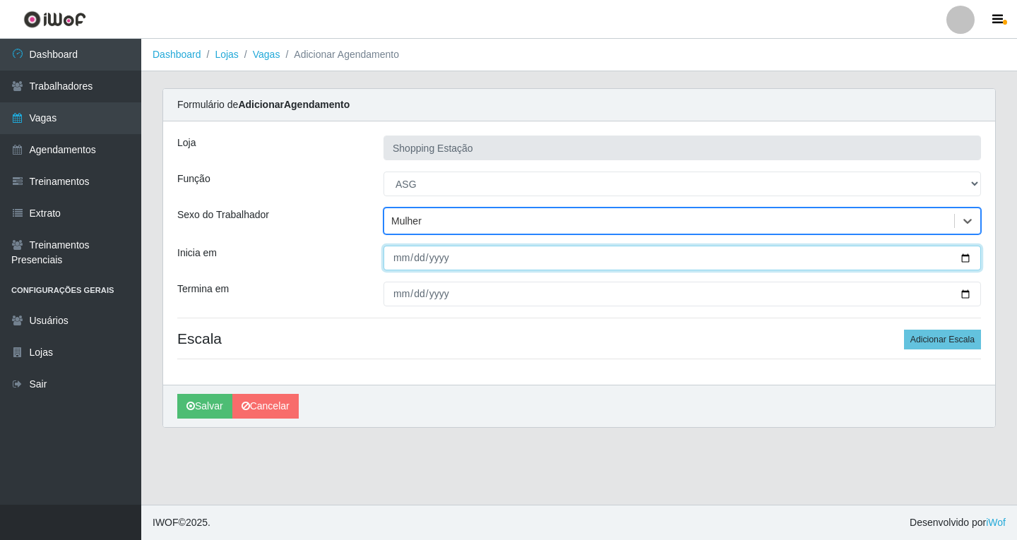
click at [400, 261] on input "Inicia em" at bounding box center [681, 258] width 597 height 25
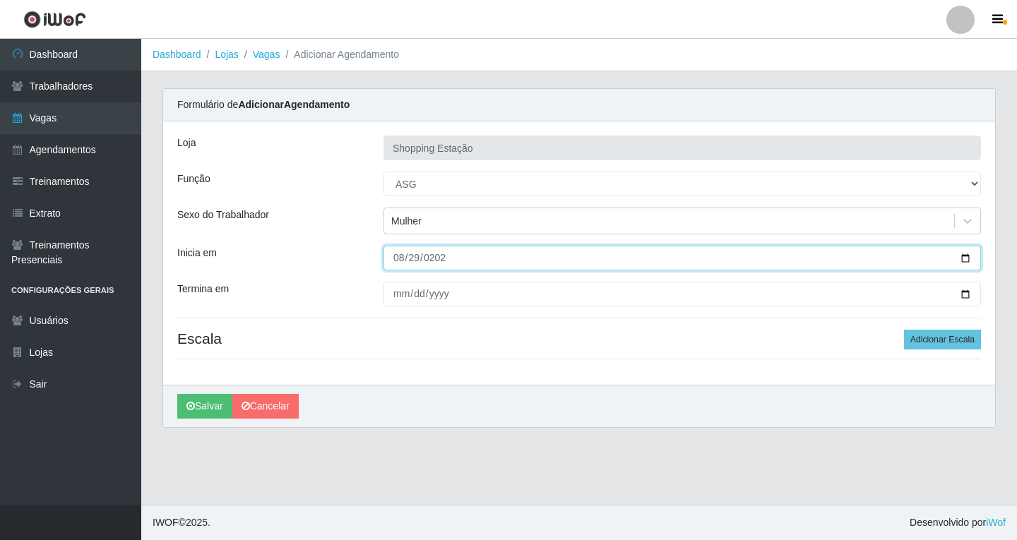
type input "2025-08-29"
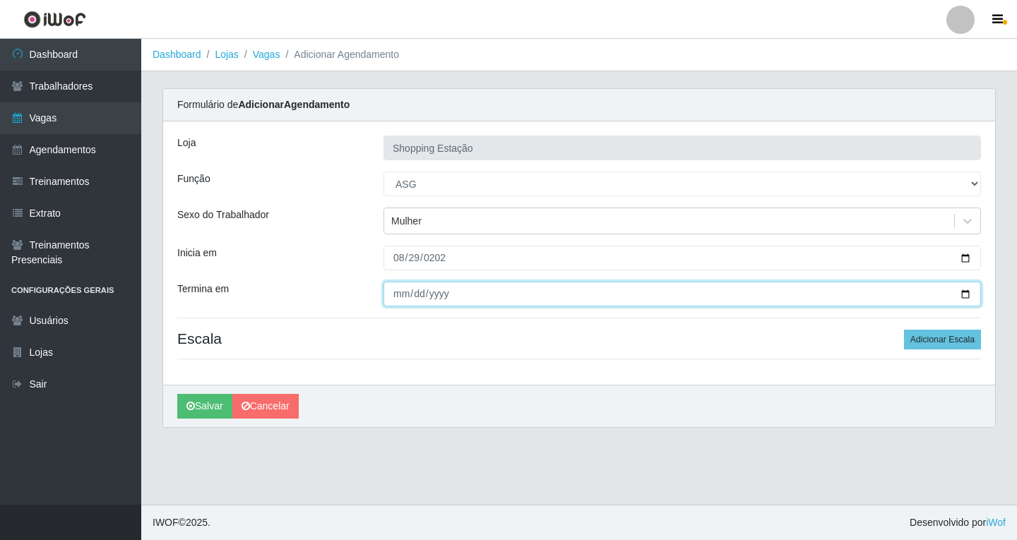
click at [402, 294] on input "Termina em" at bounding box center [681, 294] width 597 height 25
type input "2025-08-29"
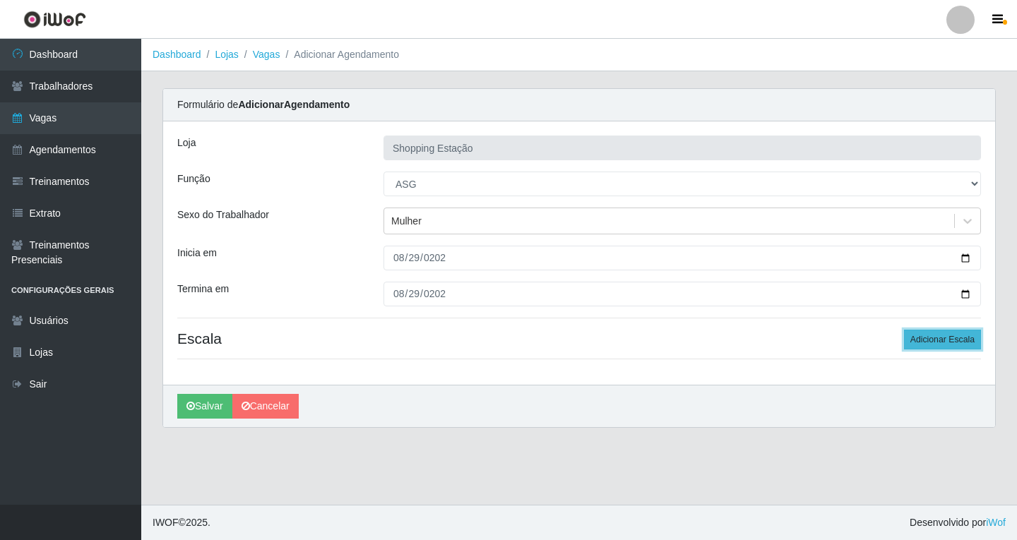
click at [915, 337] on button "Adicionar Escala" at bounding box center [942, 340] width 77 height 20
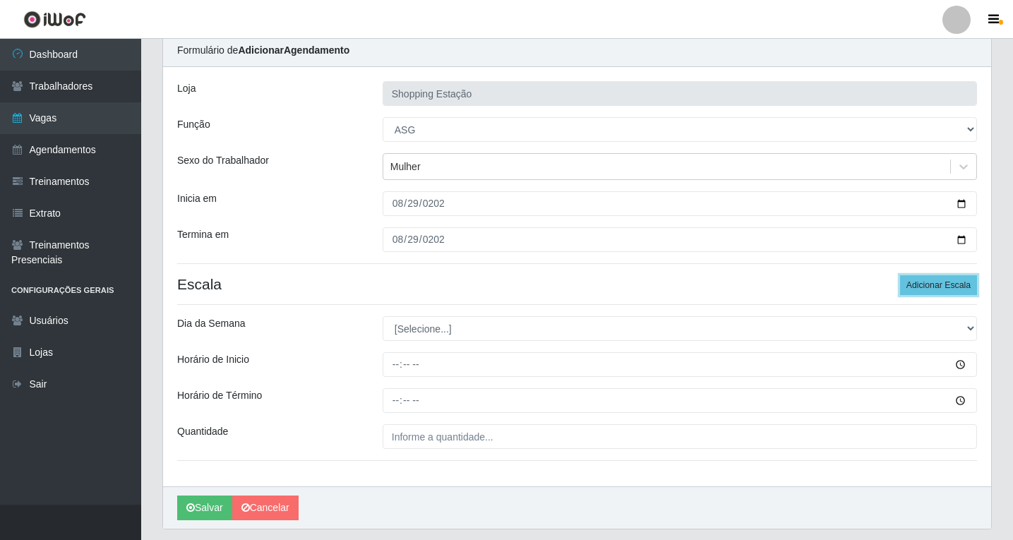
scroll to position [96, 0]
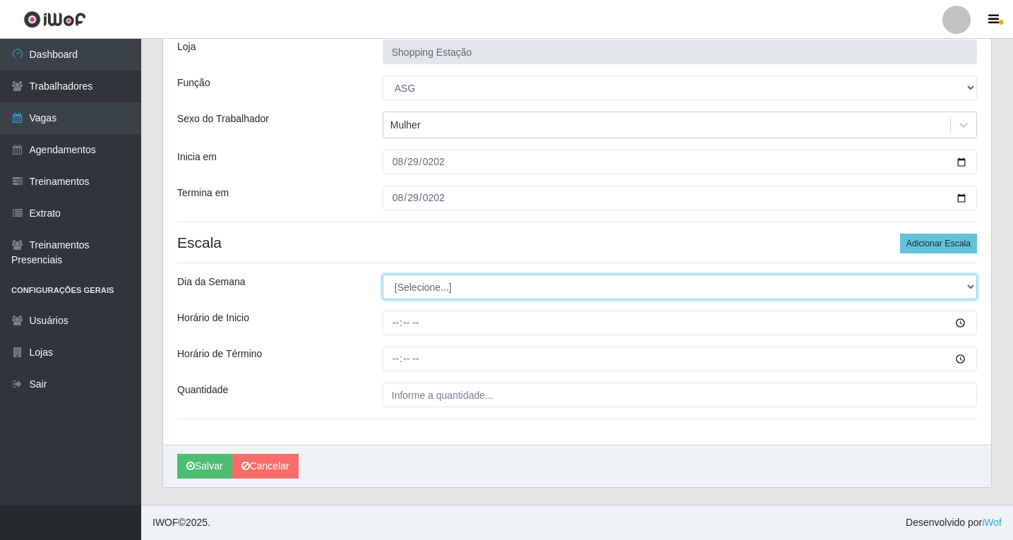
click at [426, 282] on select "[Selecione...] Segunda Terça Quarta Quinta Sexta Sábado Domingo" at bounding box center [680, 287] width 594 height 25
click at [426, 292] on select "[Selecione...] Segunda Terça Quarta Quinta Sexta Sábado Domingo" at bounding box center [680, 287] width 594 height 25
select select "5"
click at [383, 275] on select "[Selecione...] Segunda Terça Quarta Quinta Sexta Sábado Domingo" at bounding box center [680, 287] width 594 height 25
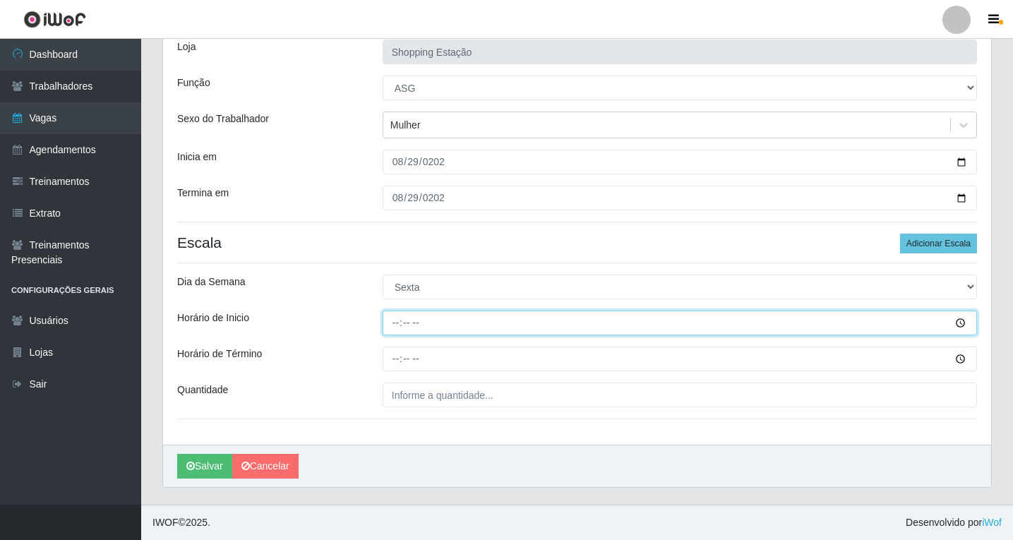
click at [400, 319] on input "Horário de Inicio" at bounding box center [680, 323] width 594 height 25
type input "06:00"
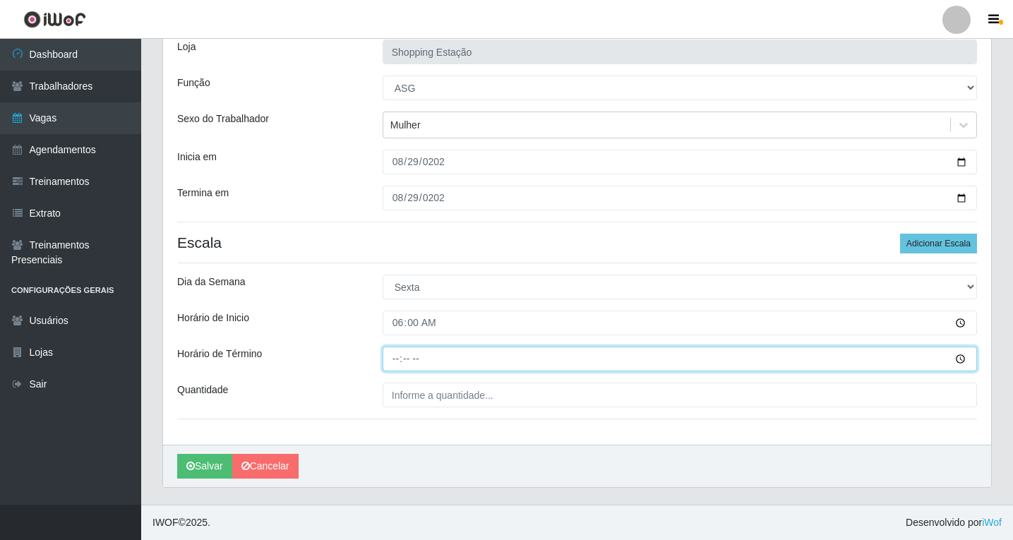
click at [398, 354] on input "Horário de Término" at bounding box center [680, 359] width 594 height 25
type input "12:00"
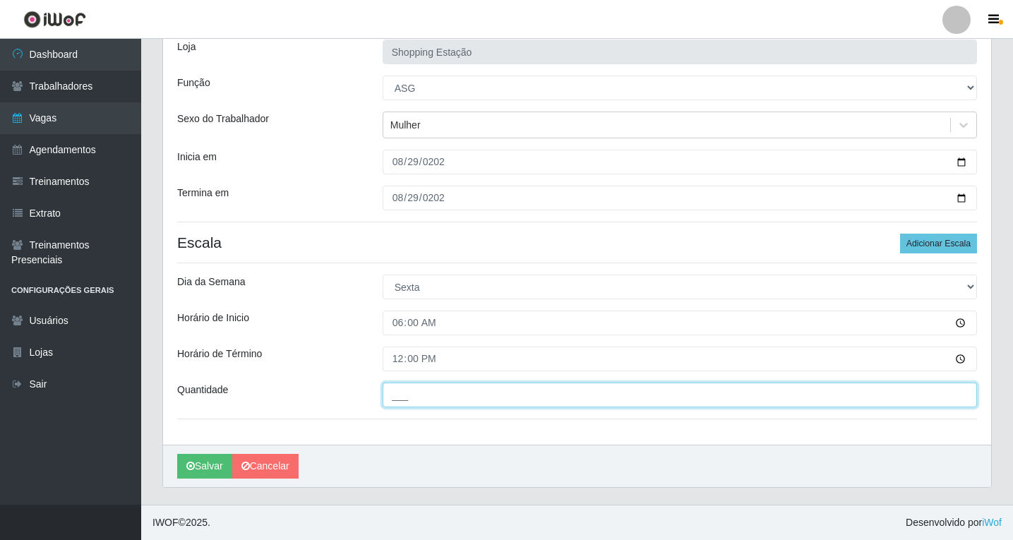
click at [422, 403] on input "___" at bounding box center [680, 395] width 594 height 25
type input "1__"
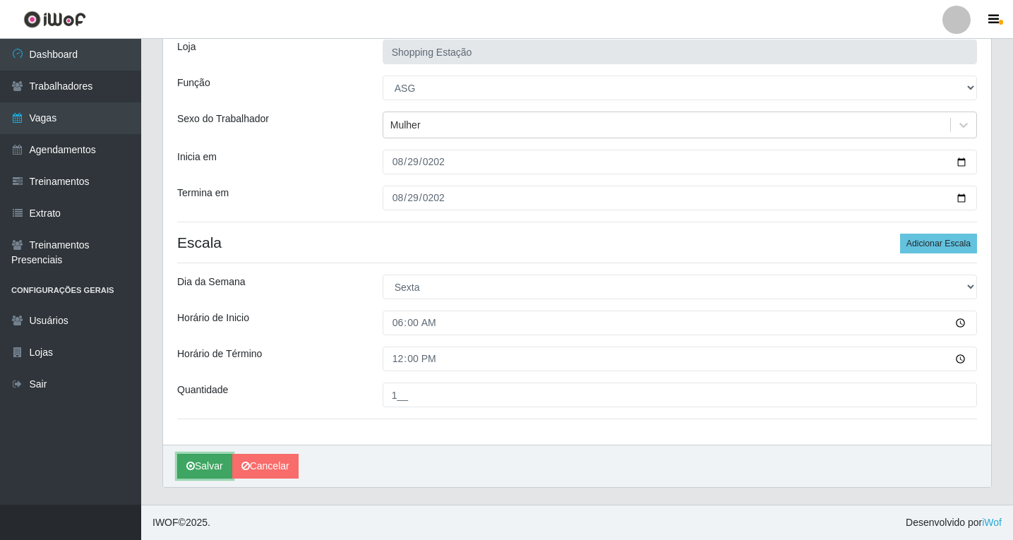
click at [214, 466] on button "Salvar" at bounding box center [204, 466] width 55 height 25
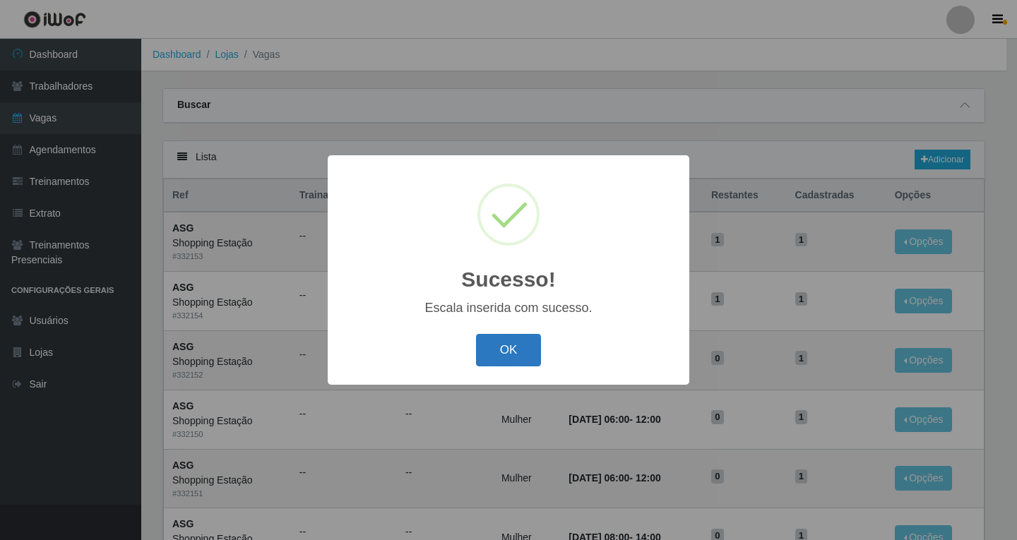
click at [520, 351] on button "OK" at bounding box center [509, 350] width 66 height 33
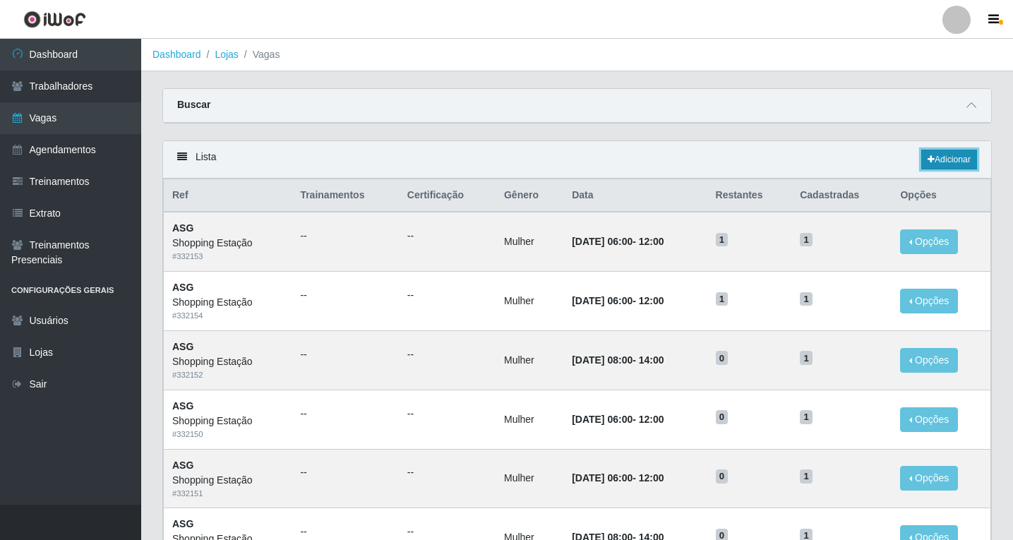
click at [951, 154] on link "Adicionar" at bounding box center [949, 160] width 56 height 20
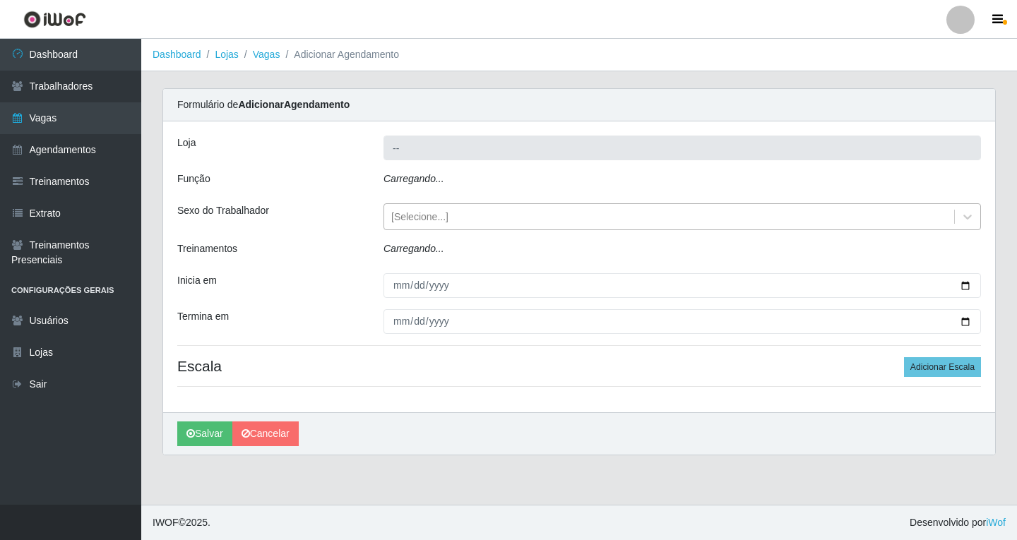
type input "Shopping Estação"
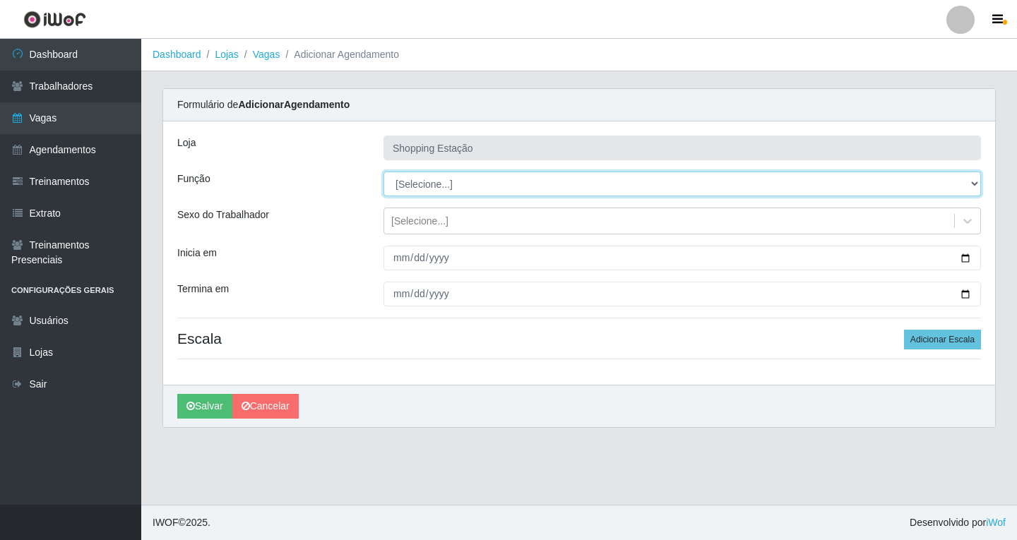
click at [428, 181] on select "[Selecione...] ASG ASG + ASG ++ Operador de Caixa Operador de Caixa + Operador …" at bounding box center [681, 184] width 597 height 25
select select "16"
click at [383, 172] on select "[Selecione...] ASG ASG + ASG ++ Operador de Caixa Operador de Caixa + Operador …" at bounding box center [681, 184] width 597 height 25
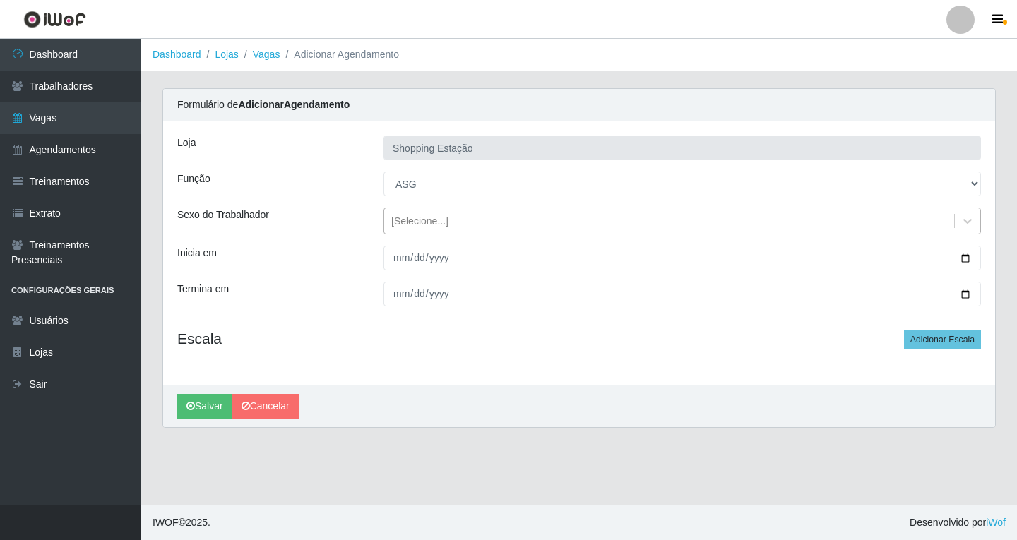
click at [424, 228] on div "[Selecione...]" at bounding box center [419, 221] width 57 height 15
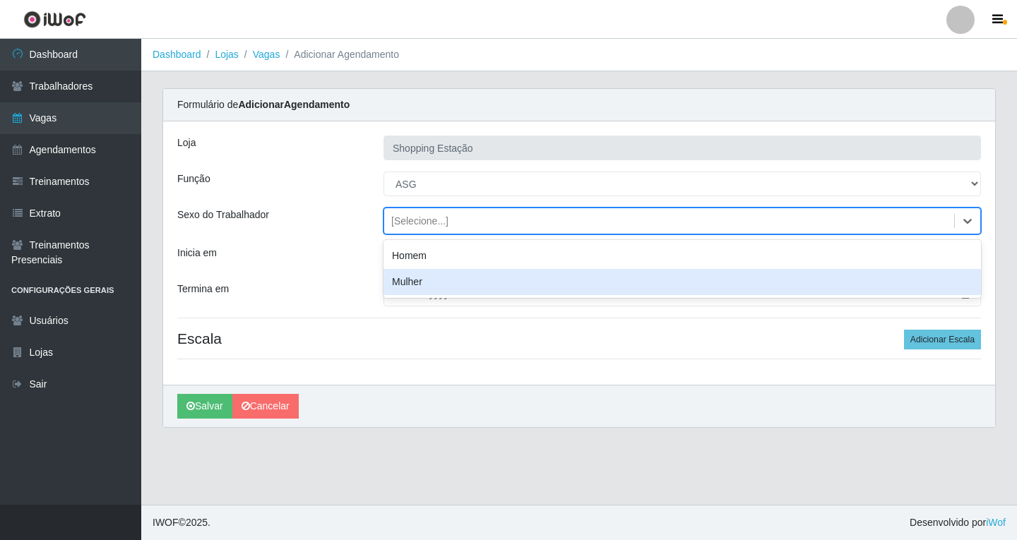
click at [417, 285] on div "Mulher" at bounding box center [681, 282] width 597 height 26
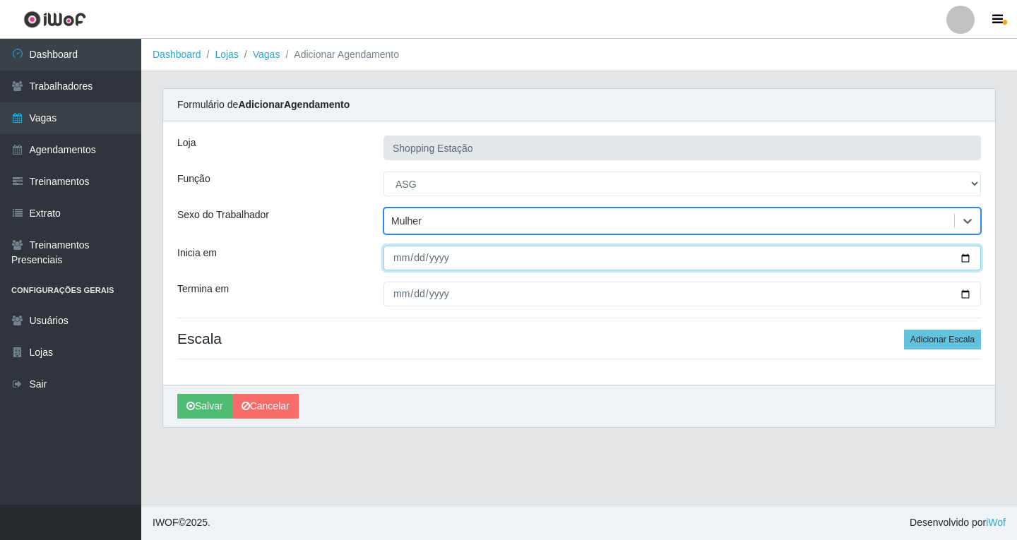
click at [407, 265] on input "Inicia em" at bounding box center [681, 258] width 597 height 25
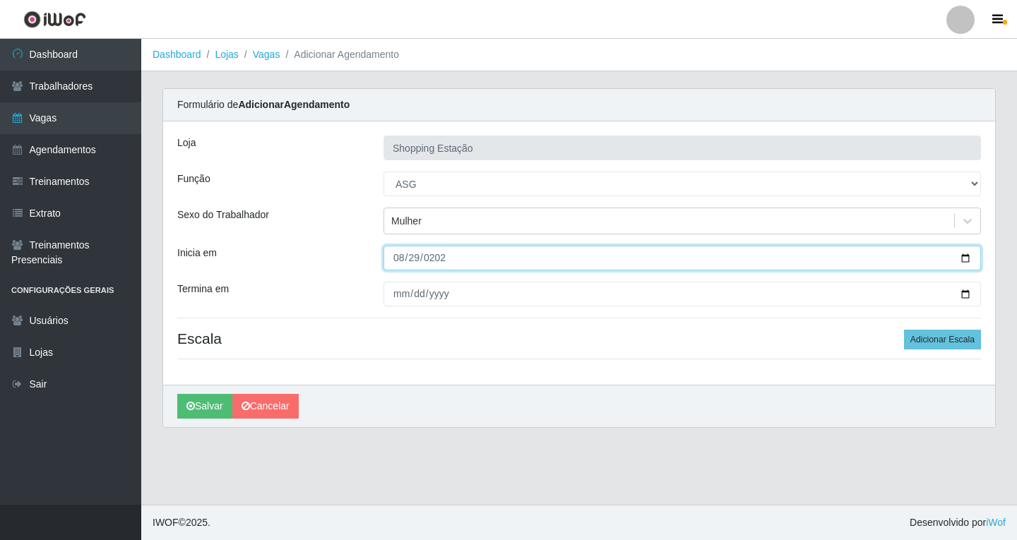
type input "2025-08-29"
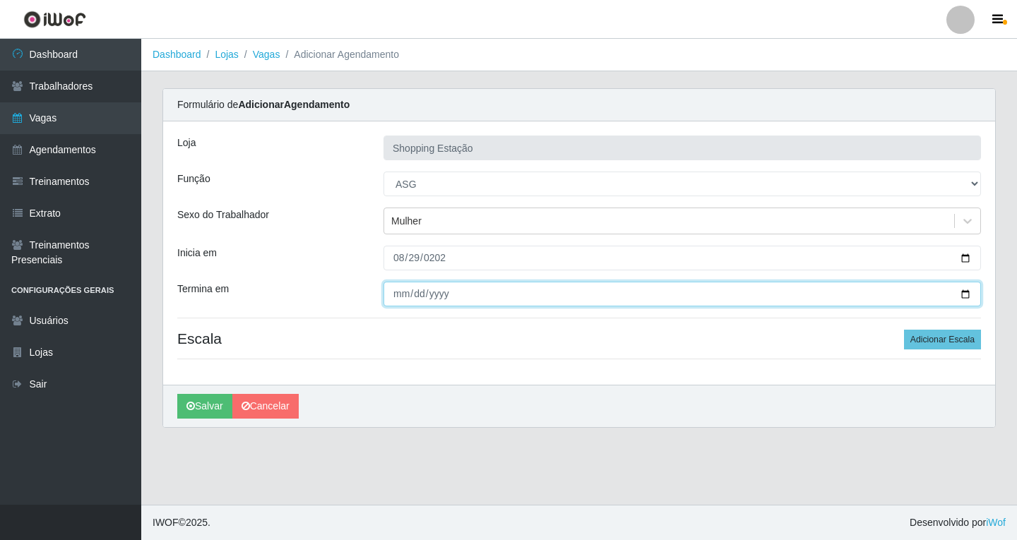
click at [396, 292] on input "Termina em" at bounding box center [681, 294] width 597 height 25
type input "0008-01-29"
type input "2025-08-29"
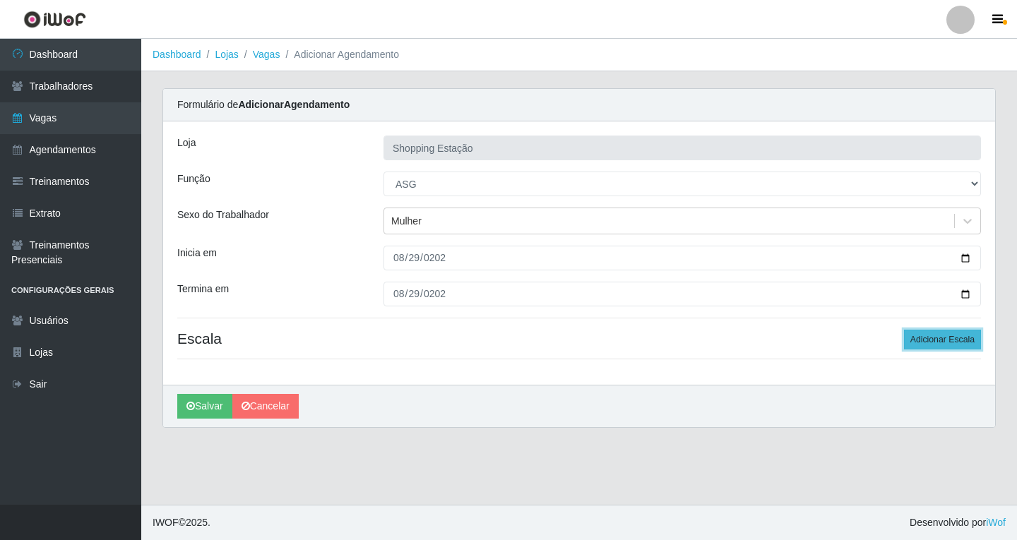
click at [926, 345] on button "Adicionar Escala" at bounding box center [942, 340] width 77 height 20
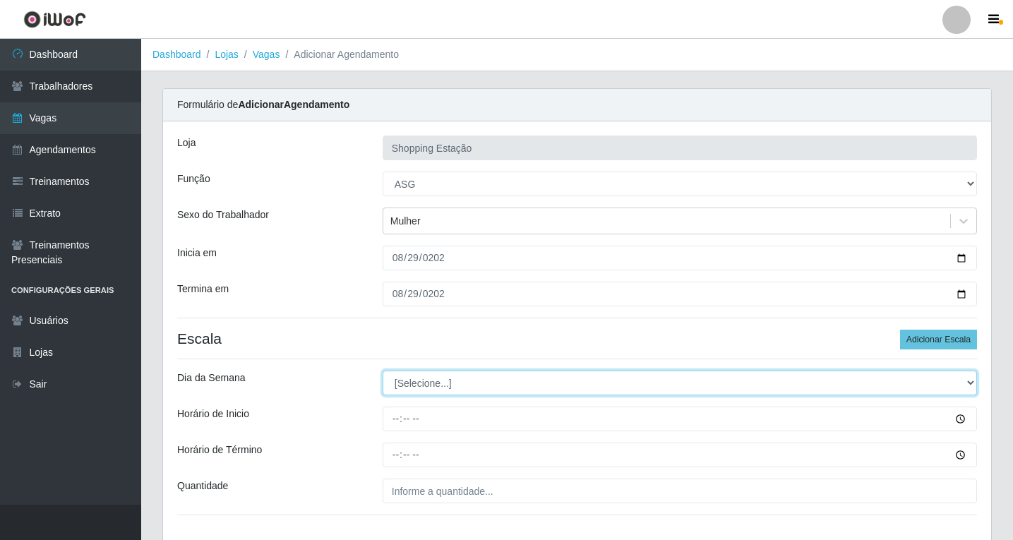
click at [483, 378] on select "[Selecione...] Segunda Terça Quarta Quinta Sexta Sábado Domingo" at bounding box center [680, 383] width 594 height 25
select select "5"
click at [383, 371] on select "[Selecione...] Segunda Terça Quarta Quinta Sexta Sábado Domingo" at bounding box center [680, 383] width 594 height 25
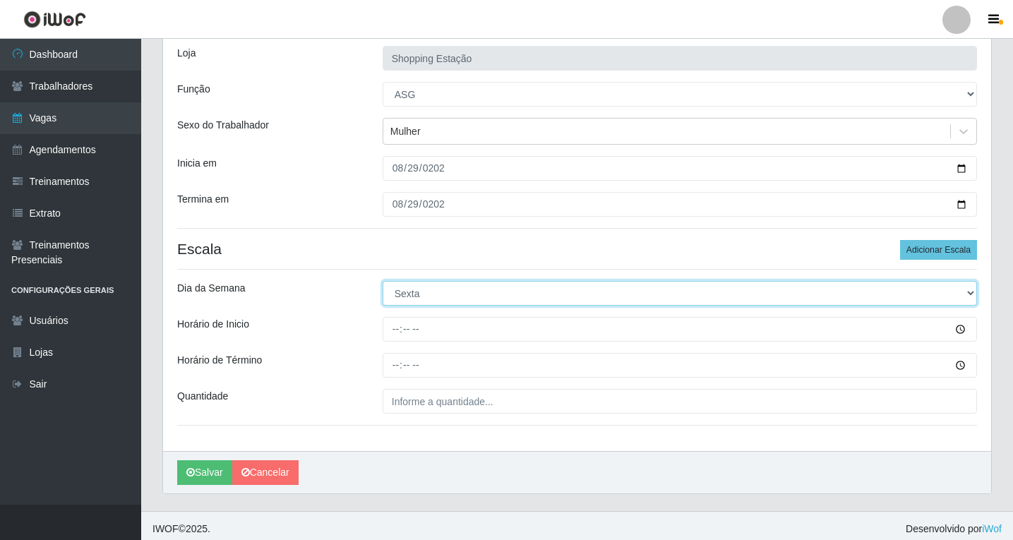
scroll to position [96, 0]
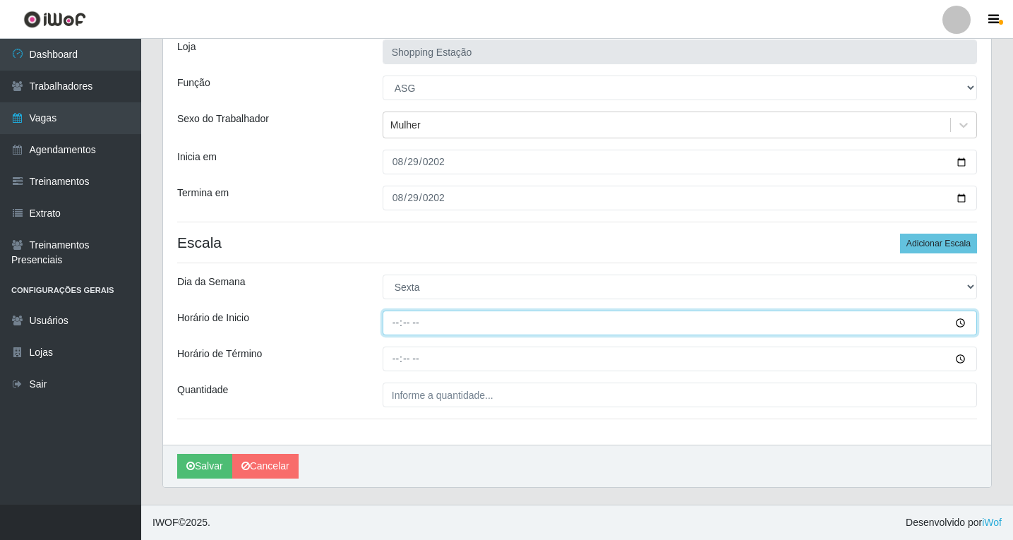
click at [393, 322] on input "Horário de Inicio" at bounding box center [680, 323] width 594 height 25
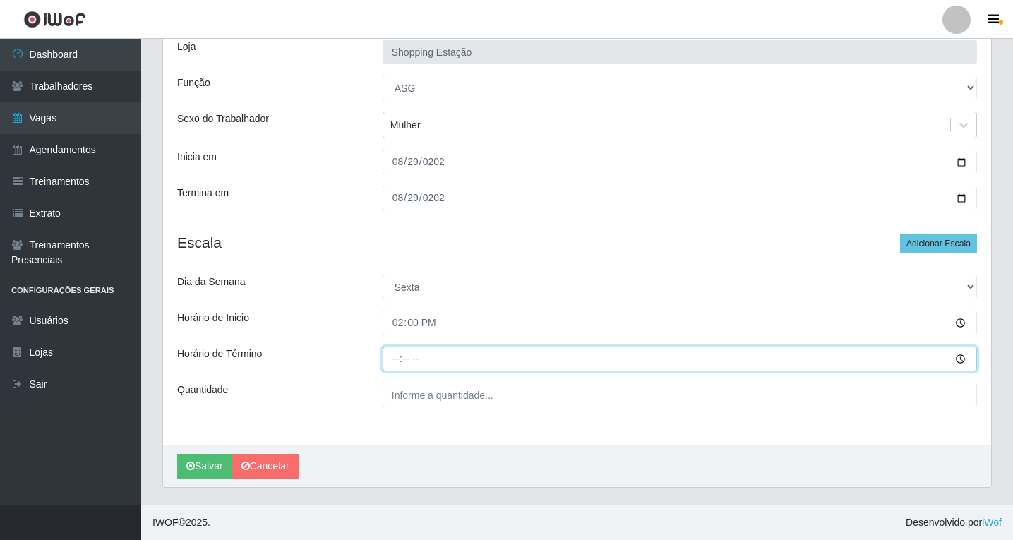
click at [395, 353] on input "Horário de Término" at bounding box center [680, 359] width 594 height 25
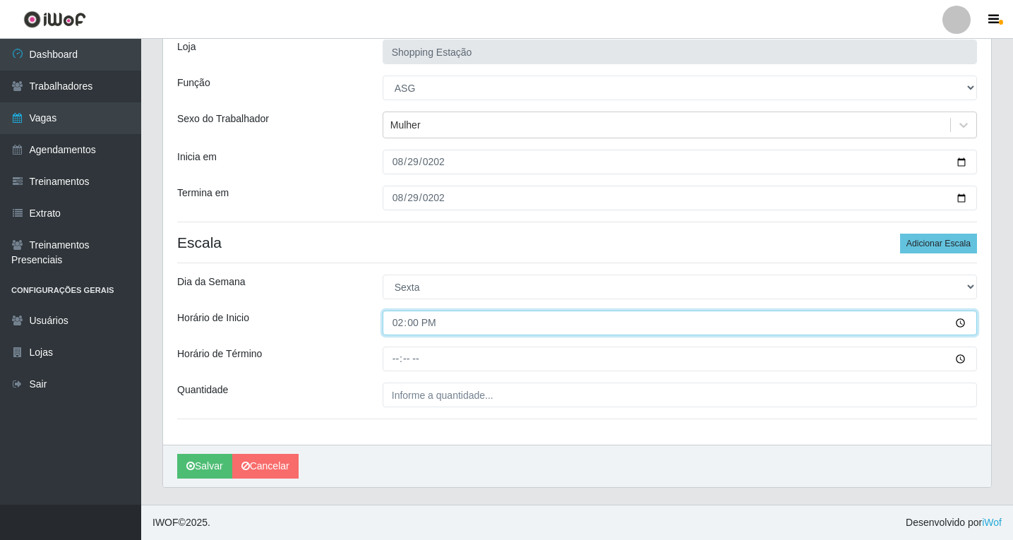
click at [400, 325] on input "14:00" at bounding box center [680, 323] width 594 height 25
type input "08:00"
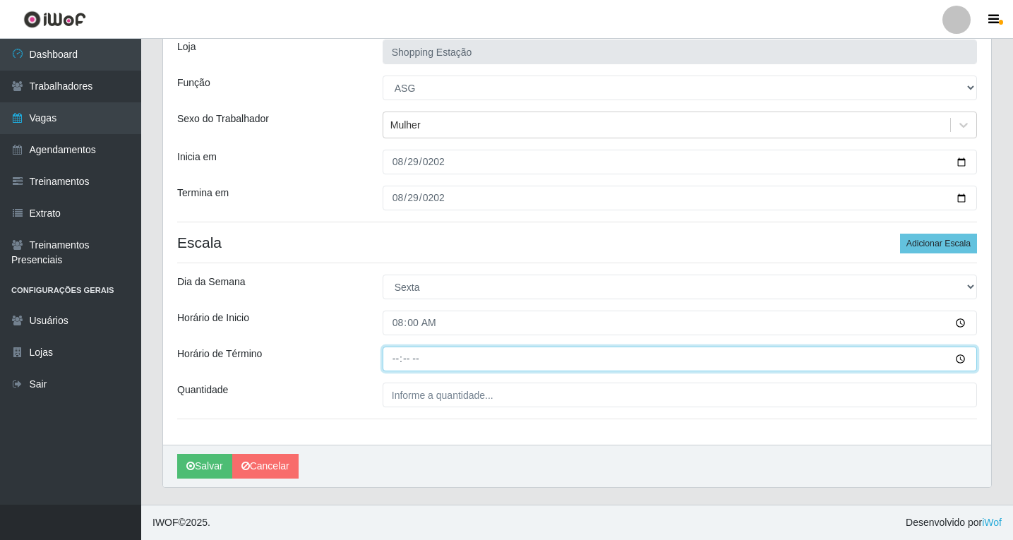
click at [399, 357] on input "Horário de Término" at bounding box center [680, 359] width 594 height 25
type input "14:00"
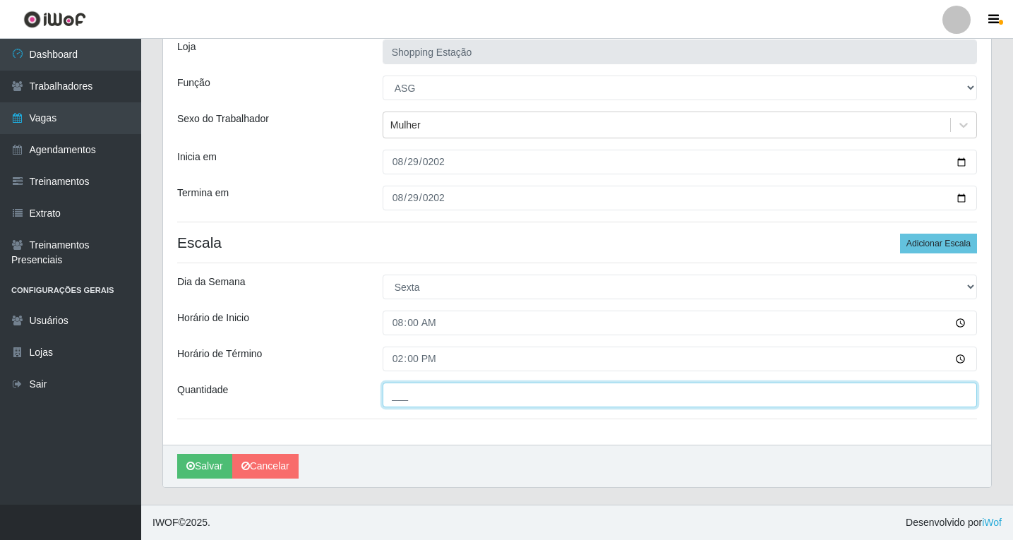
click at [438, 406] on input "___" at bounding box center [680, 395] width 594 height 25
type input "1__"
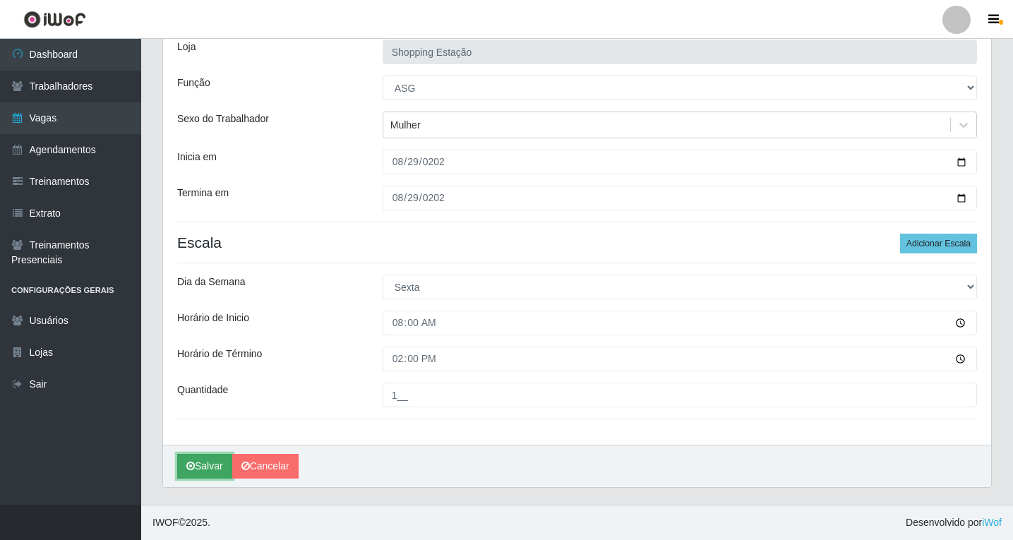
click at [199, 471] on button "Salvar" at bounding box center [204, 466] width 55 height 25
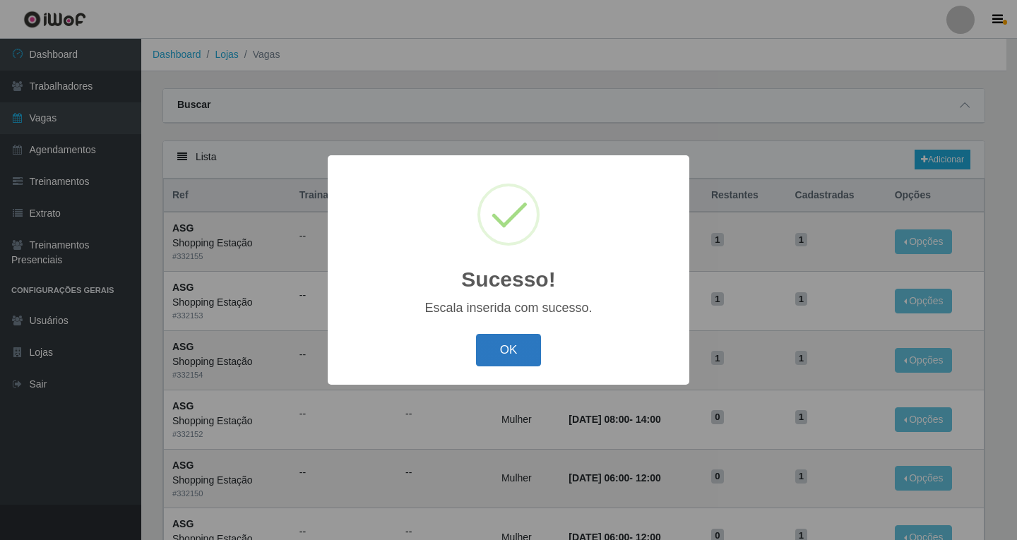
click at [508, 361] on button "OK" at bounding box center [509, 350] width 66 height 33
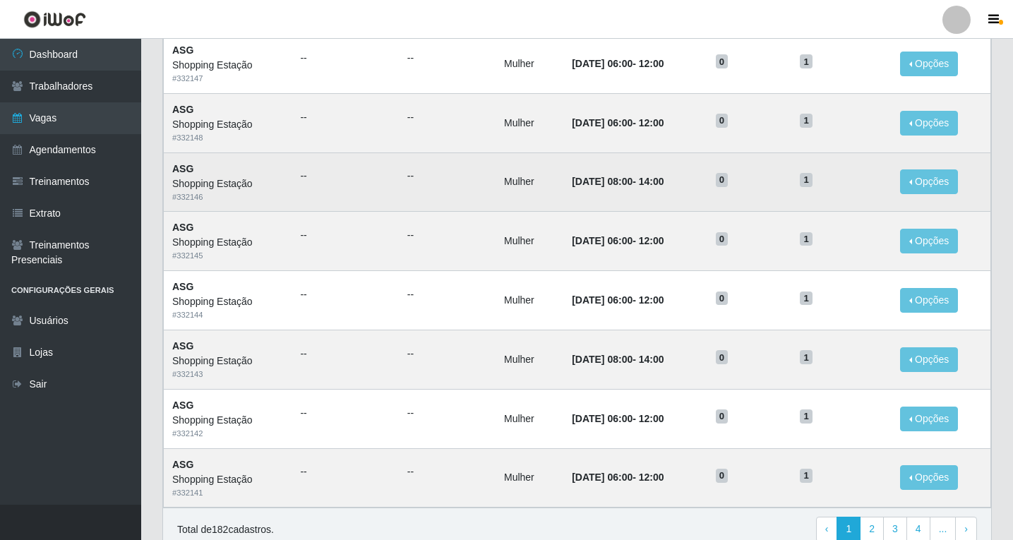
scroll to position [635, 0]
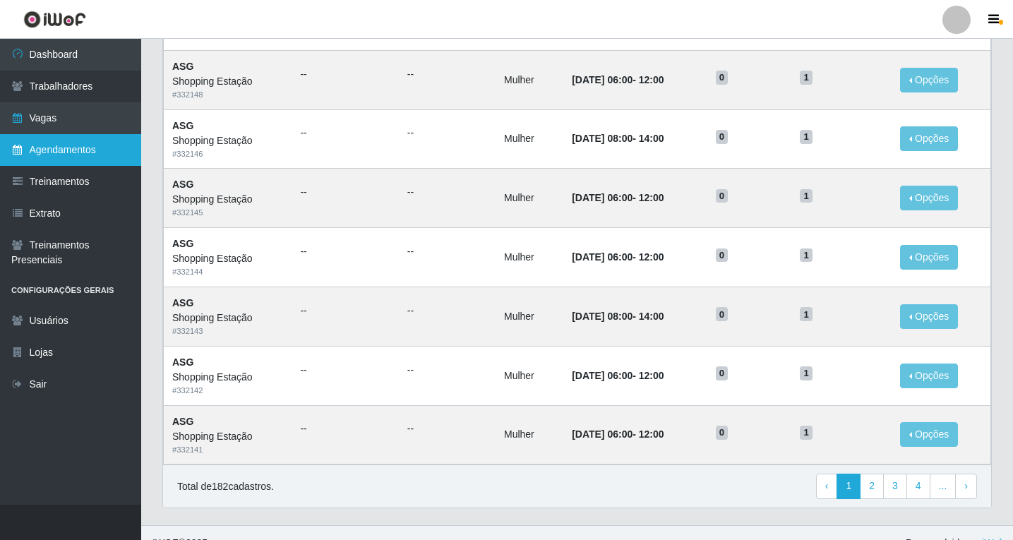
click at [90, 153] on link "Agendamentos" at bounding box center [70, 150] width 141 height 32
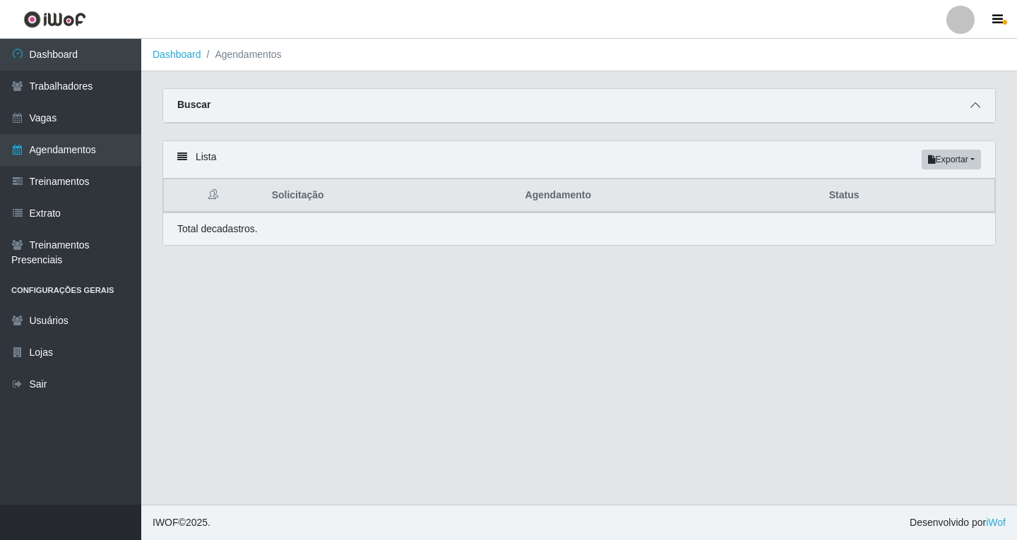
click at [976, 108] on icon at bounding box center [975, 105] width 10 height 10
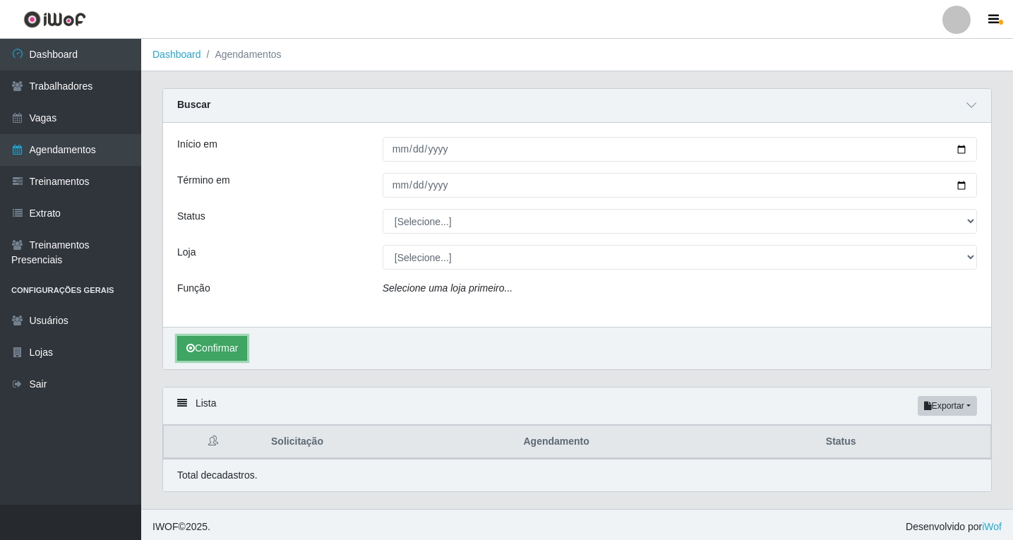
click at [217, 358] on button "Confirmar" at bounding box center [212, 348] width 70 height 25
click at [969, 109] on icon at bounding box center [972, 105] width 10 height 10
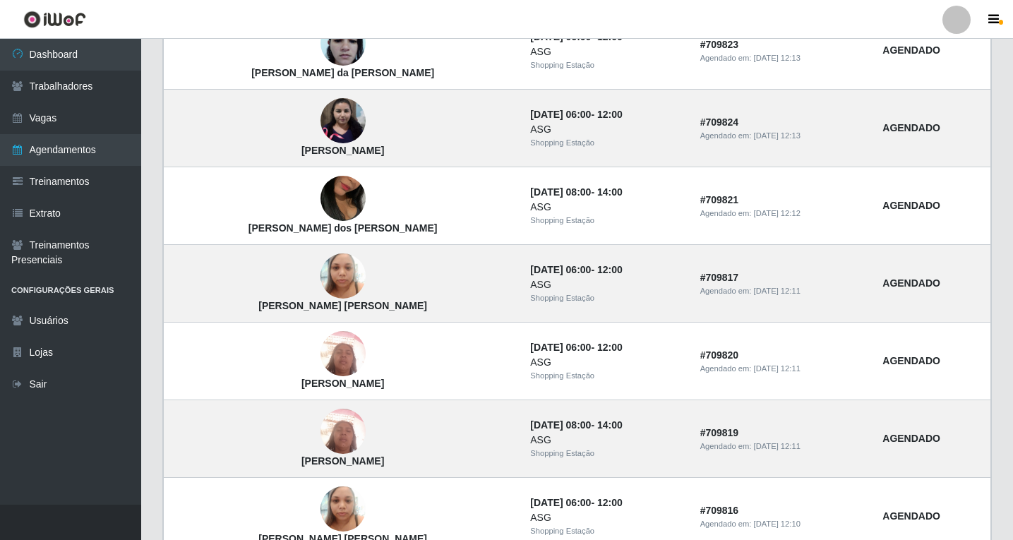
scroll to position [635, 0]
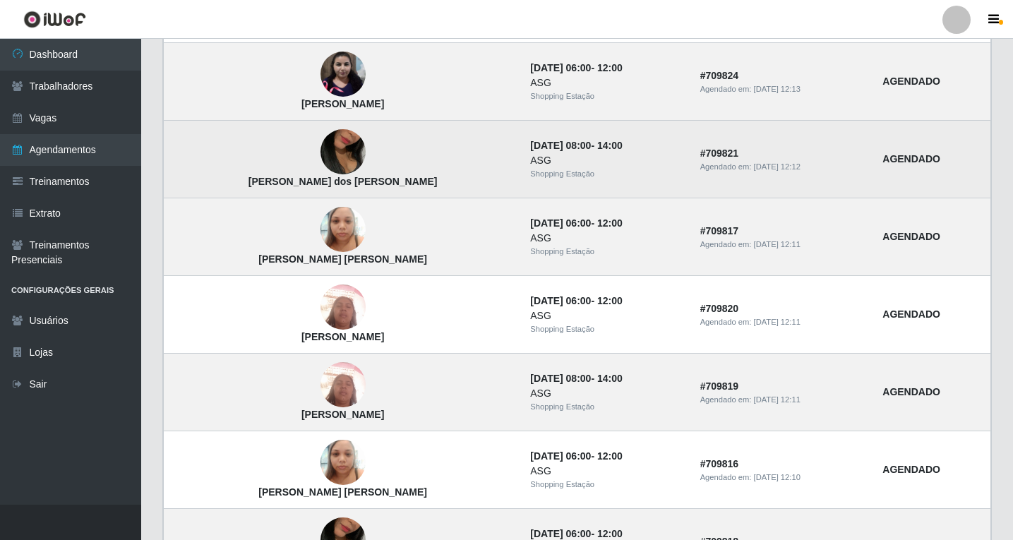
click at [322, 158] on img at bounding box center [343, 152] width 45 height 80
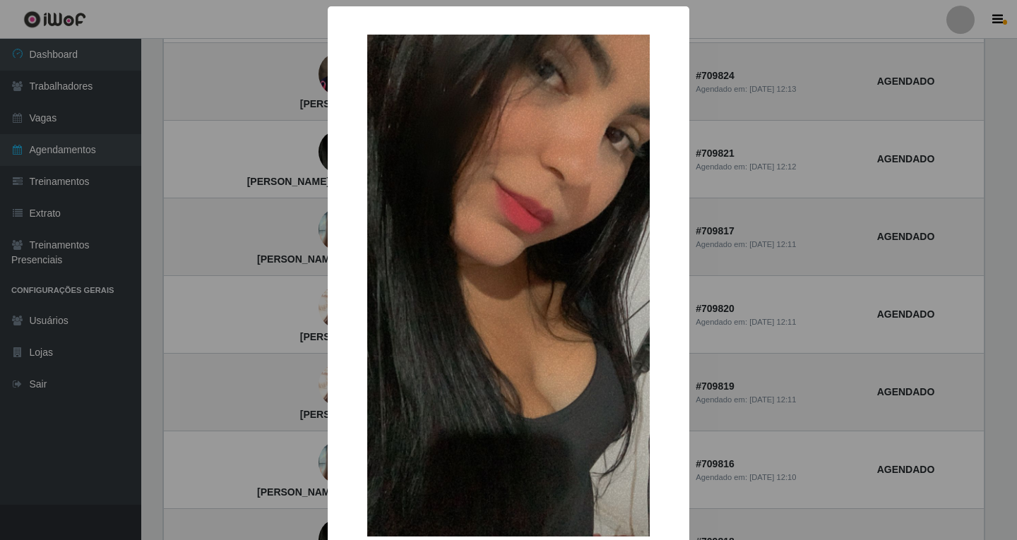
click at [320, 160] on div "× Renata Barbosa dos Santos OK Cancel" at bounding box center [508, 270] width 1017 height 540
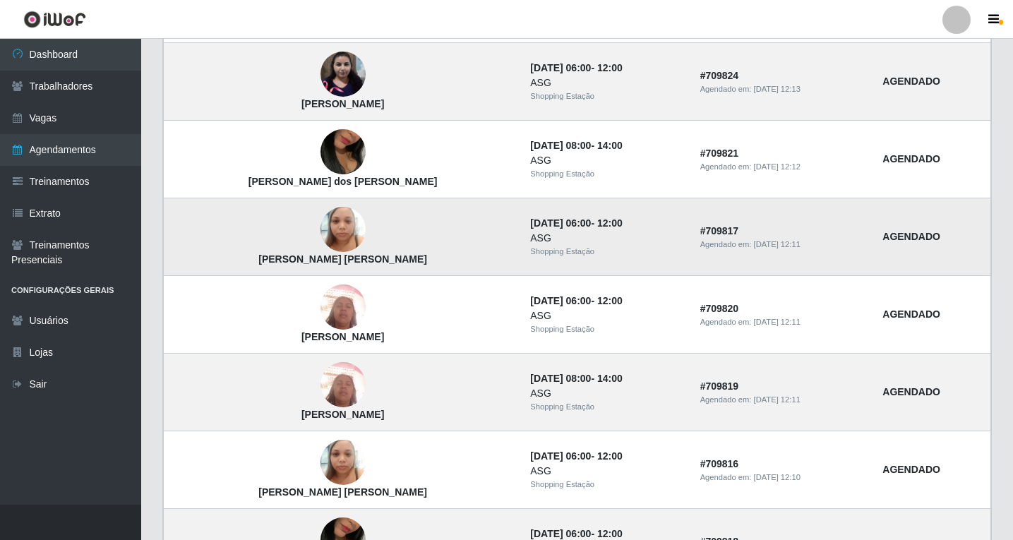
click at [321, 237] on img at bounding box center [343, 230] width 45 height 60
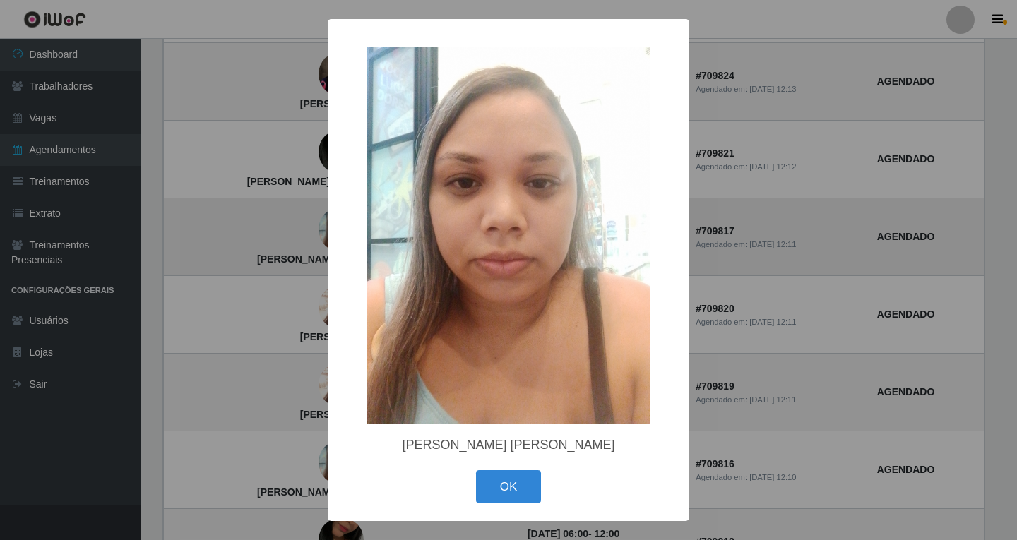
click at [310, 237] on div "× Maria José da Costa Barela OK Cancel" at bounding box center [508, 270] width 1017 height 540
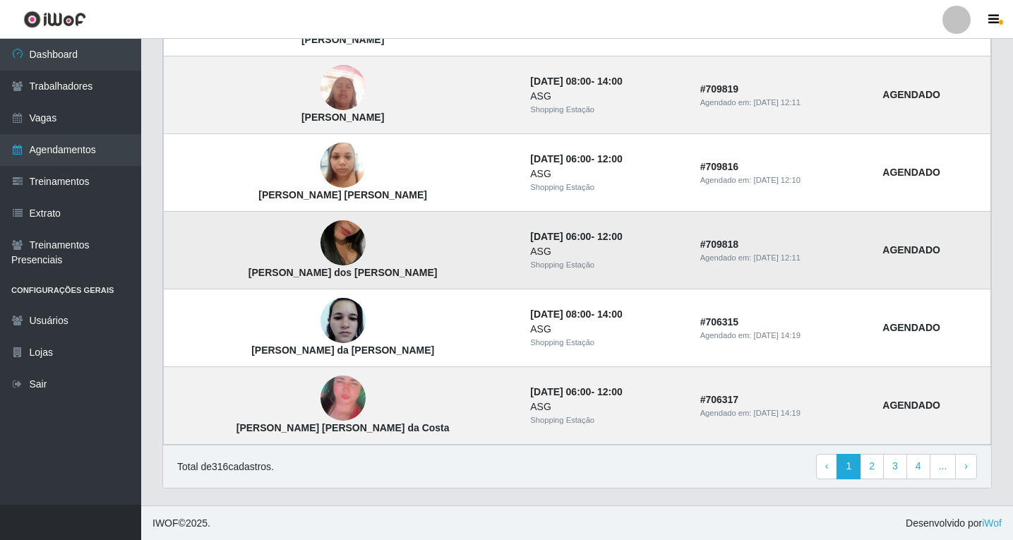
scroll to position [934, 0]
